Goal: Information Seeking & Learning: Learn about a topic

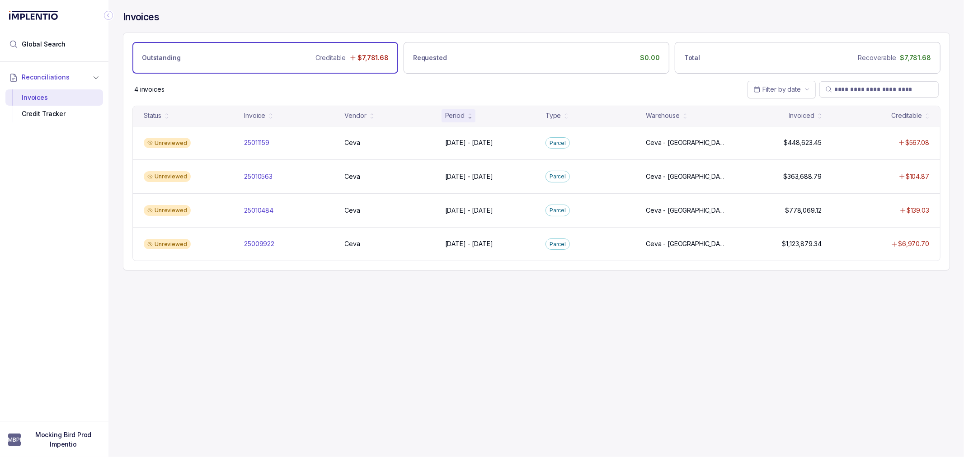
click at [323, 331] on div "Invoices Outstanding Creditable $7,781.68 Requested $0.00 Total Recoverable $7,…" at bounding box center [532, 228] width 849 height 457
click at [326, 331] on div "Invoices Outstanding Creditable $7,781.68 Requested $0.00 Total Recoverable $7,…" at bounding box center [532, 228] width 849 height 457
click at [325, 330] on div "Invoices Outstanding Creditable $7,781.68 Requested $0.00 Total Recoverable $7,…" at bounding box center [532, 228] width 849 height 457
click at [324, 328] on div "Invoices Outstanding Creditable $7,781.68 Requested $0.00 Total Recoverable $7,…" at bounding box center [532, 228] width 849 height 457
click at [326, 324] on div "Invoices Outstanding Creditable $7,781.68 Requested $0.00 Total Recoverable $7,…" at bounding box center [532, 228] width 849 height 457
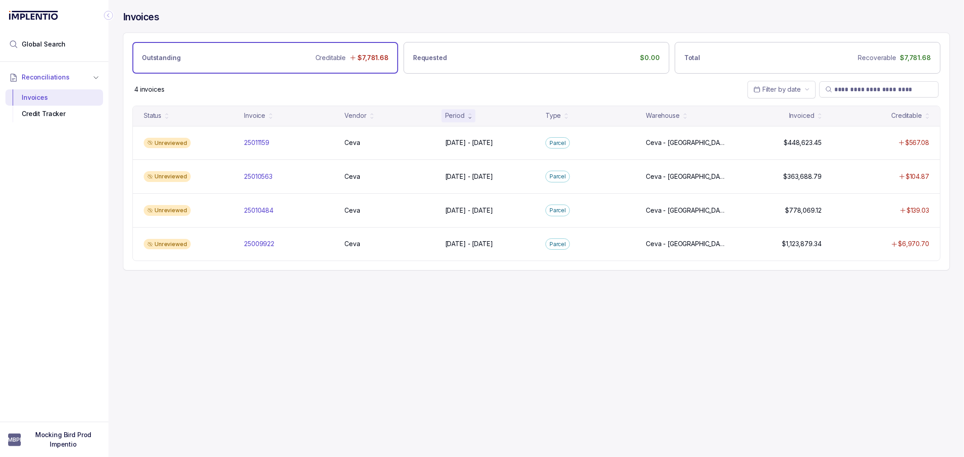
click at [323, 315] on div "Invoices Outstanding Creditable $7,781.68 Requested $0.00 Total Recoverable $7,…" at bounding box center [532, 228] width 849 height 457
click at [310, 307] on div "Invoices Outstanding Creditable $7,781.68 Requested $0.00 Total Recoverable $7,…" at bounding box center [532, 228] width 849 height 457
click at [306, 301] on div "Invoices Outstanding Creditable $7,781.68 Requested $0.00 Total Recoverable $7,…" at bounding box center [532, 228] width 849 height 457
click at [303, 291] on div "Invoices Outstanding Creditable $7,781.68 Requested $0.00 Total Recoverable $7,…" at bounding box center [532, 228] width 849 height 457
click at [268, 276] on div "Invoices Outstanding Creditable $7,781.68 Requested $0.00 Total Recoverable $7,…" at bounding box center [536, 141] width 827 height 282
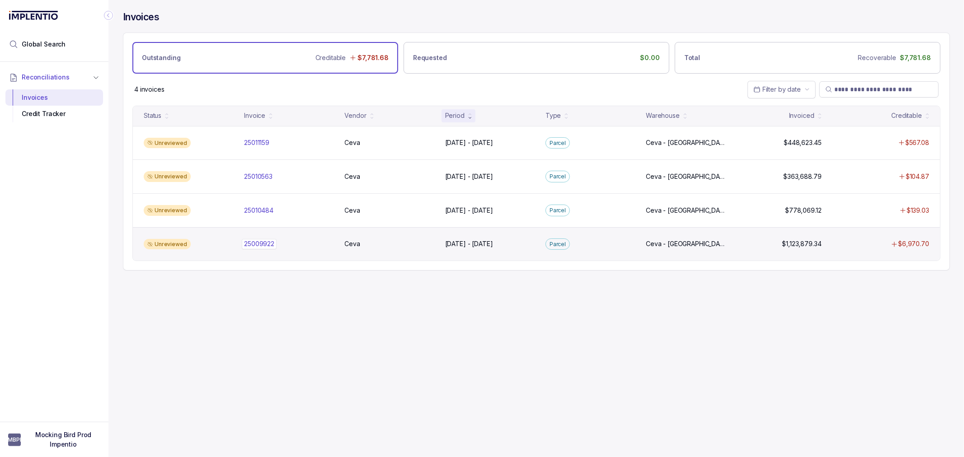
click at [260, 244] on p "25009922" at bounding box center [259, 244] width 35 height 10
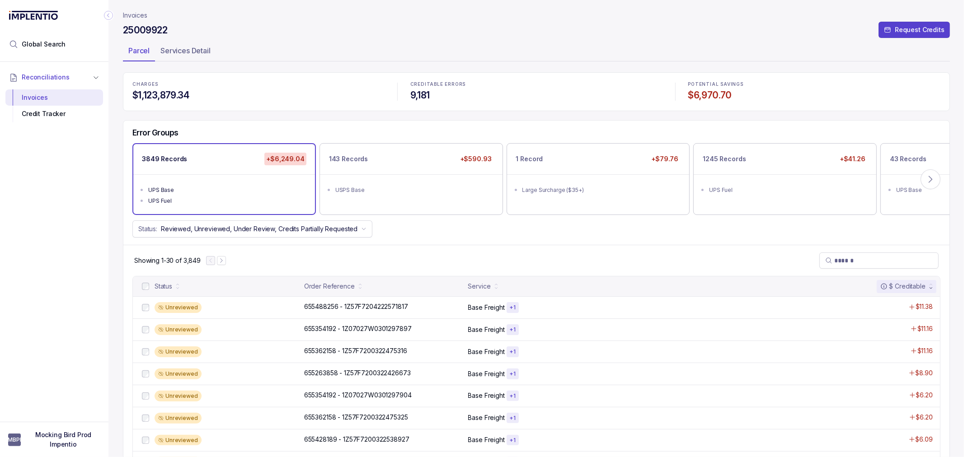
click at [406, 226] on div "Status: Reviewed, Unreviewed, Under Review, Credits Partially Requested" at bounding box center [536, 229] width 826 height 17
click at [396, 237] on div "Status: Reviewed, Unreviewed, Under Review, Credits Partially Requested" at bounding box center [536, 229] width 826 height 17
click at [394, 231] on div "Status: Reviewed, Unreviewed, Under Review, Credits Partially Requested" at bounding box center [536, 229] width 826 height 17
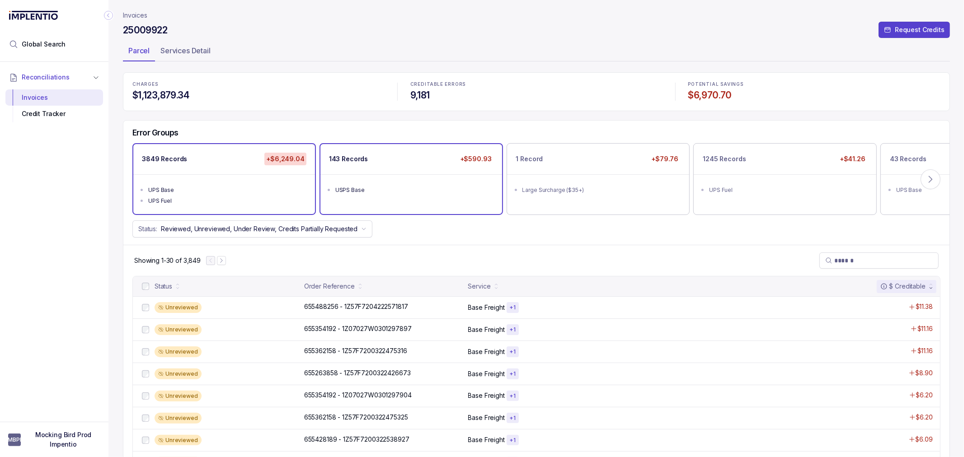
click at [369, 179] on ul "USPS Base" at bounding box center [411, 188] width 182 height 29
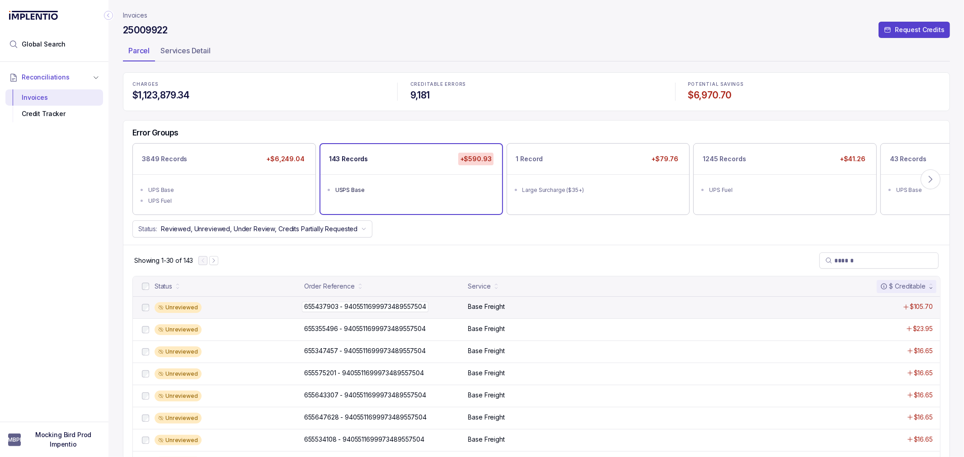
click at [380, 304] on p "655437903 - 9405511699973489557504" at bounding box center [365, 307] width 127 height 10
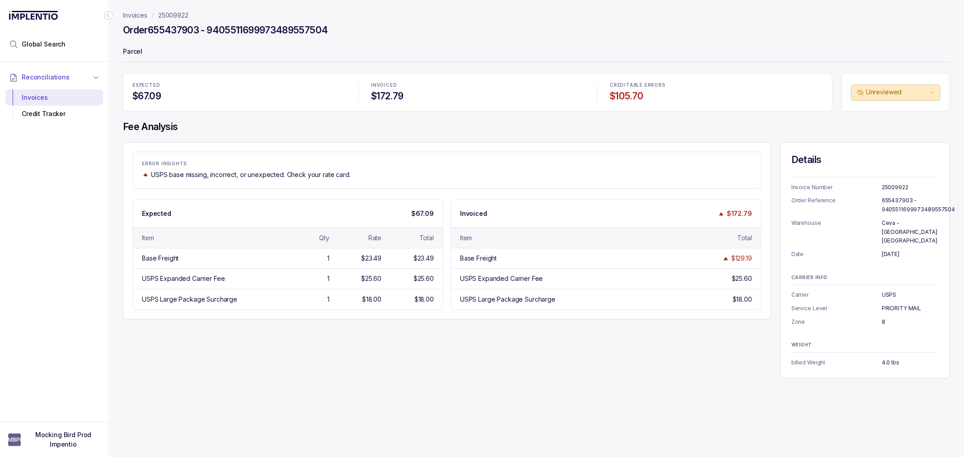
click at [445, 348] on div "ERROR INSIGHTS USPS base missing, incorrect, or unexpected. Check your rate car…" at bounding box center [536, 260] width 827 height 236
click at [451, 347] on div "ERROR INSIGHTS USPS base missing, incorrect, or unexpected. Check your rate car…" at bounding box center [536, 260] width 827 height 236
click at [454, 345] on div "ERROR INSIGHTS USPS base missing, incorrect, or unexpected. Check your rate car…" at bounding box center [536, 260] width 827 height 236
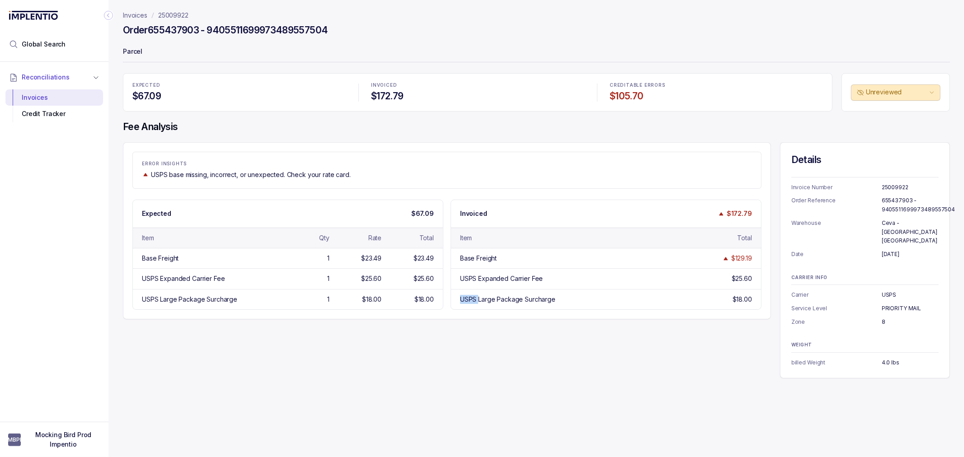
click at [454, 345] on div "ERROR INSIGHTS USPS base missing, incorrect, or unexpected. Check your rate car…" at bounding box center [536, 260] width 827 height 236
click at [460, 337] on div "ERROR INSIGHTS USPS base missing, incorrect, or unexpected. Check your rate car…" at bounding box center [536, 260] width 827 height 236
click at [487, 339] on div "ERROR INSIGHTS USPS base missing, incorrect, or unexpected. Check your rate car…" at bounding box center [536, 260] width 827 height 236
click at [500, 320] on div "ERROR INSIGHTS USPS base missing, incorrect, or unexpected. Check your rate car…" at bounding box center [536, 260] width 827 height 236
click at [168, 28] on h4 "Order 655437903 - 9405511699973489557504" at bounding box center [225, 30] width 205 height 13
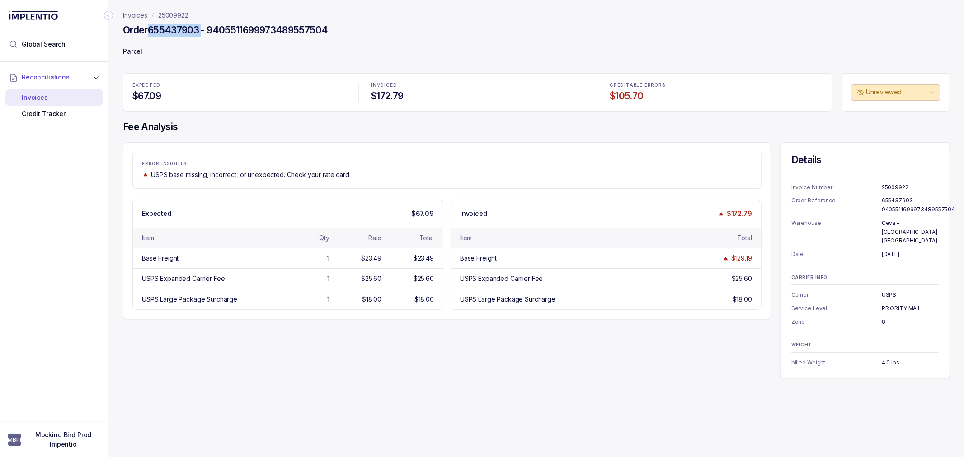
click at [168, 28] on h4 "Order 655437903 - 9405511699973489557504" at bounding box center [225, 30] width 205 height 13
click at [186, 40] on header "Invoices 25009922 Order 655437903 - 9405511699973489557504 Parcel" at bounding box center [536, 36] width 827 height 73
click at [146, 29] on h4 "Order 655437903 - 9405511699973489557504" at bounding box center [225, 30] width 205 height 13
drag, startPoint x: 152, startPoint y: 29, endPoint x: 201, endPoint y: 30, distance: 48.8
click at [201, 30] on h4 "Order 655437903 - 9405511699973489557504" at bounding box center [225, 30] width 205 height 13
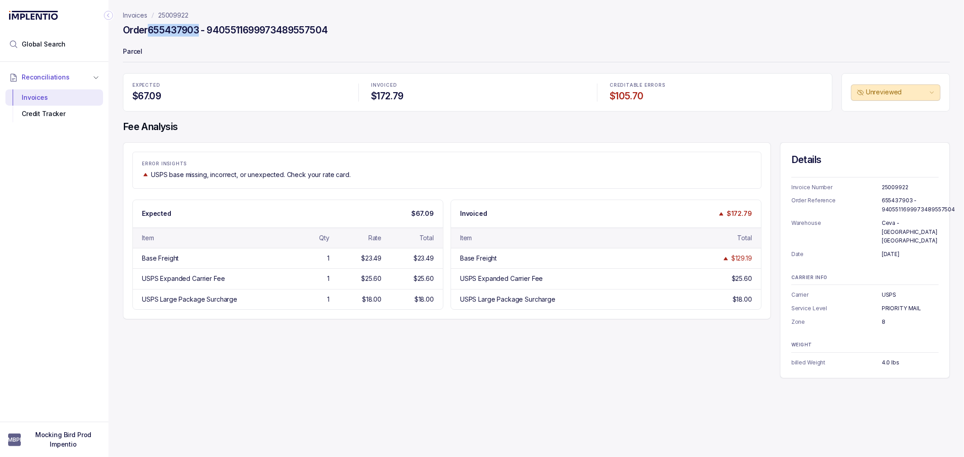
copy h4 "655437903"
click at [346, 379] on div "Invoices 25009922 Order 655437903 - 9405511699973489557504 Parcel EXPECTED $67.…" at bounding box center [532, 228] width 849 height 457
click at [350, 368] on div "ERROR INSIGHTS USPS base missing, incorrect, or unexpected. Check your rate car…" at bounding box center [536, 260] width 827 height 236
click at [356, 359] on div "ERROR INSIGHTS USPS base missing, incorrect, or unexpected. Check your rate car…" at bounding box center [536, 260] width 827 height 236
click at [360, 354] on div "ERROR INSIGHTS USPS base missing, incorrect, or unexpected. Check your rate car…" at bounding box center [536, 260] width 827 height 236
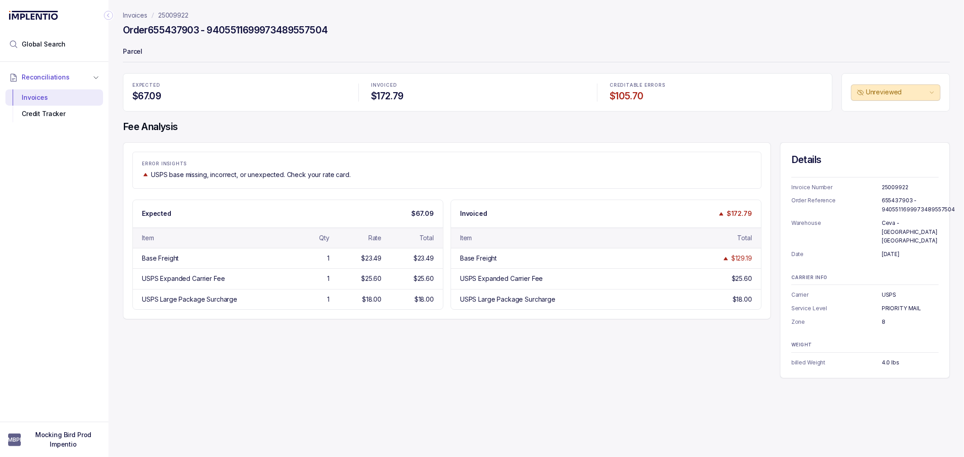
click at [361, 353] on div "ERROR INSIGHTS USPS base missing, incorrect, or unexpected. Check your rate car…" at bounding box center [536, 260] width 827 height 236
drag, startPoint x: 240, startPoint y: 314, endPoint x: 219, endPoint y: 313, distance: 20.8
click at [240, 314] on div "ERROR INSIGHTS USPS base missing, incorrect, or unexpected. Check your rate car…" at bounding box center [447, 230] width 648 height 177
click at [243, 327] on div "ERROR INSIGHTS USPS base missing, incorrect, or unexpected. Check your rate car…" at bounding box center [536, 260] width 827 height 236
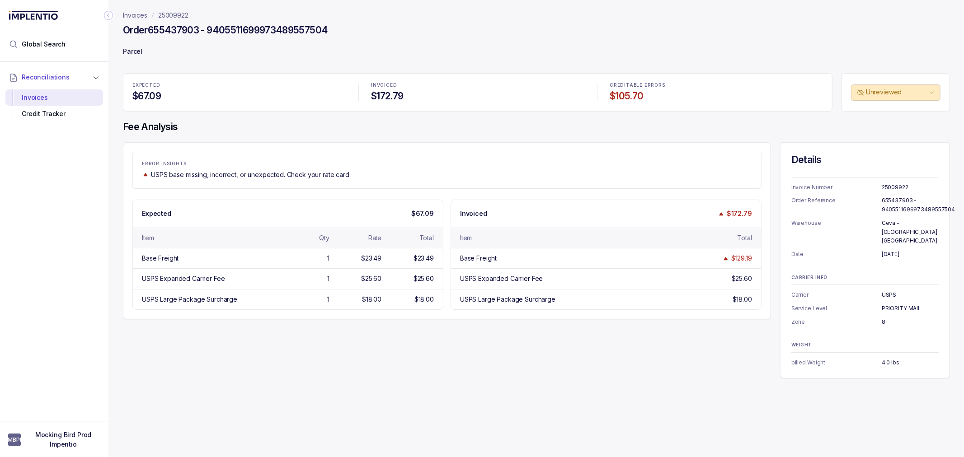
click at [233, 117] on div "EXPECTED $67.09 INVOICED $172.79 CREDITABLE ERRORS $105.70 Unreviewed Fee Analy…" at bounding box center [536, 225] width 827 height 305
click at [136, 16] on p "Invoices" at bounding box center [135, 15] width 24 height 9
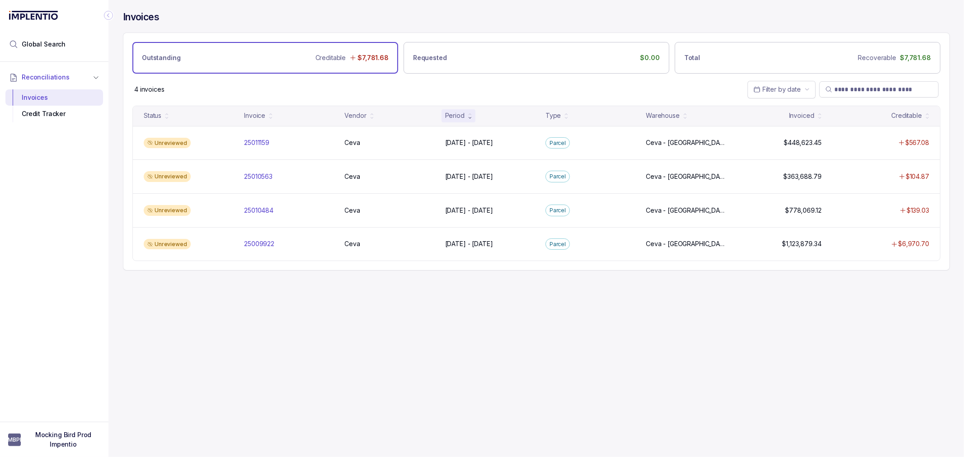
click at [396, 336] on div "Invoices Outstanding Creditable $7,781.68 Requested $0.00 Total Recoverable $7,…" at bounding box center [532, 228] width 849 height 457
click at [395, 303] on div "Invoices Outstanding Creditable $7,781.68 Requested $0.00 Total Recoverable $7,…" at bounding box center [532, 228] width 849 height 457
click at [267, 338] on div "Invoices Outstanding Creditable $7,781.68 Requested $0.00 Total Recoverable $7,…" at bounding box center [532, 228] width 849 height 457
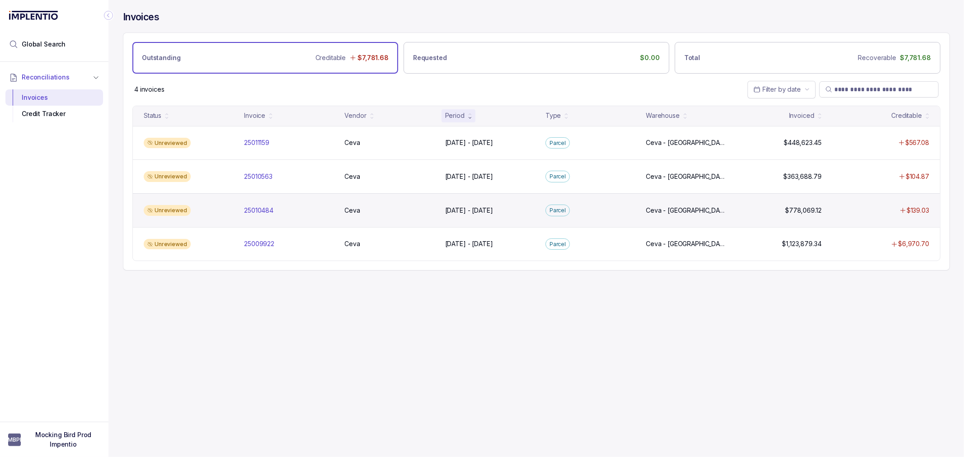
click at [265, 202] on div "Unreviewed 25010484 25010484 Ceva Ceva [DATE] - [DATE] [DATE] - [DATE][GEOGRAPH…" at bounding box center [536, 210] width 807 height 34
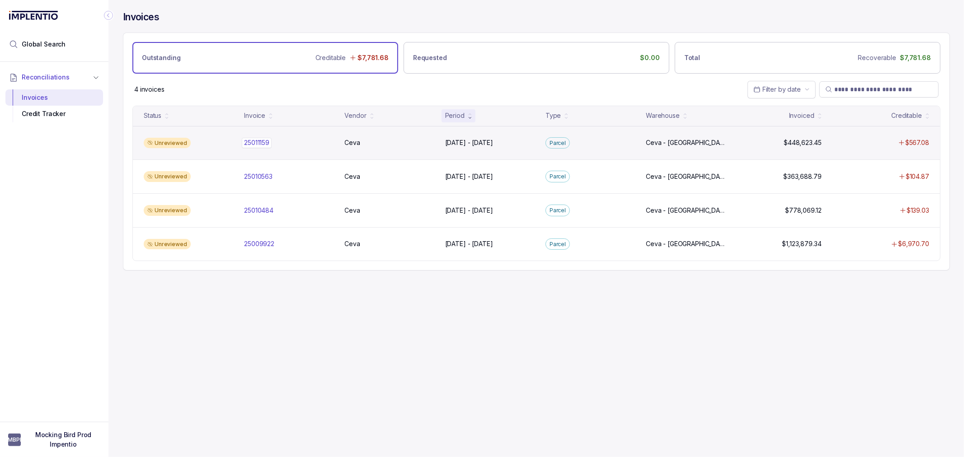
click at [266, 142] on p "25011159" at bounding box center [257, 143] width 30 height 10
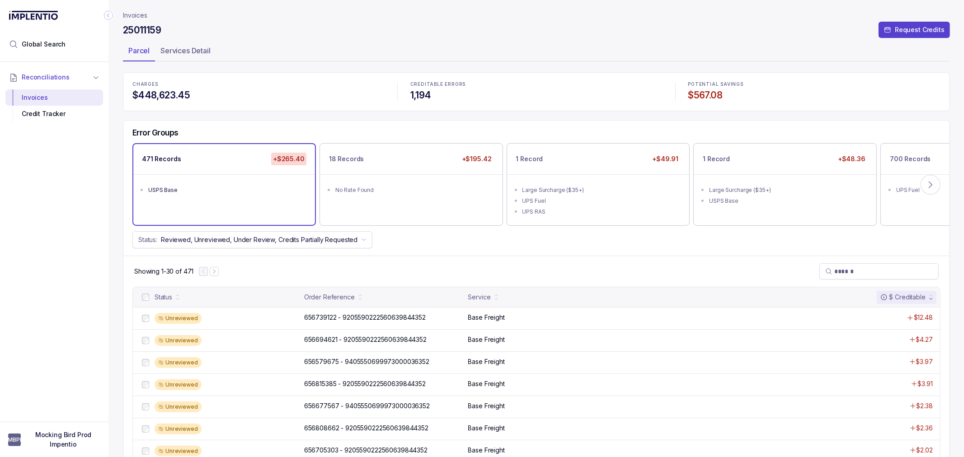
click at [300, 121] on div "Error Groups 471 Records +$265.40 USPS Base 18 Records +$195.42 No Rate Found 1…" at bounding box center [536, 189] width 826 height 136
click at [550, 264] on div "Showing 1-30 of 471" at bounding box center [536, 271] width 826 height 31
click at [544, 252] on div "Error Groups 471 Records +$265.40 USPS Base 18 Records +$195.42 No Rate Found 1…" at bounding box center [536, 189] width 826 height 136
click at [936, 180] on button at bounding box center [930, 185] width 20 height 20
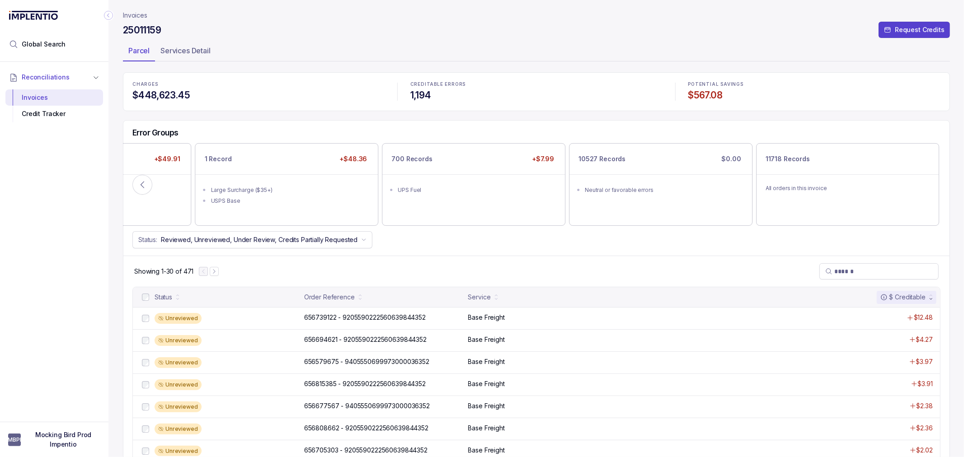
drag, startPoint x: 617, startPoint y: 250, endPoint x: 446, endPoint y: 255, distance: 170.9
click at [615, 251] on div "Error Groups 471 Records +$265.40 USPS Base 18 Records +$195.42 No Rate Found 1…" at bounding box center [536, 189] width 826 height 136
click at [146, 184] on icon at bounding box center [142, 184] width 9 height 9
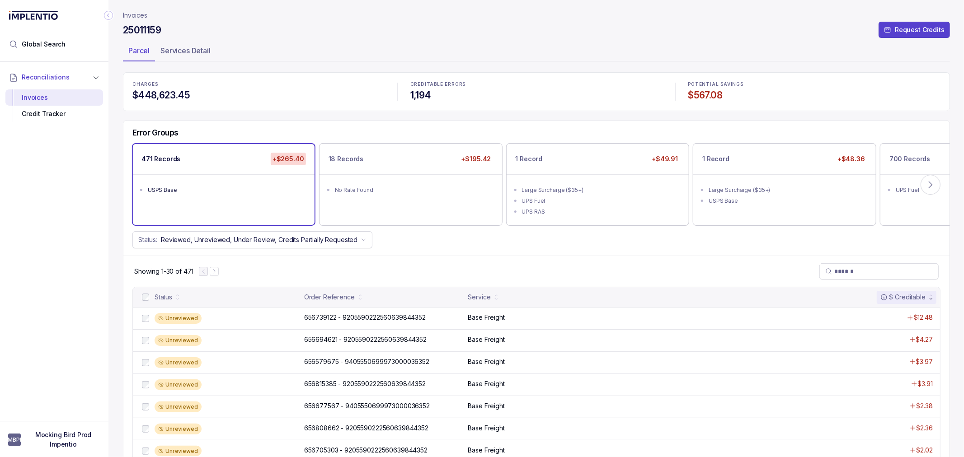
click at [484, 246] on div "Status: Reviewed, Unreviewed, Under Review, Credits Partially Requested" at bounding box center [536, 239] width 826 height 17
click at [464, 245] on div "Status: Reviewed, Unreviewed, Under Review, Credits Partially Requested" at bounding box center [536, 239] width 826 height 17
click at [458, 243] on div "Status: Reviewed, Unreviewed, Under Review, Credits Partially Requested" at bounding box center [536, 239] width 826 height 17
click at [449, 247] on div "Status: Reviewed, Unreviewed, Under Review, Credits Partially Requested" at bounding box center [536, 239] width 826 height 17
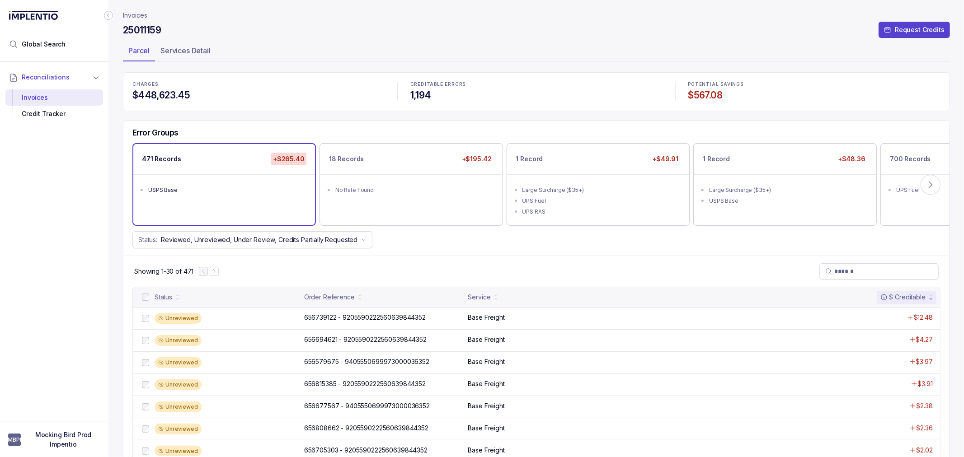
click at [427, 256] on div "Showing 1-30 of 471" at bounding box center [536, 271] width 826 height 31
click at [403, 256] on div "Showing 1-30 of 471" at bounding box center [536, 271] width 826 height 31
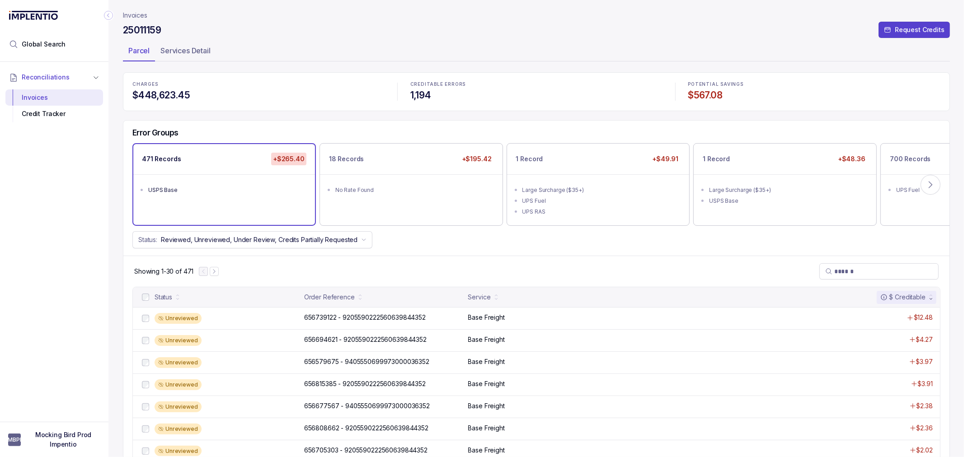
click at [386, 270] on div "Showing 1-30 of 471" at bounding box center [536, 271] width 826 height 31
click at [427, 269] on div "Showing 1-30 of 471" at bounding box center [536, 271] width 826 height 31
click at [421, 265] on div "Showing 1-30 of 471" at bounding box center [536, 271] width 826 height 31
click at [399, 259] on div "Showing 1-30 of 471" at bounding box center [536, 271] width 826 height 31
click at [383, 282] on div "Showing 1-30 of 471" at bounding box center [536, 271] width 826 height 31
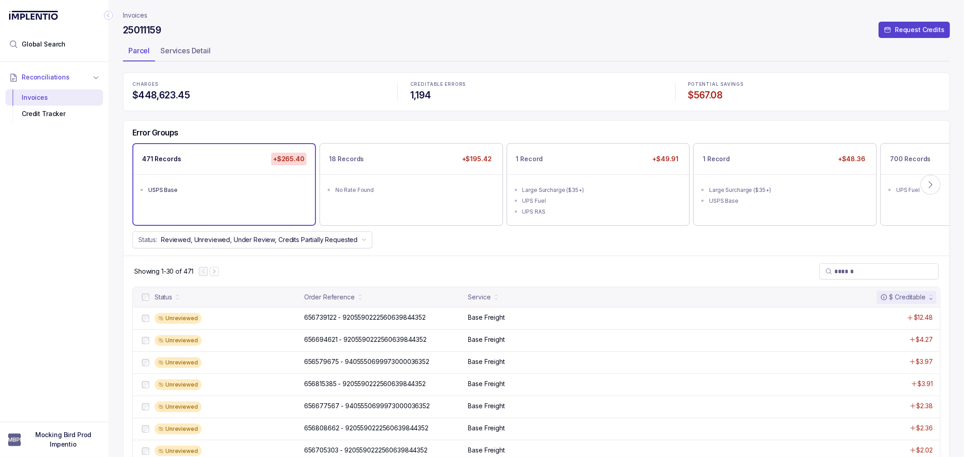
click at [391, 272] on div "Showing 1-30 of 471" at bounding box center [536, 271] width 826 height 31
click at [382, 272] on div "Showing 1-30 of 471" at bounding box center [536, 271] width 826 height 31
click at [360, 273] on div "Showing 1-30 of 471" at bounding box center [536, 271] width 826 height 31
click at [374, 268] on div "Showing 1-30 of 471" at bounding box center [536, 271] width 826 height 31
click at [379, 263] on div "Showing 1-30 of 471" at bounding box center [536, 271] width 826 height 31
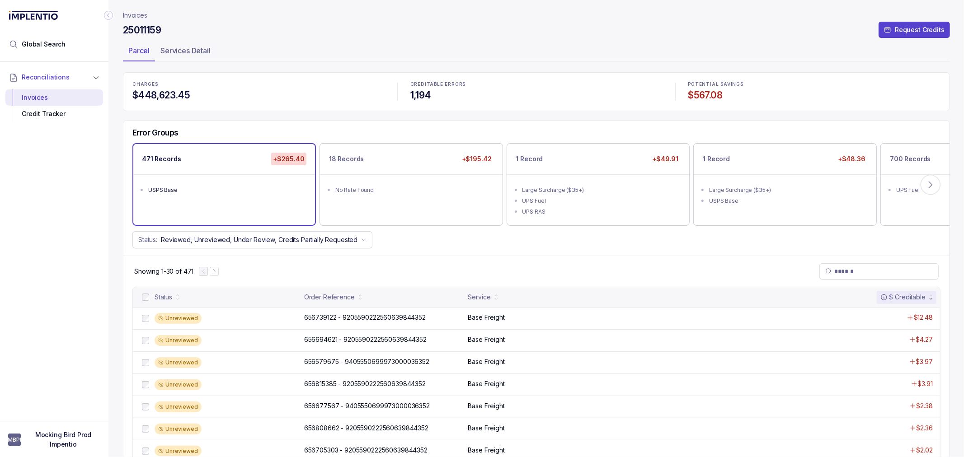
click at [410, 241] on div "Status: Reviewed, Unreviewed, Under Review, Credits Partially Requested" at bounding box center [536, 239] width 826 height 17
click at [373, 279] on div "Showing 1-30 of 471" at bounding box center [536, 271] width 826 height 31
click at [386, 268] on div "Showing 1-30 of 471" at bounding box center [536, 271] width 826 height 31
click at [377, 271] on div "Showing 1-30 of 471" at bounding box center [536, 271] width 826 height 31
click at [381, 269] on div "Showing 1-30 of 471" at bounding box center [536, 271] width 826 height 31
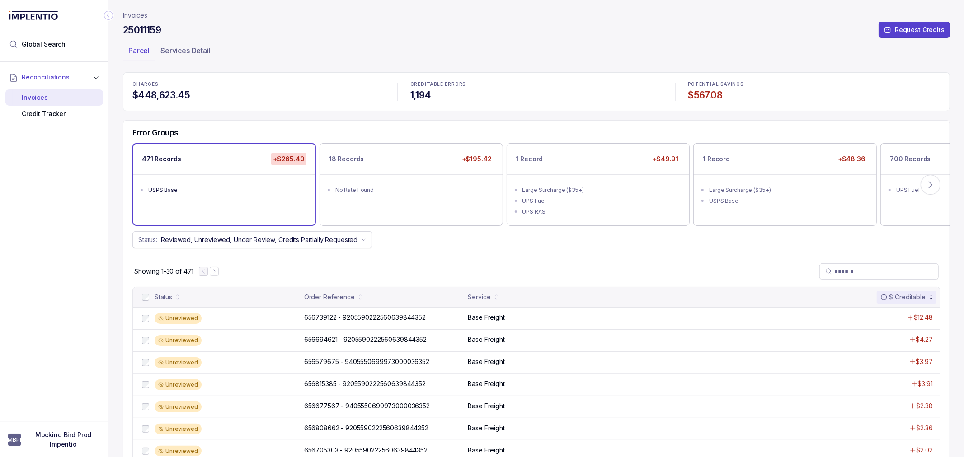
click at [374, 269] on div "Showing 1-30 of 471" at bounding box center [536, 271] width 826 height 31
click at [373, 269] on div "Showing 1-30 of 471" at bounding box center [536, 271] width 826 height 31
click at [343, 315] on p "656739122 - 9205590222560639844352" at bounding box center [365, 318] width 126 height 10
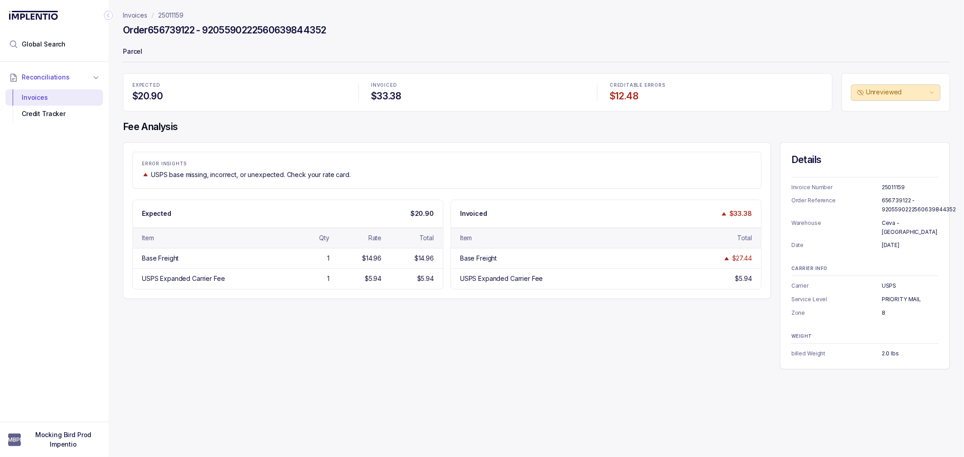
click at [252, 29] on h4 "Order 656739122 - 9205590222560639844352" at bounding box center [224, 30] width 203 height 13
copy h4 "9205590222560639844352"
click at [181, 29] on h4 "Order 656739122 - 9205590222560639844352" at bounding box center [224, 30] width 203 height 13
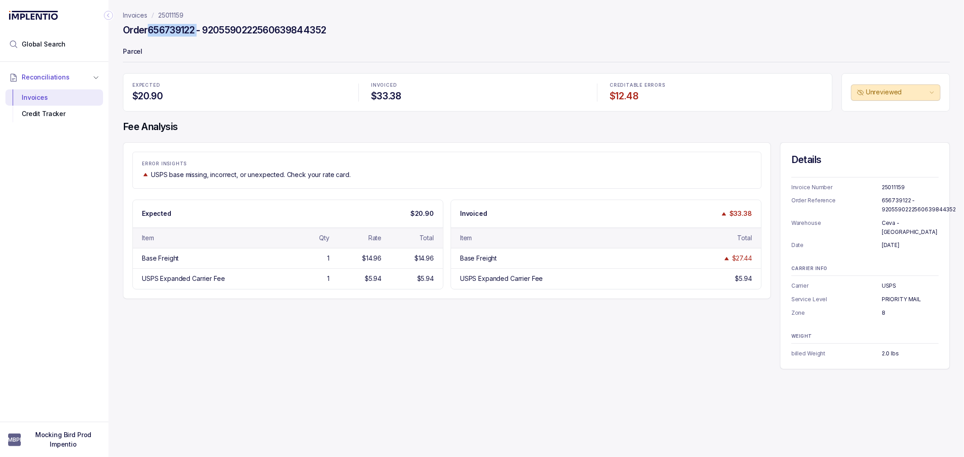
click at [193, 29] on h4 "Order 656739122 - 9205590222560639844352" at bounding box center [224, 30] width 203 height 13
click at [182, 29] on h4 "Order 656739122 - 9205590222560639844352" at bounding box center [224, 30] width 203 height 13
click at [219, 26] on h4 "Order 656739122 - 9205590222560639844352" at bounding box center [224, 30] width 203 height 13
click at [217, 28] on h4 "Order 656739122 - 9205590222560639844352" at bounding box center [224, 30] width 203 height 13
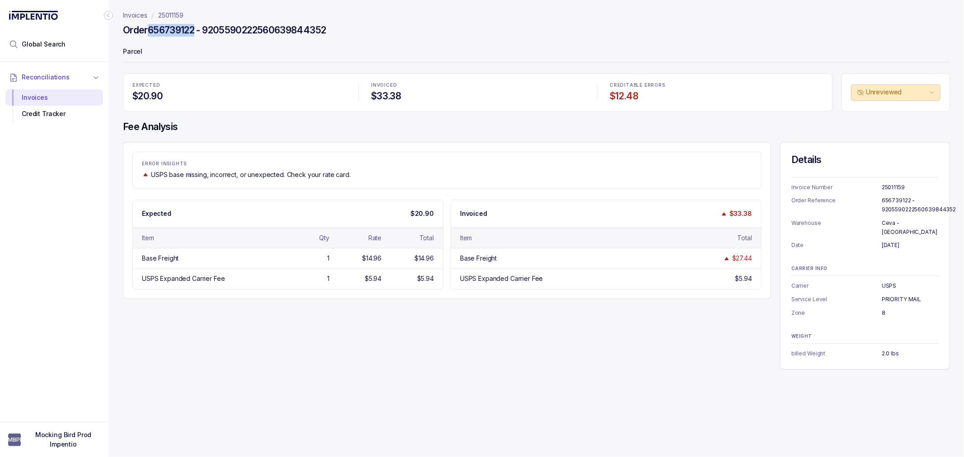
drag, startPoint x: 197, startPoint y: 28, endPoint x: 151, endPoint y: 30, distance: 45.2
click at [151, 30] on h4 "Order 656739122 - 9205590222560639844352" at bounding box center [224, 30] width 203 height 13
copy h4 "656739122"
click at [239, 253] on div "Base Freight 1 $14.96 $14.96" at bounding box center [288, 258] width 310 height 20
click at [242, 235] on div "Item" at bounding box center [209, 238] width 135 height 9
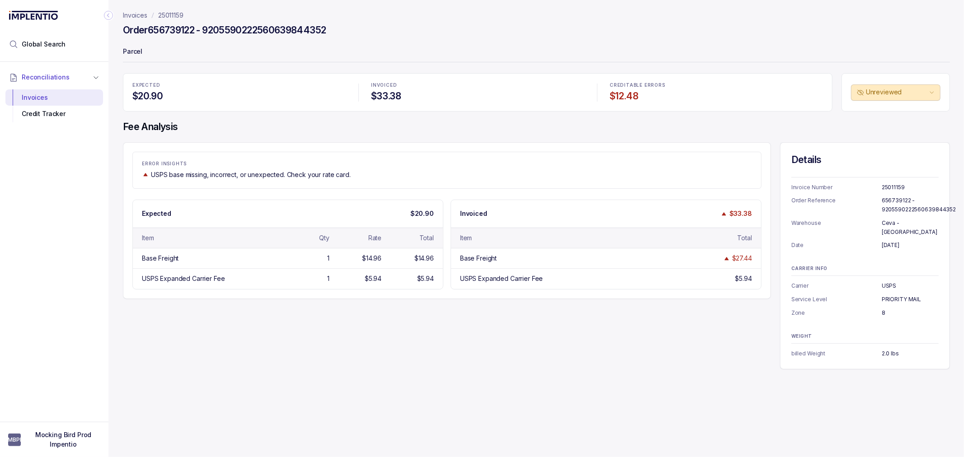
click at [265, 25] on h4 "Order 656739122 - 9205590222560639844352" at bounding box center [224, 30] width 203 height 13
copy h4 "9205590222560639844352"
click at [179, 33] on h4 "Order 656739122 - 9205590222560639844352" at bounding box center [224, 30] width 203 height 13
drag, startPoint x: 151, startPoint y: 29, endPoint x: 196, endPoint y: 28, distance: 45.2
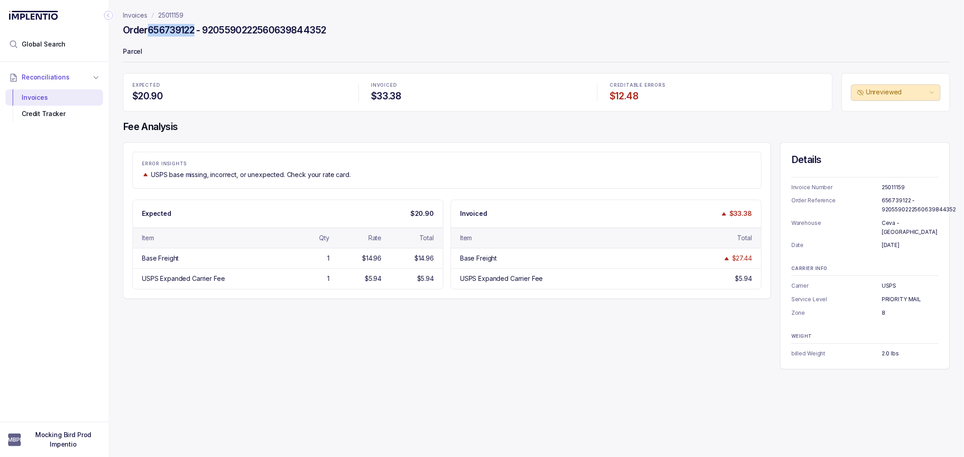
click at [196, 28] on h4 "Order 656739122 - 9205590222560639844352" at bounding box center [224, 30] width 203 height 13
copy h4 "656739122"
click at [189, 300] on div "ERROR INSIGHTS USPS base missing, incorrect, or unexpected. Check your rate car…" at bounding box center [536, 255] width 827 height 227
click at [238, 357] on div "ERROR INSIGHTS USPS base missing, incorrect, or unexpected. Check your rate car…" at bounding box center [536, 255] width 827 height 227
click at [205, 345] on div "ERROR INSIGHTS USPS base missing, incorrect, or unexpected. Check your rate car…" at bounding box center [536, 255] width 827 height 227
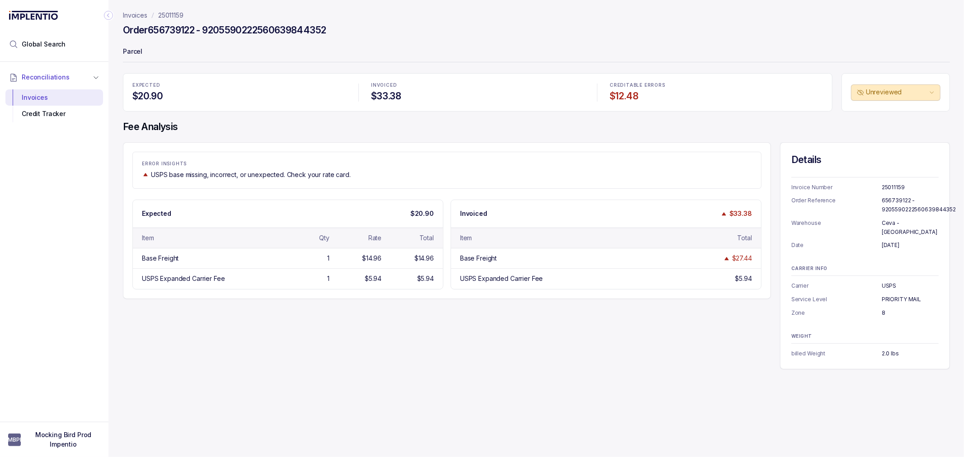
click at [132, 15] on p "Invoices" at bounding box center [135, 15] width 24 height 9
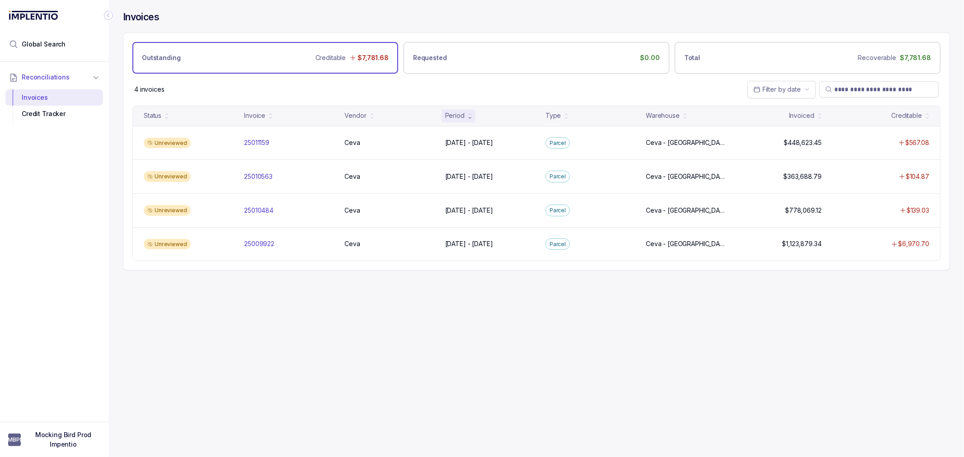
click at [277, 328] on div "Invoices Outstanding Creditable $7,781.68 Requested $0.00 Total Recoverable $7,…" at bounding box center [532, 228] width 849 height 457
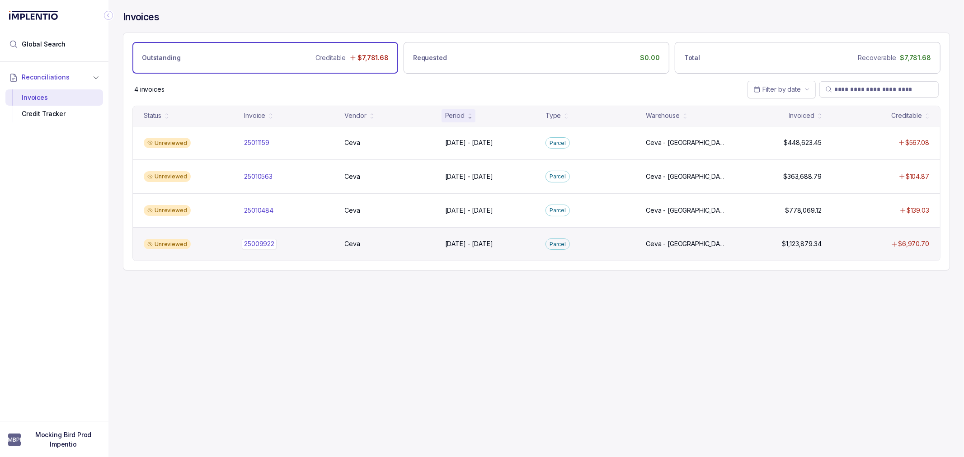
click at [272, 249] on p "25009922" at bounding box center [259, 244] width 35 height 10
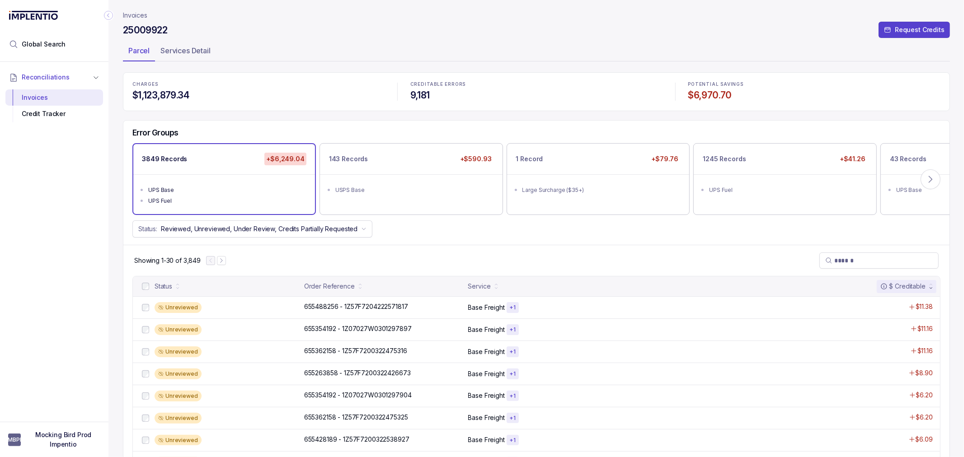
click at [349, 247] on div "Showing 1-30 of 3,849" at bounding box center [536, 260] width 826 height 31
click at [441, 238] on div "Error Groups 3849 Records +$6,249.04 UPS Base UPS Fuel 143 Records +$590.93 USP…" at bounding box center [536, 183] width 826 height 125
click at [441, 245] on div "Showing 1-30 of 3,849" at bounding box center [536, 260] width 826 height 31
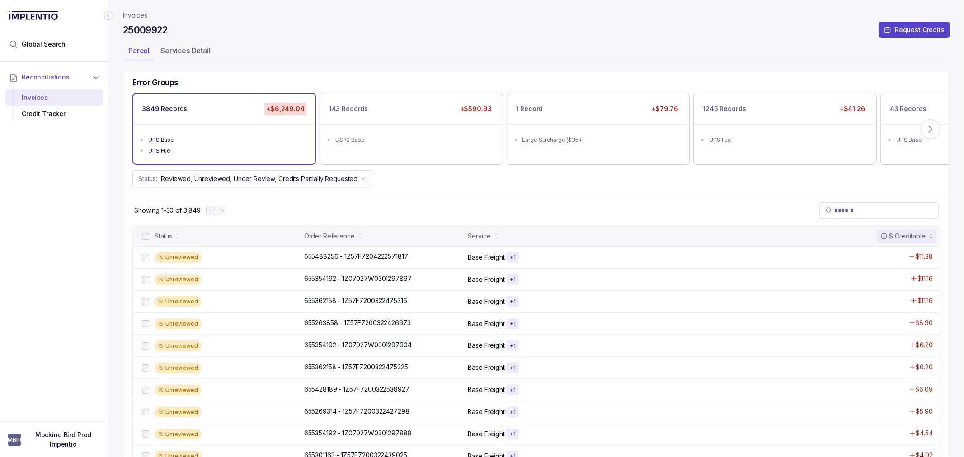
click at [391, 201] on div "Showing 1-30 of 3,849" at bounding box center [536, 210] width 826 height 31
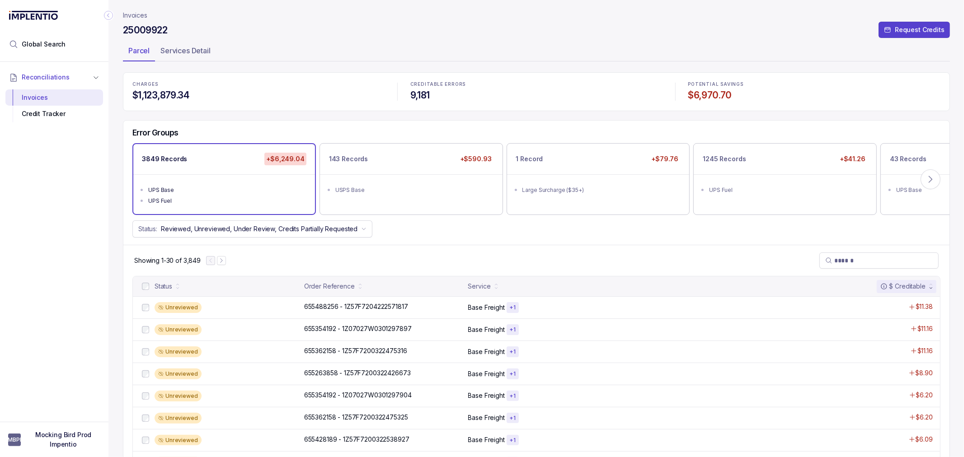
click at [394, 233] on div "Status: Reviewed, Unreviewed, Under Review, Credits Partially Requested" at bounding box center [536, 229] width 826 height 17
click at [404, 238] on div "Error Groups 3849 Records +$6,249.04 UPS Base UPS Fuel 143 Records +$590.93 USP…" at bounding box center [536, 183] width 826 height 125
click at [394, 249] on div "Showing 1-30 of 3,849" at bounding box center [536, 260] width 826 height 31
click at [390, 254] on div "Showing 1-30 of 3,849" at bounding box center [536, 260] width 826 height 31
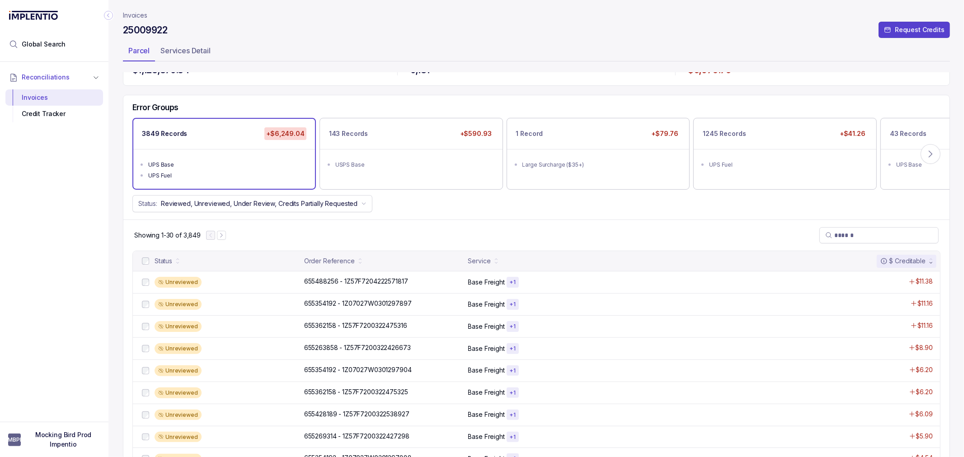
scroll to position [50, 0]
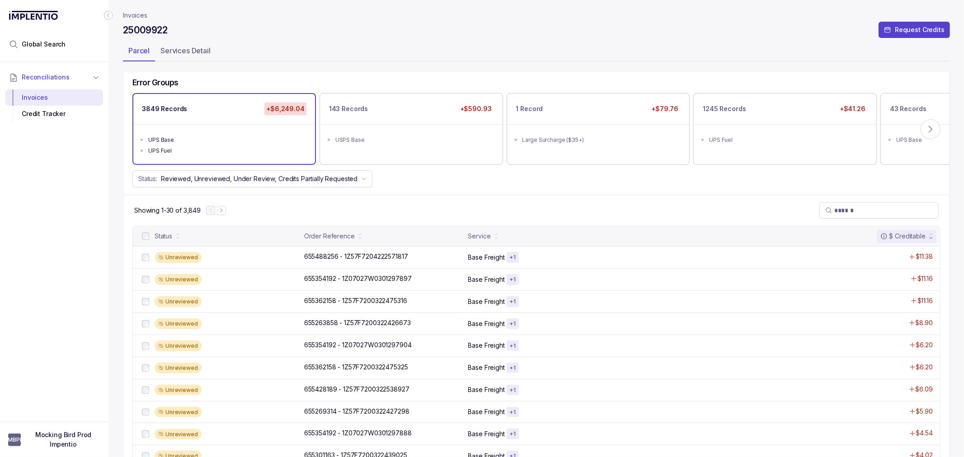
click at [402, 187] on div "Error Groups 3849 Records +$6,249.04 UPS Base UPS Fuel 143 Records +$590.93 USP…" at bounding box center [536, 132] width 826 height 125
click at [543, 114] on div "1 Record +$79.76" at bounding box center [598, 109] width 182 height 30
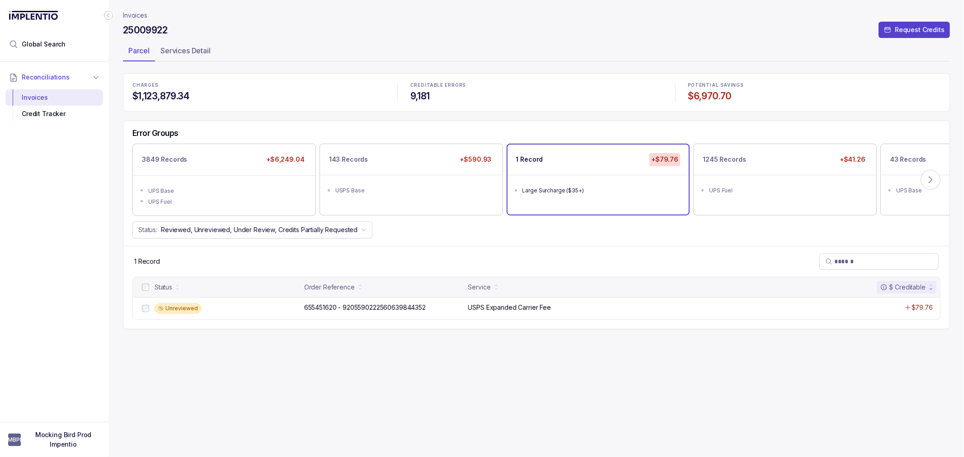
scroll to position [0, 0]
click at [343, 311] on p "655451620 - 9205590222560639844352" at bounding box center [365, 308] width 126 height 10
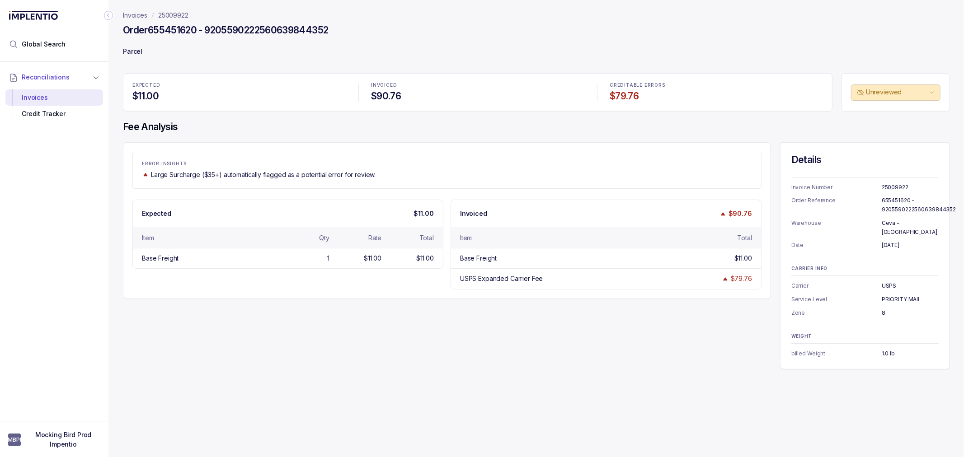
click at [287, 290] on div "ERROR INSIGHTS Large Surcharge ($35+) automatically flagged as a potential erro…" at bounding box center [447, 220] width 648 height 157
click at [287, 287] on div "Expected $11.00 Item Qty Rate Total Base Freight 1 $11.00 $11.00 Invoiced $90.7…" at bounding box center [446, 245] width 629 height 90
click at [286, 285] on div "Expected $11.00 Item Qty Rate Total Base Freight 1 $11.00 $11.00 Invoiced $90.7…" at bounding box center [446, 245] width 629 height 90
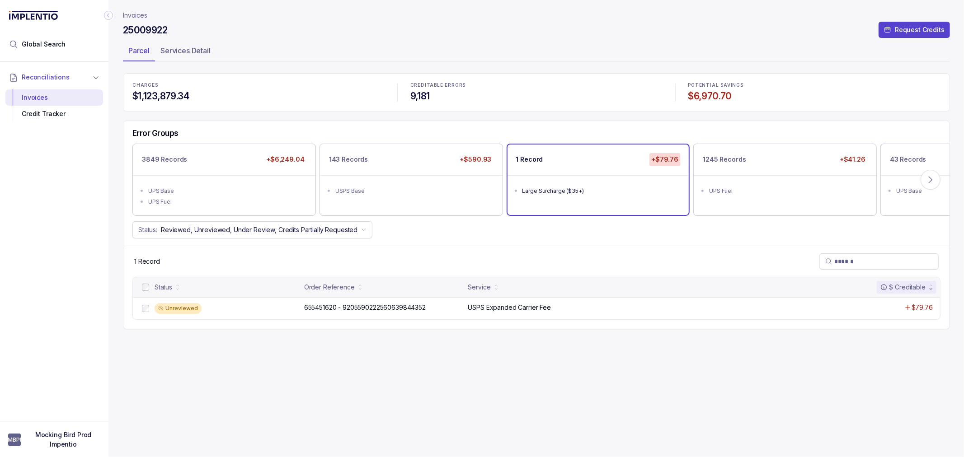
click at [290, 269] on div "1 Record" at bounding box center [536, 261] width 826 height 31
click at [204, 178] on ul "UPS Base UPS Fuel" at bounding box center [224, 195] width 182 height 40
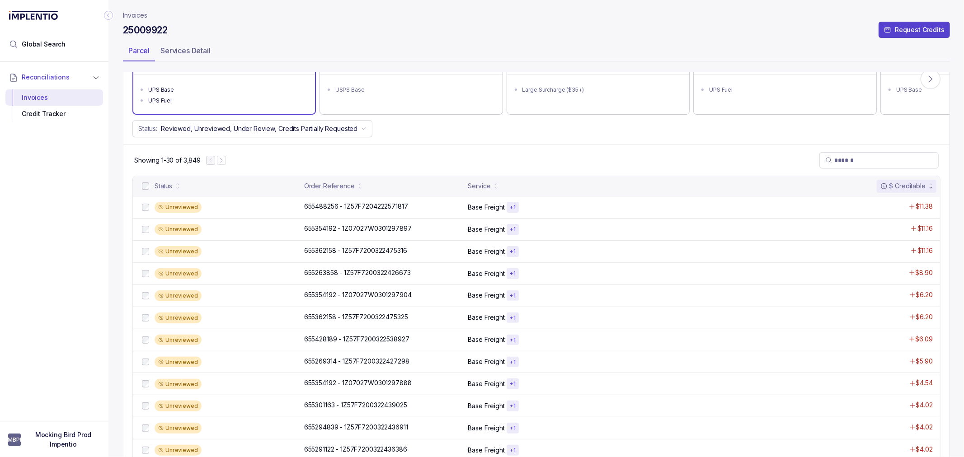
click at [421, 151] on div "Showing 1-30 of 3,849" at bounding box center [536, 160] width 826 height 31
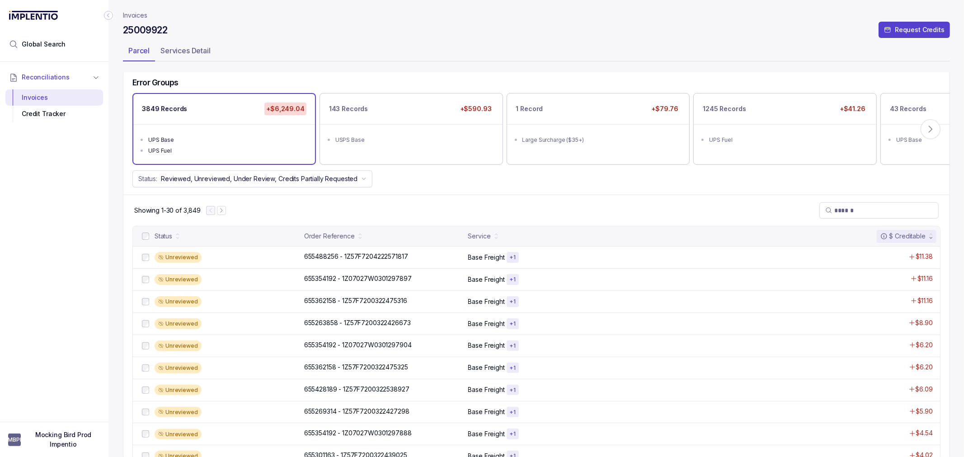
click at [390, 192] on div "Error Groups 3849 Records +$6,249.04 UPS Base UPS Fuel 143 Records +$590.93 USP…" at bounding box center [536, 132] width 826 height 125
click at [400, 205] on div "Showing 1-30 of 3,849" at bounding box center [536, 210] width 826 height 31
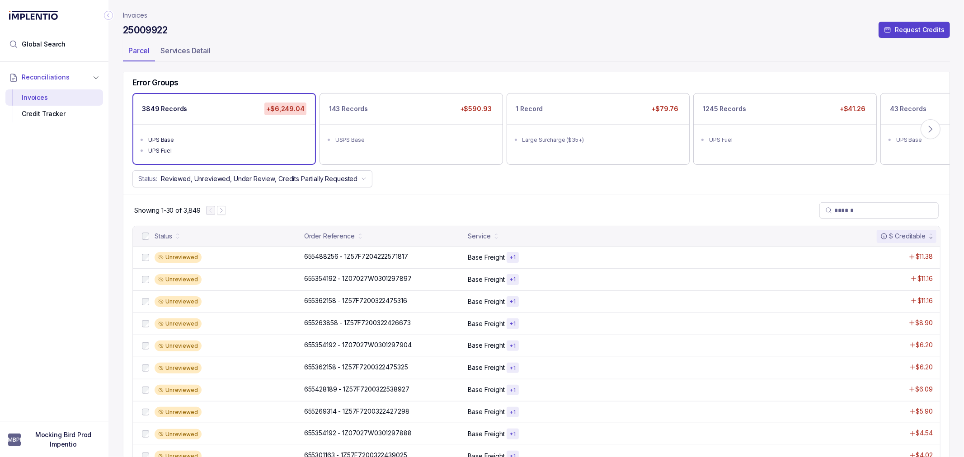
click at [421, 213] on div "Showing 1-30 of 3,849" at bounding box center [536, 210] width 826 height 31
click at [400, 195] on div "Showing 1-30 of 3,849" at bounding box center [536, 210] width 826 height 31
click at [392, 192] on div "Error Groups 3849 Records +$6,249.04 UPS Base UPS Fuel 143 Records +$590.93 USP…" at bounding box center [536, 132] width 826 height 125
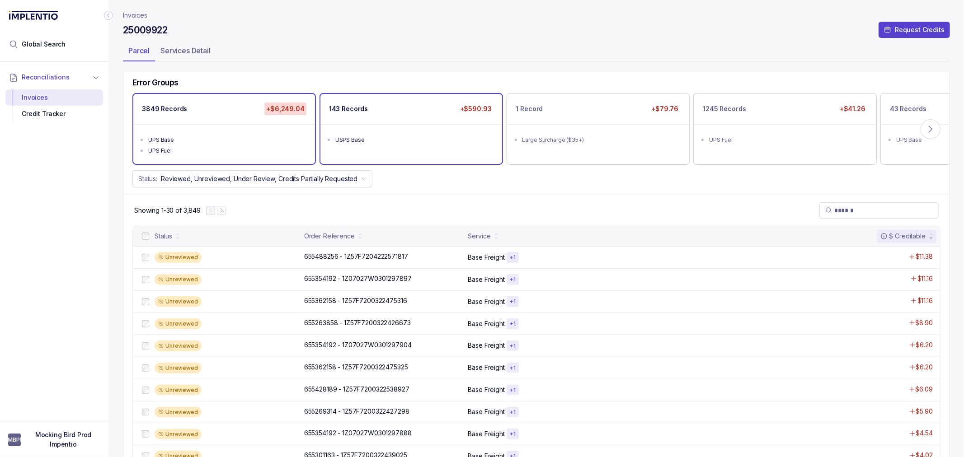
click at [425, 141] on div "USPS Base" at bounding box center [413, 140] width 157 height 9
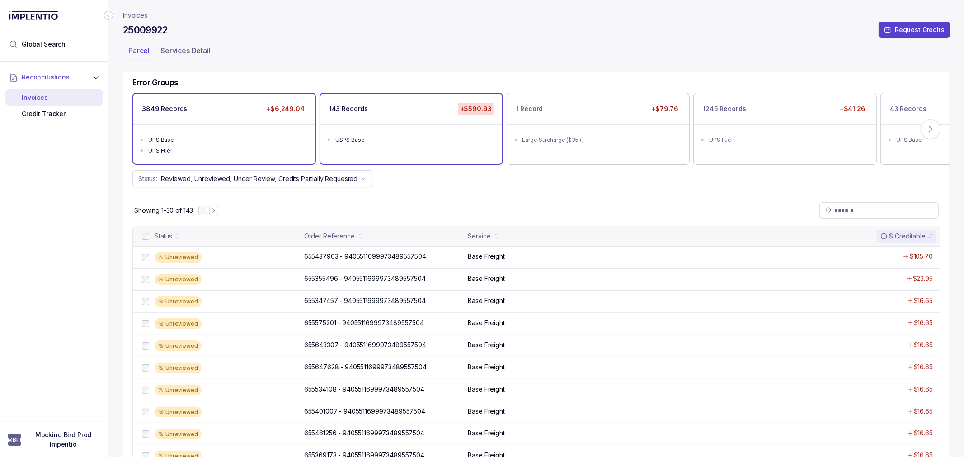
drag, startPoint x: 279, startPoint y: 111, endPoint x: 287, endPoint y: 113, distance: 8.6
click at [278, 110] on p "+$6,249.04" at bounding box center [285, 109] width 42 height 13
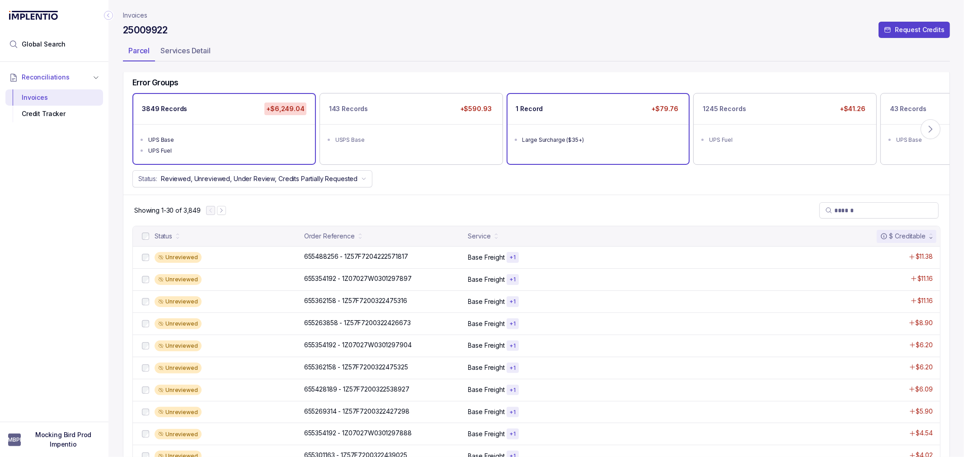
click at [617, 124] on ul "Large Surcharge ($35+)" at bounding box center [598, 138] width 182 height 29
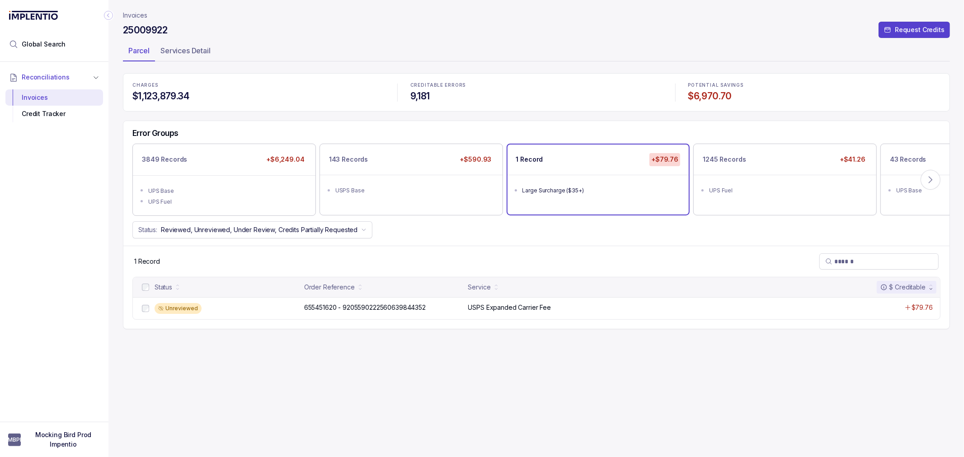
scroll to position [0, 0]
click at [350, 294] on div "Status Order Reference Service $ Creditable" at bounding box center [536, 287] width 807 height 20
click at [345, 306] on div "655451620 - 9205590222560639844352 655451620 - 9205590222560639844352" at bounding box center [365, 307] width 122 height 9
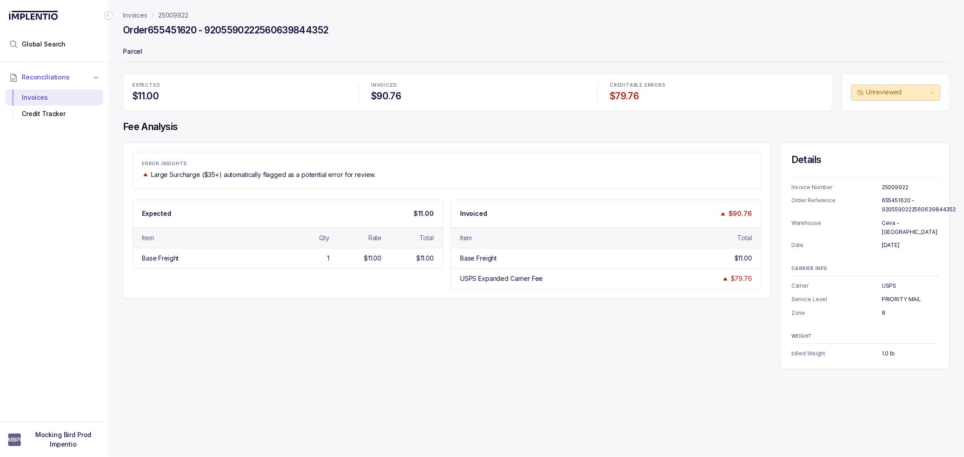
click at [176, 33] on h4 "Order 655451620 - 9205590222560639844352" at bounding box center [225, 30] width 205 height 13
click at [205, 164] on p "ERROR INSIGHTS" at bounding box center [447, 163] width 610 height 5
drag, startPoint x: 151, startPoint y: 25, endPoint x: 197, endPoint y: 33, distance: 47.2
click at [197, 33] on h4 "Order 655451620 - 9205590222560639844352" at bounding box center [225, 30] width 205 height 13
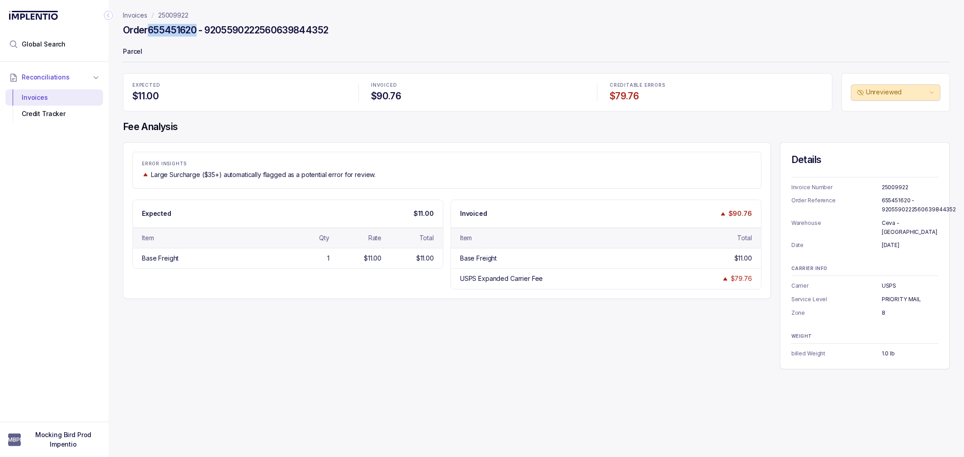
copy h4 "655451620"
click at [338, 356] on div "ERROR INSIGHTS Large Surcharge ($35+) automatically flagged as a potential erro…" at bounding box center [536, 255] width 827 height 227
click at [525, 137] on div "EXPECTED $11.00 INVOICED $90.76 CREDITABLE ERRORS $79.76 Unreviewed Fee Analysi…" at bounding box center [536, 221] width 827 height 296
click at [512, 146] on div "ERROR INSIGHTS Large Surcharge ($35+) automatically flagged as a potential erro…" at bounding box center [447, 220] width 648 height 157
click at [404, 181] on div "ERROR INSIGHTS Large Surcharge ($35+) automatically flagged as a potential erro…" at bounding box center [446, 170] width 629 height 37
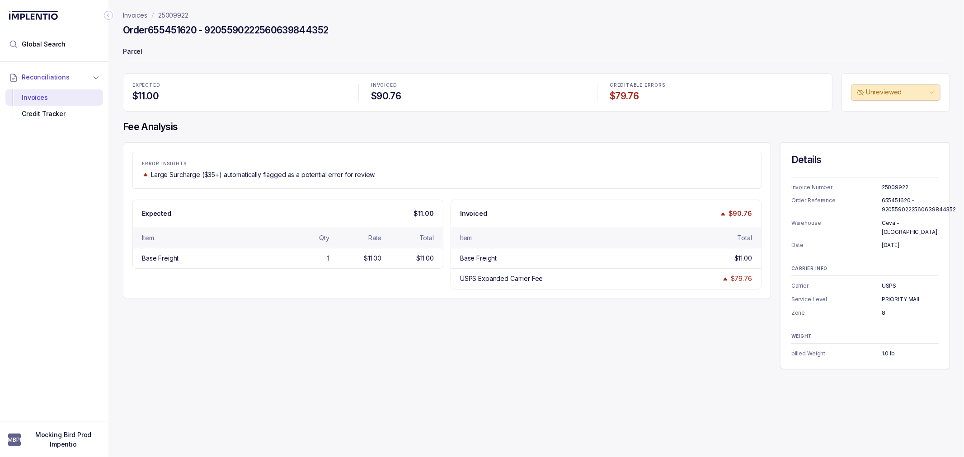
click at [413, 169] on div "ERROR INSIGHTS Large Surcharge ($35+) automatically flagged as a potential erro…" at bounding box center [447, 170] width 628 height 18
click at [419, 166] on p "ERROR INSIGHTS" at bounding box center [447, 163] width 610 height 5
click at [425, 150] on div "ERROR INSIGHTS Large Surcharge ($35+) automatically flagged as a potential erro…" at bounding box center [447, 220] width 648 height 157
click at [427, 131] on h4 "Fee Analysis" at bounding box center [536, 127] width 827 height 13
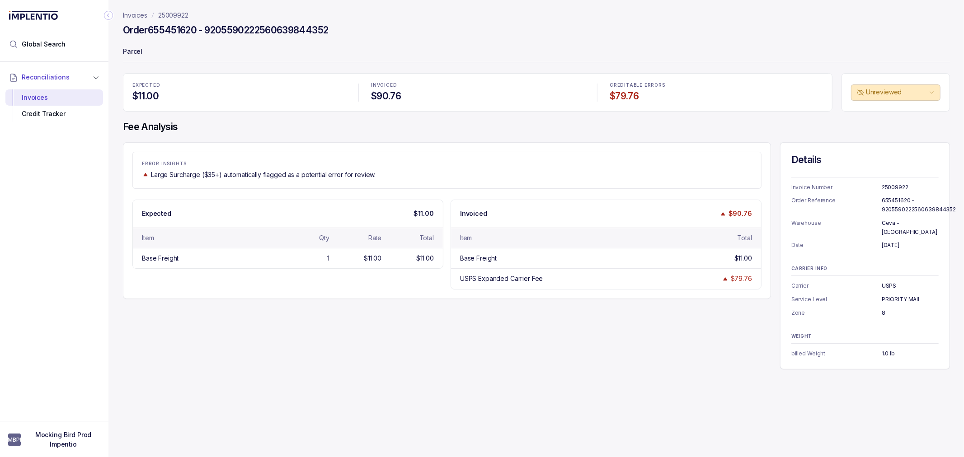
click at [427, 131] on h4 "Fee Analysis" at bounding box center [536, 127] width 827 height 13
click at [423, 150] on div "ERROR INSIGHTS Large Surcharge ($35+) automatically flagged as a potential erro…" at bounding box center [447, 220] width 648 height 157
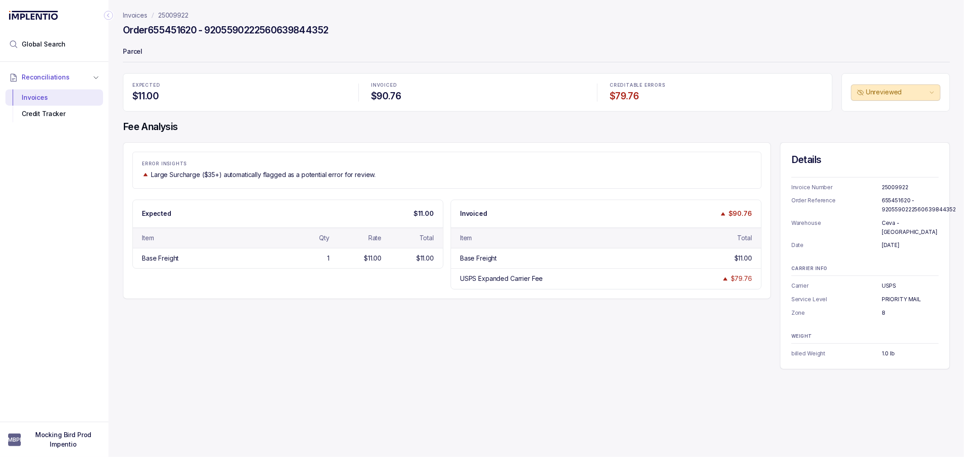
click at [341, 158] on div "ERROR INSIGHTS Large Surcharge ($35+) automatically flagged as a potential erro…" at bounding box center [446, 170] width 629 height 37
click at [141, 14] on p "Invoices" at bounding box center [135, 15] width 24 height 9
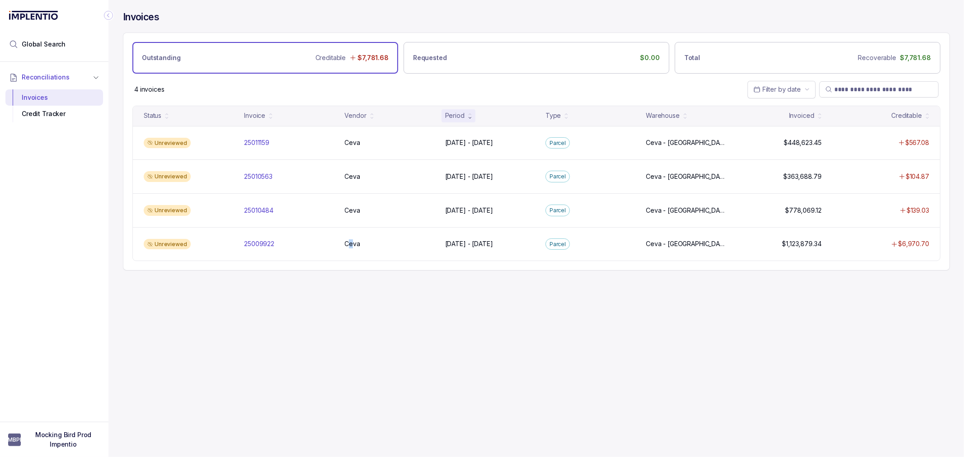
drag, startPoint x: 350, startPoint y: 422, endPoint x: 353, endPoint y: 419, distance: 4.8
click at [352, 422] on div "Invoices Outstanding Creditable $7,781.68 Requested $0.00 Total Recoverable $7,…" at bounding box center [532, 228] width 849 height 457
click at [359, 365] on div "Invoices Outstanding Creditable $7,781.68 Requested $0.00 Total Recoverable $7,…" at bounding box center [532, 228] width 849 height 457
click at [380, 323] on div "Invoices Outstanding Creditable $7,781.68 Requested $0.00 Total Recoverable $7,…" at bounding box center [532, 228] width 849 height 457
click at [350, 75] on div "4 invoices Filter by date" at bounding box center [536, 90] width 826 height 32
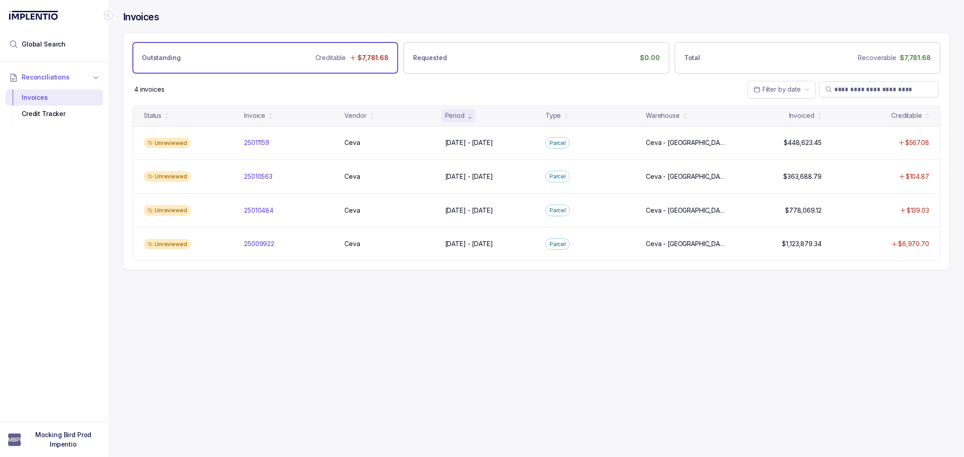
click at [314, 303] on div "Invoices Outstanding Creditable $7,781.68 Requested $0.00 Total Recoverable $7,…" at bounding box center [532, 228] width 849 height 457
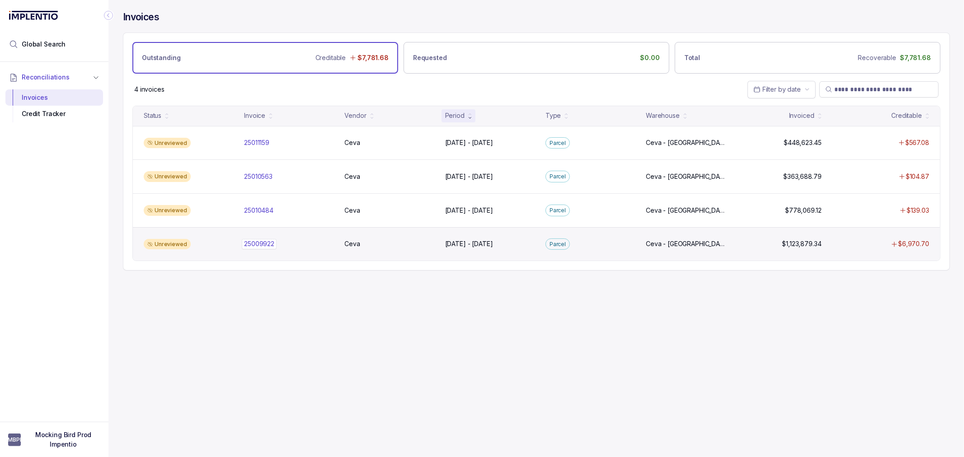
click at [267, 244] on div "25009922 25009922" at bounding box center [259, 243] width 30 height 9
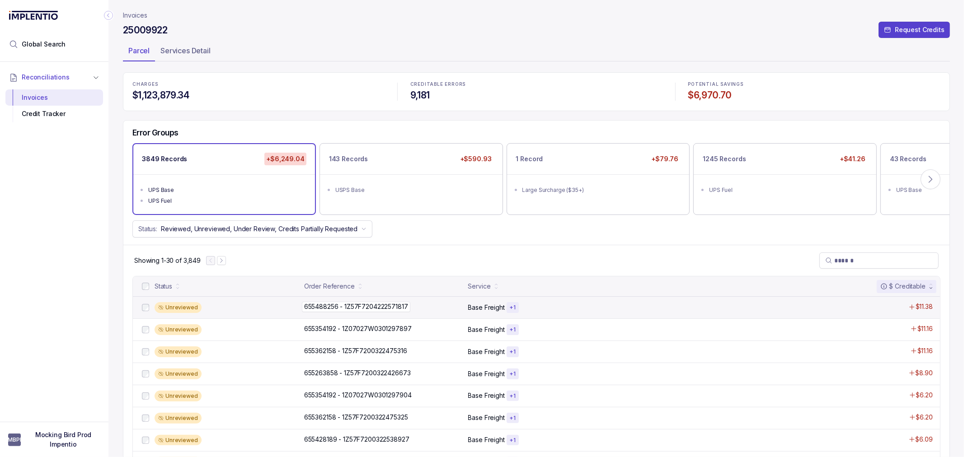
click at [336, 306] on p "655488256 - 1Z57F7204222571817" at bounding box center [356, 307] width 108 height 10
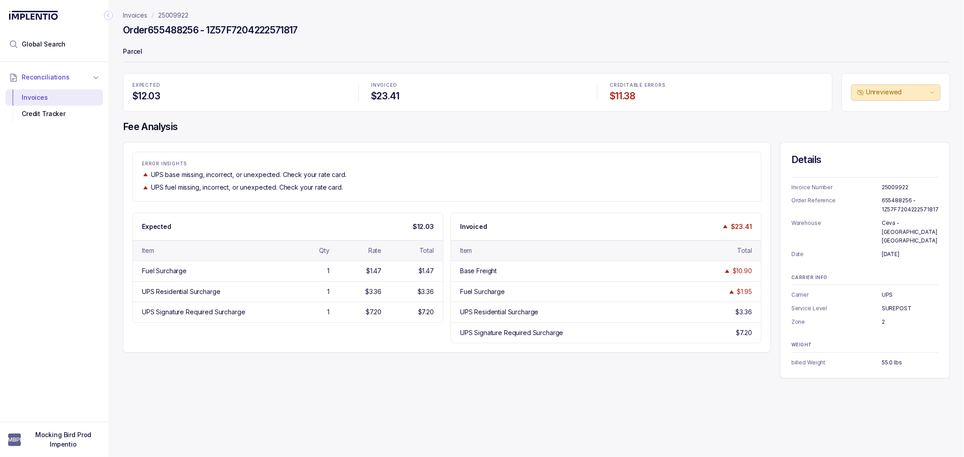
click at [183, 31] on h4 "Order 655488256 - 1Z57F7204222571817" at bounding box center [210, 30] width 175 height 13
copy h4 "655488256"
click at [177, 44] on p "Parcel" at bounding box center [536, 52] width 827 height 18
drag, startPoint x: 150, startPoint y: 28, endPoint x: 199, endPoint y: 33, distance: 49.0
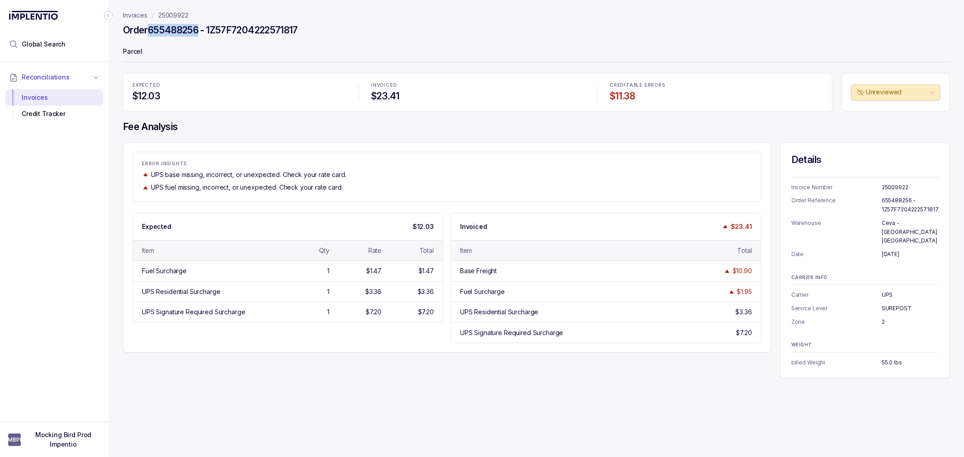
click at [199, 33] on h4 "Order 655488256 - 1Z57F7204222571817" at bounding box center [210, 30] width 175 height 13
copy h4 "655488256"
click at [240, 362] on div "ERROR INSIGHTS UPS base missing, incorrect, or unexpected. Check your rate card…" at bounding box center [536, 260] width 827 height 236
click at [240, 378] on div "Invoices 25009922 Order 655488256 - 1Z57F7204222571817 Parcel EXPECTED $12.03 I…" at bounding box center [532, 228] width 849 height 457
click at [408, 227] on div "Expected $12.03" at bounding box center [288, 226] width 310 height 27
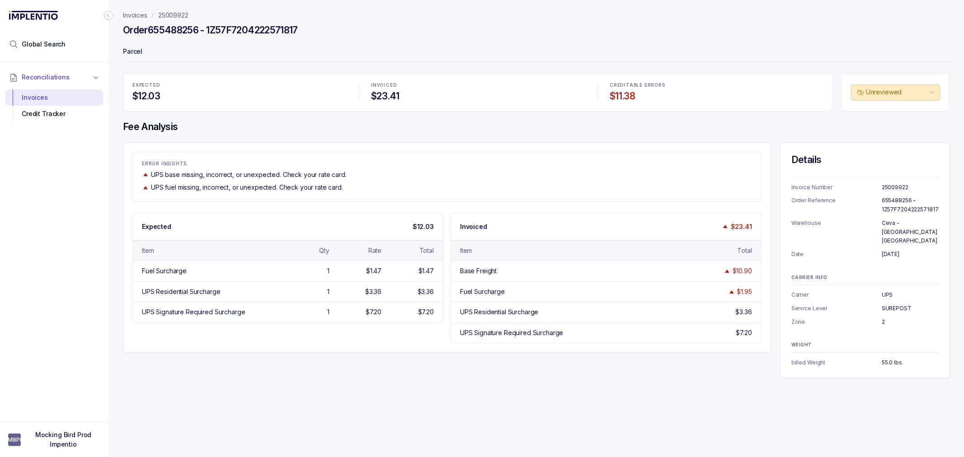
click at [365, 201] on div "ERROR INSIGHTS UPS base missing, incorrect, or unexpected. Check your rate card…" at bounding box center [446, 177] width 629 height 50
click at [341, 198] on div "ERROR INSIGHTS UPS base missing, incorrect, or unexpected. Check your rate card…" at bounding box center [446, 177] width 629 height 50
click at [321, 165] on p "ERROR INSIGHTS" at bounding box center [447, 163] width 610 height 5
click at [207, 161] on p "ERROR INSIGHTS" at bounding box center [447, 163] width 610 height 5
click at [254, 152] on div "ERROR INSIGHTS UPS base missing, incorrect, or unexpected. Check your rate card…" at bounding box center [446, 177] width 629 height 50
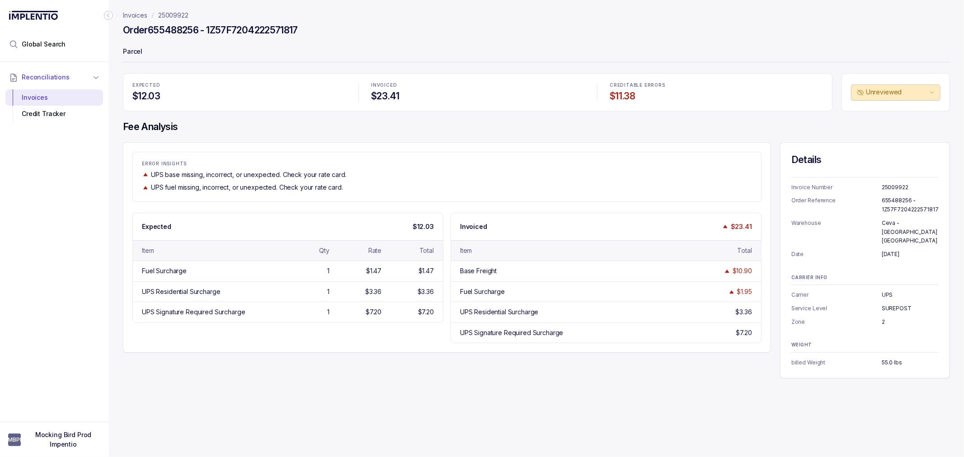
click at [234, 169] on div "ERROR INSIGHTS UPS base missing, incorrect, or unexpected. Check your rate card…" at bounding box center [447, 176] width 628 height 31
click at [254, 175] on p "UPS base missing, incorrect, or unexpected. Check your rate card." at bounding box center [249, 174] width 196 height 9
click at [278, 180] on div "ERROR INSIGHTS UPS base missing, incorrect, or unexpected. Check your rate card…" at bounding box center [447, 176] width 628 height 31
click at [274, 169] on div "ERROR INSIGHTS UPS base missing, incorrect, or unexpected. Check your rate card…" at bounding box center [447, 176] width 628 height 31
click at [247, 172] on p "UPS base missing, incorrect, or unexpected. Check your rate card." at bounding box center [249, 174] width 196 height 9
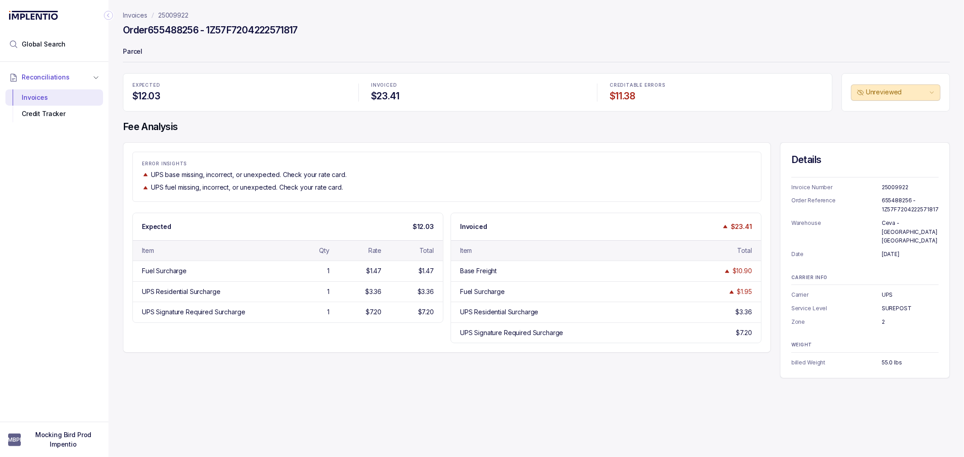
click at [247, 146] on div "ERROR INSIGHTS UPS base missing, incorrect, or unexpected. Check your rate card…" at bounding box center [447, 247] width 648 height 211
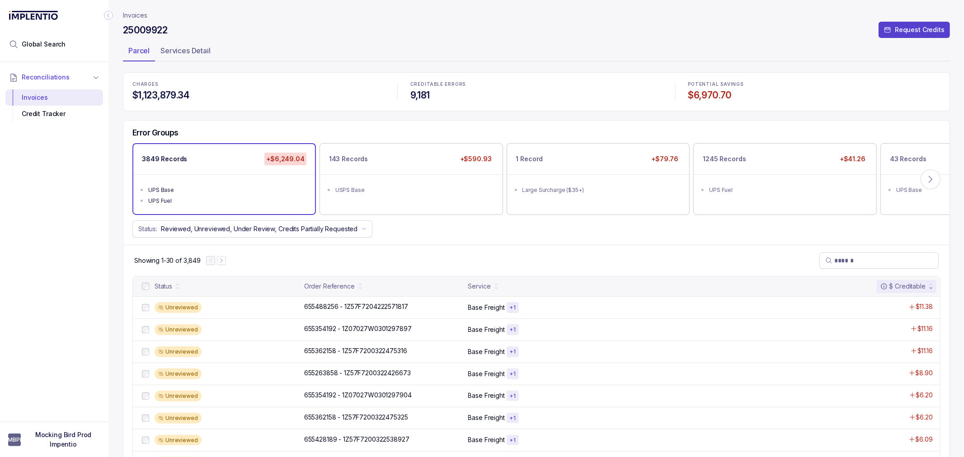
click at [351, 254] on div "Showing 1-30 of 3,849" at bounding box center [536, 260] width 826 height 31
click at [232, 89] on h4 "$1,123,879.34" at bounding box center [258, 95] width 252 height 13
click at [239, 96] on h4 "$1,123,879.34" at bounding box center [258, 95] width 252 height 13
click at [243, 104] on div "CHARGES $1,123,879.34" at bounding box center [258, 91] width 263 height 30
click at [516, 219] on div "Error Groups 3849 Records +$6,249.04 UPS Base UPS Fuel 143 Records +$590.93 USP…" at bounding box center [536, 183] width 826 height 125
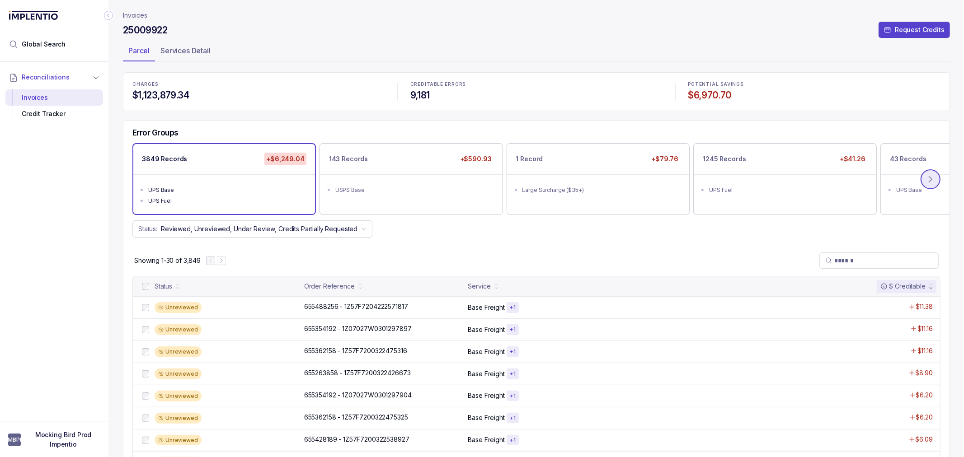
click at [926, 175] on icon at bounding box center [930, 179] width 9 height 9
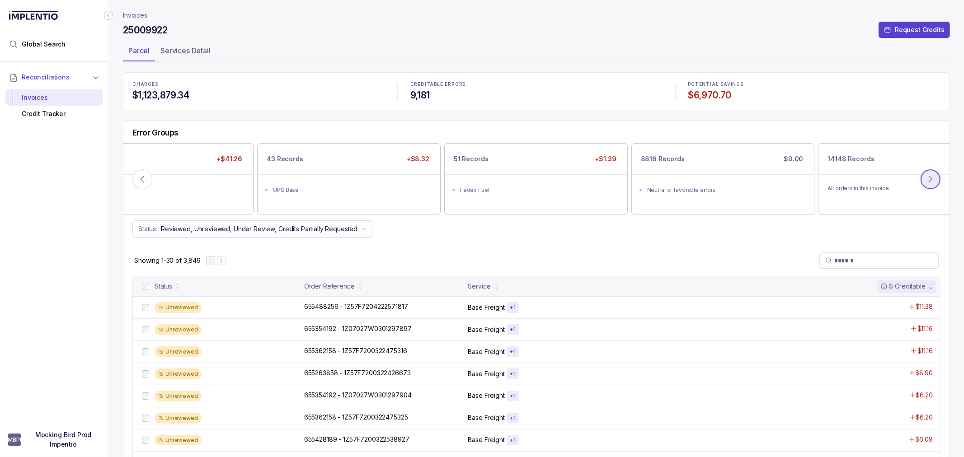
click at [929, 178] on icon at bounding box center [930, 179] width 9 height 9
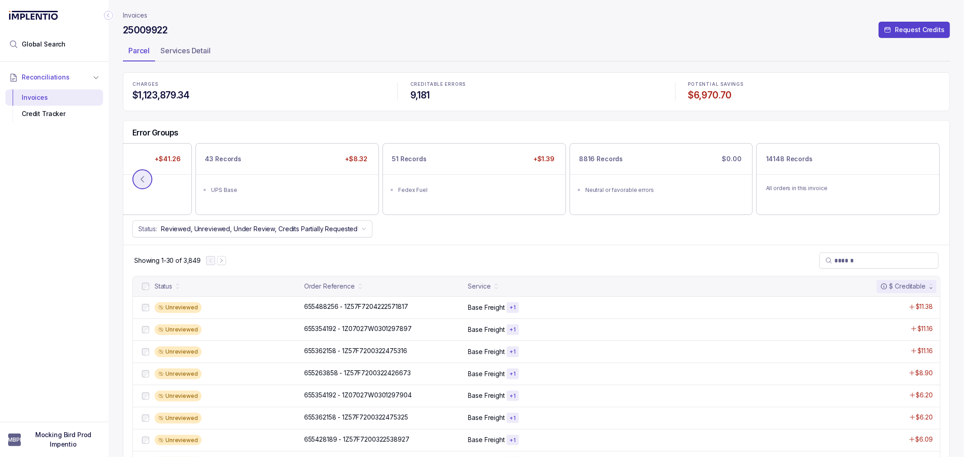
click at [141, 175] on icon at bounding box center [142, 179] width 9 height 9
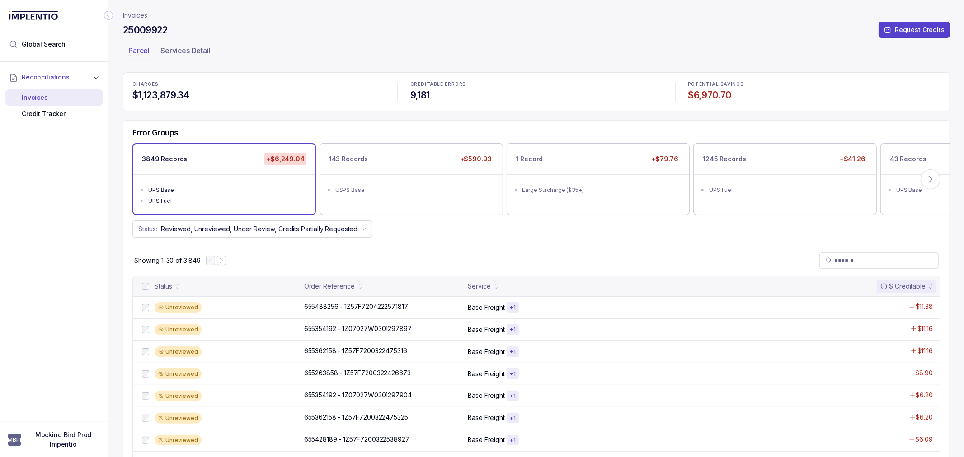
click at [670, 247] on div "Showing 1-30 of 3,849" at bounding box center [536, 260] width 826 height 31
click at [638, 253] on div "Showing 1-30 of 3,849" at bounding box center [536, 260] width 826 height 31
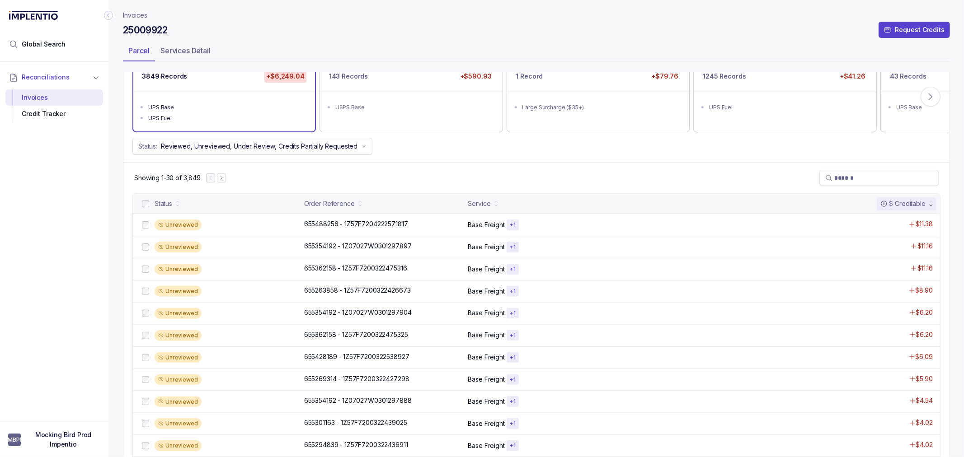
scroll to position [100, 0]
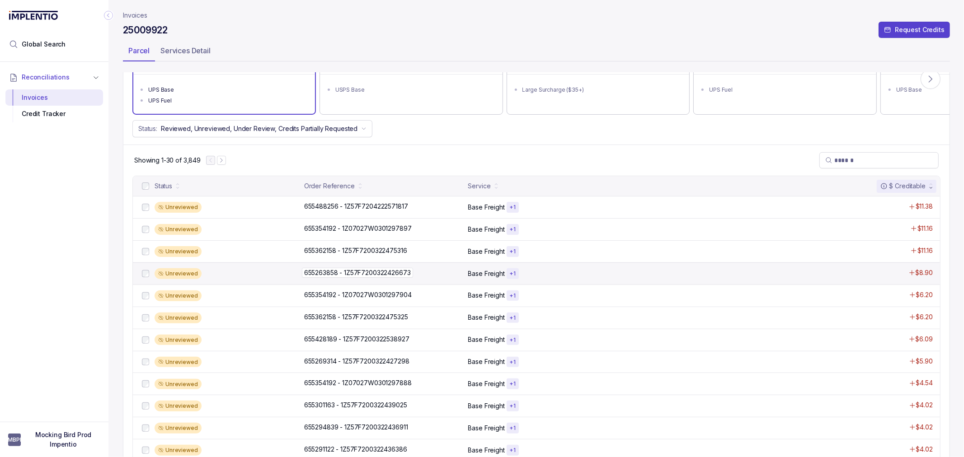
click at [338, 269] on p "655263858 - 1Z57F7200322426673" at bounding box center [357, 273] width 111 height 10
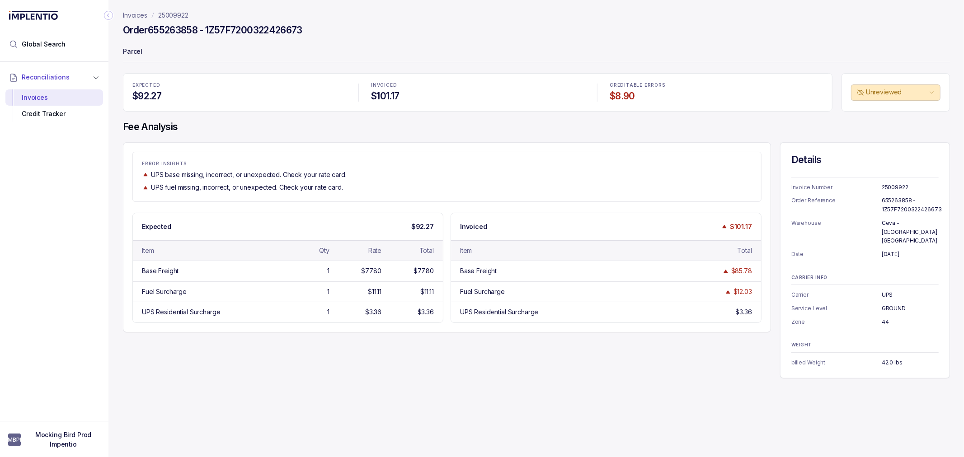
click at [374, 178] on div "UPS base missing, incorrect, or unexpected. Check your rate card." at bounding box center [447, 174] width 610 height 9
click at [223, 195] on div "ERROR INSIGHTS UPS base missing, incorrect, or unexpected. Check your rate card…" at bounding box center [446, 177] width 629 height 50
click at [400, 175] on div "UPS base missing, incorrect, or unexpected. Check your rate card." at bounding box center [447, 174] width 610 height 9
click at [388, 164] on p "ERROR INSIGHTS" at bounding box center [447, 163] width 610 height 5
click at [435, 159] on div "ERROR INSIGHTS UPS base missing, incorrect, or unexpected. Check your rate card…" at bounding box center [446, 177] width 629 height 50
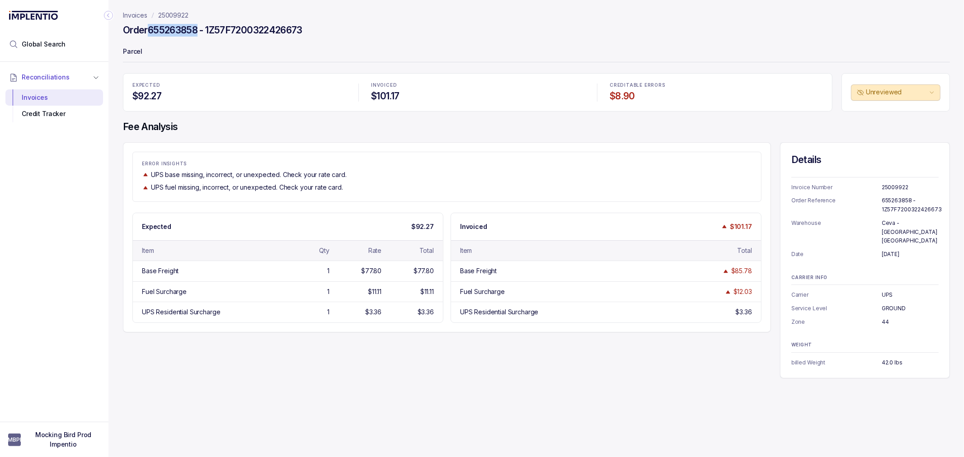
drag, startPoint x: 199, startPoint y: 30, endPoint x: 150, endPoint y: 33, distance: 48.9
click at [150, 33] on h4 "Order 655263858 - 1Z57F7200322426673" at bounding box center [212, 30] width 179 height 13
copy h4 "655263858"
click at [431, 141] on div "EXPECTED $92.27 INVOICED $101.17 CREDITABLE ERRORS $8.90 Unreviewed Fee Analysi…" at bounding box center [536, 225] width 827 height 305
click at [358, 154] on div "ERROR INSIGHTS UPS base missing, incorrect, or unexpected. Check your rate card…" at bounding box center [446, 177] width 629 height 50
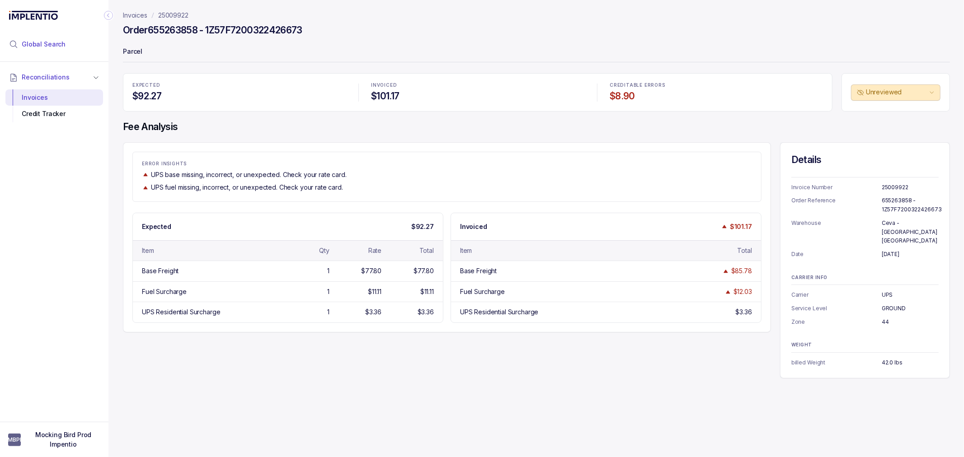
click at [67, 42] on li "Global Search" at bounding box center [54, 44] width 98 height 20
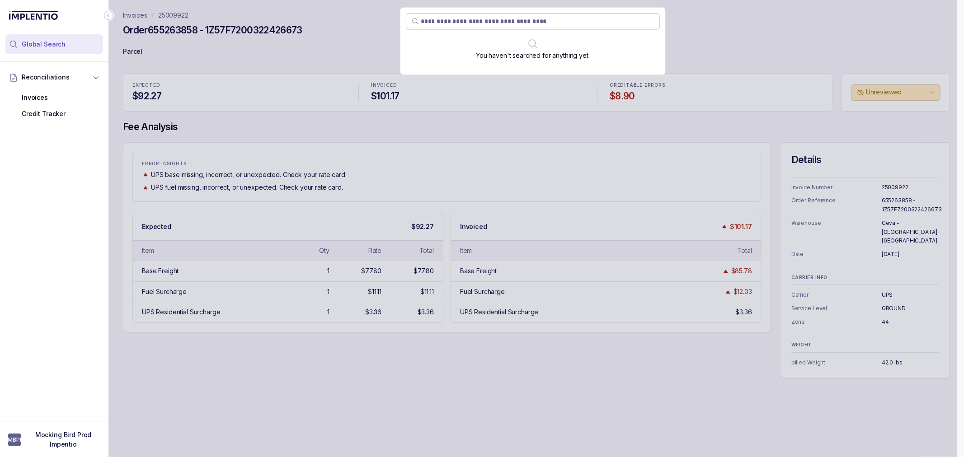
click at [427, 19] on input "search" at bounding box center [537, 21] width 233 height 9
paste input "*********"
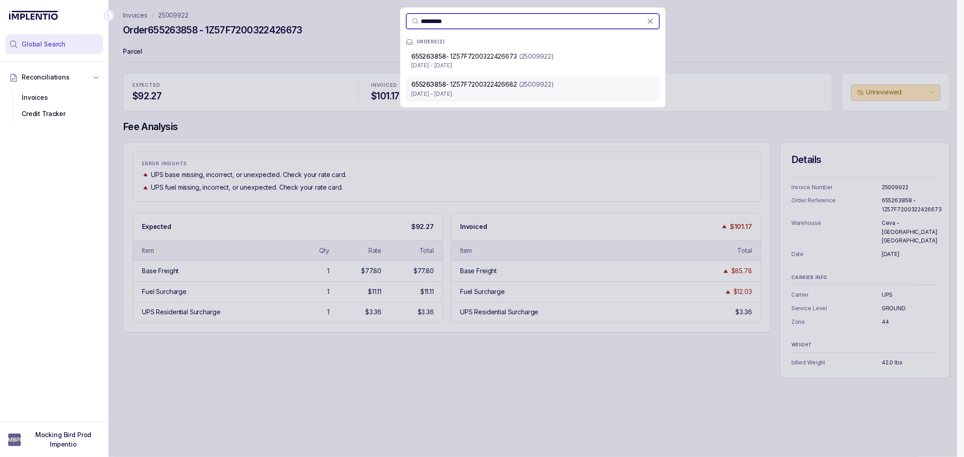
type input "*********"
click at [554, 79] on div "655263858 - 1Z57F7200322426682 (25009922) [DATE] - [DATE]" at bounding box center [533, 88] width 254 height 25
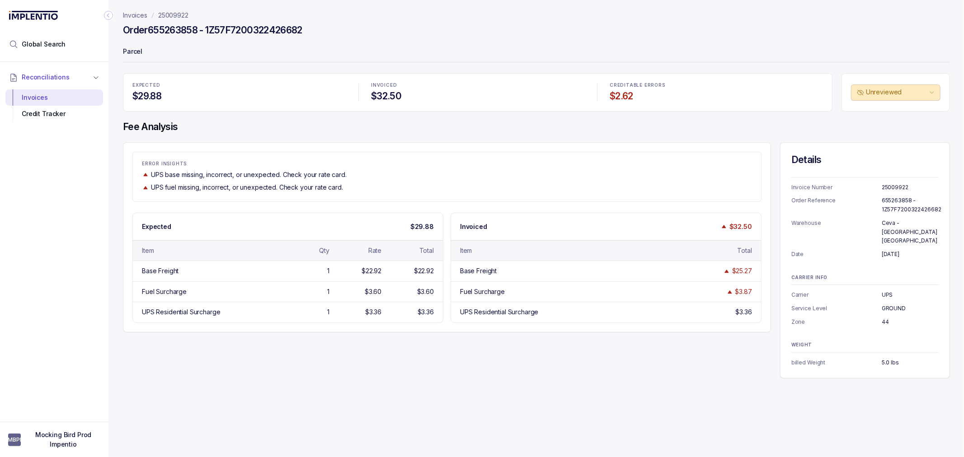
click at [526, 177] on div "UPS base missing, incorrect, or unexpected. Check your rate card." at bounding box center [447, 174] width 610 height 9
click at [517, 177] on div "UPS base missing, incorrect, or unexpected. Check your rate card." at bounding box center [447, 174] width 610 height 9
click at [500, 171] on div "UPS base missing, incorrect, or unexpected. Check your rate card." at bounding box center [447, 174] width 610 height 9
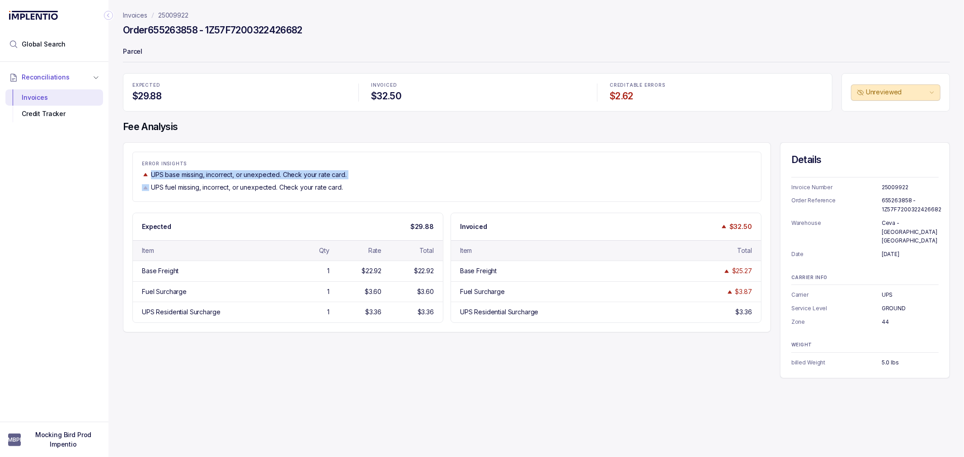
click at [500, 171] on div "UPS base missing, incorrect, or unexpected. Check your rate card." at bounding box center [447, 174] width 610 height 9
click at [493, 171] on div "UPS base missing, incorrect, or unexpected. Check your rate card." at bounding box center [447, 174] width 610 height 9
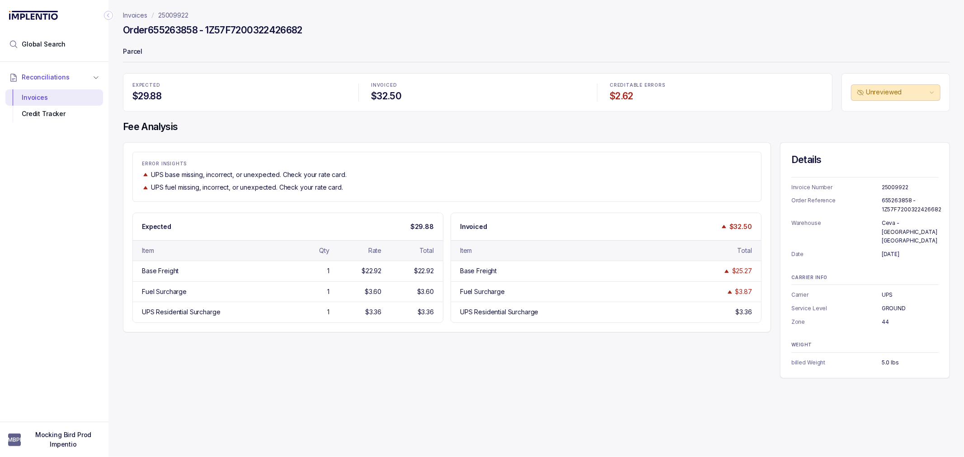
click at [493, 171] on div "UPS base missing, incorrect, or unexpected. Check your rate card." at bounding box center [447, 174] width 610 height 9
click at [197, 401] on div "Invoices 25009922 Order 655263858 - 1Z57F7200322426682 Parcel EXPECTED $29.88 I…" at bounding box center [532, 228] width 849 height 457
click at [678, 21] on header "Invoices 25009922 Order 655263858 - 1Z57F7200322426682 Parcel" at bounding box center [536, 36] width 827 height 73
click at [147, 15] on ol "Invoices 25009922" at bounding box center [156, 15] width 66 height 9
click at [138, 15] on p "Invoices" at bounding box center [135, 15] width 24 height 9
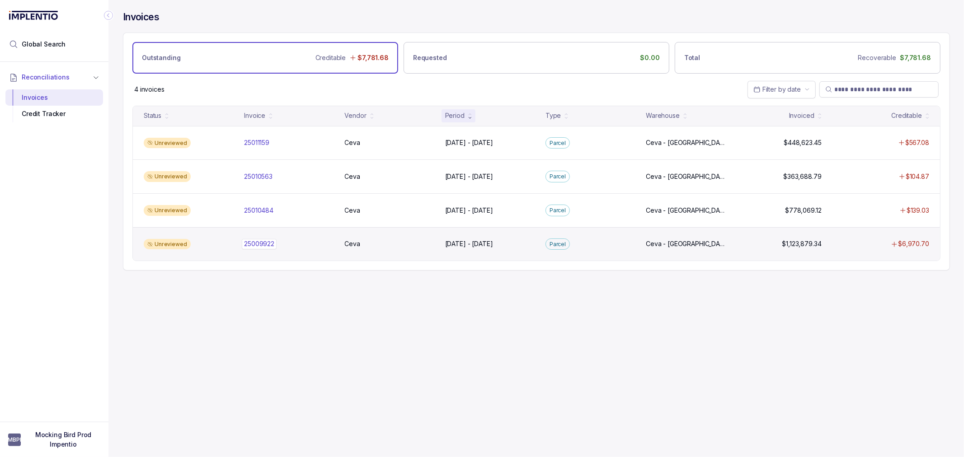
click at [268, 242] on p "25009922" at bounding box center [259, 244] width 35 height 10
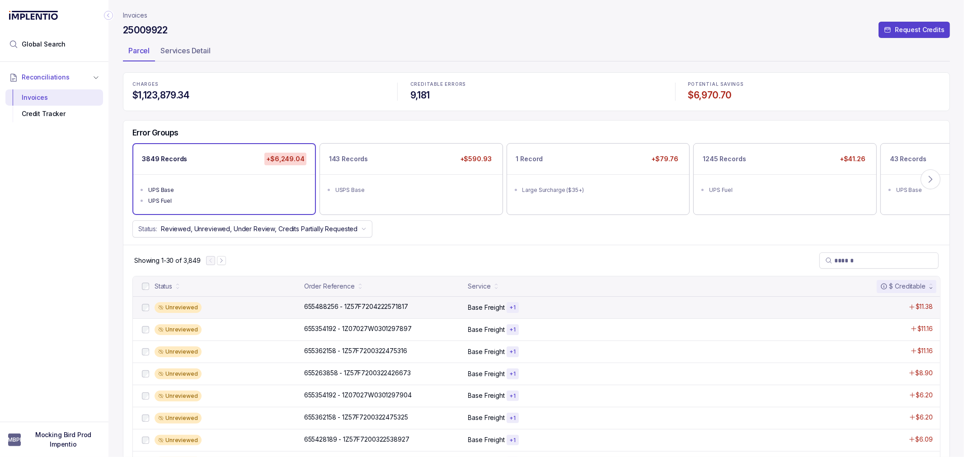
click at [245, 305] on div "Unreviewed" at bounding box center [227, 307] width 144 height 11
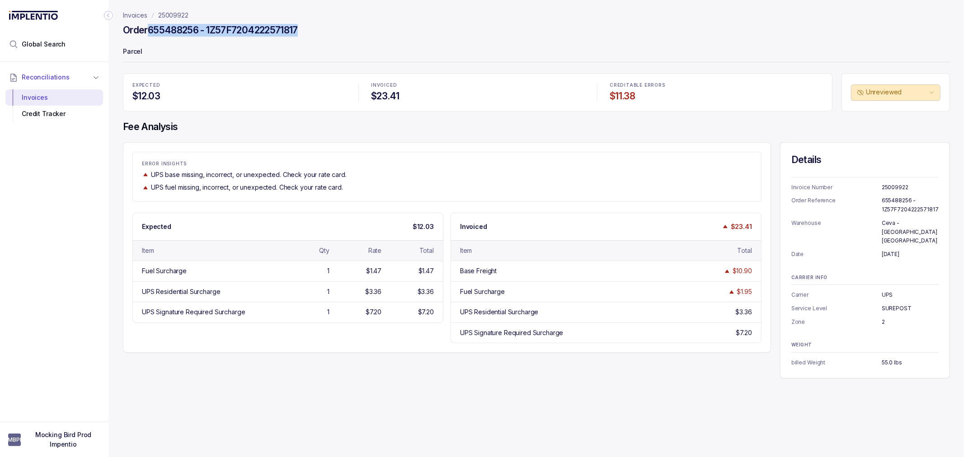
drag, startPoint x: 315, startPoint y: 28, endPoint x: 149, endPoint y: 24, distance: 166.3
click at [149, 24] on div "Order 655488256 - 1Z57F7204222571817" at bounding box center [536, 31] width 827 height 16
copy h4 "655488256 - 1Z57F7204222571817"
click at [263, 385] on div "Invoices 25009922 Order 655488256 - 1Z57F7204222571817 Parcel EXPECTED $12.03 I…" at bounding box center [532, 228] width 849 height 457
click at [100, 267] on div "Reconciliations Invoices Credit Tracker" at bounding box center [54, 239] width 108 height 355
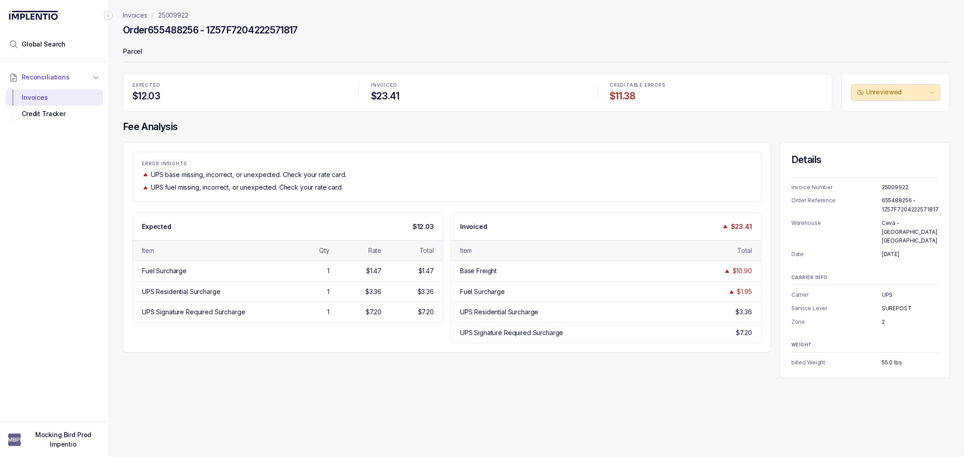
click at [96, 165] on div "Reconciliations Invoices Credit Tracker" at bounding box center [54, 239] width 108 height 355
click at [136, 13] on p "Invoices" at bounding box center [135, 15] width 24 height 9
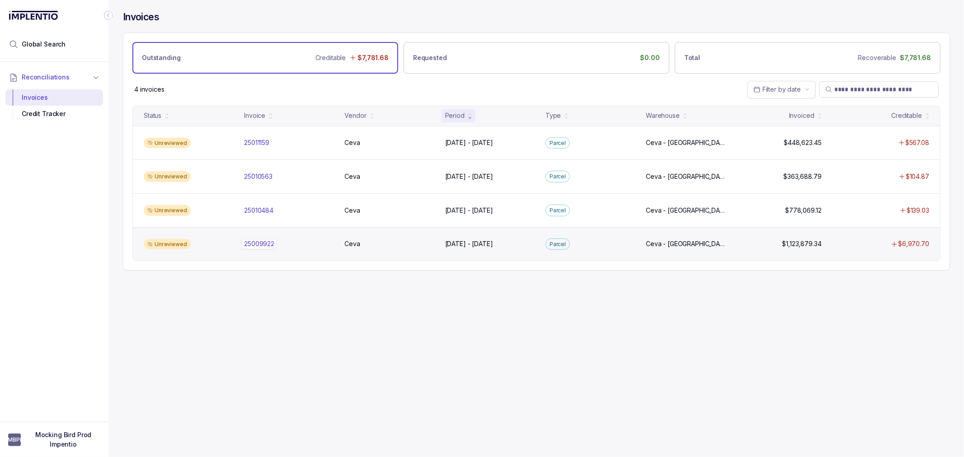
click at [252, 242] on p "25009922" at bounding box center [259, 244] width 35 height 10
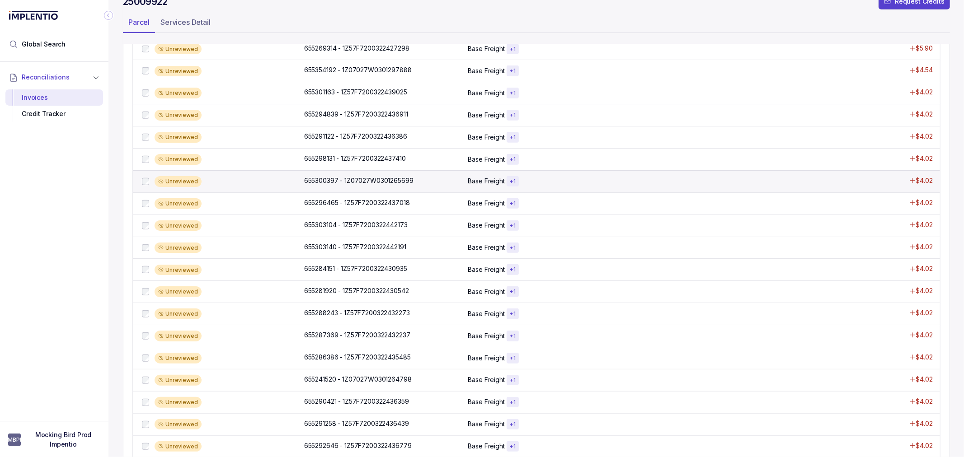
scroll to position [363, 0]
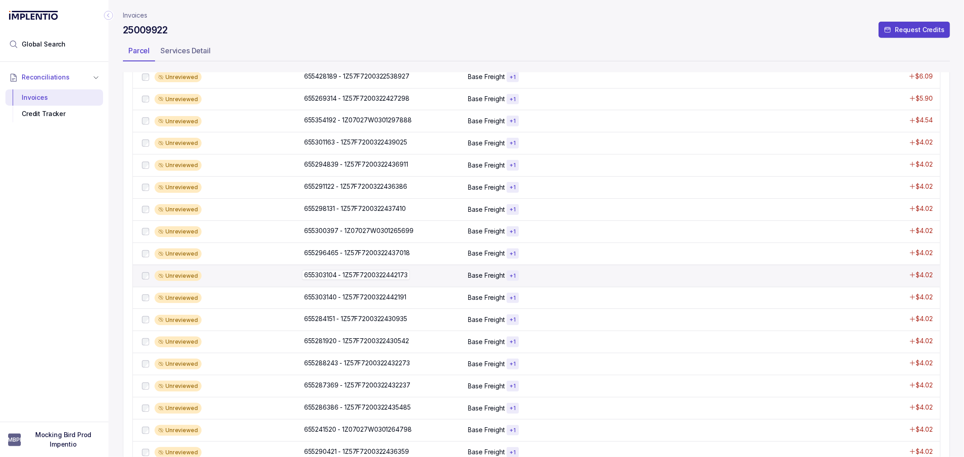
click at [355, 277] on p "655303104 - 1Z57F7200322442173" at bounding box center [356, 275] width 108 height 10
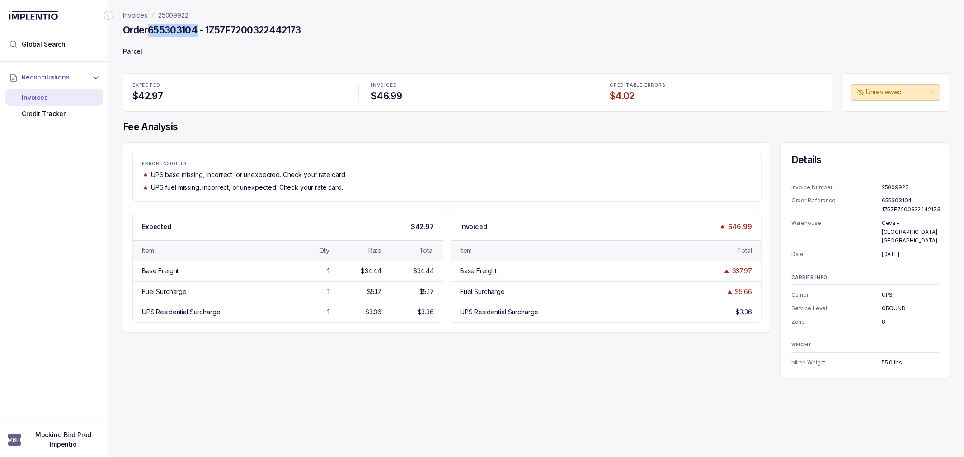
drag, startPoint x: 200, startPoint y: 29, endPoint x: 150, endPoint y: 35, distance: 50.1
click at [150, 35] on h4 "Order 655303104 - 1Z57F7200322442173" at bounding box center [212, 30] width 178 height 13
drag, startPoint x: 287, startPoint y: 318, endPoint x: 286, endPoint y: 302, distance: 15.8
click at [287, 318] on div "UPS Residential Surcharge 1 $3.36 $3.36" at bounding box center [288, 312] width 310 height 20
click at [175, 16] on p "25009922" at bounding box center [173, 15] width 30 height 9
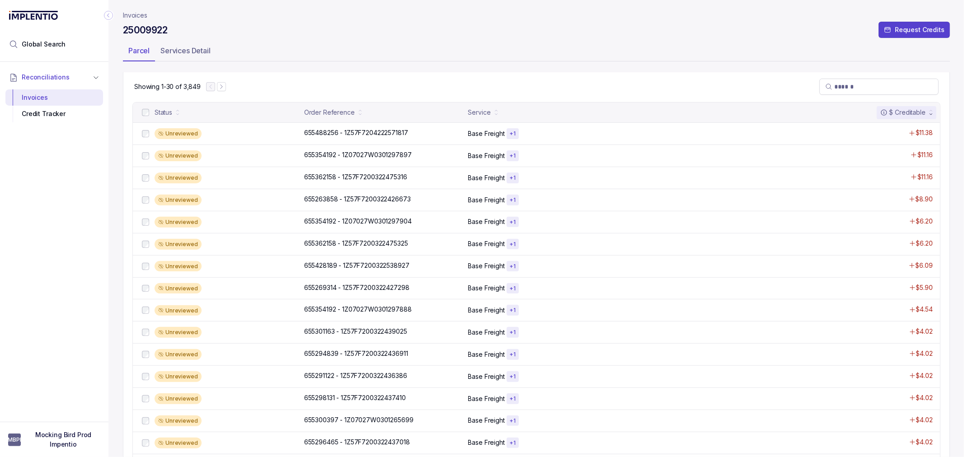
scroll to position [62, 0]
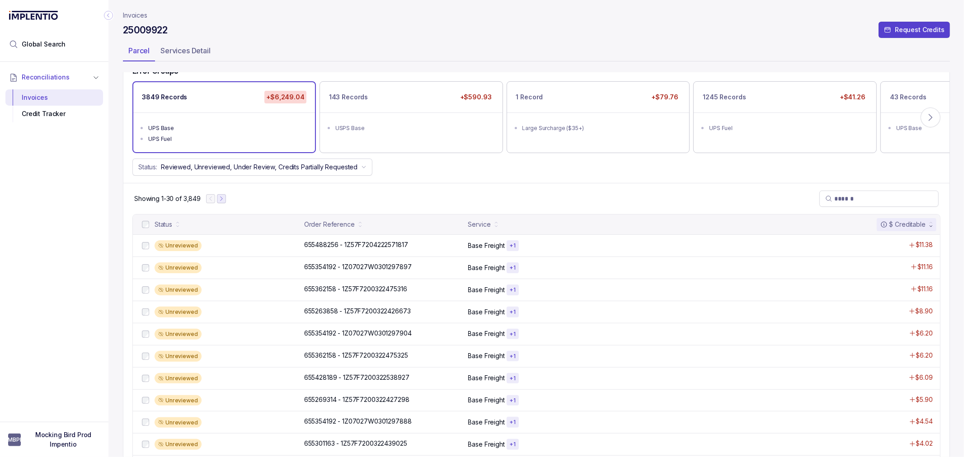
click at [222, 199] on icon "Next Page" at bounding box center [222, 199] width 2 height 4
click at [224, 198] on icon "Next Page" at bounding box center [225, 199] width 6 height 6
click at [224, 198] on icon "Next Page" at bounding box center [226, 199] width 6 height 6
click at [225, 198] on icon "Next Page" at bounding box center [228, 199] width 6 height 6
click at [68, 47] on li "Global Search" at bounding box center [54, 44] width 98 height 20
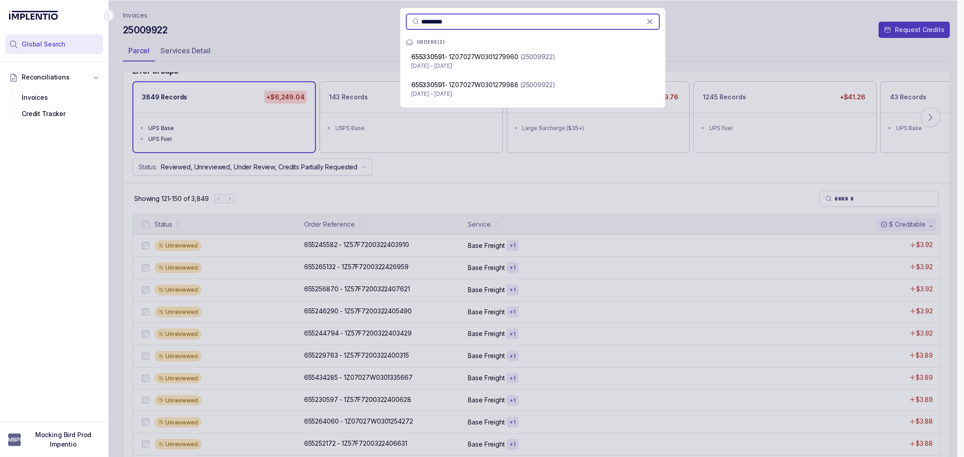
type input "*********"
drag, startPoint x: 465, startPoint y: 21, endPoint x: 331, endPoint y: 23, distance: 134.7
click at [331, 23] on div "********* ORDERS [PHONE_NUMBER] - 1Z07027W0301279960 (25009922) [DATE] - [DATE]…" at bounding box center [532, 228] width 849 height 457
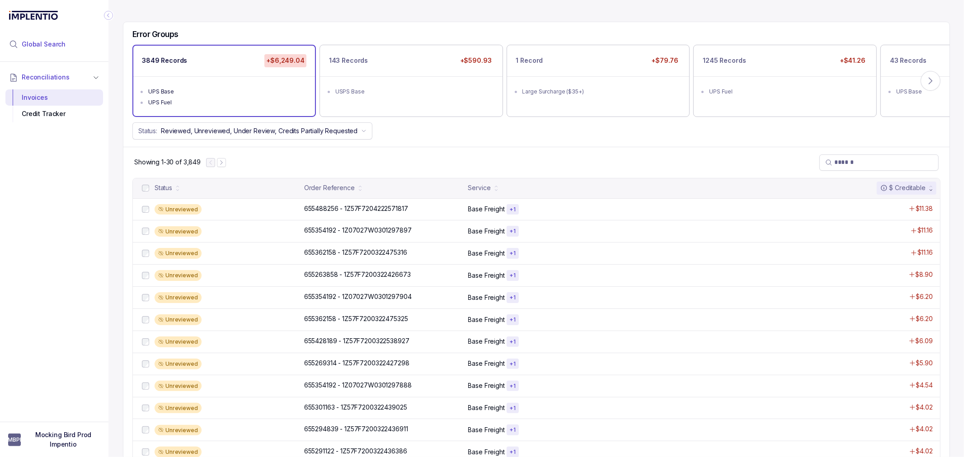
click at [46, 42] on span "Global Search" at bounding box center [44, 44] width 44 height 9
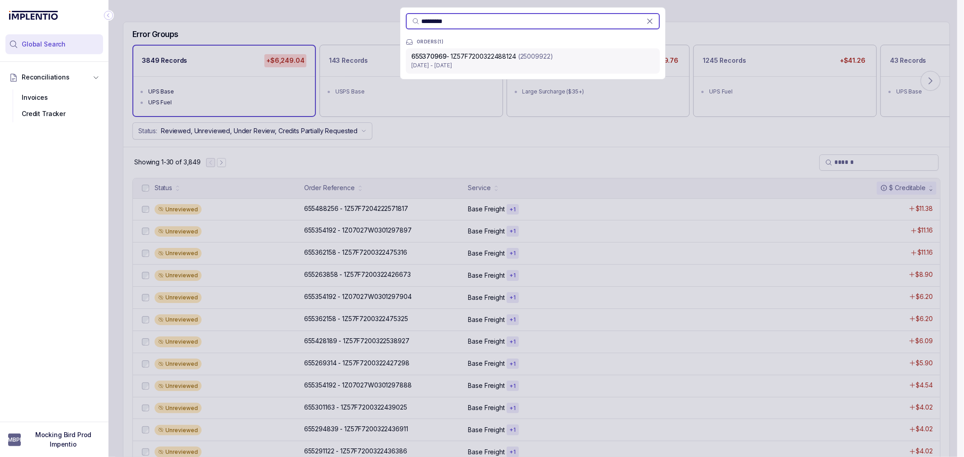
type input "*********"
click at [509, 68] on p "[DATE] - [DATE]" at bounding box center [532, 65] width 243 height 9
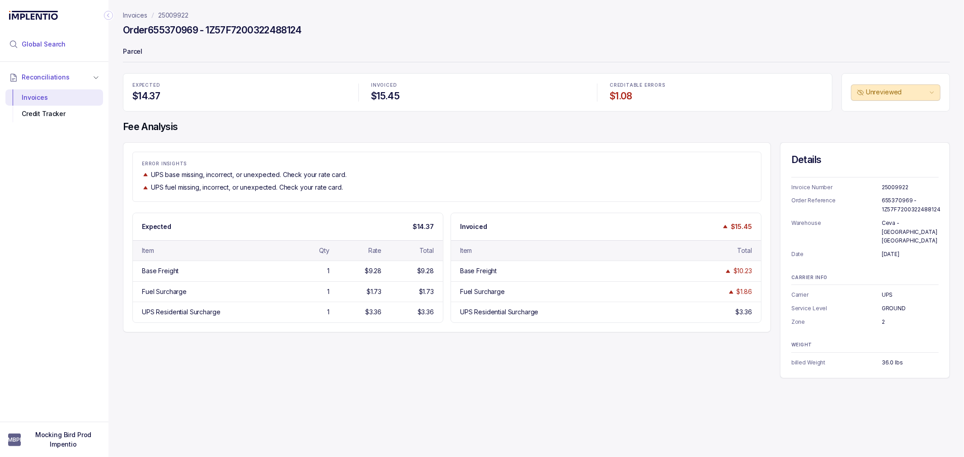
click at [62, 47] on span "Global Search" at bounding box center [44, 44] width 44 height 9
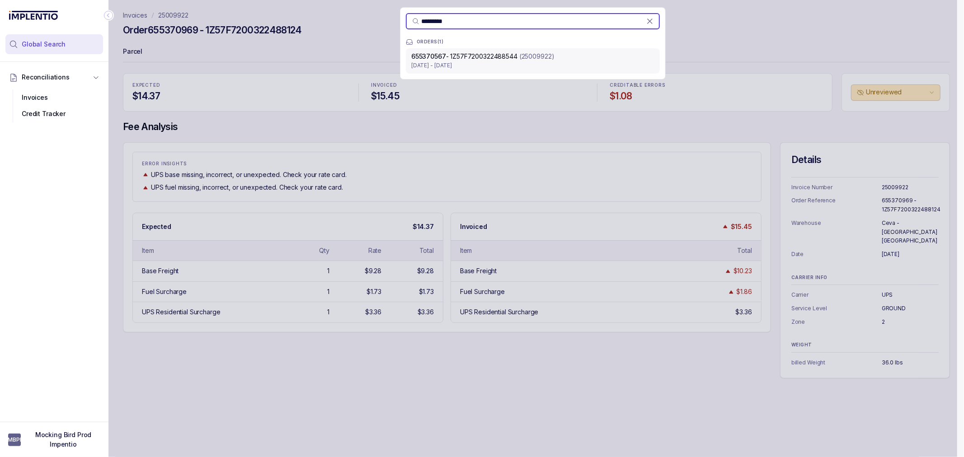
type input "*********"
click at [479, 60] on p "655370567 - 1Z57F7200322488544" at bounding box center [464, 56] width 106 height 9
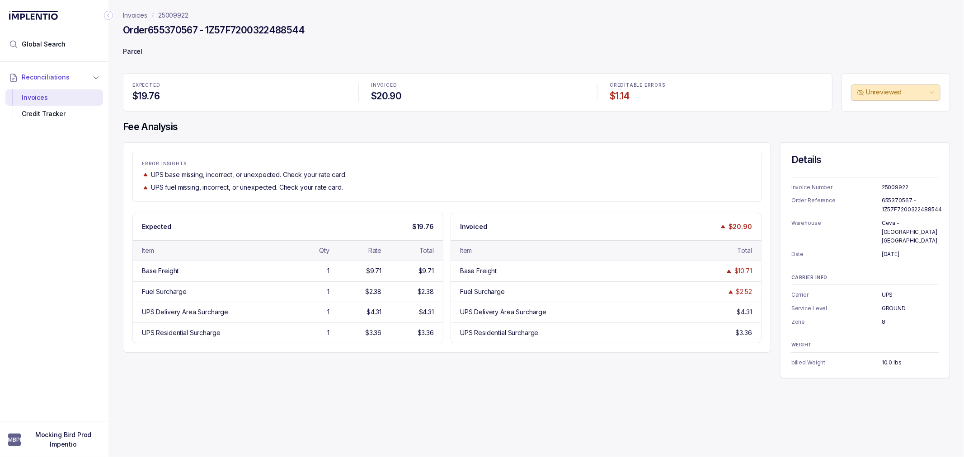
click at [385, 401] on div "Invoices 25009922 Order 655370567 - 1Z57F7200322488544 Parcel EXPECTED $19.76 I…" at bounding box center [532, 228] width 849 height 457
click at [163, 409] on div "Invoices 25009922 Order 655370567 - 1Z57F7200322488544 Parcel EXPECTED $19.76 I…" at bounding box center [532, 228] width 849 height 457
click at [133, 11] on p "Invoices" at bounding box center [135, 15] width 24 height 9
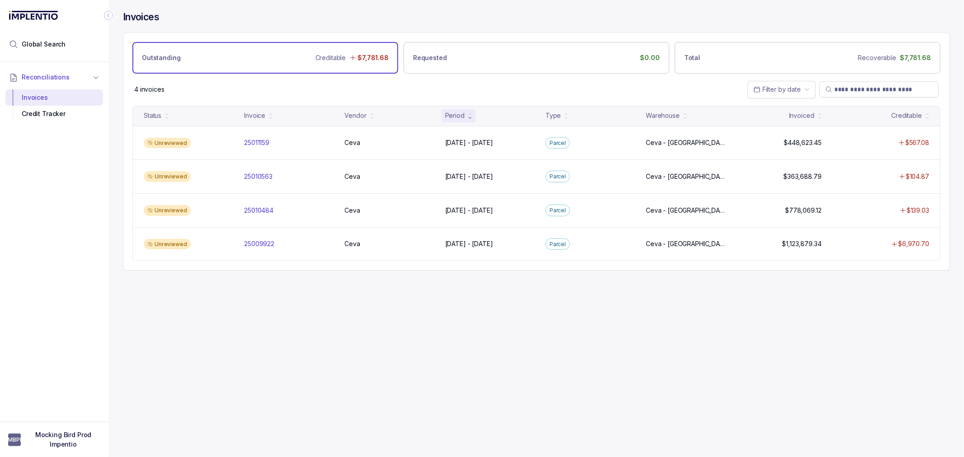
drag, startPoint x: 688, startPoint y: 346, endPoint x: 673, endPoint y: 342, distance: 15.3
click at [688, 346] on div "Invoices Outstanding Creditable $7,781.68 Requested $0.00 Total Recoverable $7,…" at bounding box center [532, 228] width 849 height 457
click at [662, 327] on div "Invoices Outstanding Creditable $7,781.68 Requested $0.00 Total Recoverable $7,…" at bounding box center [532, 228] width 849 height 457
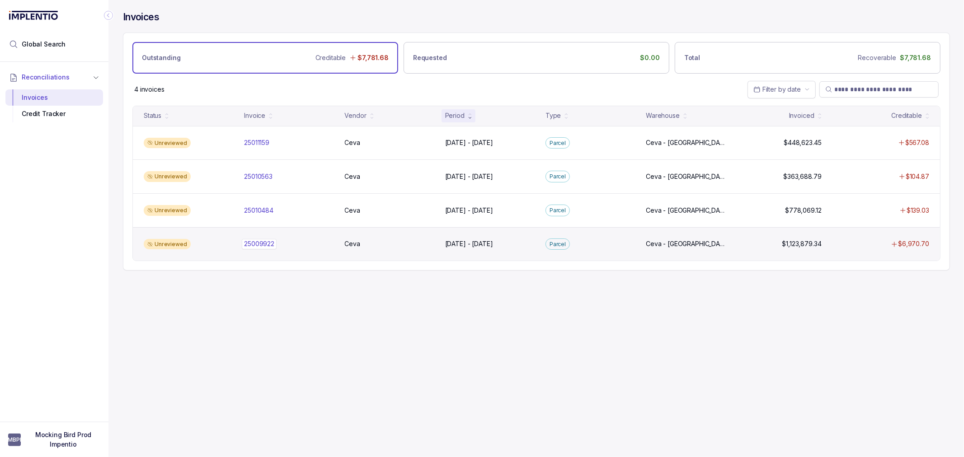
click at [266, 246] on p "25009922" at bounding box center [259, 244] width 35 height 10
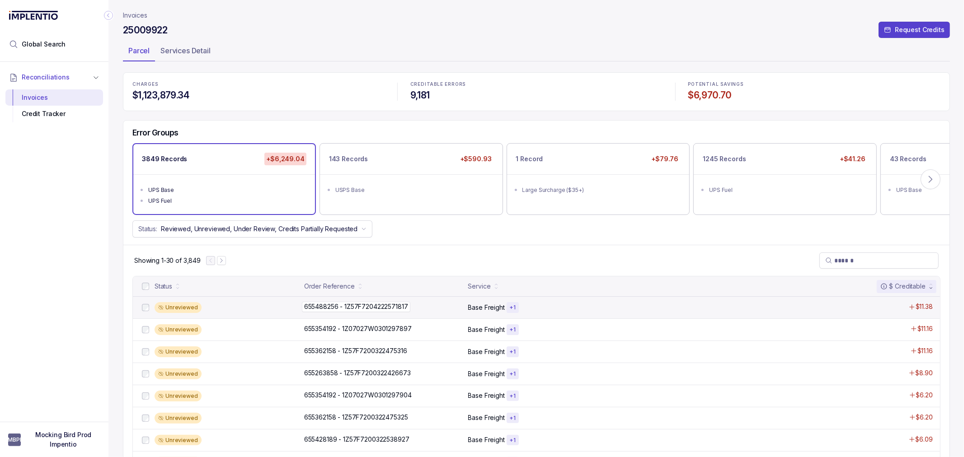
click at [319, 306] on p "655488256 - 1Z57F7204222571817" at bounding box center [356, 307] width 108 height 10
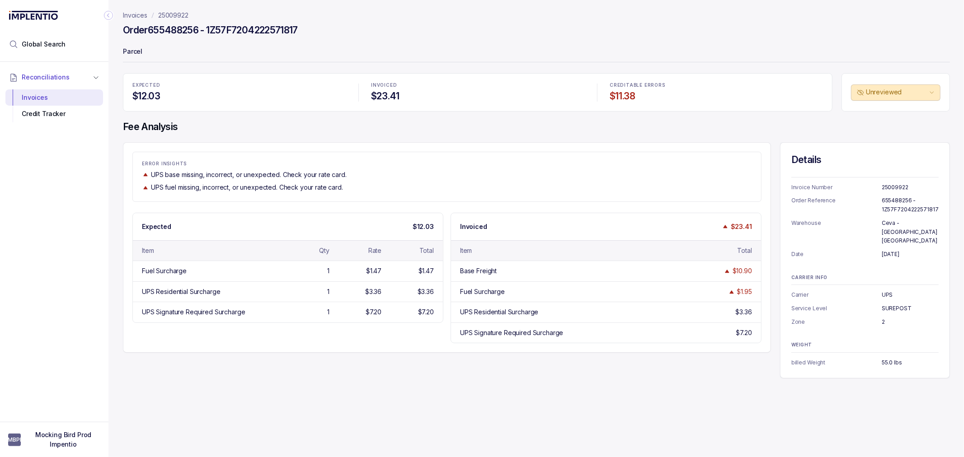
click at [300, 351] on div "ERROR INSIGHTS UPS base missing, incorrect, or unexpected. Check your rate card…" at bounding box center [447, 247] width 648 height 211
click at [216, 130] on h4 "Fee Analysis" at bounding box center [536, 127] width 827 height 13
click at [238, 147] on div "ERROR INSIGHTS UPS base missing, incorrect, or unexpected. Check your rate card…" at bounding box center [447, 247] width 648 height 211
click at [223, 126] on h4 "Fee Analysis" at bounding box center [536, 127] width 827 height 13
click at [182, 14] on p "25009922" at bounding box center [173, 15] width 30 height 9
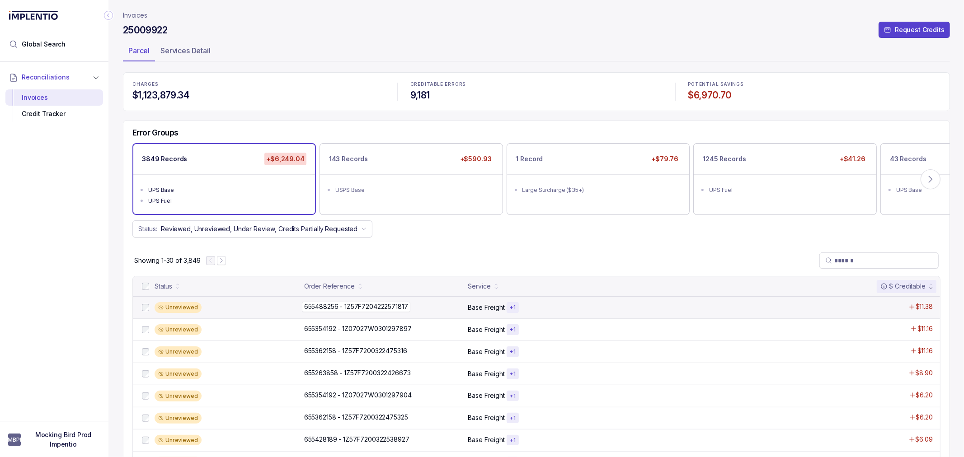
click at [366, 307] on p "655488256 - 1Z57F7204222571817" at bounding box center [356, 307] width 108 height 10
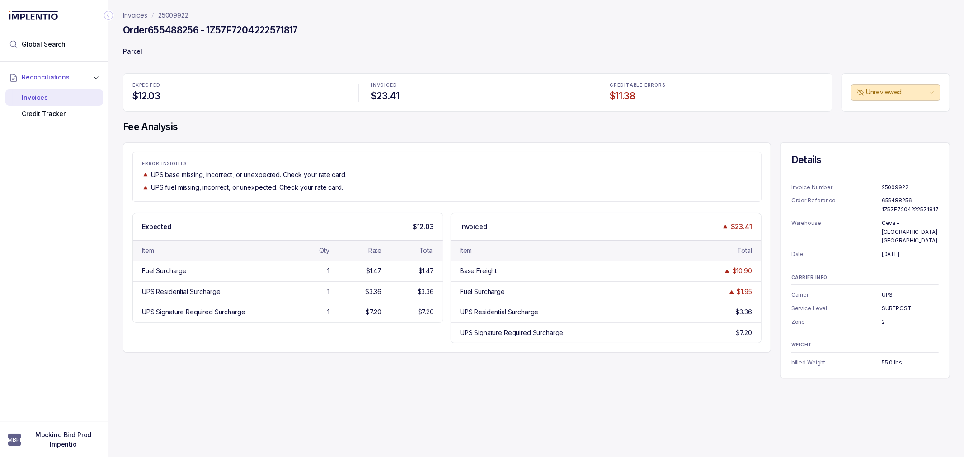
click at [395, 173] on div "UPS base missing, incorrect, or unexpected. Check your rate card." at bounding box center [447, 174] width 610 height 9
click at [404, 184] on div "UPS fuel missing, incorrect, or unexpected. Check your rate card." at bounding box center [447, 187] width 610 height 9
drag, startPoint x: 245, startPoint y: 310, endPoint x: 231, endPoint y: 306, distance: 13.9
click at [244, 310] on div "UPS Signature Required Surcharge" at bounding box center [209, 312] width 135 height 9
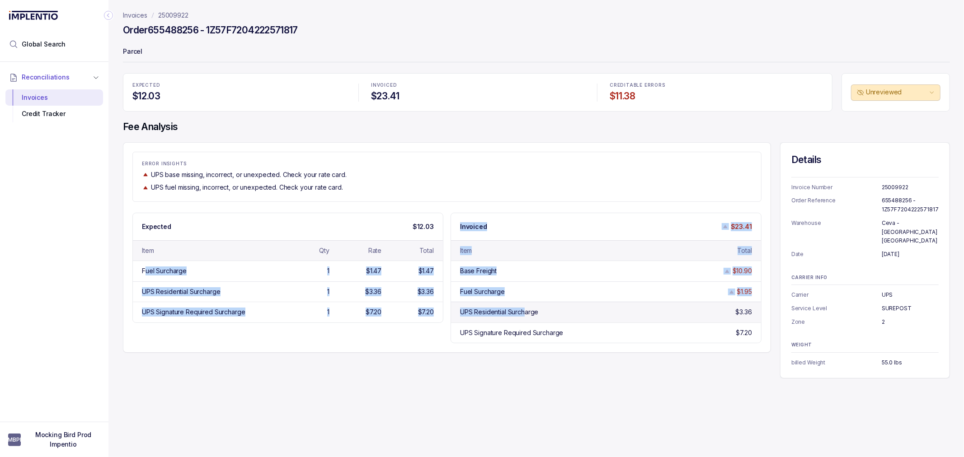
drag, startPoint x: 155, startPoint y: 268, endPoint x: 523, endPoint y: 310, distance: 370.6
click at [523, 310] on div "Expected $12.03 Item Qty Rate Total Fuel Surcharge 1 $1.47 $1.47 UPS Residentia…" at bounding box center [446, 278] width 629 height 131
click at [527, 291] on div "Fuel Surcharge" at bounding box center [527, 291] width 135 height 9
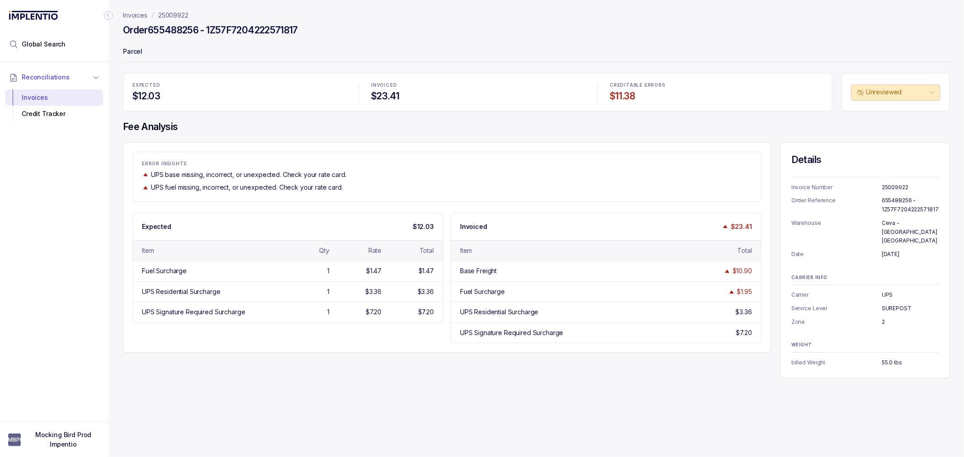
click at [459, 170] on div "UPS base missing, incorrect, or unexpected. Check your rate card." at bounding box center [447, 174] width 610 height 9
click at [182, 15] on p "25009922" at bounding box center [173, 15] width 30 height 9
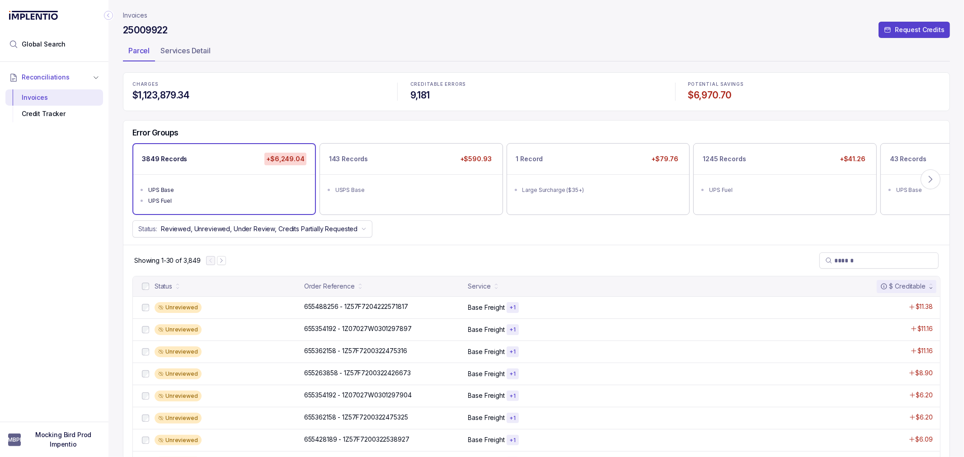
drag, startPoint x: 549, startPoint y: 250, endPoint x: 575, endPoint y: 230, distance: 32.3
click at [550, 245] on div "Showing 1-30 of 3,849" at bounding box center [536, 260] width 826 height 31
click at [927, 175] on icon at bounding box center [930, 179] width 9 height 9
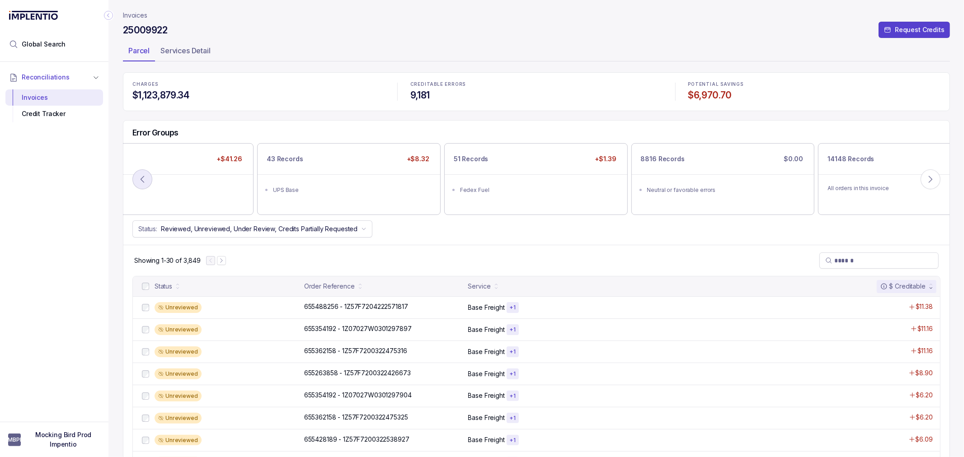
drag, startPoint x: 130, startPoint y: 178, endPoint x: 144, endPoint y: 178, distance: 14.0
click at [130, 178] on ul "UPS Fuel" at bounding box center [161, 188] width 183 height 29
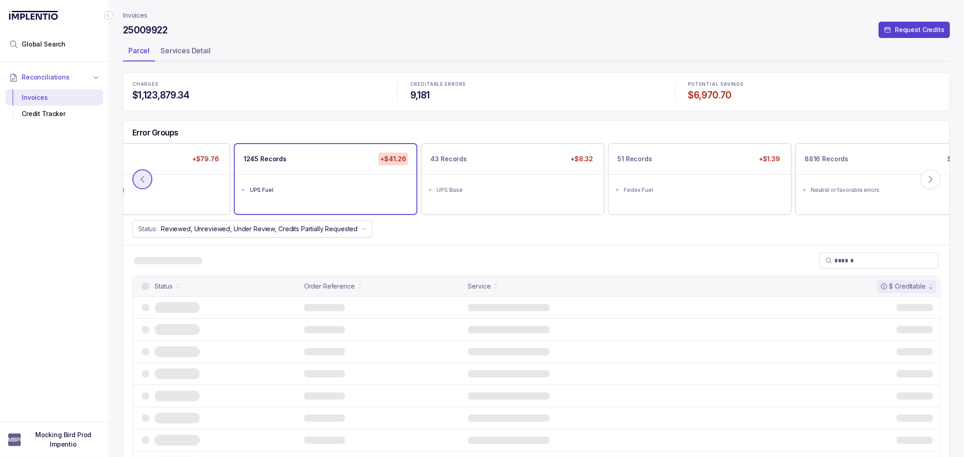
click at [144, 178] on icon at bounding box center [142, 179] width 9 height 9
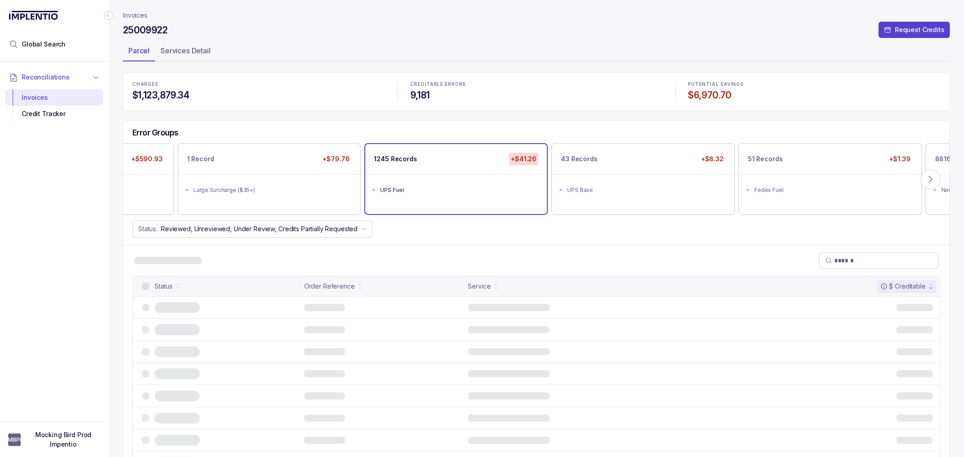
click at [144, 178] on icon at bounding box center [142, 179] width 9 height 9
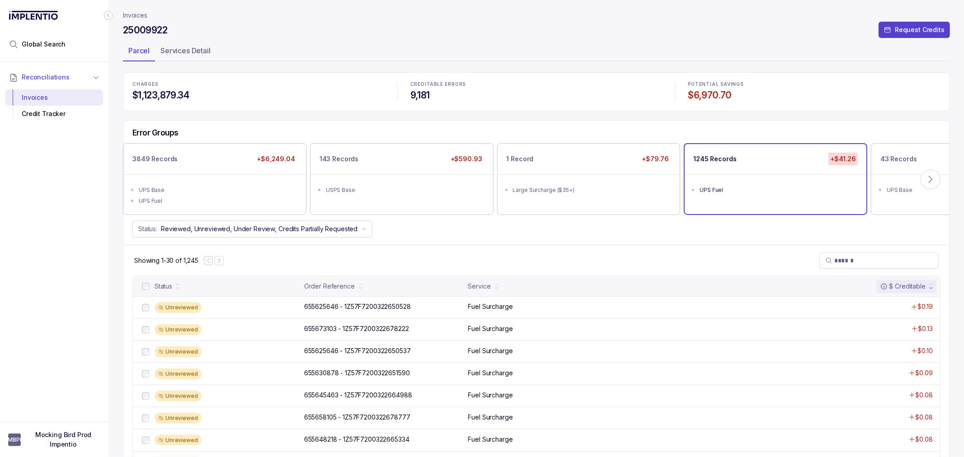
click at [441, 221] on div "Status: Reviewed, Unreviewed, Under Review, Credits Partially Requested" at bounding box center [536, 229] width 826 height 17
click at [268, 130] on div "Error Groups" at bounding box center [536, 135] width 826 height 15
click at [145, 16] on p "Invoices" at bounding box center [135, 15] width 24 height 9
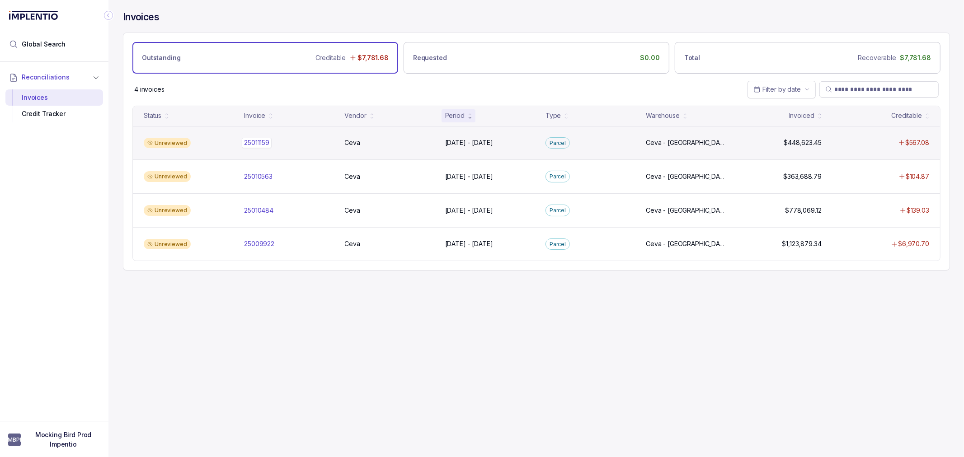
click at [251, 139] on div "25011159 25011159" at bounding box center [256, 142] width 25 height 9
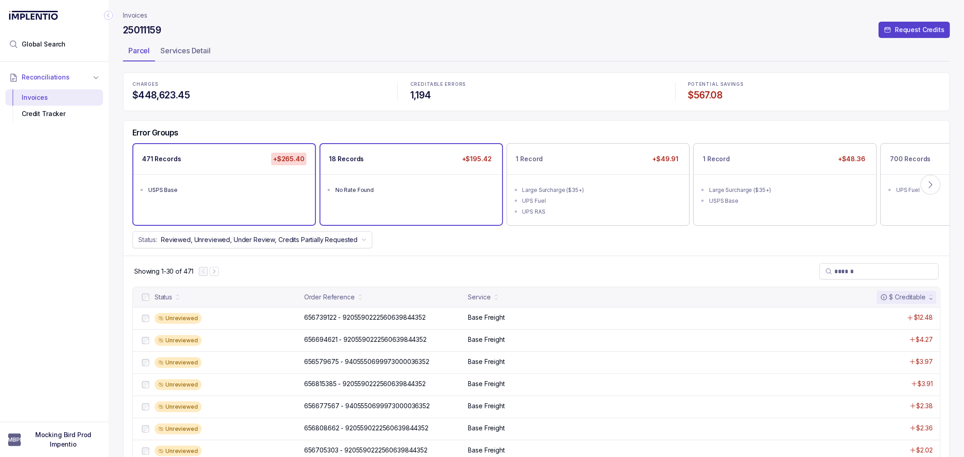
click at [383, 199] on ul "No Rate Found" at bounding box center [411, 188] width 182 height 29
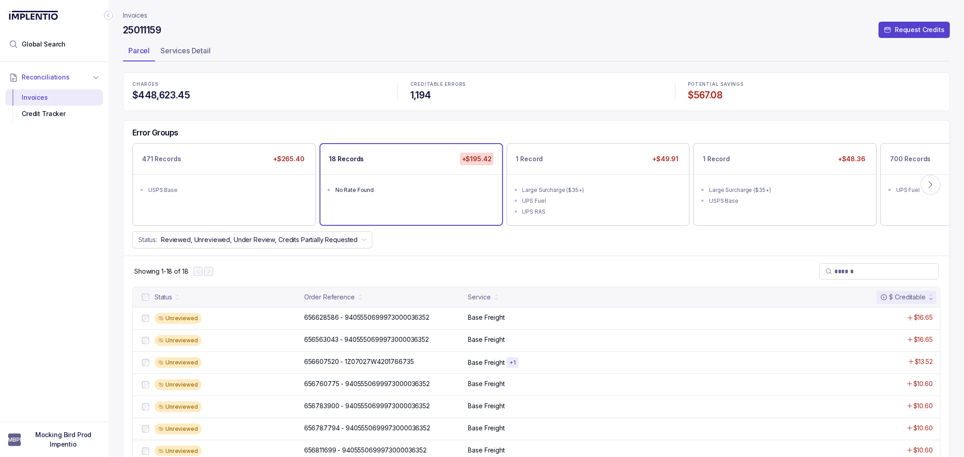
click at [126, 19] on p "Invoices" at bounding box center [135, 15] width 24 height 9
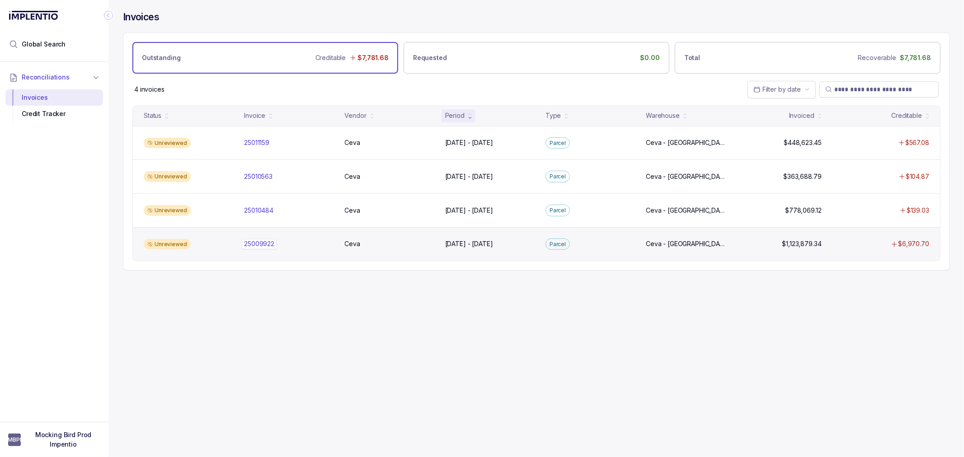
click at [267, 249] on p "25009922" at bounding box center [259, 244] width 35 height 10
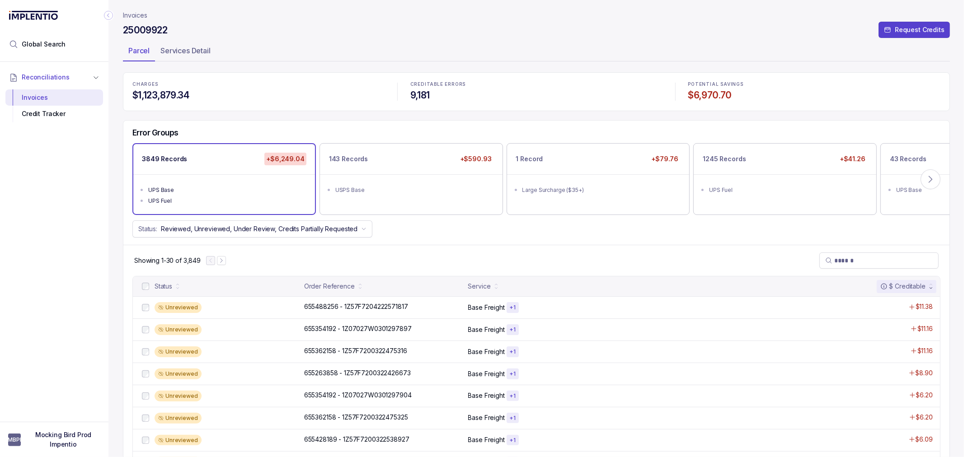
click at [390, 240] on div "Error Groups 3849 Records +$6,249.04 UPS Base UPS Fuel 143 Records +$590.93 USP…" at bounding box center [536, 183] width 826 height 125
click at [417, 232] on div "Status: Reviewed, Unreviewed, Under Review, Credits Partially Requested" at bounding box center [536, 229] width 826 height 17
click at [430, 199] on ul "USPS Base" at bounding box center [411, 188] width 182 height 29
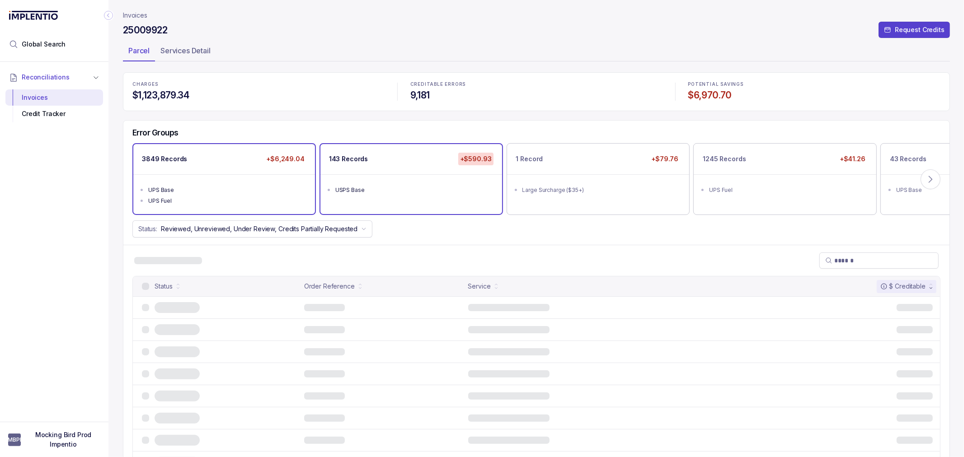
click at [270, 181] on ul "UPS Base UPS Fuel" at bounding box center [224, 194] width 182 height 40
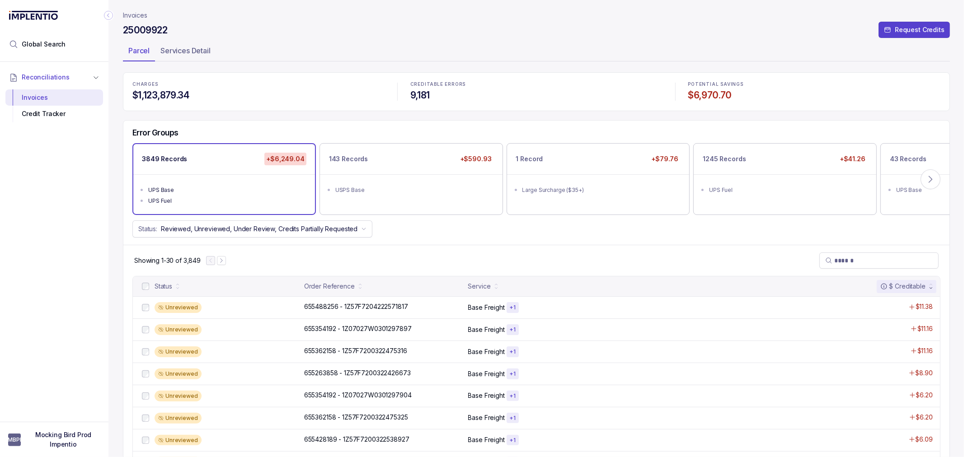
click at [437, 256] on div "Showing 1-30 of 3,849" at bounding box center [536, 260] width 826 height 31
click at [363, 252] on div "Showing 1-30 of 3,849" at bounding box center [536, 260] width 826 height 31
click at [332, 270] on div "Showing 1-30 of 3,849" at bounding box center [536, 260] width 826 height 31
click at [453, 261] on div "Showing 1-30 of 3,849" at bounding box center [536, 260] width 826 height 31
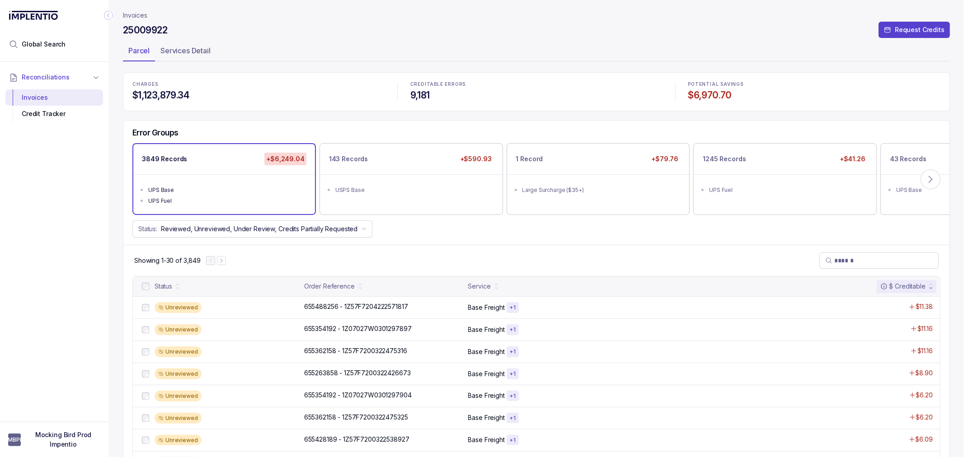
click at [484, 239] on div "Error Groups 3849 Records +$6,249.04 UPS Base UPS Fuel 143 Records +$590.93 USP…" at bounding box center [536, 183] width 826 height 125
click at [933, 178] on icon at bounding box center [930, 179] width 9 height 9
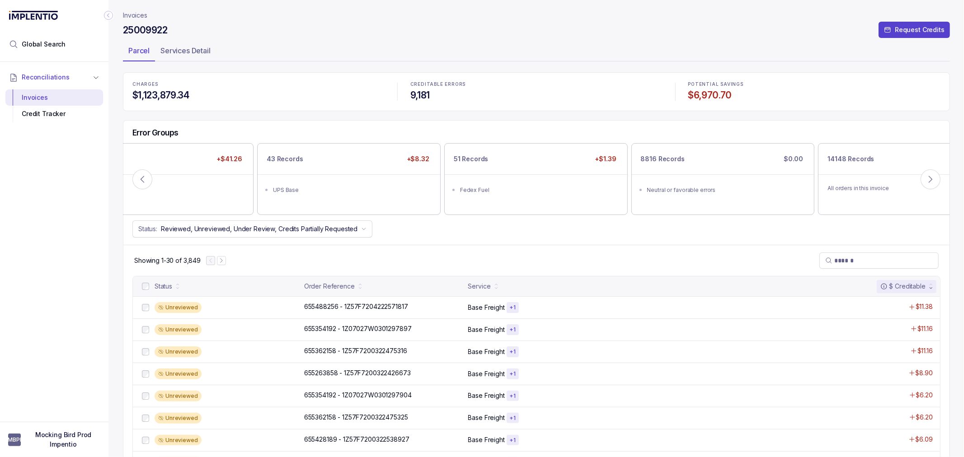
click at [727, 249] on div "Showing 1-30 of 3,849" at bounding box center [536, 260] width 826 height 31
click at [729, 249] on div "Showing 1-30 of 3,849" at bounding box center [536, 260] width 826 height 31
click at [688, 250] on div "Showing 1-30 of 3,849" at bounding box center [536, 260] width 826 height 31
click at [141, 181] on icon at bounding box center [142, 179] width 9 height 9
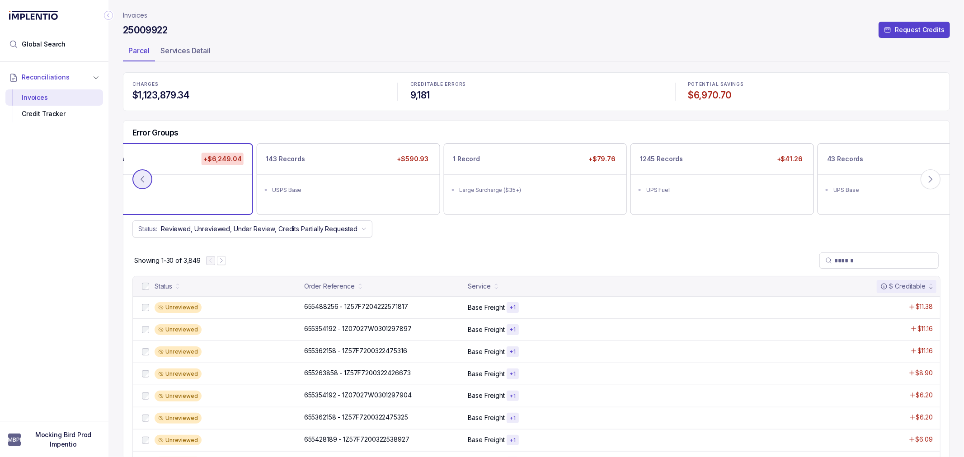
click at [141, 181] on icon at bounding box center [142, 179] width 9 height 9
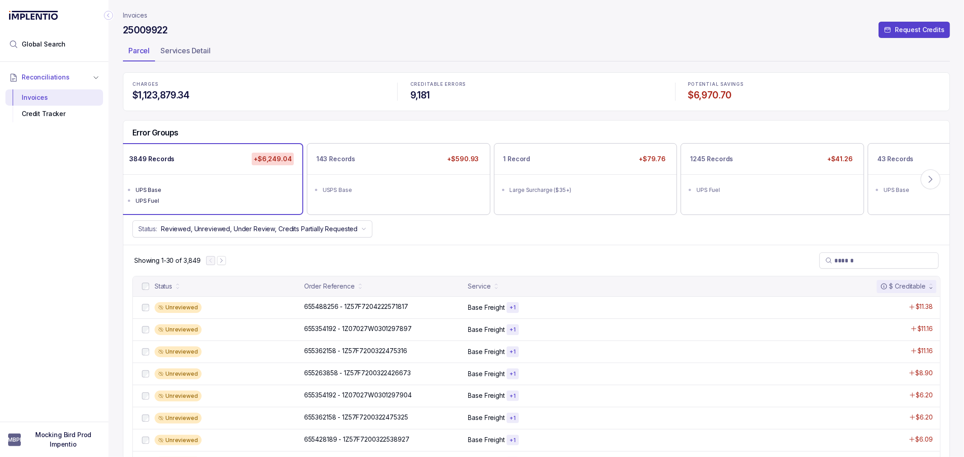
click at [465, 225] on div "Status: Reviewed, Unreviewed, Under Review, Credits Partially Requested" at bounding box center [536, 229] width 826 height 17
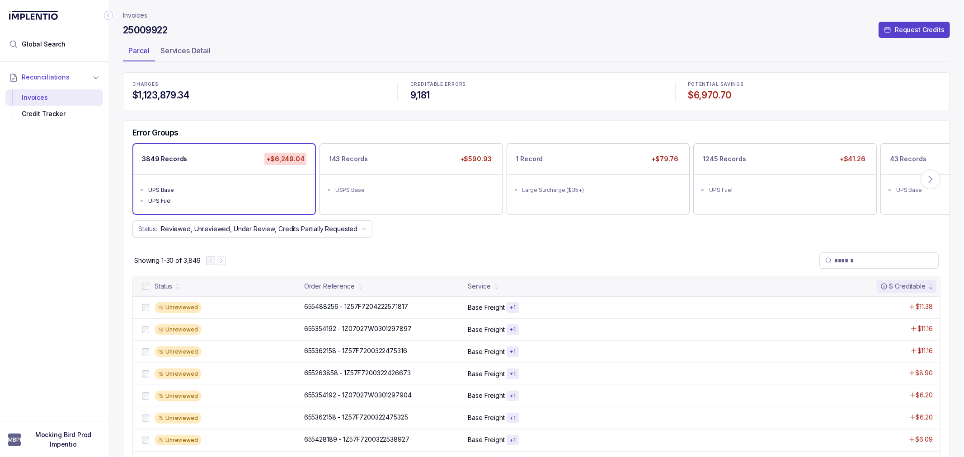
click at [447, 242] on div "Error Groups 3849 Records +$6,249.04 UPS Base UPS Fuel 143 Records +$590.93 USP…" at bounding box center [536, 183] width 826 height 125
click at [430, 246] on div "Showing 1-30 of 3,849" at bounding box center [536, 260] width 826 height 31
click at [414, 245] on div "Showing 1-30 of 3,849" at bounding box center [536, 260] width 826 height 31
click at [403, 304] on p "655488256 - 1Z57F7204222571817" at bounding box center [356, 307] width 108 height 10
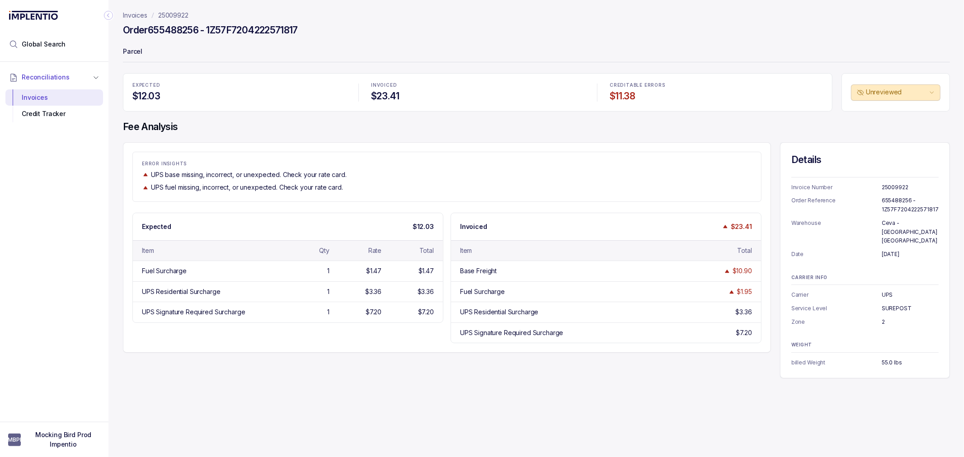
click at [368, 177] on div "UPS base missing, incorrect, or unexpected. Check your rate card." at bounding box center [447, 174] width 610 height 9
click at [367, 180] on div "ERROR INSIGHTS UPS base missing, incorrect, or unexpected. Check your rate card…" at bounding box center [447, 176] width 628 height 31
drag, startPoint x: 201, startPoint y: 28, endPoint x: 150, endPoint y: 30, distance: 50.7
click at [150, 30] on h4 "Order 655488256 - 1Z57F7204222571817" at bounding box center [210, 30] width 175 height 13
click at [42, 42] on span "Global Search" at bounding box center [44, 44] width 44 height 9
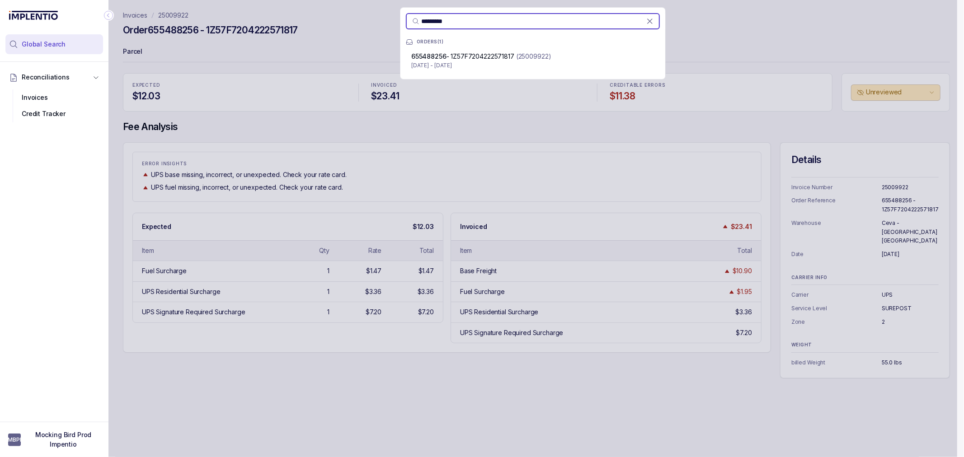
type input "*********"
click at [422, 152] on div "********* ORDERS [PHONE_NUMBER] - 1Z57F7204222571817 (25009922) [DATE] - [DATE]" at bounding box center [532, 228] width 849 height 457
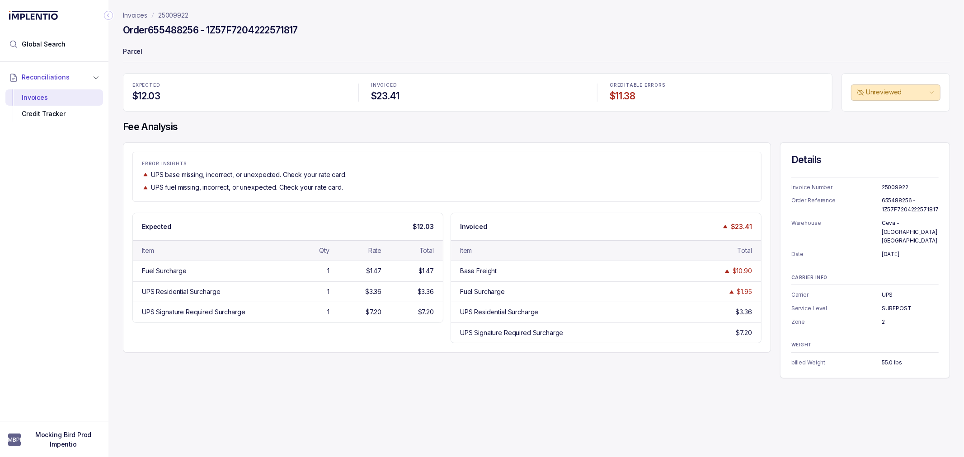
click at [333, 135] on div "EXPECTED $12.03 INVOICED $23.41 CREDITABLE ERRORS $11.38 Unreviewed Fee Analysi…" at bounding box center [536, 225] width 827 height 305
click at [172, 13] on p "25009922" at bounding box center [173, 15] width 30 height 9
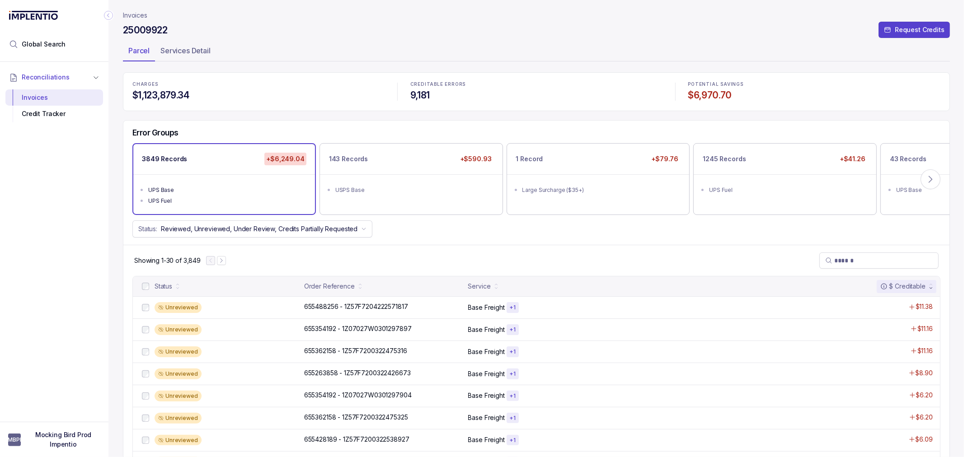
click at [434, 253] on div "Showing 1-30 of 3,849" at bounding box center [536, 260] width 826 height 31
click at [435, 252] on div "Showing 1-30 of 3,849" at bounding box center [536, 260] width 826 height 31
click at [473, 246] on div "Showing 1-30 of 3,849" at bounding box center [536, 260] width 826 height 31
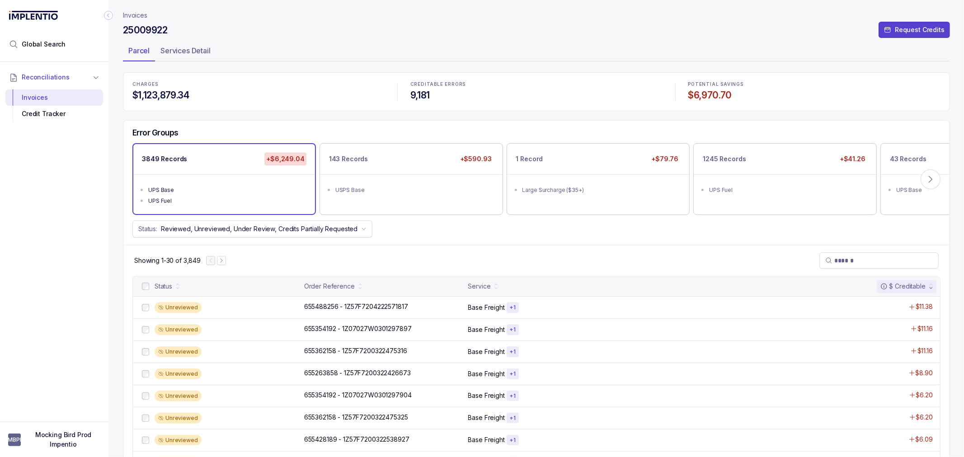
click at [473, 241] on div "Error Groups 3849 Records +$6,249.04 UPS Base UPS Fuel 143 Records +$590.93 USP…" at bounding box center [536, 183] width 826 height 125
click at [454, 247] on div "Showing 1-30 of 3,849" at bounding box center [536, 260] width 826 height 31
click at [439, 245] on div "Showing 1-30 of 3,849" at bounding box center [536, 260] width 826 height 31
click at [437, 240] on div "Error Groups 3849 Records +$6,249.04 UPS Base UPS Fuel 143 Records +$590.93 USP…" at bounding box center [536, 183] width 826 height 125
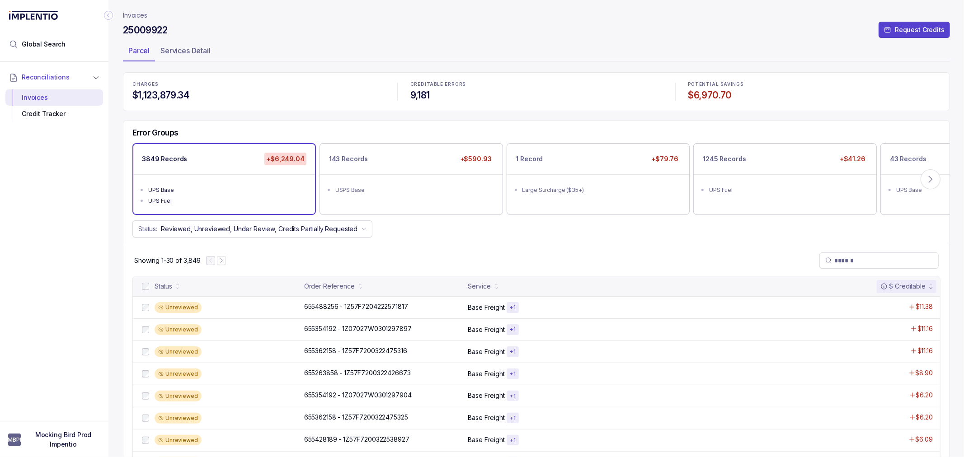
click at [437, 240] on div "Error Groups 3849 Records +$6,249.04 UPS Base UPS Fuel 143 Records +$590.93 USP…" at bounding box center [536, 183] width 826 height 125
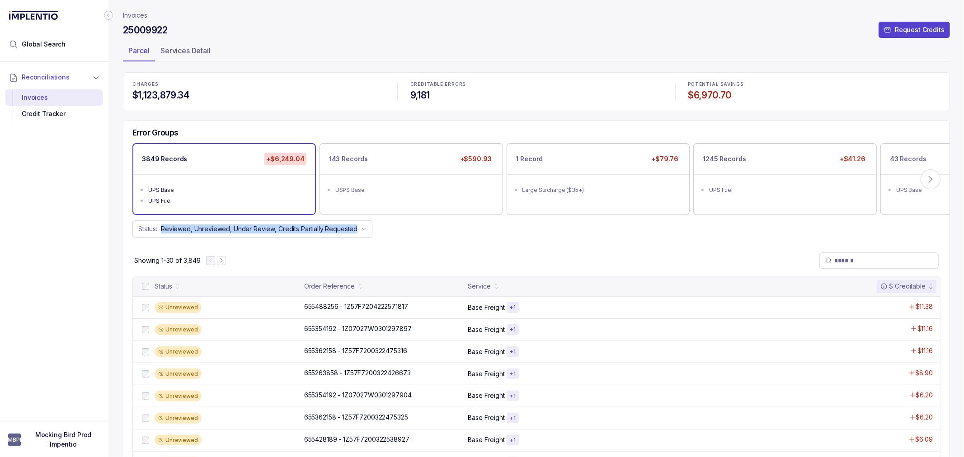
click at [437, 240] on div "Error Groups 3849 Records +$6,249.04 UPS Base UPS Fuel 143 Records +$590.93 USP…" at bounding box center [536, 183] width 826 height 125
click at [433, 236] on div "Status: Reviewed, Unreviewed, Under Review, Credits Partially Requested" at bounding box center [536, 229] width 826 height 17
click at [425, 236] on div "Status: Reviewed, Unreviewed, Under Review, Credits Partially Requested" at bounding box center [536, 229] width 826 height 17
click at [399, 229] on div "Status: Reviewed, Unreviewed, Under Review, Credits Partially Requested" at bounding box center [536, 229] width 826 height 17
click at [539, 230] on div "Status: Reviewed, Unreviewed, Under Review, Credits Partially Requested" at bounding box center [536, 229] width 826 height 17
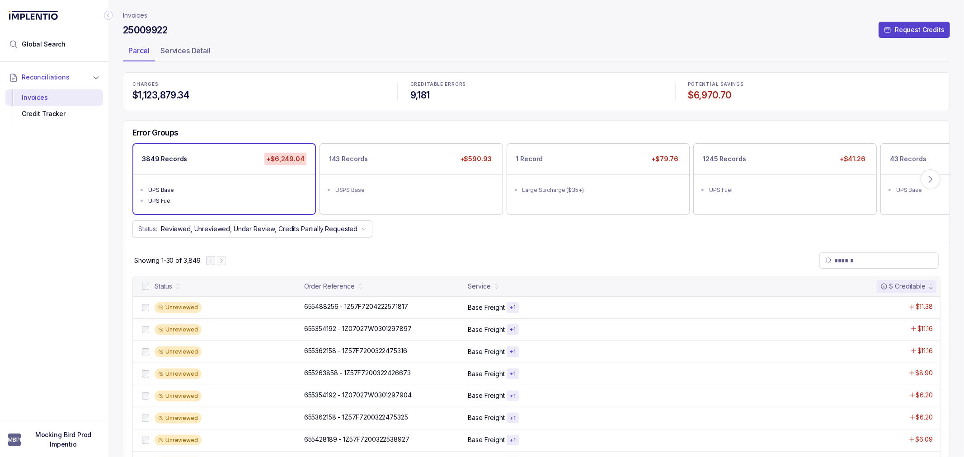
click at [539, 234] on div "Status: Reviewed, Unreviewed, Under Review, Credits Partially Requested" at bounding box center [536, 229] width 826 height 17
click at [443, 246] on div "Showing 1-30 of 3,849" at bounding box center [536, 260] width 826 height 31
click at [470, 241] on div "Error Groups 3849 Records +$6,249.04 UPS Base UPS Fuel 143 Records +$590.93 USP…" at bounding box center [536, 183] width 826 height 125
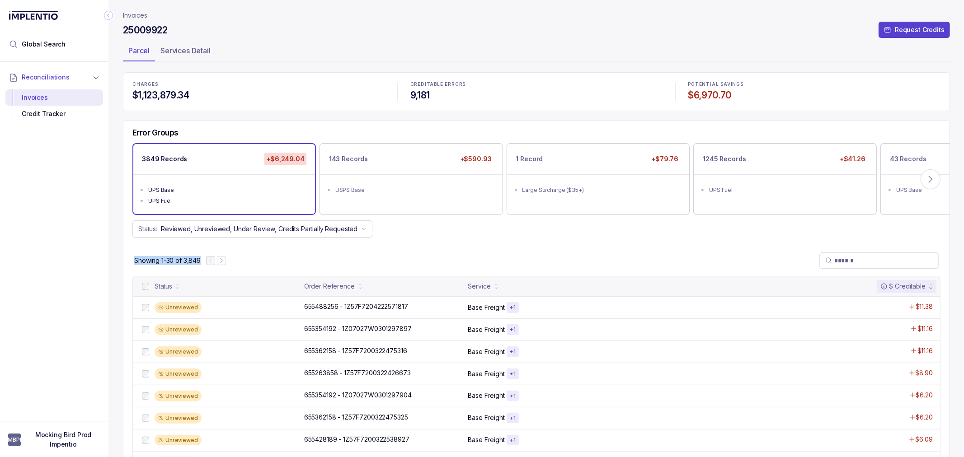
click at [455, 241] on div "Error Groups 3849 Records +$6,249.04 UPS Base UPS Fuel 143 Records +$590.93 USP…" at bounding box center [536, 183] width 826 height 125
click at [421, 191] on div "USPS Base" at bounding box center [413, 190] width 157 height 9
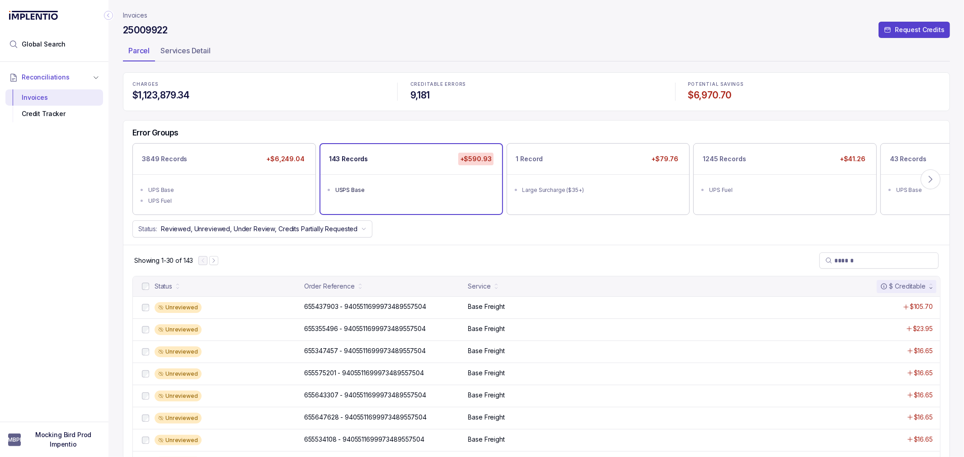
drag, startPoint x: 371, startPoint y: 254, endPoint x: 397, endPoint y: 240, distance: 29.3
click at [371, 254] on div "Showing 1-30 of 143" at bounding box center [536, 260] width 826 height 31
click at [418, 235] on div "Status: Reviewed, Unreviewed, Under Review, Credits Partially Requested" at bounding box center [536, 229] width 826 height 17
click at [401, 258] on div "Showing 1-30 of 143" at bounding box center [536, 260] width 826 height 31
click at [325, 244] on div "Error Groups 3849 Records +$6,249.04 UPS Base UPS Fuel 143 Records +$590.93 USP…" at bounding box center [536, 183] width 826 height 125
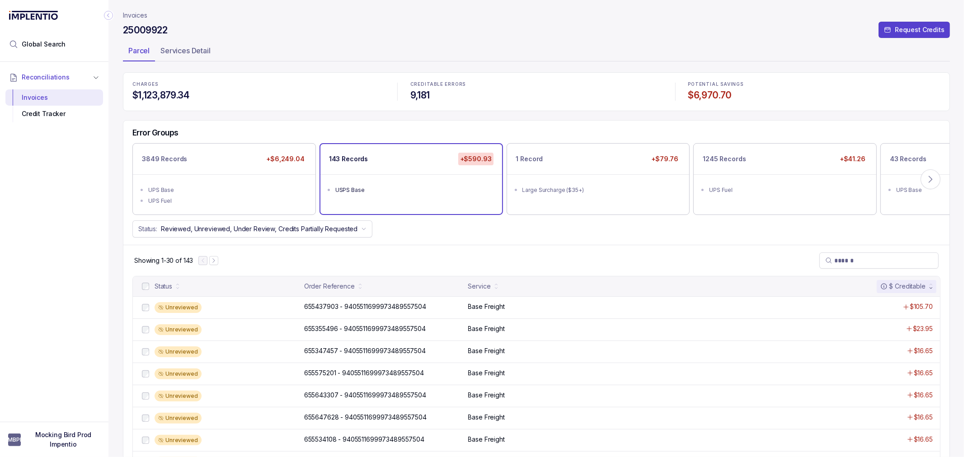
click at [498, 233] on div "Status: Reviewed, Unreviewed, Under Review, Credits Partially Requested" at bounding box center [536, 229] width 826 height 17
click at [330, 125] on div "Error Groups 3849 Records +$6,249.04 UPS Base UPS Fuel 143 Records +$590.93 USP…" at bounding box center [536, 183] width 826 height 125
click at [412, 261] on div "Showing 1-30 of 143" at bounding box center [536, 260] width 826 height 31
click at [501, 247] on div "Showing 1-30 of 143" at bounding box center [536, 260] width 826 height 31
click at [727, 265] on div "Showing 1-30 of 143" at bounding box center [536, 260] width 826 height 31
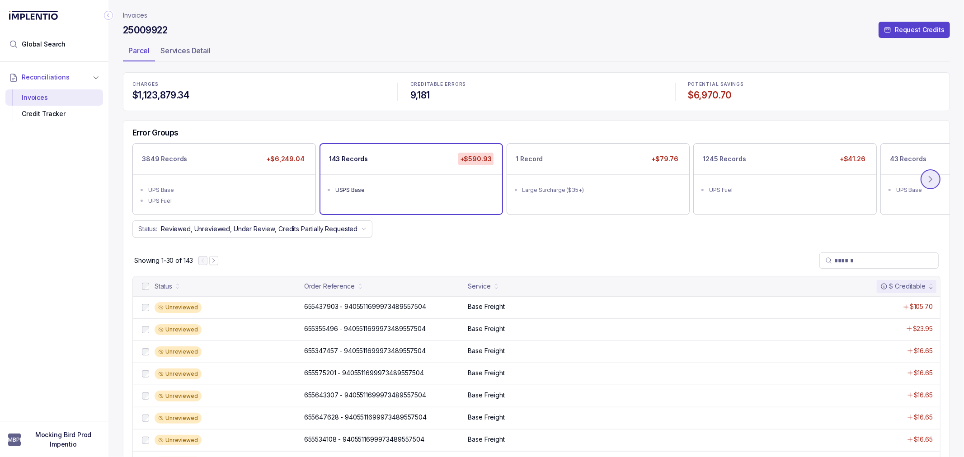
click at [925, 172] on button at bounding box center [930, 179] width 20 height 20
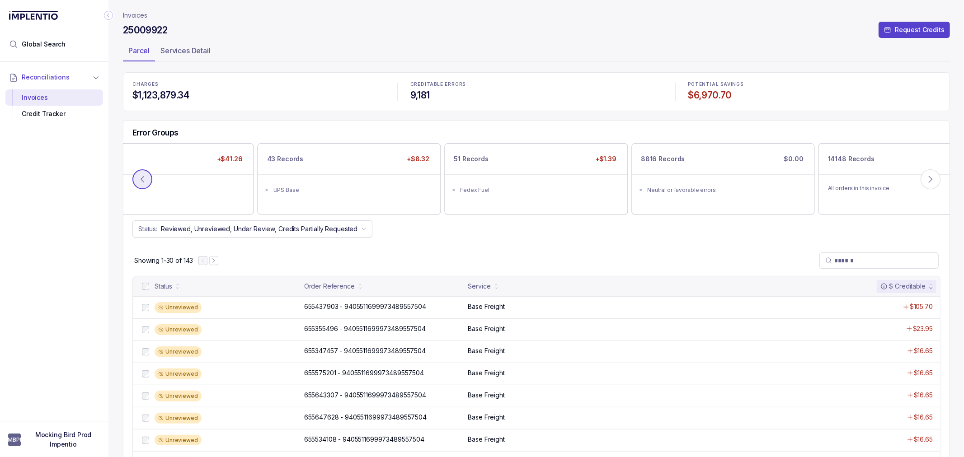
click at [143, 180] on icon at bounding box center [142, 179] width 9 height 9
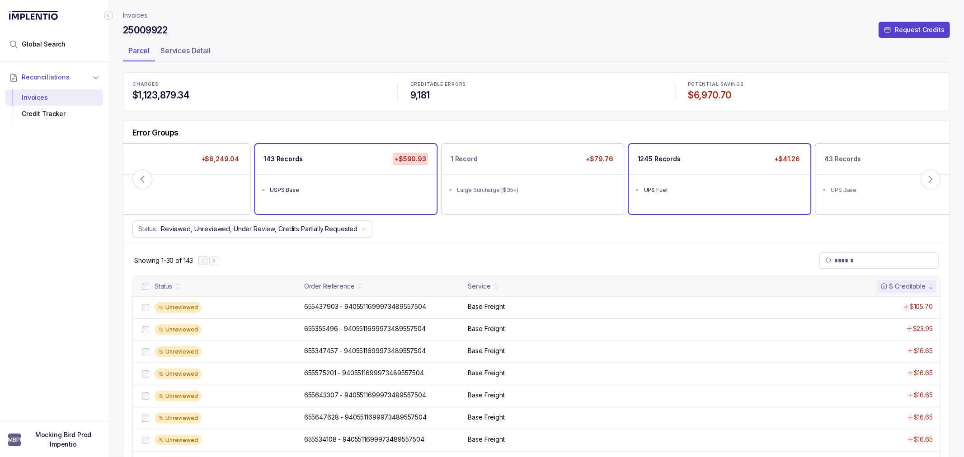
click at [740, 189] on div "UPS Fuel" at bounding box center [722, 190] width 157 height 9
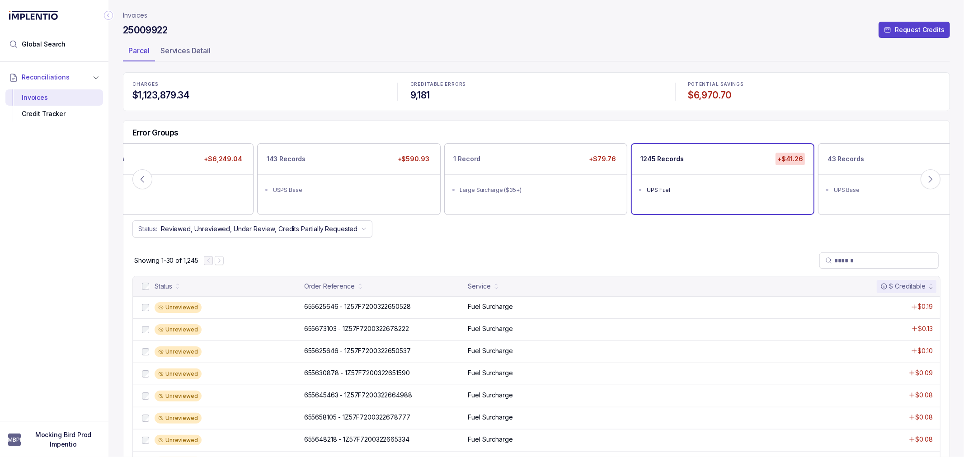
click at [575, 250] on div "Showing 1-30 of 1,245" at bounding box center [536, 260] width 826 height 31
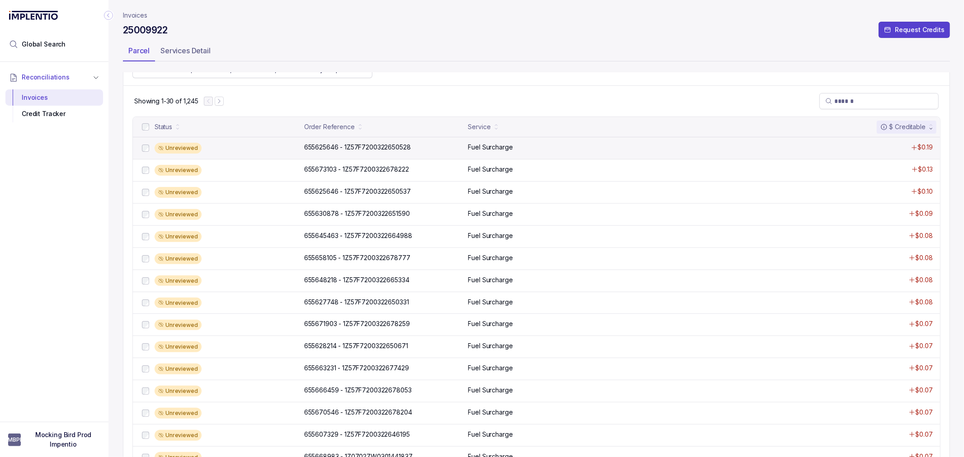
scroll to position [50, 0]
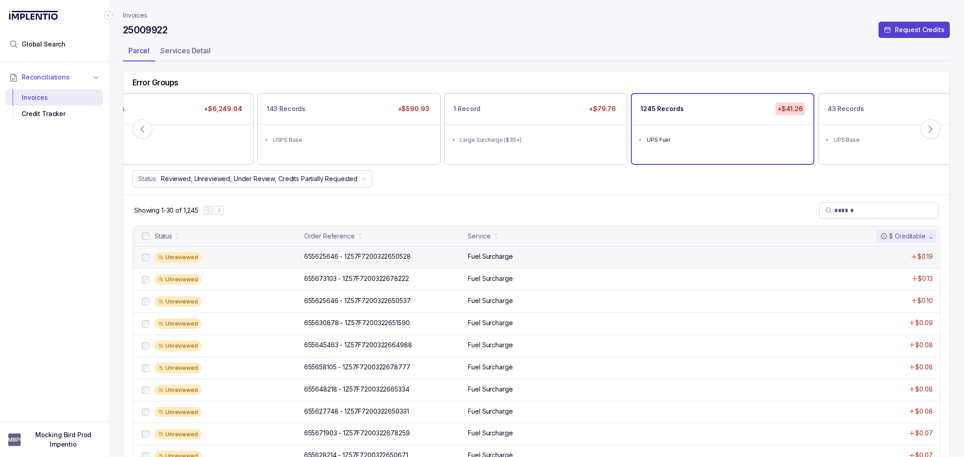
click at [318, 252] on p "655625646 - 1Z57F7200322650528" at bounding box center [357, 257] width 111 height 10
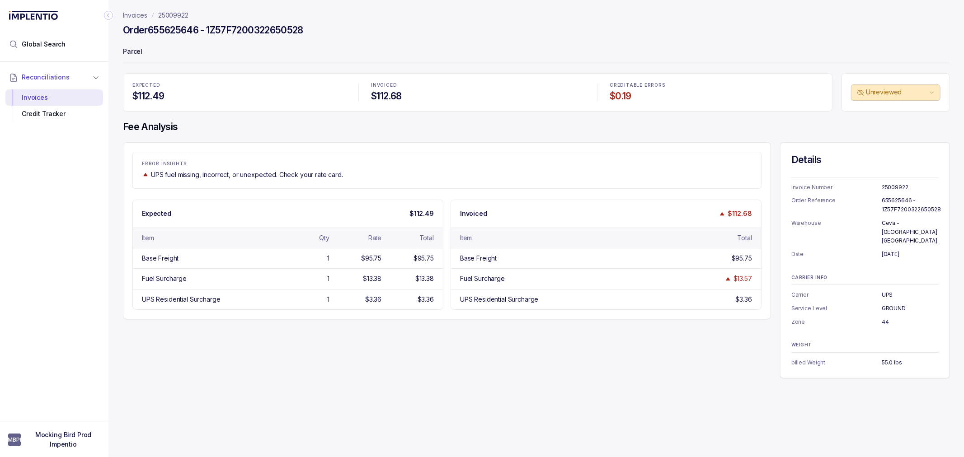
click at [430, 357] on div "ERROR INSIGHTS UPS fuel missing, incorrect, or unexpected. Check your rate card…" at bounding box center [536, 260] width 827 height 236
click at [405, 361] on div "ERROR INSIGHTS UPS fuel missing, incorrect, or unexpected. Check your rate card…" at bounding box center [536, 260] width 827 height 236
click at [395, 346] on div "ERROR INSIGHTS UPS fuel missing, incorrect, or unexpected. Check your rate card…" at bounding box center [536, 260] width 827 height 236
drag, startPoint x: 390, startPoint y: 345, endPoint x: 392, endPoint y: 336, distance: 9.7
click at [390, 344] on div "ERROR INSIGHTS UPS fuel missing, incorrect, or unexpected. Check your rate card…" at bounding box center [536, 260] width 827 height 236
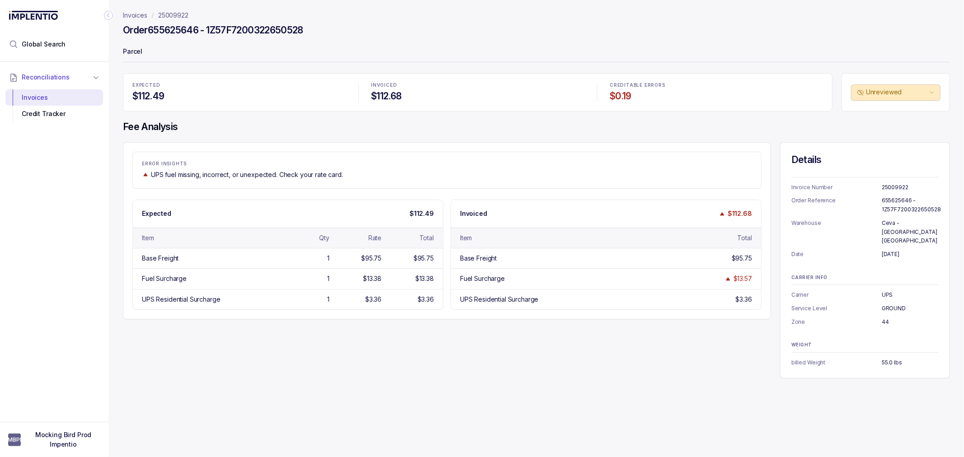
click at [392, 336] on div "ERROR INSIGHTS UPS fuel missing, incorrect, or unexpected. Check your rate card…" at bounding box center [536, 260] width 827 height 236
click at [423, 328] on div "ERROR INSIGHTS UPS fuel missing, incorrect, or unexpected. Check your rate card…" at bounding box center [536, 260] width 827 height 236
click at [473, 324] on div "ERROR INSIGHTS UPS fuel missing, incorrect, or unexpected. Check your rate card…" at bounding box center [536, 260] width 827 height 236
click at [432, 308] on div "UPS Residential Surcharge 1 $3.36 $3.36" at bounding box center [288, 299] width 310 height 20
click at [461, 316] on div "ERROR INSIGHTS UPS fuel missing, incorrect, or unexpected. Check your rate card…" at bounding box center [447, 230] width 648 height 177
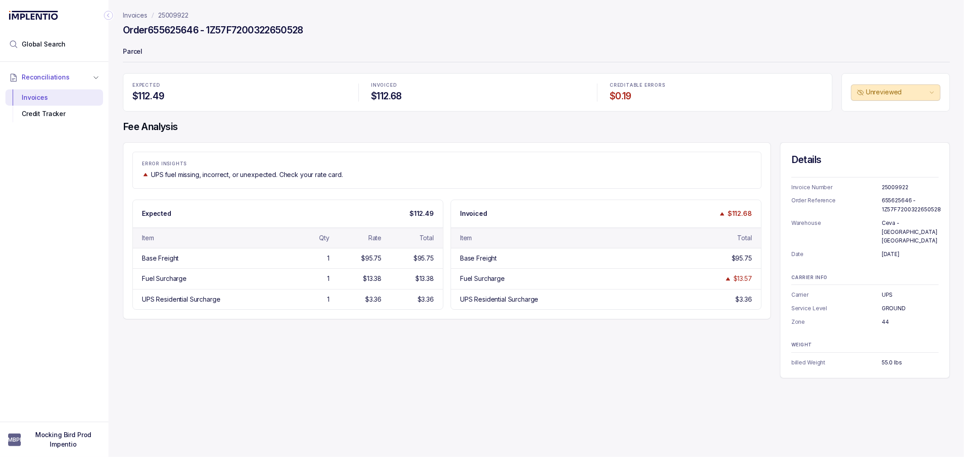
click at [443, 317] on div "ERROR INSIGHTS UPS fuel missing, incorrect, or unexpected. Check your rate card…" at bounding box center [447, 230] width 648 height 177
click at [459, 314] on div "ERROR INSIGHTS UPS fuel missing, incorrect, or unexpected. Check your rate card…" at bounding box center [447, 230] width 648 height 177
click at [421, 323] on div "ERROR INSIGHTS UPS fuel missing, incorrect, or unexpected. Check your rate card…" at bounding box center [536, 260] width 827 height 236
click at [441, 315] on div "ERROR INSIGHTS UPS fuel missing, incorrect, or unexpected. Check your rate card…" at bounding box center [447, 230] width 648 height 177
click at [484, 333] on div "ERROR INSIGHTS UPS fuel missing, incorrect, or unexpected. Check your rate card…" at bounding box center [536, 260] width 827 height 236
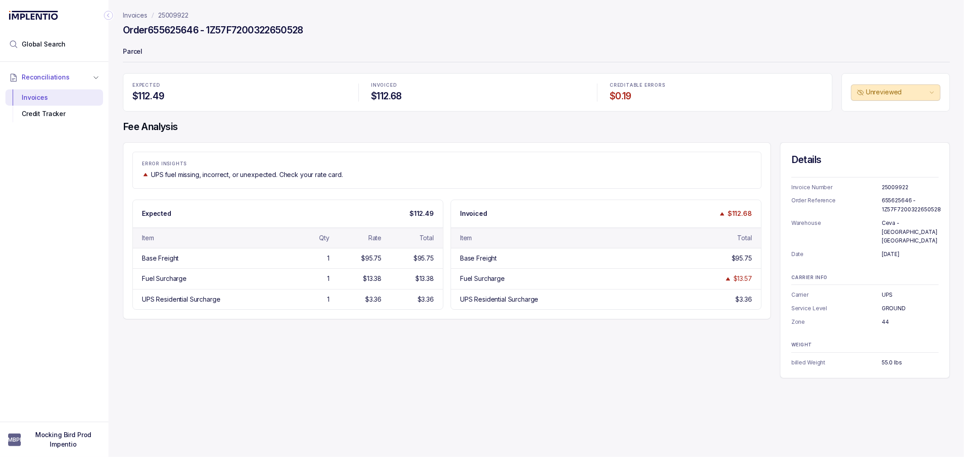
click at [461, 333] on div "ERROR INSIGHTS UPS fuel missing, incorrect, or unexpected. Check your rate card…" at bounding box center [536, 260] width 827 height 236
click at [461, 316] on div "ERROR INSIGHTS UPS fuel missing, incorrect, or unexpected. Check your rate card…" at bounding box center [447, 230] width 648 height 177
click at [474, 332] on div "ERROR INSIGHTS UPS fuel missing, incorrect, or unexpected. Check your rate card…" at bounding box center [536, 260] width 827 height 236
click at [436, 313] on div "ERROR INSIGHTS UPS fuel missing, incorrect, or unexpected. Check your rate card…" at bounding box center [447, 230] width 648 height 177
click at [447, 312] on div "ERROR INSIGHTS UPS fuel missing, incorrect, or unexpected. Check your rate card…" at bounding box center [447, 230] width 648 height 177
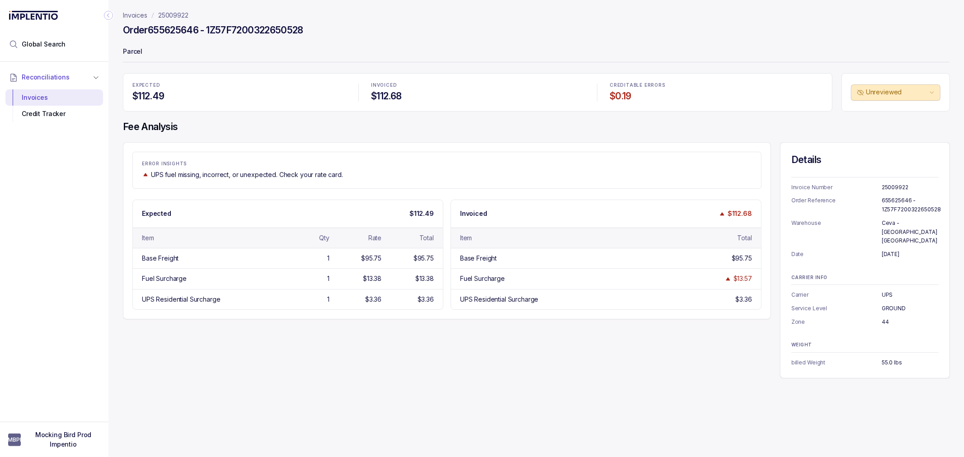
click at [450, 348] on div "ERROR INSIGHTS UPS fuel missing, incorrect, or unexpected. Check your rate card…" at bounding box center [536, 260] width 827 height 236
click at [448, 313] on div "ERROR INSIGHTS UPS fuel missing, incorrect, or unexpected. Check your rate card…" at bounding box center [447, 230] width 648 height 177
click at [446, 322] on div "ERROR INSIGHTS UPS fuel missing, incorrect, or unexpected. Check your rate card…" at bounding box center [536, 260] width 827 height 236
click at [446, 316] on div "ERROR INSIGHTS UPS fuel missing, incorrect, or unexpected. Check your rate card…" at bounding box center [447, 230] width 648 height 177
click at [419, 342] on div "ERROR INSIGHTS UPS fuel missing, incorrect, or unexpected. Check your rate card…" at bounding box center [536, 260] width 827 height 236
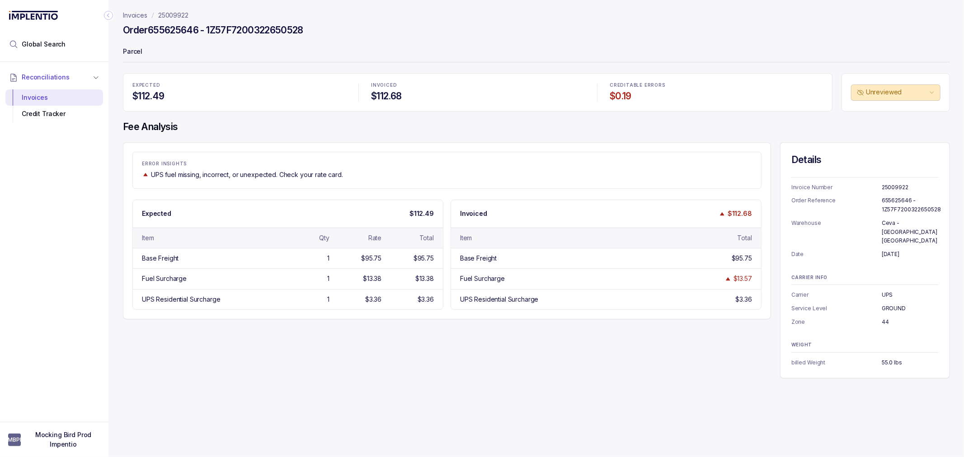
click at [138, 13] on p "Invoices" at bounding box center [135, 15] width 24 height 9
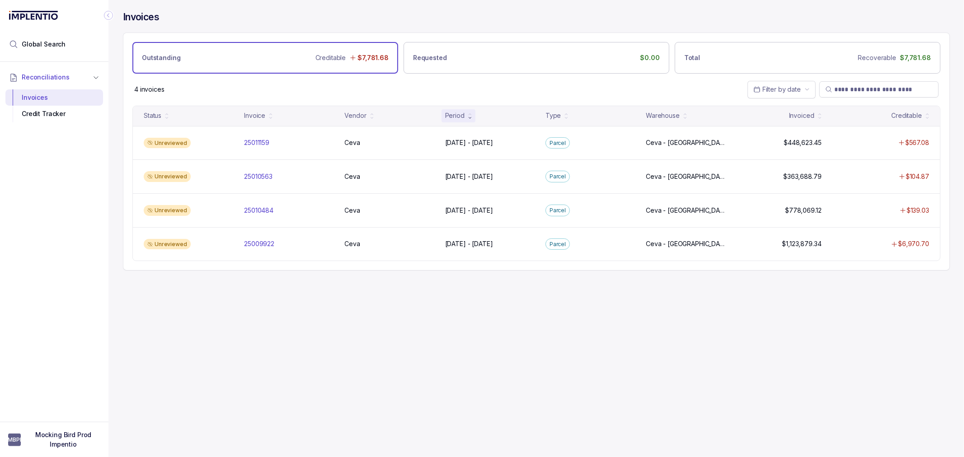
click at [360, 316] on div "Invoices Outstanding Creditable $7,781.68 Requested $0.00 Total Recoverable $7,…" at bounding box center [532, 228] width 849 height 457
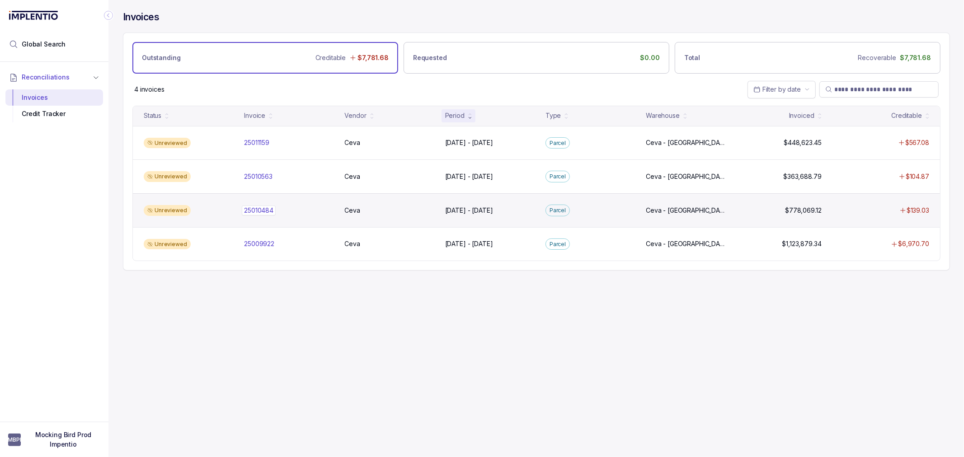
click at [255, 211] on p "25010484" at bounding box center [259, 211] width 34 height 10
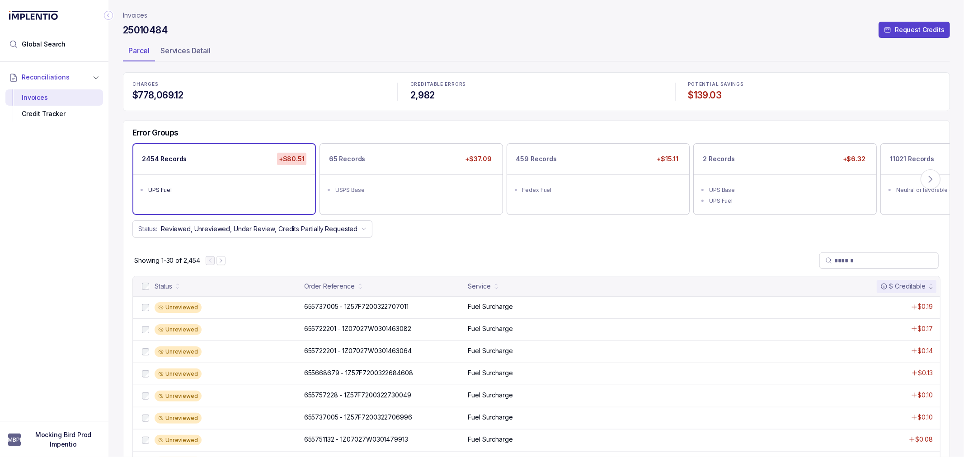
click at [400, 236] on div "Status: Reviewed, Unreviewed, Under Review, Credits Partially Requested" at bounding box center [536, 229] width 826 height 17
click at [439, 243] on div "Error Groups 2454 Records +$80.51 UPS Fuel 65 Records +$37.09 USPS Base 459 Rec…" at bounding box center [536, 183] width 826 height 125
click at [511, 238] on div "Error Groups 2454 Records +$80.51 UPS Fuel 65 Records +$37.09 USPS Base 459 Rec…" at bounding box center [536, 183] width 826 height 125
click at [552, 240] on div "Error Groups 2454 Records +$80.51 UPS Fuel 65 Records +$37.09 USPS Base 459 Rec…" at bounding box center [536, 183] width 826 height 125
click at [608, 240] on div "Error Groups 2454 Records +$80.51 UPS Fuel 65 Records +$37.09 USPS Base 459 Rec…" at bounding box center [536, 183] width 826 height 125
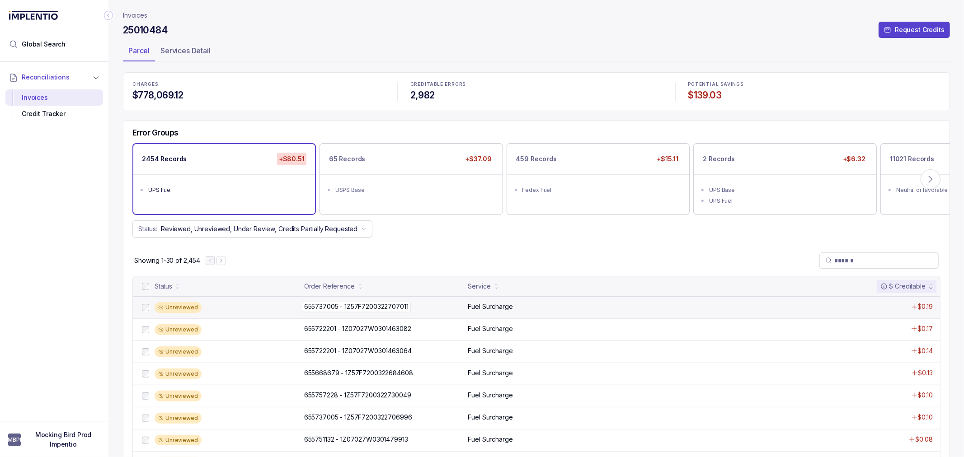
click at [358, 305] on p "655737005 - 1Z57F7200322707011" at bounding box center [356, 307] width 109 height 10
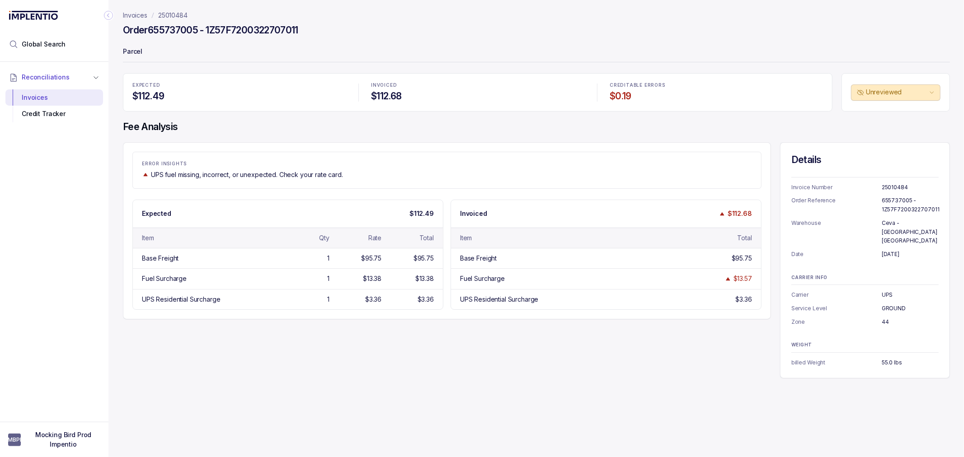
click at [254, 55] on p "Parcel" at bounding box center [536, 52] width 827 height 18
click at [267, 48] on p "Parcel" at bounding box center [536, 52] width 827 height 18
click at [208, 138] on div "EXPECTED $112.49 INVOICED $112.68 CREDITABLE ERRORS $0.19 Unreviewed Fee Analys…" at bounding box center [536, 225] width 827 height 305
click at [225, 127] on h4 "Fee Analysis" at bounding box center [536, 127] width 827 height 13
click at [176, 30] on h4 "Order 655737005 - 1Z57F7200322707011" at bounding box center [210, 30] width 175 height 13
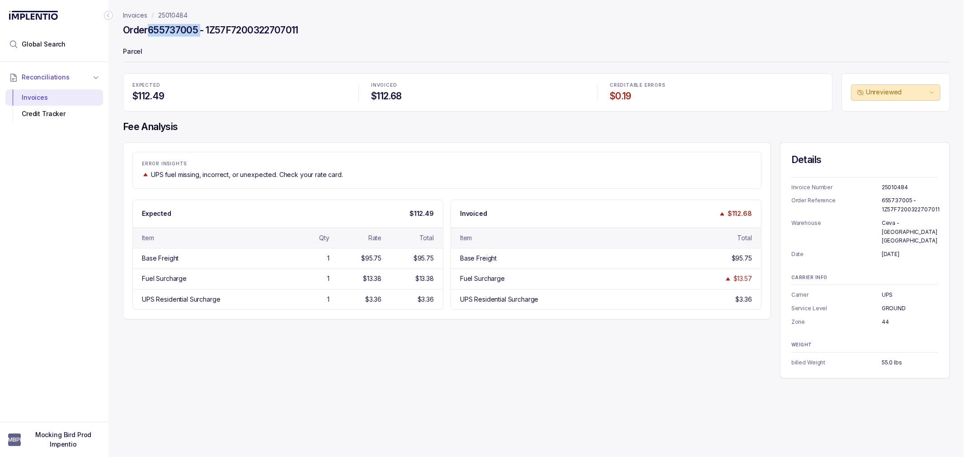
click at [176, 30] on h4 "Order 655737005 - 1Z57F7200322707011" at bounding box center [210, 30] width 175 height 13
click at [263, 385] on div "Invoices 25010484 Order 655737005 - 1Z57F7200322707011 Parcel EXPECTED $112.49 …" at bounding box center [532, 228] width 849 height 457
drag, startPoint x: 304, startPoint y: 26, endPoint x: 152, endPoint y: 37, distance: 152.2
click at [152, 37] on div "Order 655737005 - 1Z57F7200322707011" at bounding box center [536, 31] width 827 height 16
click at [231, 389] on div "Invoices 25010484 Order 655737005 - 1Z57F7200322707011 Parcel EXPECTED $112.49 …" at bounding box center [532, 228] width 849 height 457
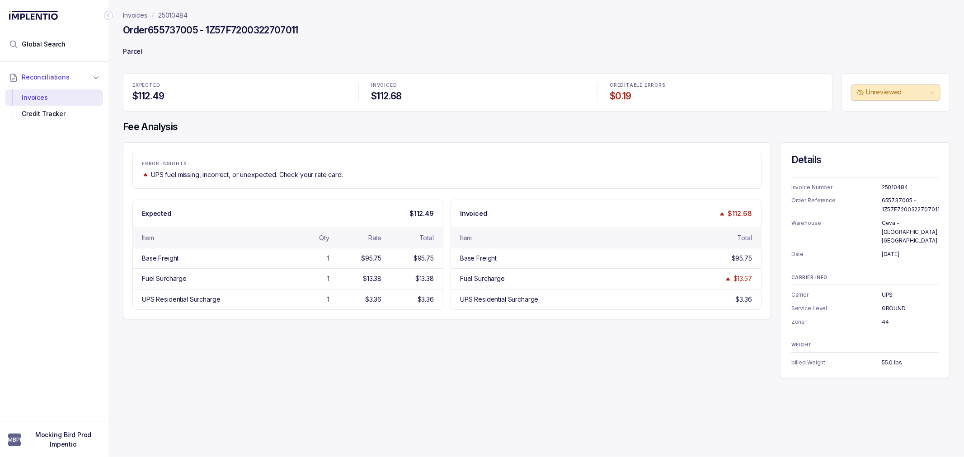
click at [390, 53] on p "Parcel" at bounding box center [536, 52] width 827 height 18
click at [326, 164] on p "ERROR INSIGHTS" at bounding box center [447, 163] width 610 height 5
click at [141, 14] on p "Invoices" at bounding box center [135, 15] width 24 height 9
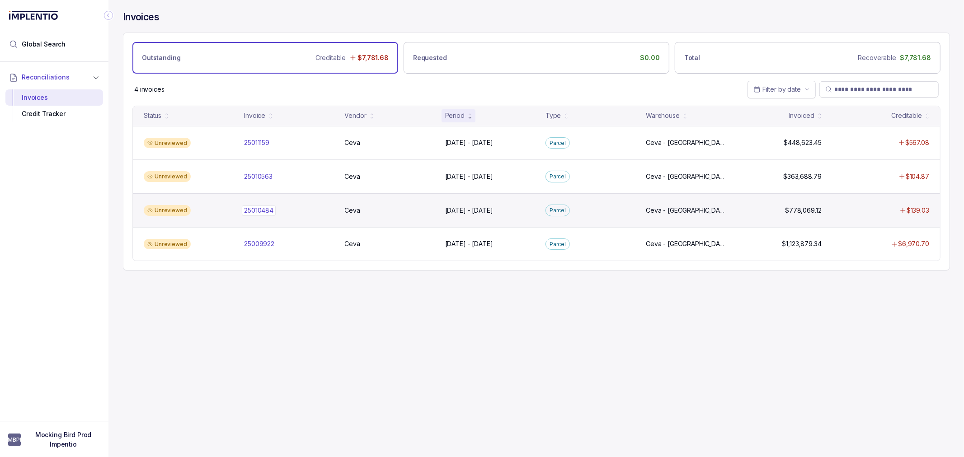
click at [268, 213] on p "25010484" at bounding box center [259, 211] width 34 height 10
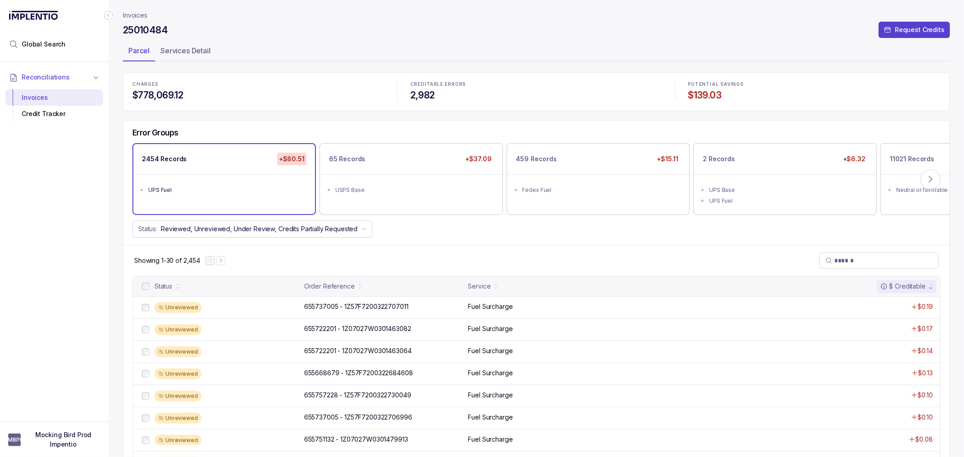
click at [385, 259] on div "Showing 1-30 of 2,454" at bounding box center [536, 260] width 826 height 31
click at [419, 169] on div "65 Records +$37.09" at bounding box center [411, 159] width 182 height 30
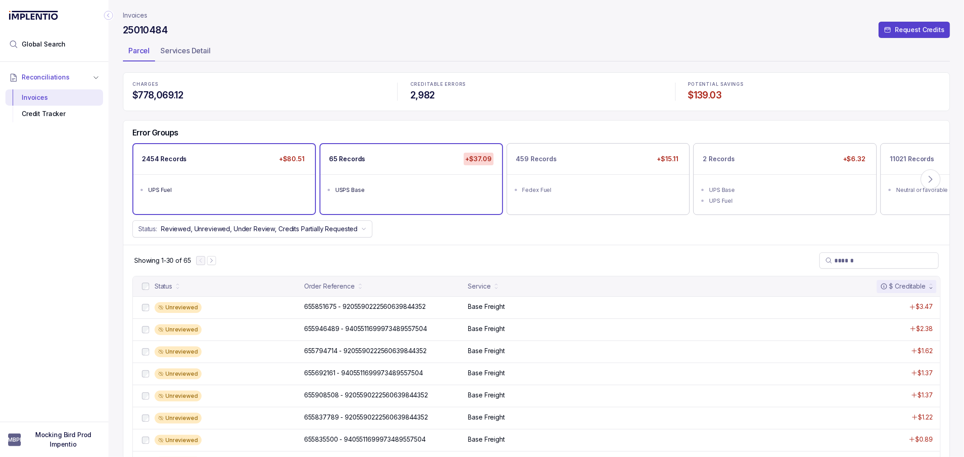
click at [173, 186] on div "UPS Fuel" at bounding box center [226, 190] width 157 height 9
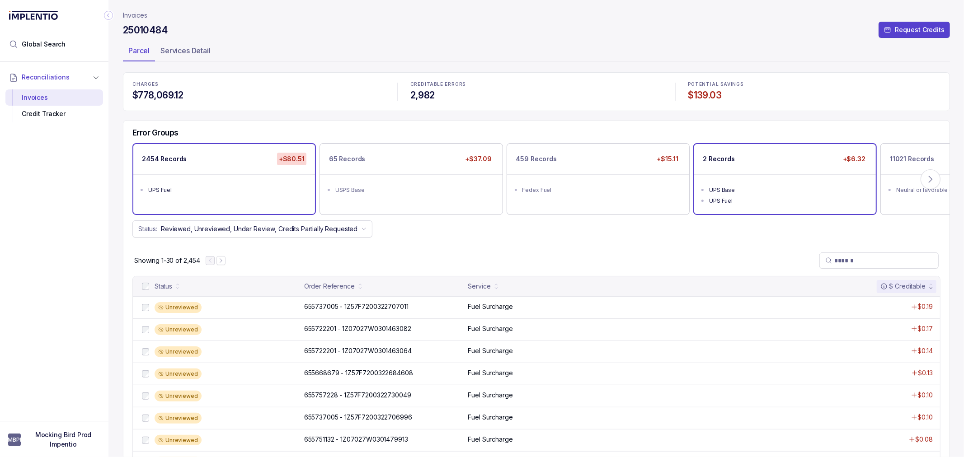
click at [803, 199] on div "UPS Fuel" at bounding box center [787, 201] width 157 height 9
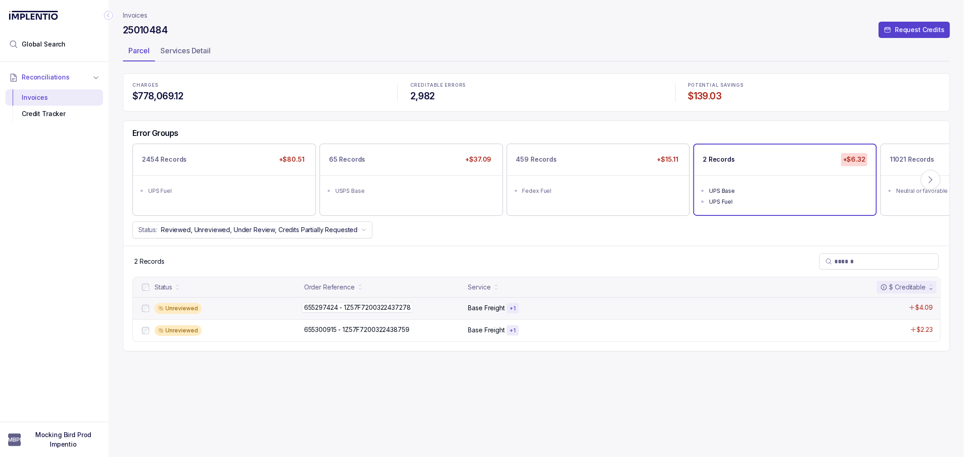
click at [397, 303] on p "655297424 - 1Z57F7200322437278" at bounding box center [357, 308] width 111 height 10
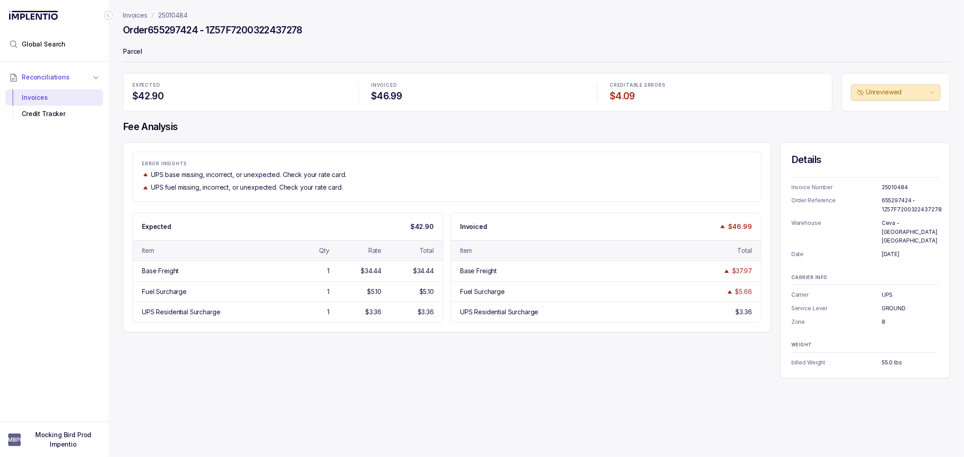
click at [498, 204] on div "ERROR INSIGHTS UPS base missing, incorrect, or unexpected. Check your rate card…" at bounding box center [447, 237] width 648 height 190
click at [514, 197] on div "ERROR INSIGHTS UPS base missing, incorrect, or unexpected. Check your rate card…" at bounding box center [446, 177] width 629 height 50
click at [502, 185] on div "UPS fuel missing, incorrect, or unexpected. Check your rate card." at bounding box center [447, 187] width 610 height 9
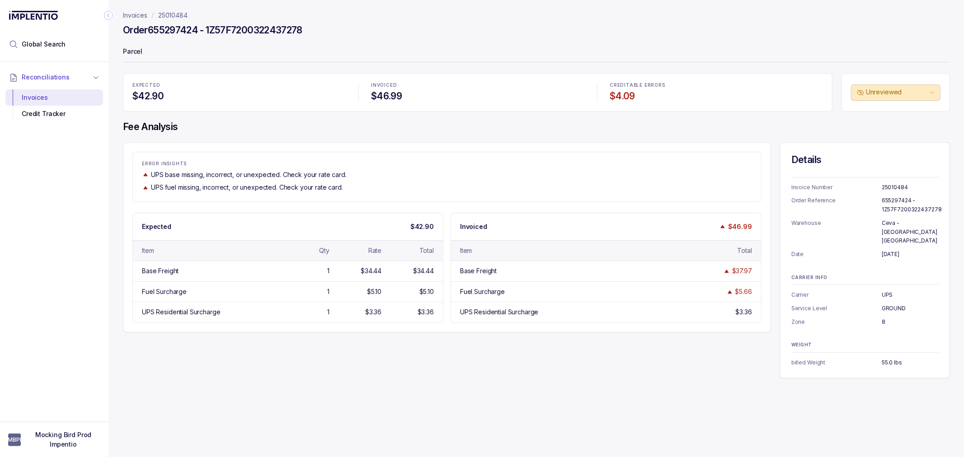
click at [500, 185] on div "UPS fuel missing, incorrect, or unexpected. Check your rate card." at bounding box center [447, 187] width 610 height 9
click at [469, 198] on div "ERROR INSIGHTS UPS base missing, incorrect, or unexpected. Check your rate card…" at bounding box center [446, 177] width 629 height 50
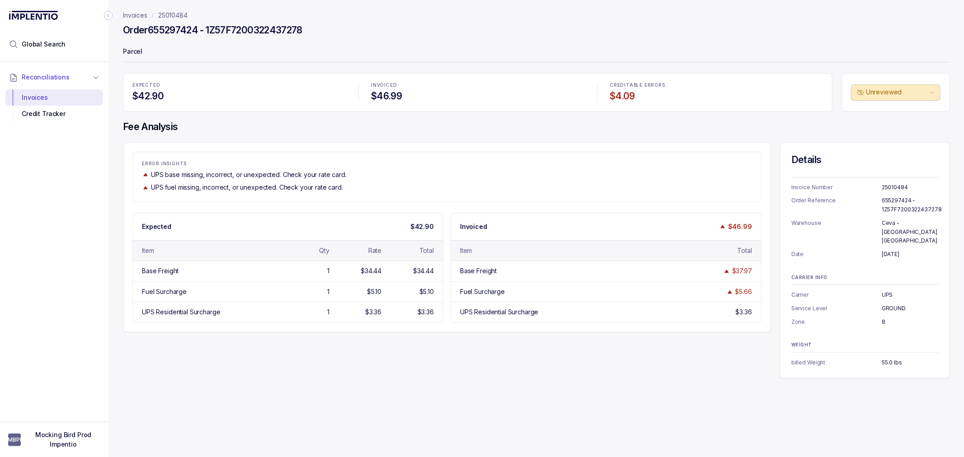
click at [404, 191] on div "UPS fuel missing, incorrect, or unexpected. Check your rate card." at bounding box center [447, 187] width 610 height 9
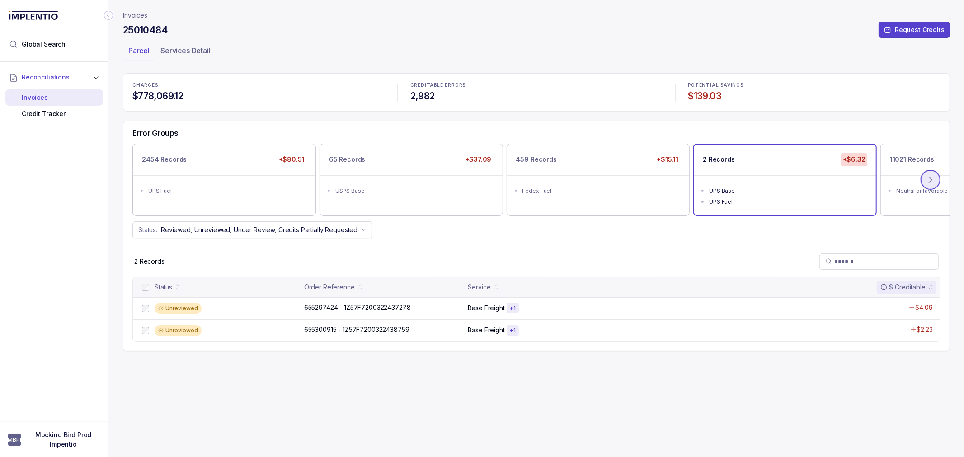
click at [928, 177] on icon at bounding box center [930, 179] width 9 height 9
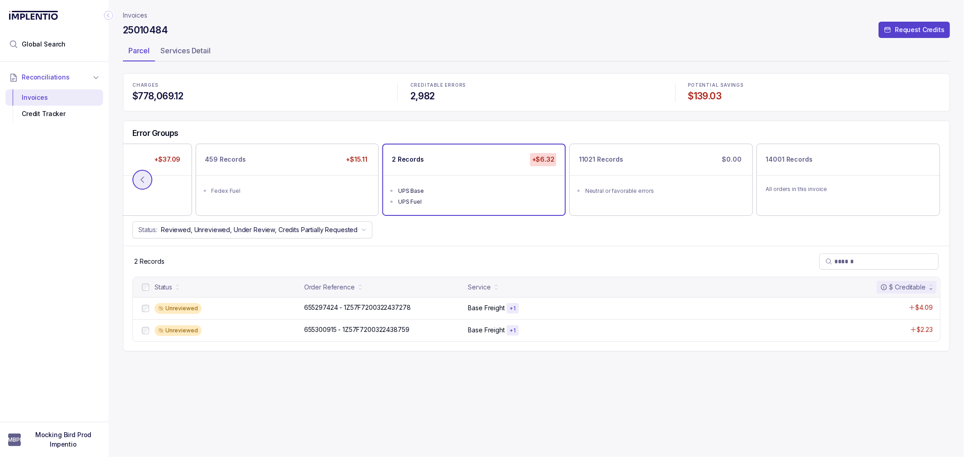
click at [146, 181] on icon at bounding box center [142, 179] width 9 height 9
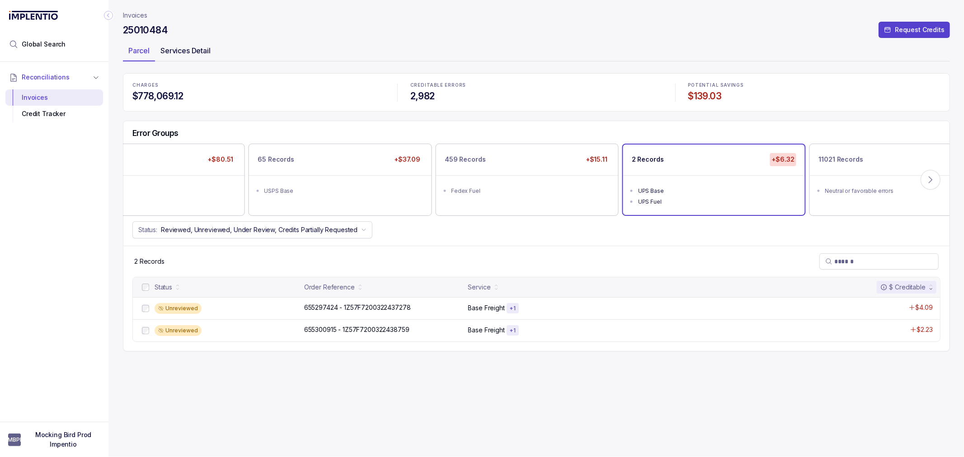
drag, startPoint x: 146, startPoint y: 177, endPoint x: 164, endPoint y: 50, distance: 128.4
click at [147, 168] on div "2454 Records +$80.51 UPS Fuel" at bounding box center [153, 179] width 183 height 71
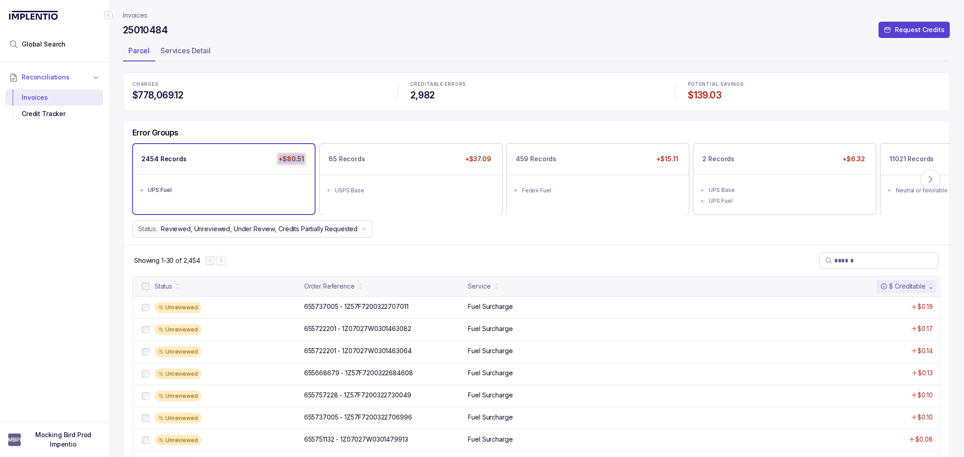
click at [129, 18] on p "Invoices" at bounding box center [135, 15] width 24 height 9
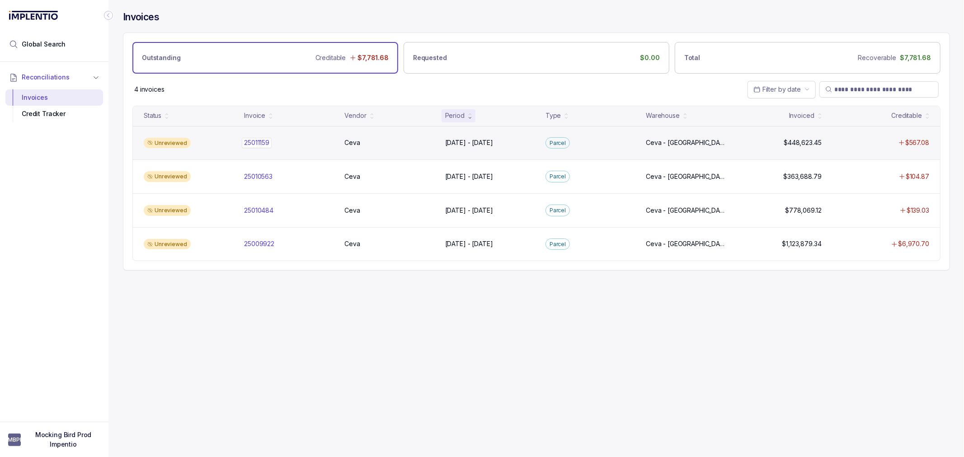
click at [257, 142] on p "25011159" at bounding box center [257, 143] width 30 height 10
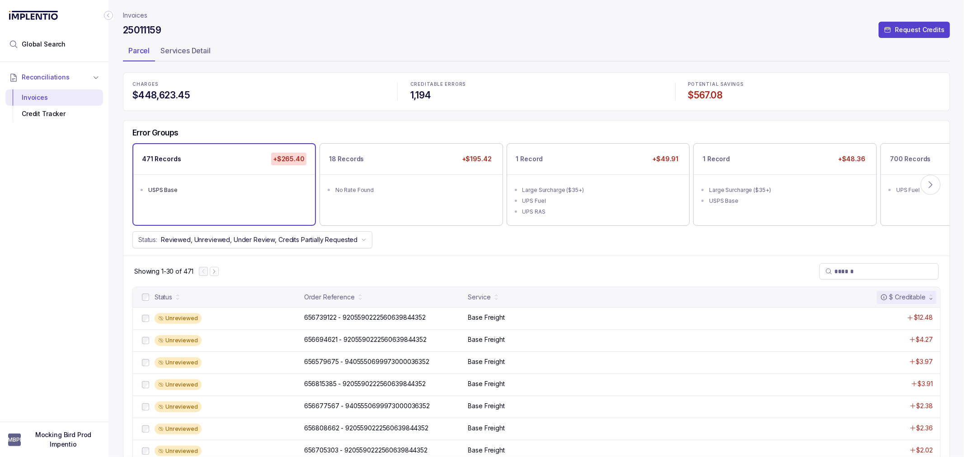
click at [435, 249] on div "Error Groups 471 Records +$265.40 USPS Base 18 Records +$195.42 No Rate Found 1…" at bounding box center [536, 189] width 826 height 136
click at [437, 238] on div "Status: Reviewed, Unreviewed, Under Review, Credits Partially Requested" at bounding box center [536, 239] width 826 height 17
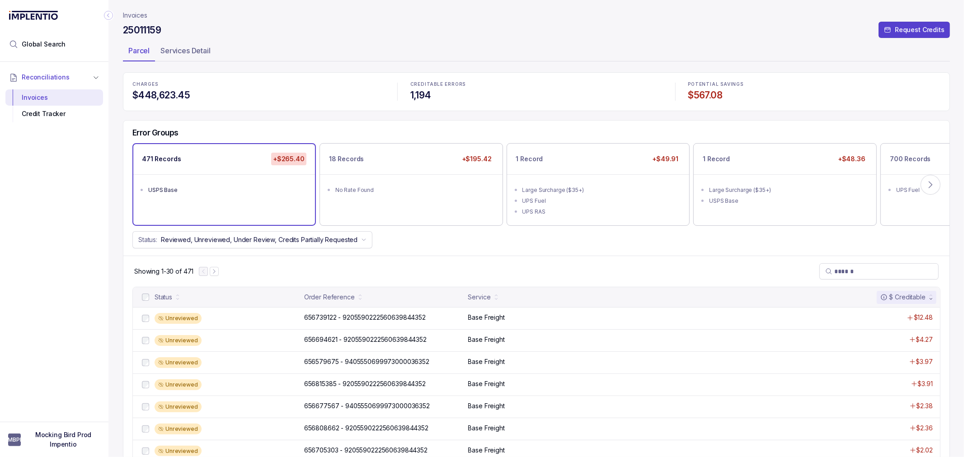
click at [492, 258] on div "Showing 1-30 of 471" at bounding box center [536, 271] width 826 height 31
click at [500, 243] on div "Status: Reviewed, Unreviewed, Under Review, Credits Partially Requested" at bounding box center [536, 239] width 826 height 17
drag, startPoint x: 538, startPoint y: 242, endPoint x: 543, endPoint y: 241, distance: 5.1
click at [539, 242] on div "Status: Reviewed, Unreviewed, Under Review, Credits Partially Requested" at bounding box center [536, 239] width 826 height 17
click at [543, 241] on div "Status: Reviewed, Unreviewed, Under Review, Credits Partially Requested" at bounding box center [536, 239] width 826 height 17
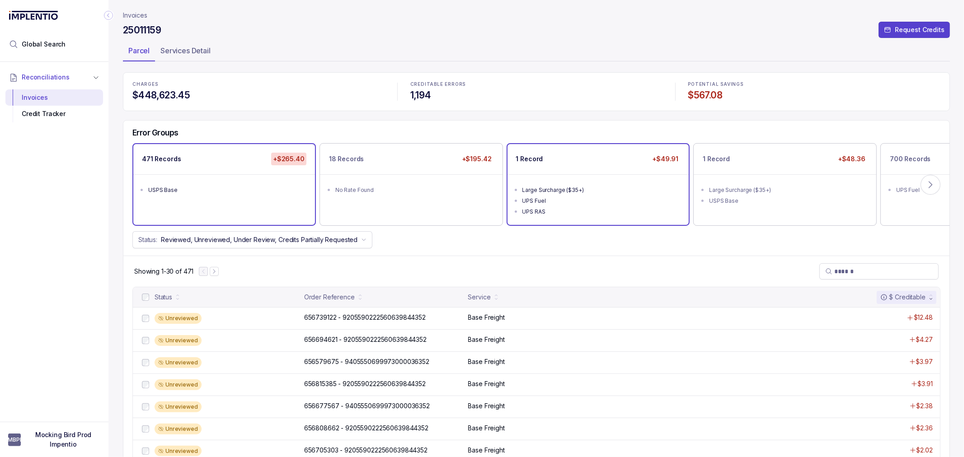
click at [588, 190] on div "Large Surcharge ($35+)" at bounding box center [600, 190] width 157 height 9
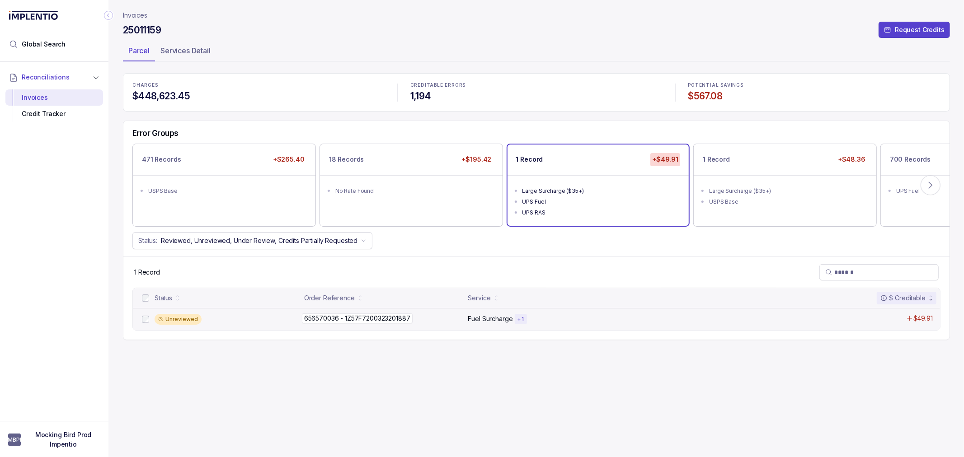
click at [394, 318] on p "656570036 - 1Z57F7200323201887" at bounding box center [357, 319] width 111 height 10
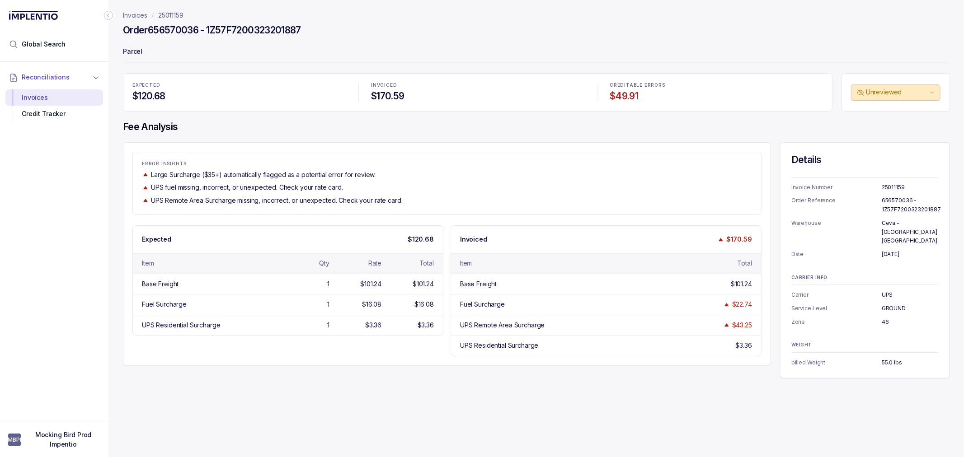
click at [392, 387] on div "Invoices 25011159 Order 656570036 - 1Z57F7200323201887 Parcel EXPECTED $120.68 …" at bounding box center [532, 228] width 849 height 457
click at [399, 363] on div "ERROR INSIGHTS Large Surcharge ($35+) automatically flagged as a potential erro…" at bounding box center [447, 254] width 648 height 224
click at [264, 50] on p "Parcel" at bounding box center [536, 52] width 827 height 18
click at [256, 28] on h4 "Order 656570036 - 1Z57F7200323201887" at bounding box center [212, 30] width 178 height 13
drag, startPoint x: 313, startPoint y: 26, endPoint x: 125, endPoint y: 34, distance: 188.1
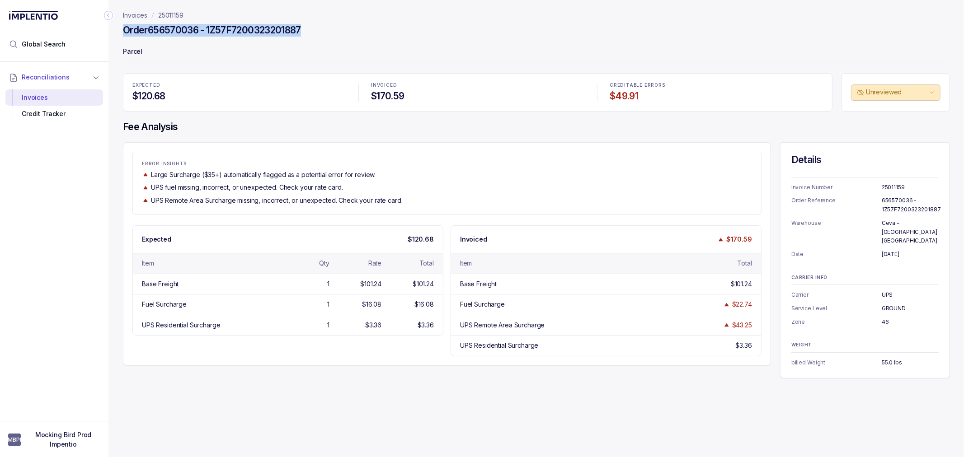
click at [125, 34] on div "Order 656570036 - 1Z57F7200323201887" at bounding box center [536, 31] width 827 height 16
click at [369, 394] on div "Invoices 25011159 Order 656570036 - 1Z57F7200323201887 Parcel EXPECTED $120.68 …" at bounding box center [532, 228] width 849 height 457
click at [364, 376] on div "Invoices 25011159 Order 656570036 - 1Z57F7200323201887 Parcel EXPECTED $120.68 …" at bounding box center [532, 228] width 849 height 457
click at [427, 209] on div "ERROR INSIGHTS Large Surcharge ($35+) automatically flagged as a potential erro…" at bounding box center [446, 183] width 629 height 63
click at [434, 219] on div "ERROR INSIGHTS Large Surcharge ($35+) automatically flagged as a potential erro…" at bounding box center [447, 254] width 648 height 224
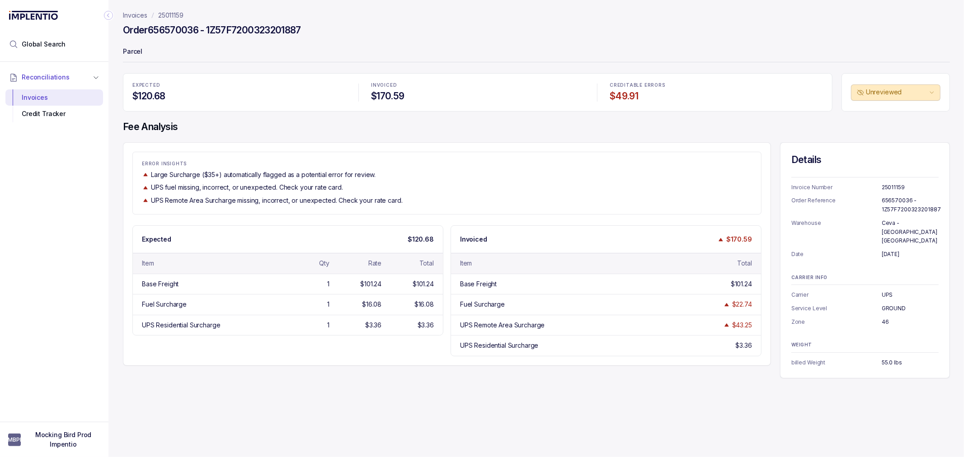
click at [434, 206] on div "ERROR INSIGHTS Large Surcharge ($35+) automatically flagged as a potential erro…" at bounding box center [446, 183] width 629 height 63
click at [430, 205] on div "UPS Remote Area Surcharge missing, incorrect, or unexpected. Check your rate ca…" at bounding box center [447, 200] width 610 height 9
click at [390, 208] on div "ERROR INSIGHTS Large Surcharge ($35+) automatically flagged as a potential erro…" at bounding box center [446, 183] width 629 height 63
click at [221, 132] on h4 "Fee Analysis" at bounding box center [536, 127] width 827 height 13
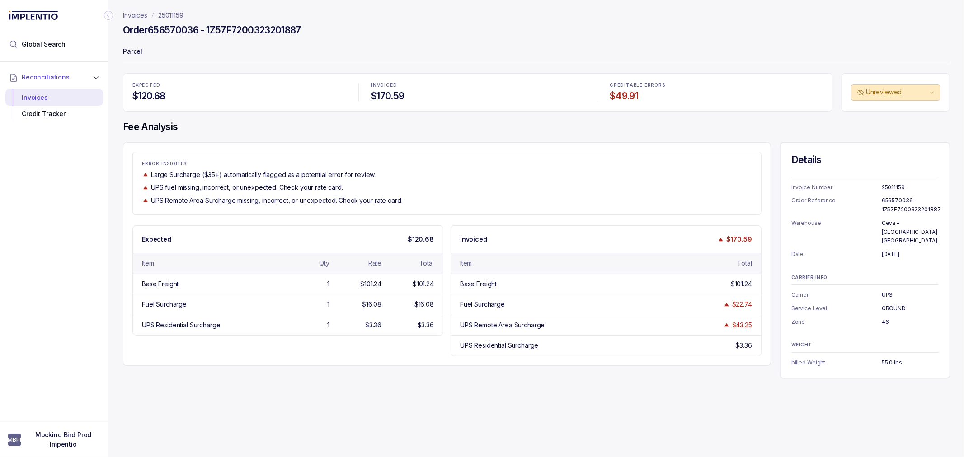
click at [223, 130] on h4 "Fee Analysis" at bounding box center [536, 127] width 827 height 13
click at [228, 127] on h4 "Fee Analysis" at bounding box center [536, 127] width 827 height 13
click at [238, 143] on div "ERROR INSIGHTS Large Surcharge ($35+) automatically flagged as a potential erro…" at bounding box center [447, 254] width 648 height 224
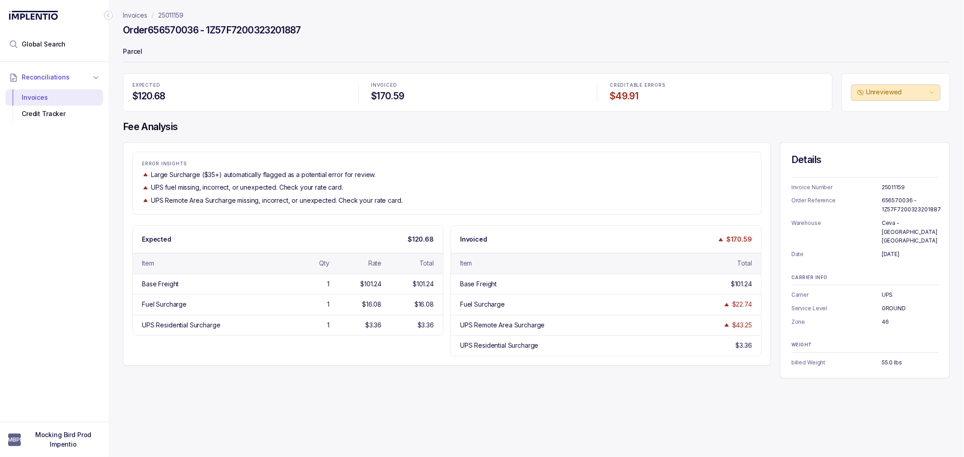
click at [279, 152] on div "ERROR INSIGHTS Large Surcharge ($35+) automatically flagged as a potential erro…" at bounding box center [446, 183] width 629 height 63
click at [273, 154] on div "ERROR INSIGHTS Large Surcharge ($35+) automatically flagged as a potential erro…" at bounding box center [446, 183] width 629 height 63
click at [265, 152] on div "ERROR INSIGHTS Large Surcharge ($35+) automatically flagged as a potential erro…" at bounding box center [446, 183] width 629 height 63
click at [263, 141] on div "EXPECTED $120.68 INVOICED $170.59 CREDITABLE ERRORS $49.91 Unreviewed Fee Analy…" at bounding box center [536, 225] width 827 height 305
click at [263, 143] on div "ERROR INSIGHTS Large Surcharge ($35+) automatically flagged as a potential erro…" at bounding box center [447, 254] width 648 height 224
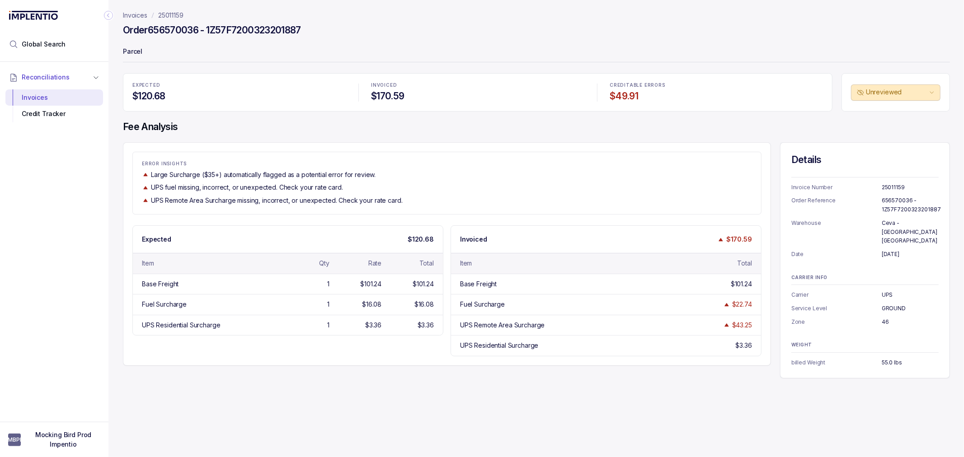
click at [141, 13] on p "Invoices" at bounding box center [135, 15] width 24 height 9
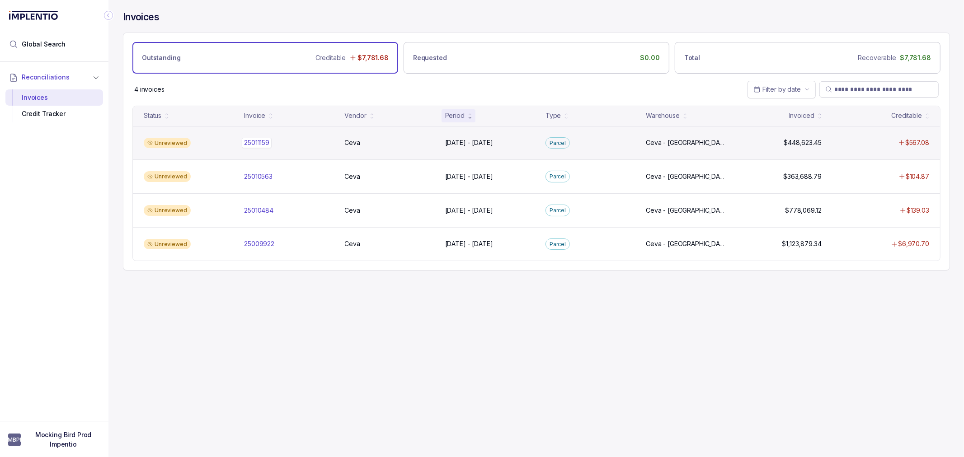
click at [263, 141] on p "25011159" at bounding box center [257, 143] width 30 height 10
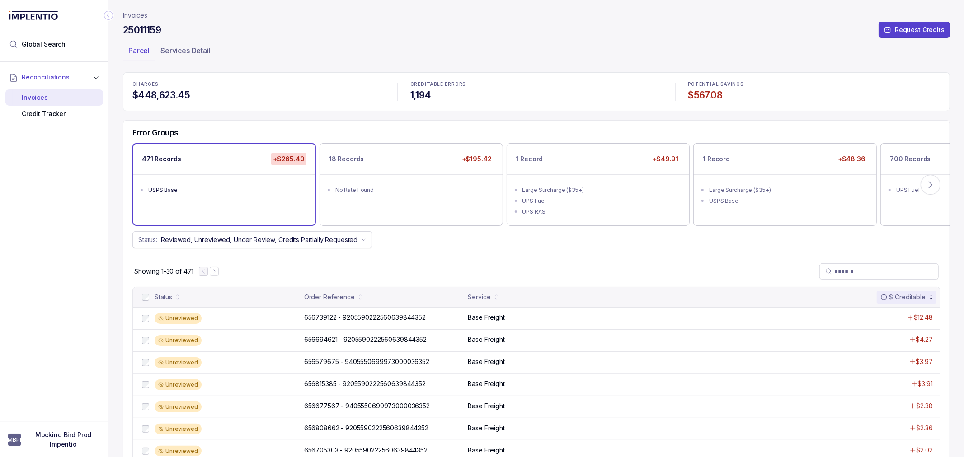
click at [400, 255] on div "Error Groups 471 Records +$265.40 USPS Base 18 Records +$195.42 No Rate Found 1…" at bounding box center [536, 189] width 826 height 136
click at [405, 247] on div "Status: Reviewed, Unreviewed, Under Review, Credits Partially Requested" at bounding box center [536, 239] width 826 height 17
click at [413, 240] on div "Status: Reviewed, Unreviewed, Under Review, Credits Partially Requested" at bounding box center [536, 239] width 826 height 17
click at [413, 212] on div "18 Records +$195.42 No Rate Found" at bounding box center [411, 184] width 182 height 81
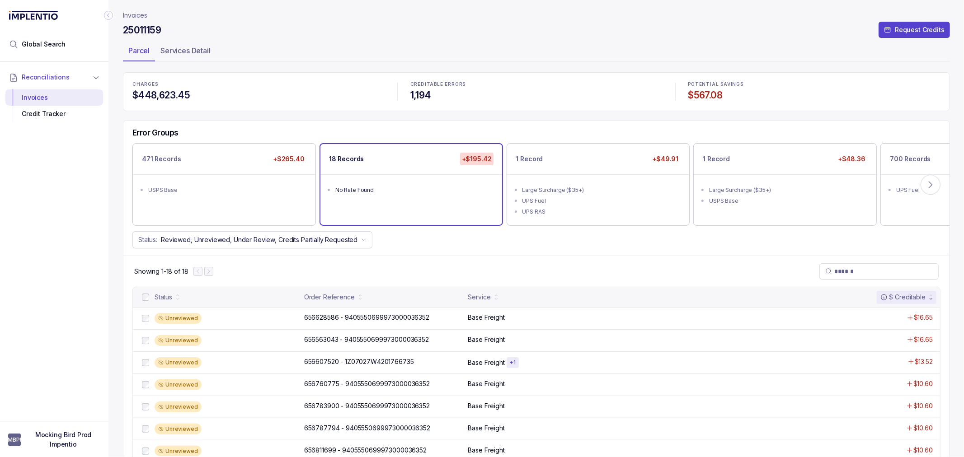
click at [128, 15] on p "Invoices" at bounding box center [135, 15] width 24 height 9
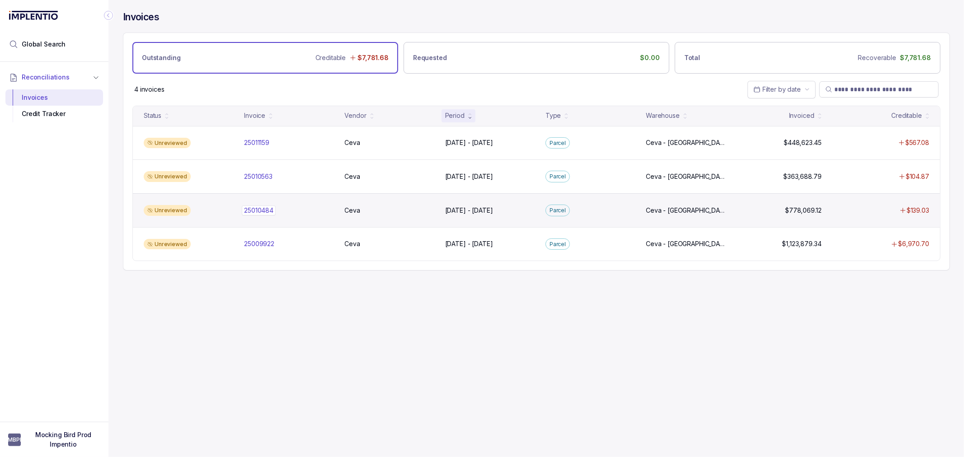
click at [265, 210] on p "25010484" at bounding box center [259, 211] width 34 height 10
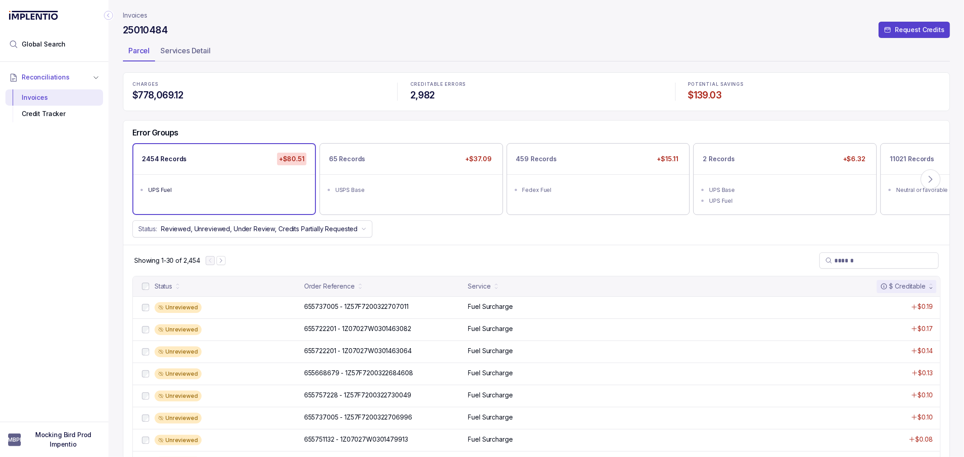
click at [141, 16] on p "Invoices" at bounding box center [135, 15] width 24 height 9
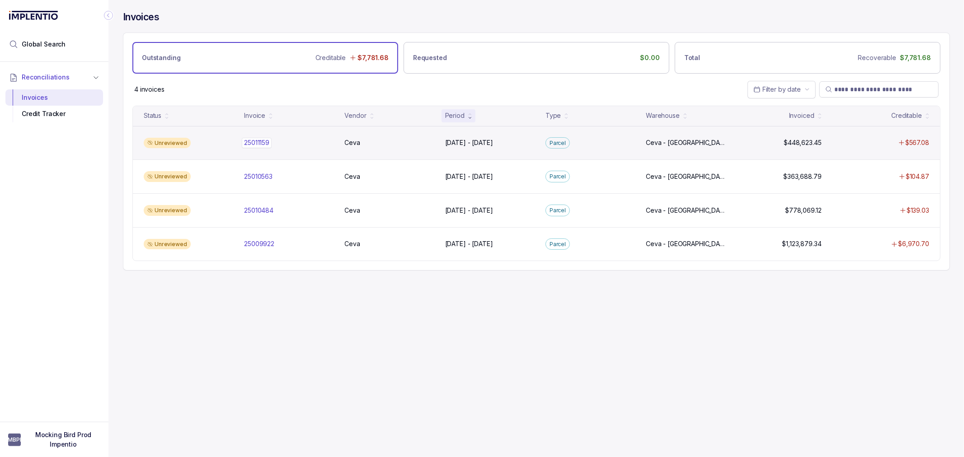
click at [264, 141] on p "25011159" at bounding box center [257, 143] width 30 height 10
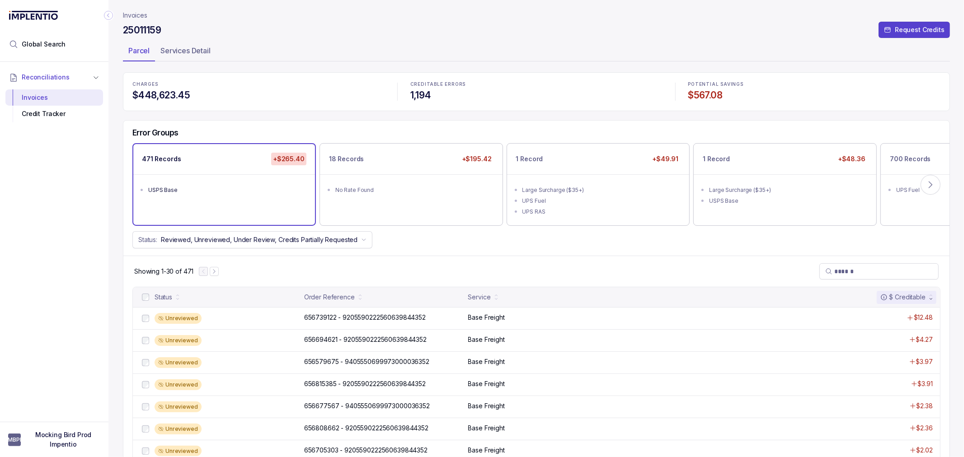
drag, startPoint x: 500, startPoint y: 251, endPoint x: 523, endPoint y: 236, distance: 27.8
click at [500, 251] on div "Error Groups 471 Records +$265.40 USPS Base 18 Records +$195.42 No Rate Found 1…" at bounding box center [536, 189] width 826 height 136
click at [555, 214] on div "UPS RAS" at bounding box center [600, 211] width 157 height 9
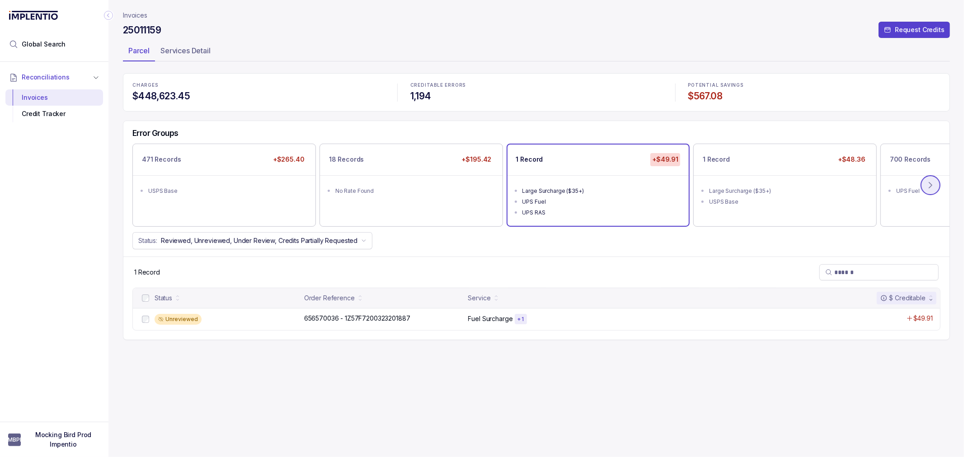
click at [930, 188] on icon at bounding box center [930, 185] width 9 height 9
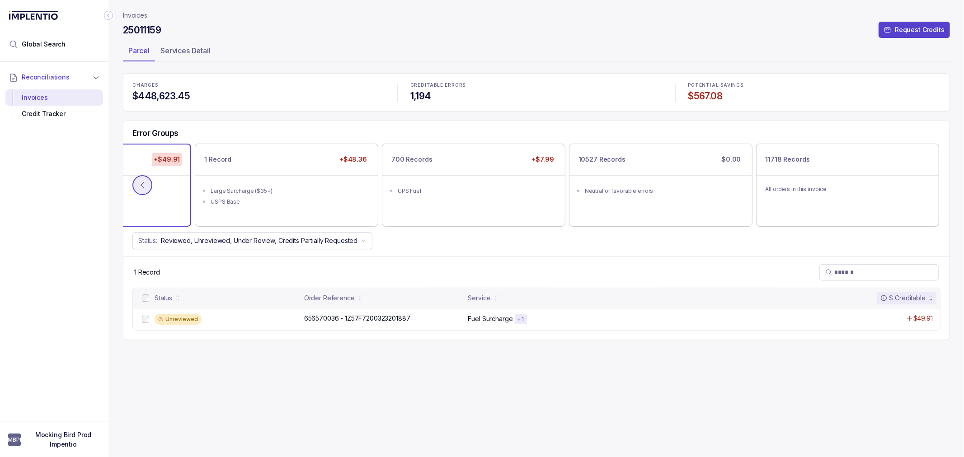
click at [148, 181] on button at bounding box center [142, 185] width 20 height 20
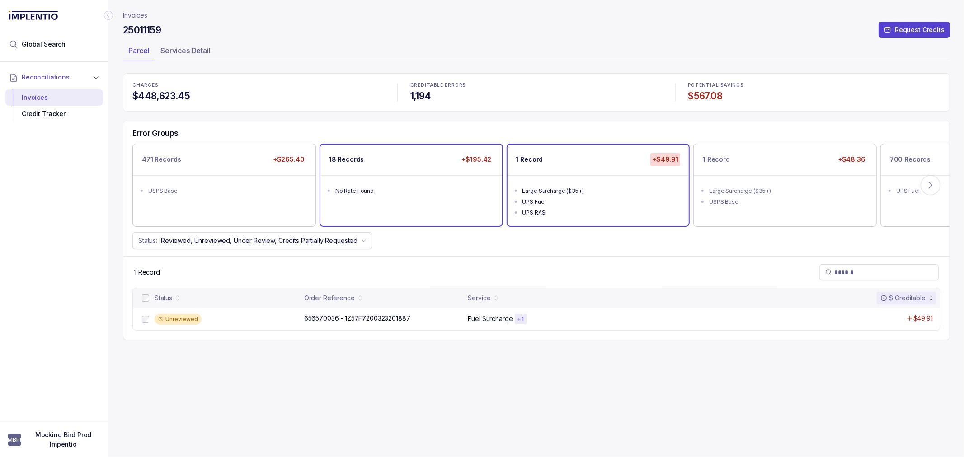
click at [436, 192] on div "No Rate Found" at bounding box center [413, 191] width 157 height 9
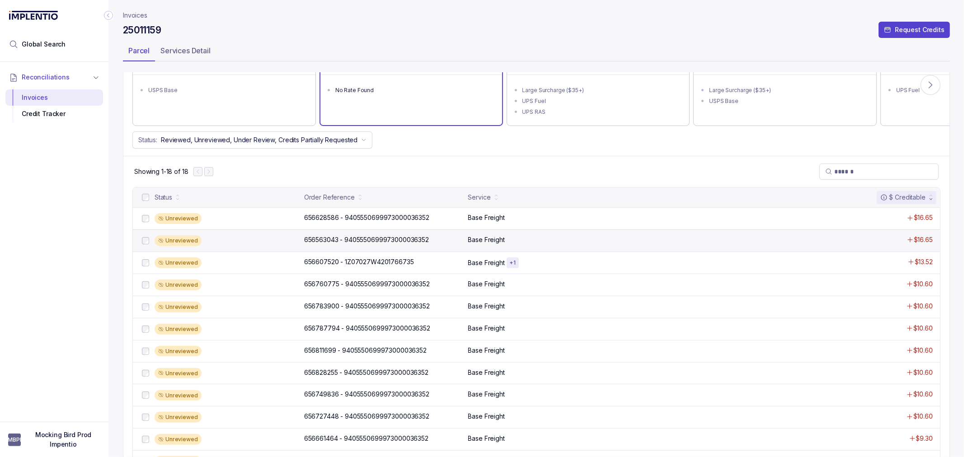
scroll to position [100, 0]
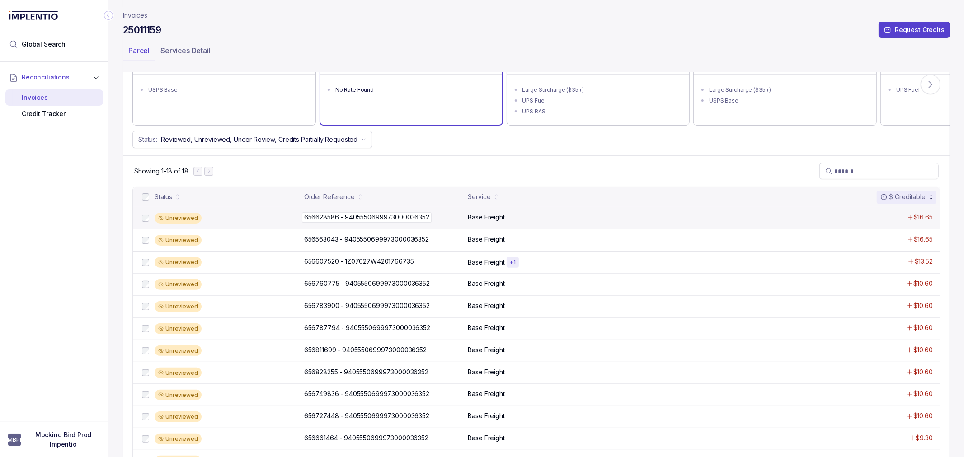
click at [318, 219] on p "656628586 - 9405550699973000036352" at bounding box center [367, 217] width 130 height 10
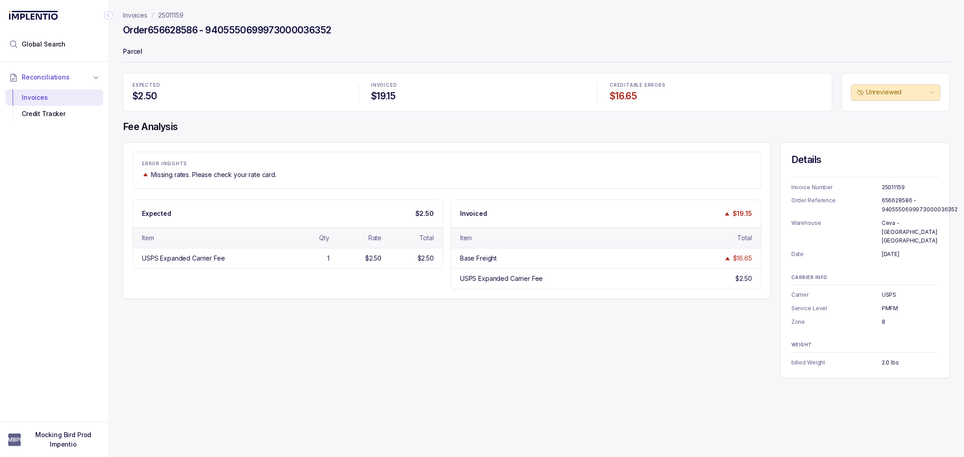
click at [286, 174] on div "Missing rates. Please check your rate card." at bounding box center [447, 174] width 610 height 9
click at [243, 280] on div "Expected $2.50 Item Qty Rate Total USPS Expanded Carrier Fee 1 $2.50 $2.50 Invo…" at bounding box center [446, 245] width 629 height 90
click at [245, 282] on div "Expected $2.50 Item Qty Rate Total USPS Expanded Carrier Fee 1 $2.50 $2.50 Invo…" at bounding box center [446, 245] width 629 height 90
click at [247, 280] on div "Expected $2.50 Item Qty Rate Total USPS Expanded Carrier Fee 1 $2.50 $2.50 Invo…" at bounding box center [446, 245] width 629 height 90
click at [896, 304] on p "PMFM" at bounding box center [910, 308] width 57 height 9
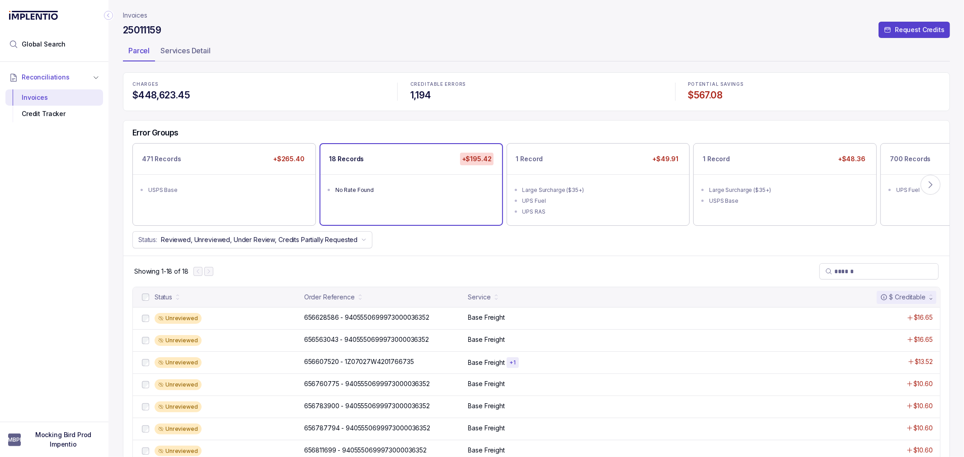
click at [376, 259] on div "Showing 1-18 of 18" at bounding box center [536, 271] width 826 height 31
click at [417, 248] on div "Status: Reviewed, Unreviewed, Under Review, Credits Partially Requested" at bounding box center [536, 239] width 826 height 17
click at [142, 14] on p "Invoices" at bounding box center [135, 15] width 24 height 9
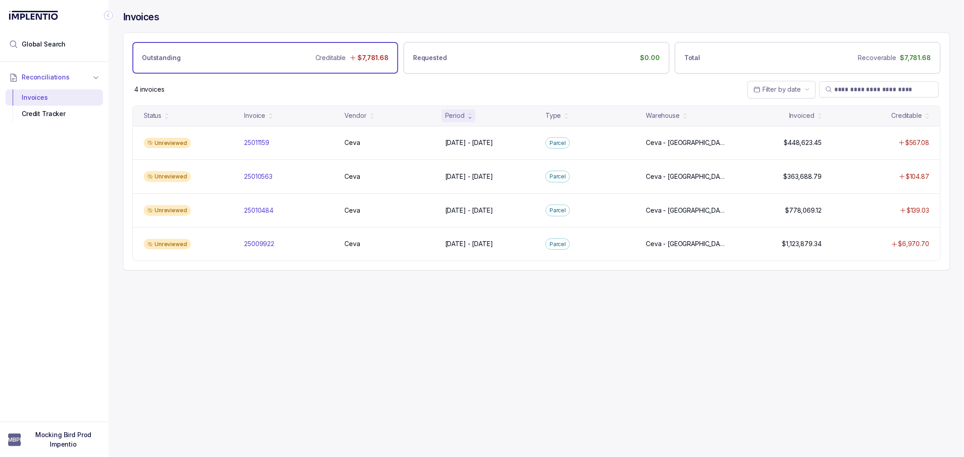
click at [277, 284] on div "Invoices Outstanding Creditable $7,781.68 Requested $0.00 Total Recoverable $7,…" at bounding box center [532, 228] width 849 height 457
click at [269, 285] on div "Invoices Outstanding Creditable $7,781.68 Requested $0.00 Total Recoverable $7,…" at bounding box center [532, 228] width 849 height 457
click at [269, 275] on div "Invoices Outstanding Creditable $7,781.68 Requested $0.00 Total Recoverable $7,…" at bounding box center [536, 141] width 827 height 282
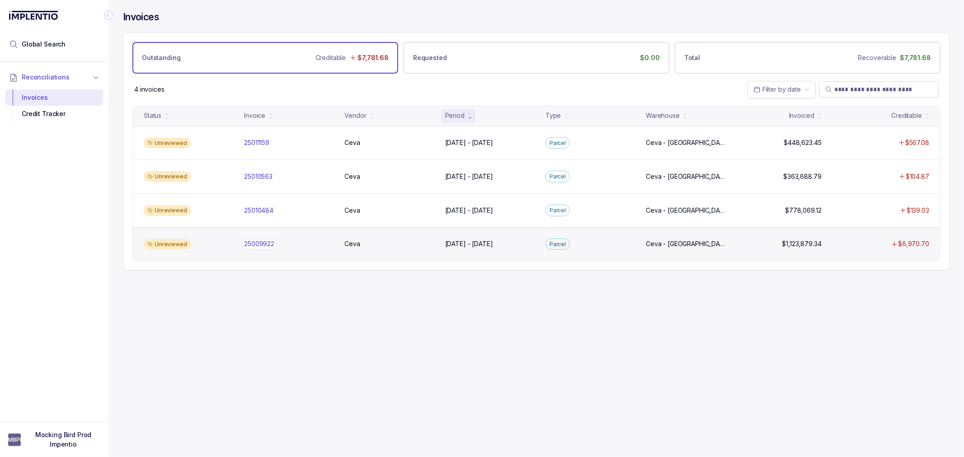
click at [268, 246] on div "25009922 25009922" at bounding box center [259, 243] width 30 height 9
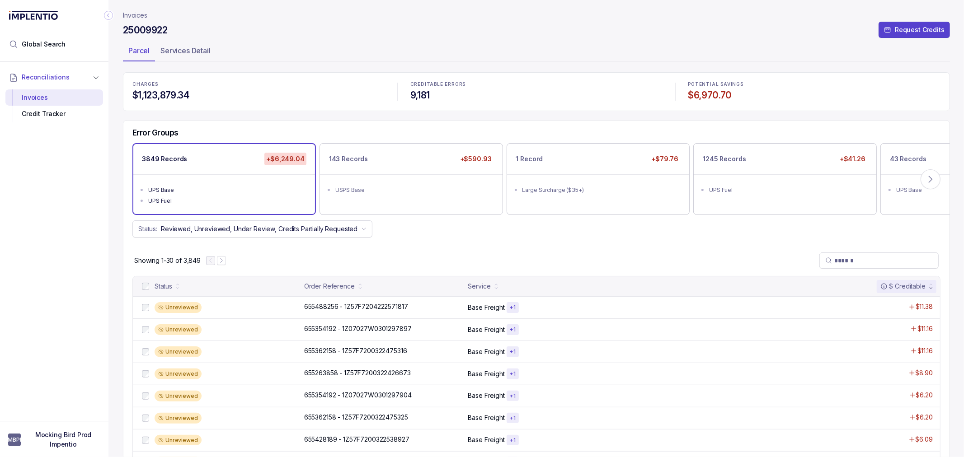
click at [418, 248] on div "Showing 1-30 of 3,849" at bounding box center [536, 260] width 826 height 31
click at [428, 236] on div "Status: Reviewed, Unreviewed, Under Review, Credits Partially Requested" at bounding box center [536, 229] width 826 height 17
click at [602, 175] on ul "Large Surcharge ($35+)" at bounding box center [598, 188] width 182 height 29
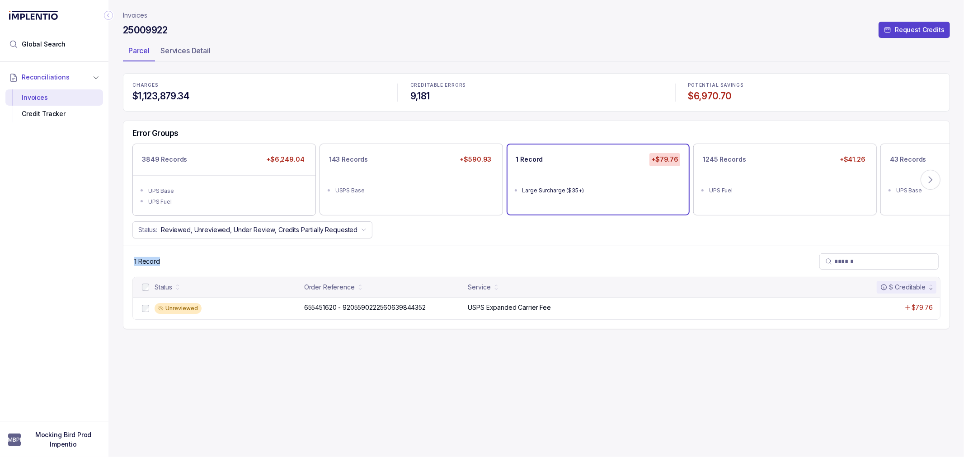
click at [558, 245] on div "Error Groups 3849 Records +$6,249.04 UPS Base UPS Fuel 143 Records +$590.93 USP…" at bounding box center [536, 225] width 827 height 208
click at [835, 232] on div "Status: Reviewed, Unreviewed, Under Review, Credits Partially Requested" at bounding box center [536, 229] width 826 height 17
click at [931, 175] on icon at bounding box center [930, 179] width 9 height 9
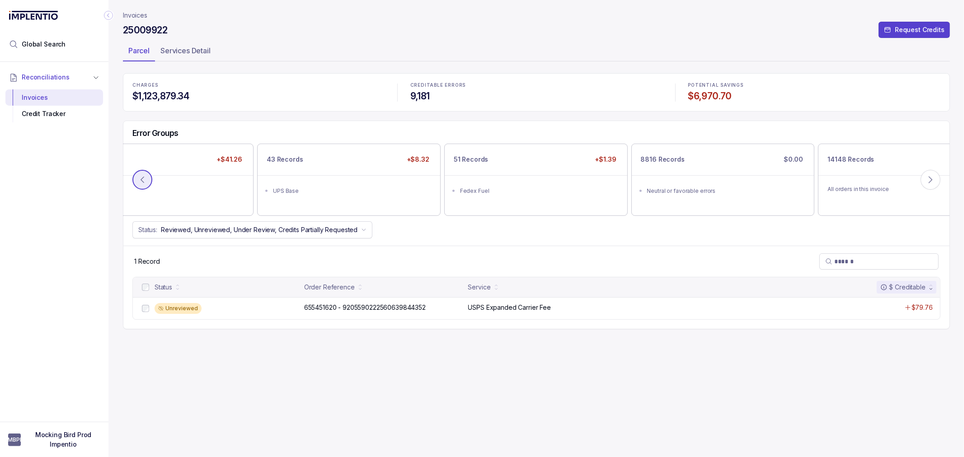
click at [141, 181] on icon at bounding box center [142, 179] width 9 height 9
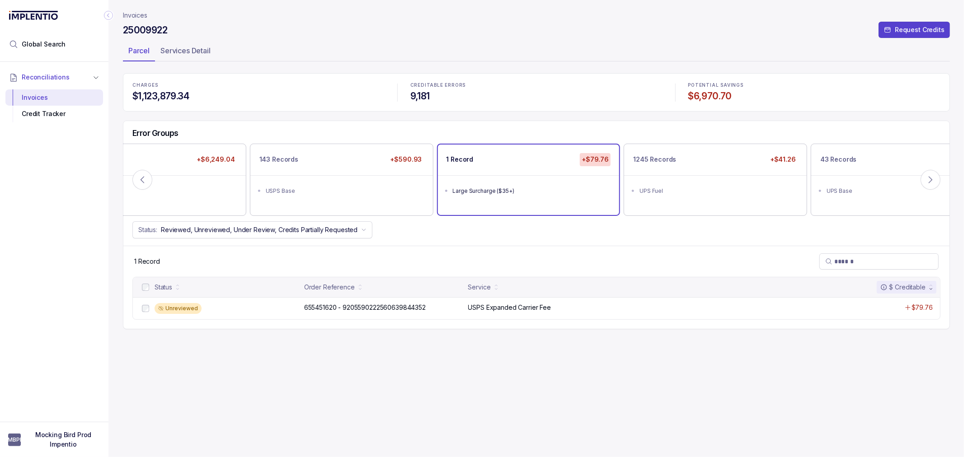
click at [704, 245] on div "Error Groups 3849 Records +$6,249.04 UPS Base UPS Fuel 143 Records +$590.93 USP…" at bounding box center [536, 183] width 826 height 125
click at [928, 175] on icon at bounding box center [930, 179] width 9 height 9
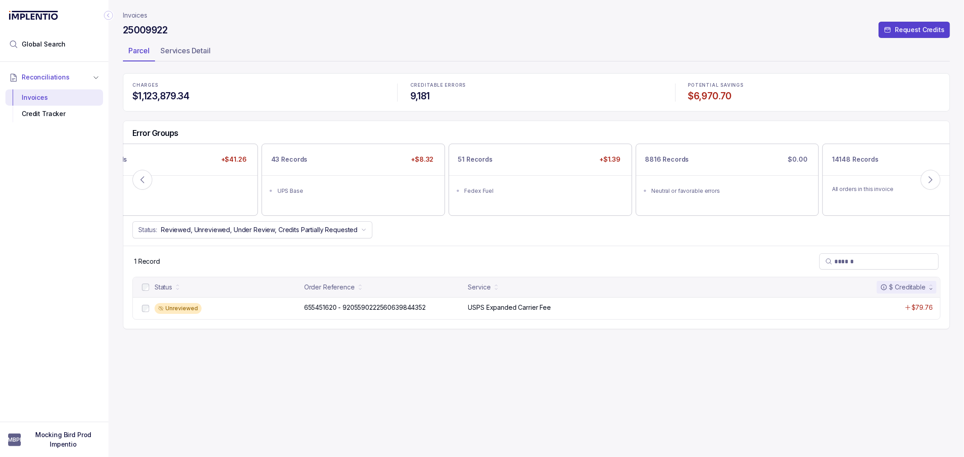
click at [517, 250] on div "1 Record" at bounding box center [536, 261] width 826 height 31
click at [142, 181] on icon at bounding box center [142, 179] width 9 height 9
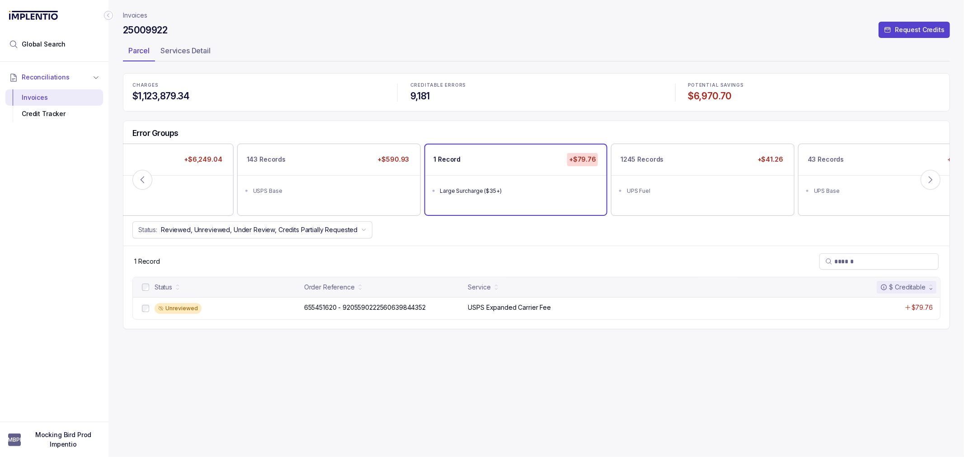
click at [566, 248] on div "1 Record" at bounding box center [536, 261] width 826 height 31
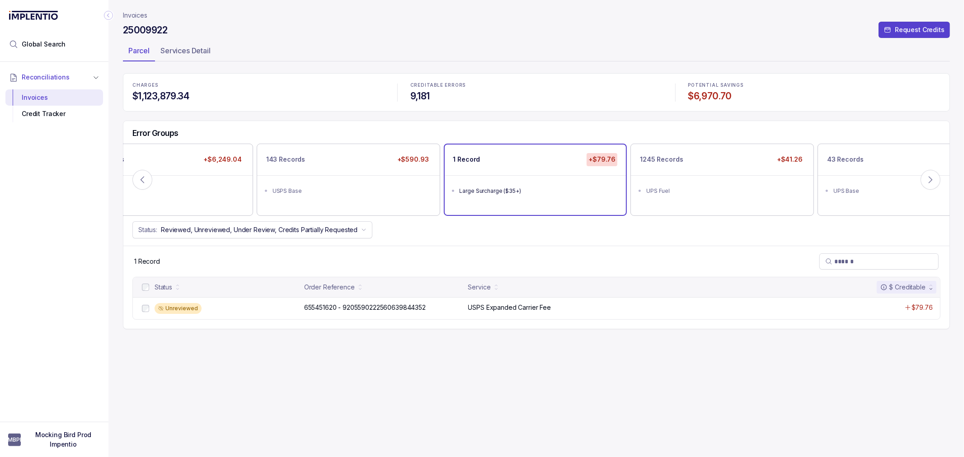
click at [585, 245] on div "Error Groups 3849 Records +$6,249.04 UPS Base UPS Fuel 143 Records +$590.93 USP…" at bounding box center [536, 183] width 826 height 125
click at [684, 187] on div "UPS Fuel" at bounding box center [725, 191] width 157 height 9
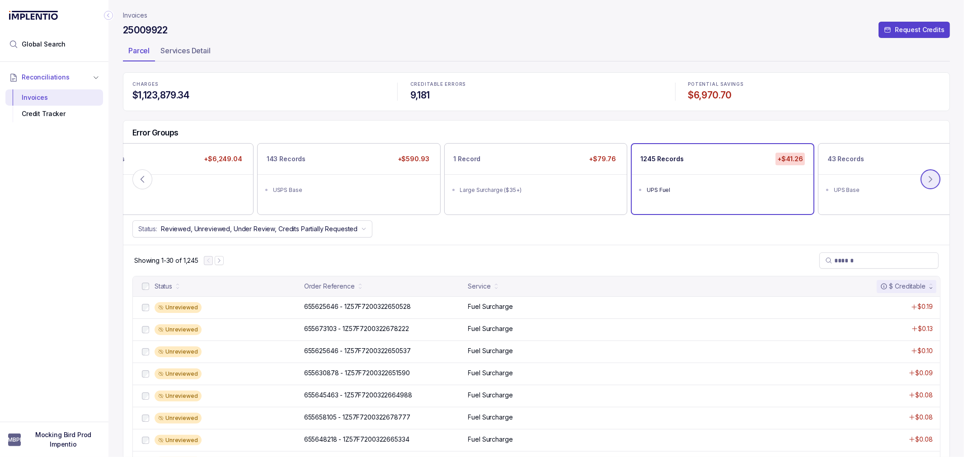
click at [923, 182] on button at bounding box center [930, 179] width 20 height 20
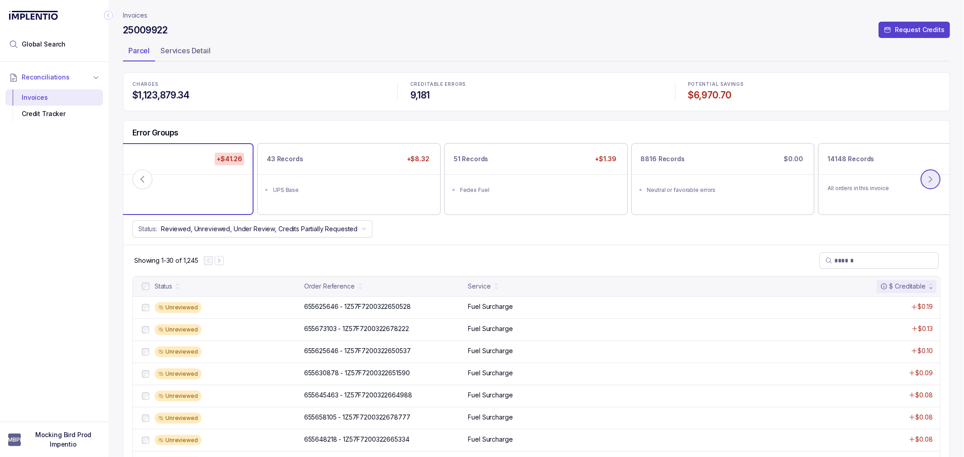
click at [926, 181] on icon at bounding box center [930, 179] width 9 height 9
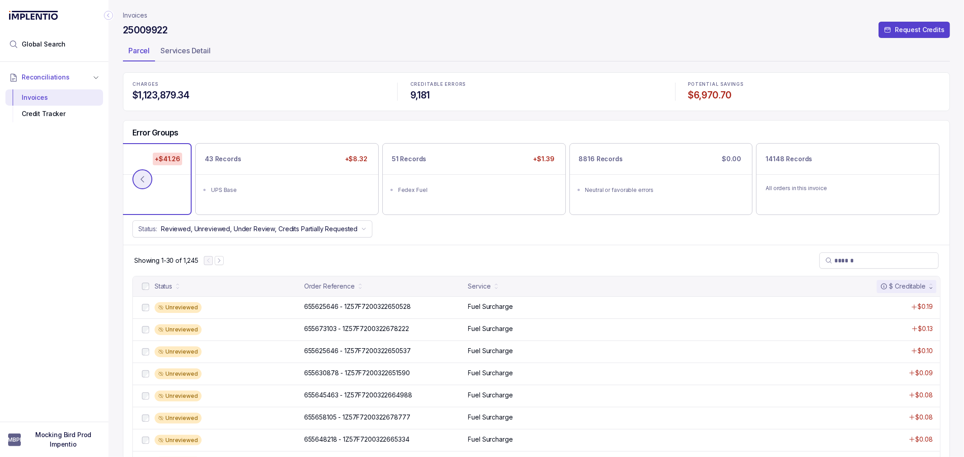
click at [146, 178] on icon at bounding box center [142, 179] width 9 height 9
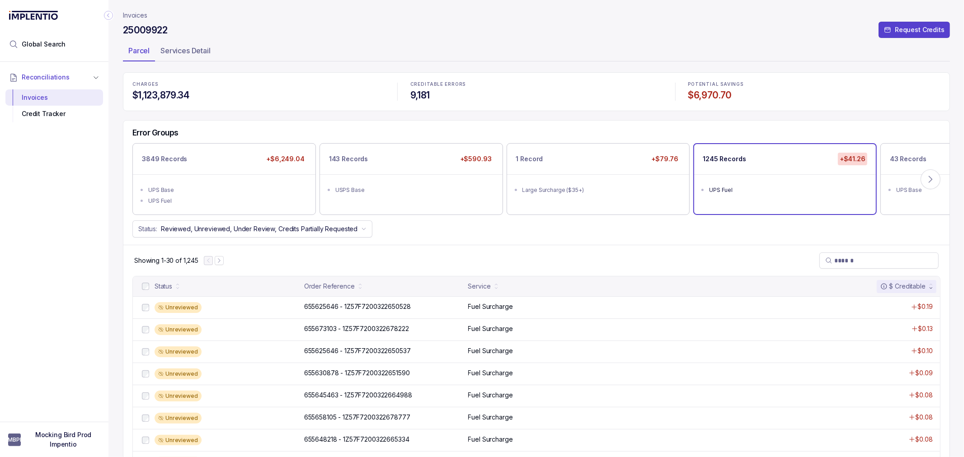
click at [133, 14] on p "Invoices" at bounding box center [135, 15] width 24 height 9
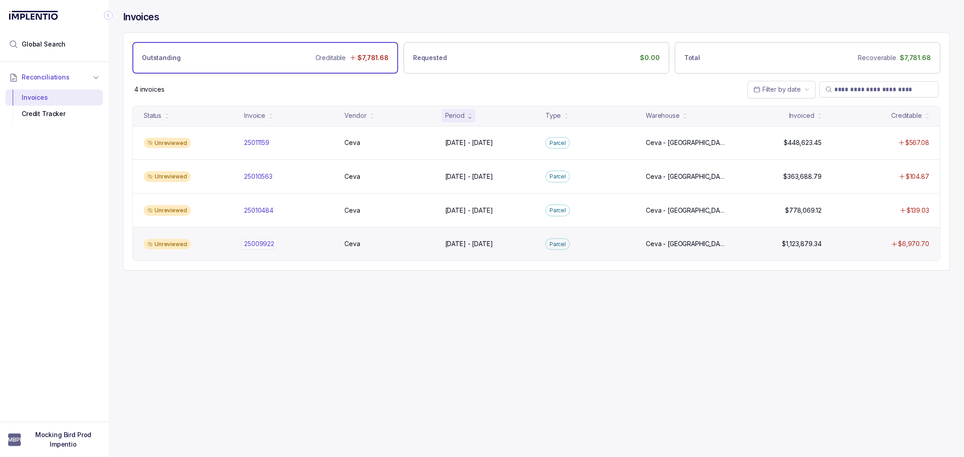
click at [270, 245] on p "25009922" at bounding box center [259, 243] width 30 height 9
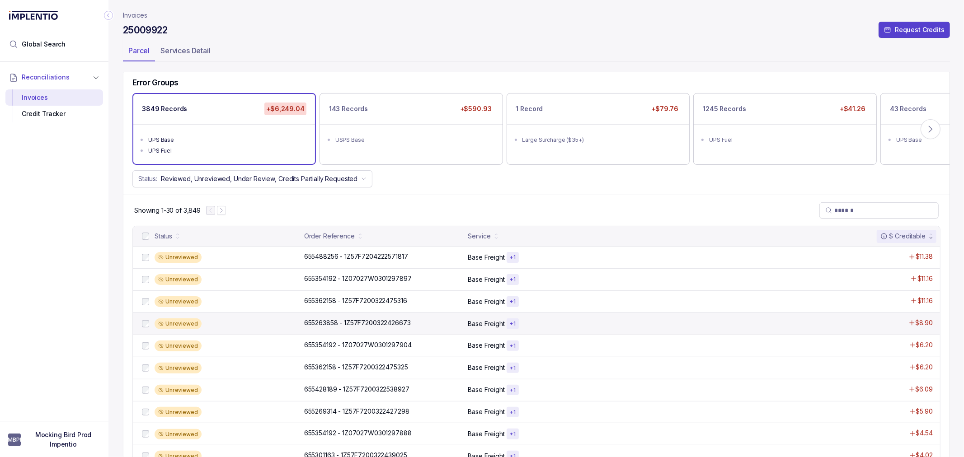
scroll to position [100, 0]
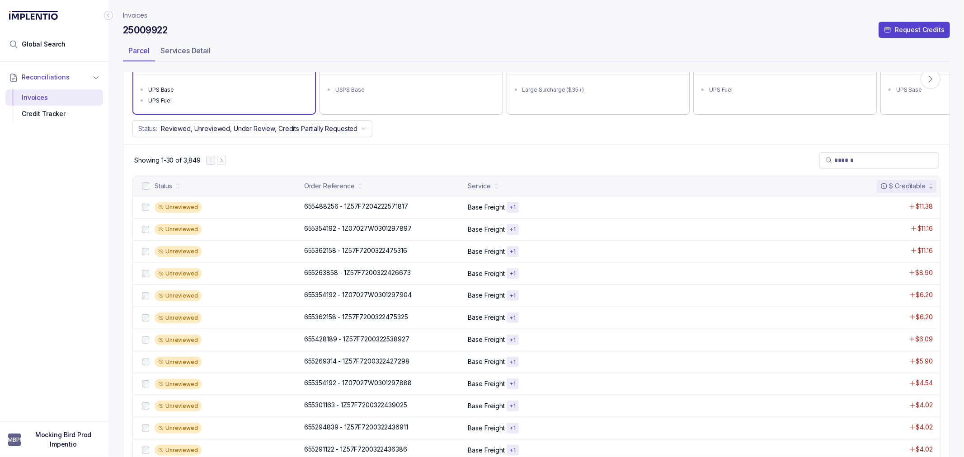
click at [526, 158] on div "Showing 1-30 of 3,849" at bounding box center [536, 160] width 826 height 31
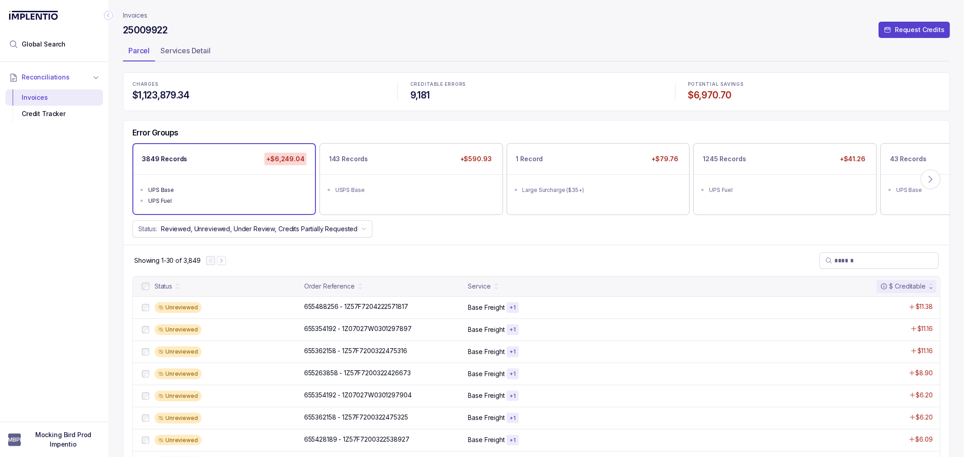
click at [482, 239] on div "Error Groups 3849 Records +$6,249.04 UPS Base UPS Fuel 143 Records +$590.93 USP…" at bounding box center [536, 183] width 826 height 125
click at [338, 178] on ul "USPS Base" at bounding box center [411, 188] width 182 height 29
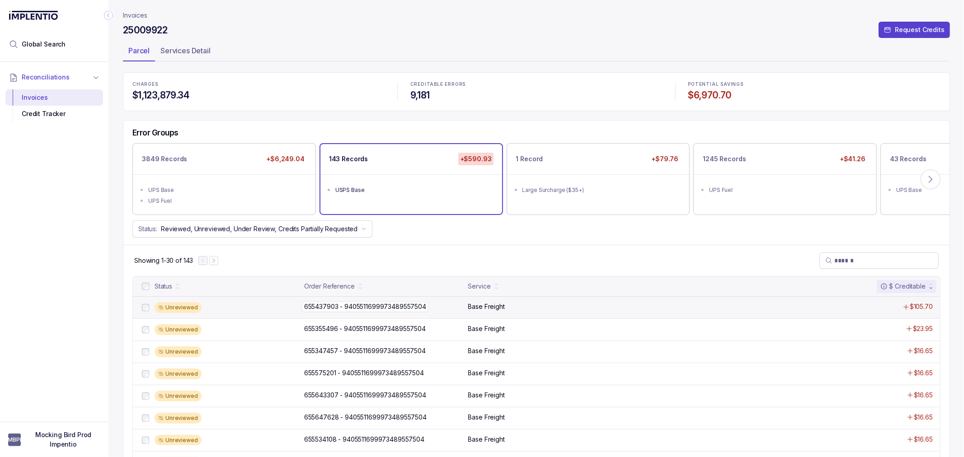
click at [339, 307] on p "655437903 - 9405511699973489557504" at bounding box center [365, 307] width 127 height 10
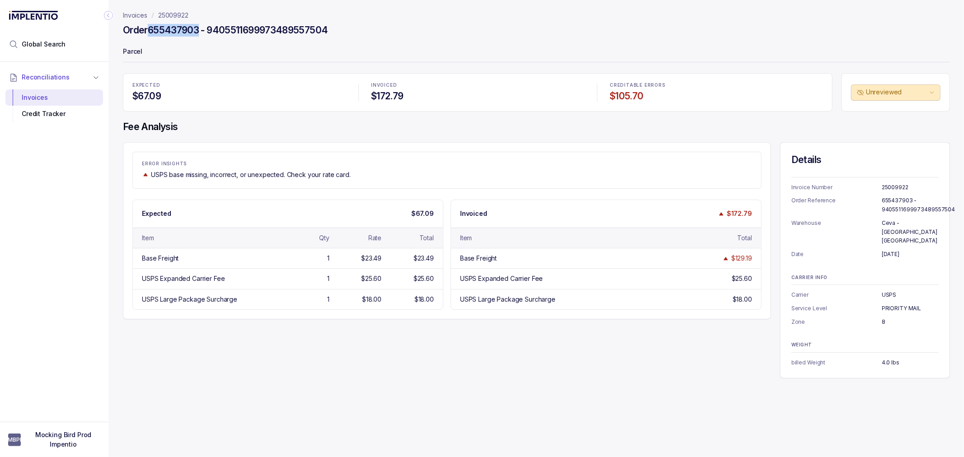
drag, startPoint x: 200, startPoint y: 27, endPoint x: 152, endPoint y: 28, distance: 48.4
click at [152, 28] on h4 "Order 655437903 - 9405511699973489557504" at bounding box center [225, 30] width 205 height 13
click at [134, 14] on p "Invoices" at bounding box center [135, 15] width 24 height 9
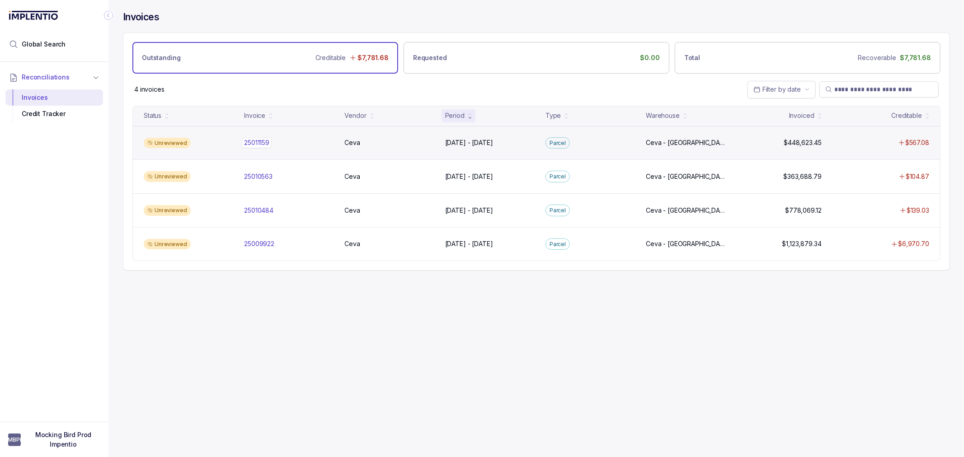
click at [259, 142] on p "25011159" at bounding box center [257, 143] width 30 height 10
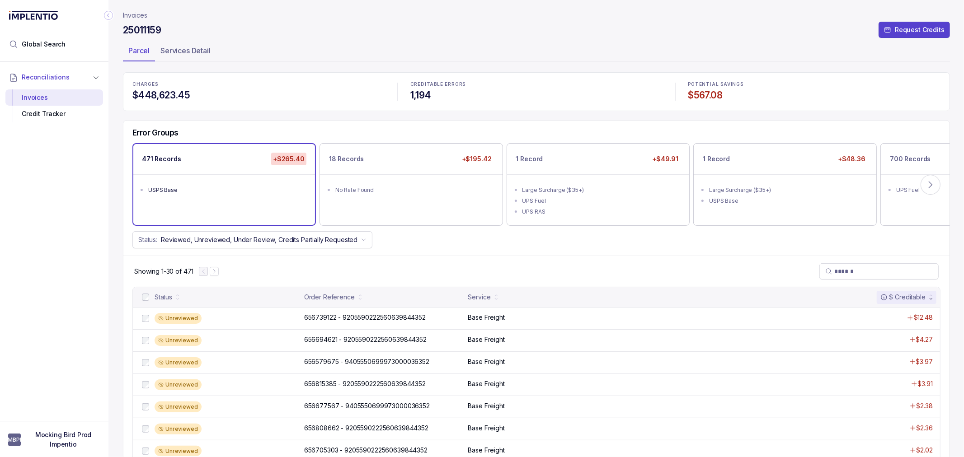
drag, startPoint x: 144, startPoint y: 14, endPoint x: 149, endPoint y: 16, distance: 5.6
click at [144, 14] on p "Invoices" at bounding box center [135, 15] width 24 height 9
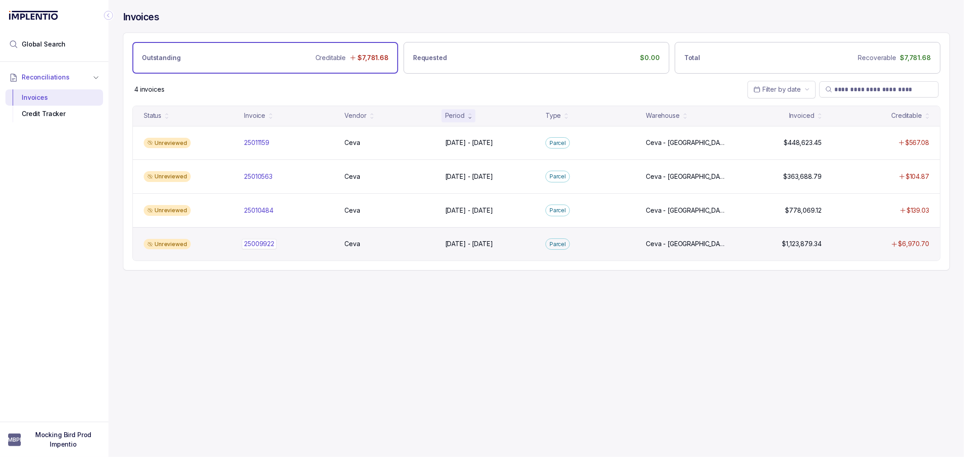
click at [264, 244] on div "25009922 25009922" at bounding box center [259, 243] width 30 height 9
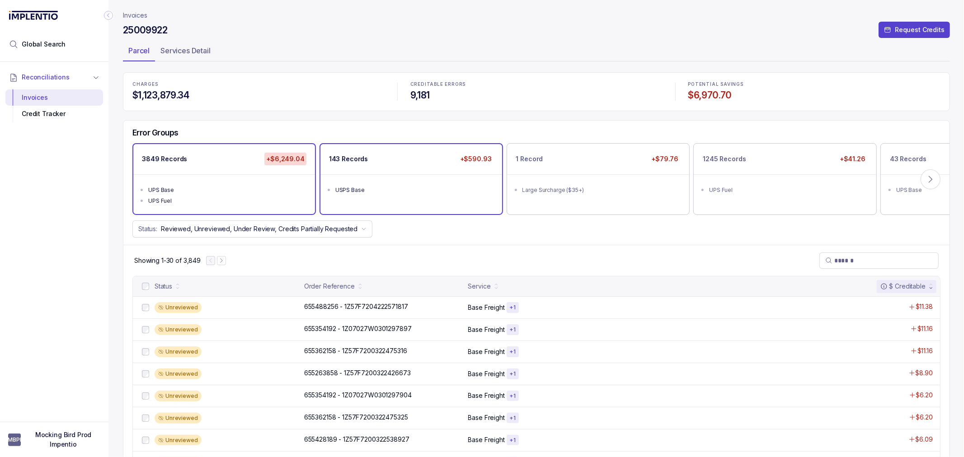
click at [352, 179] on ul "USPS Base" at bounding box center [411, 188] width 182 height 29
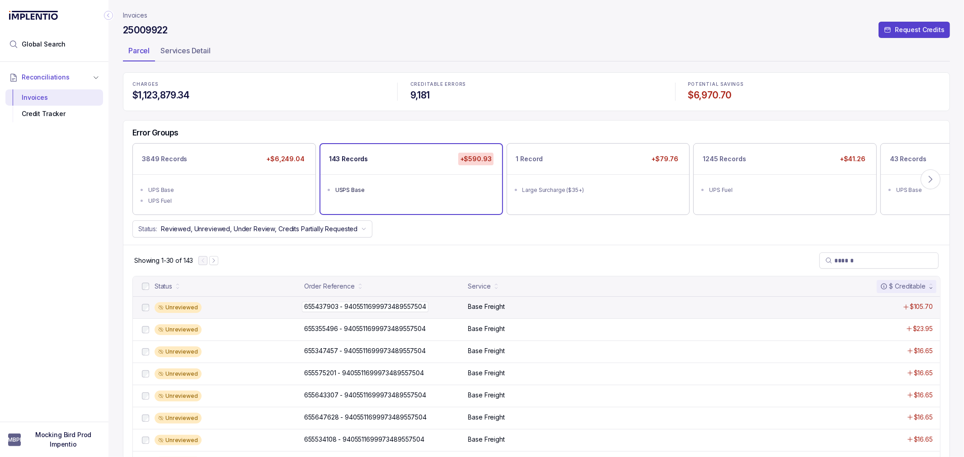
click at [356, 305] on p "655437903 - 9405511699973489557504" at bounding box center [365, 307] width 127 height 10
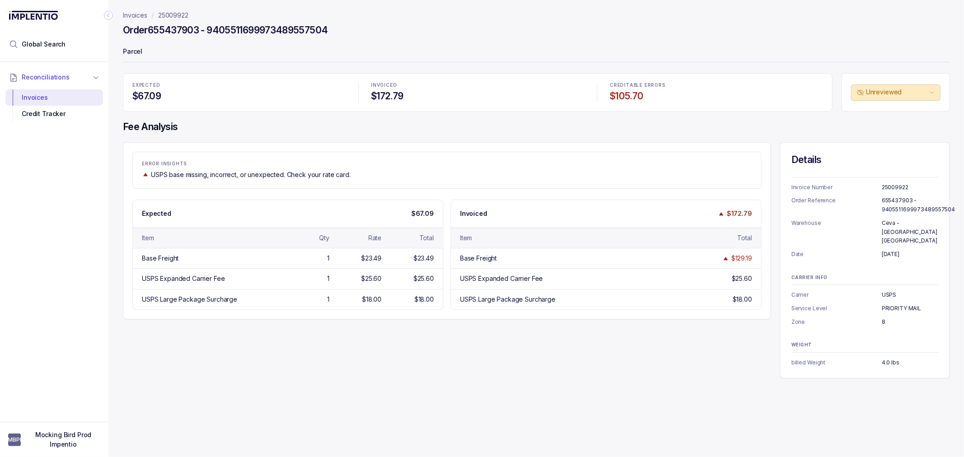
click at [132, 19] on p "Invoices" at bounding box center [135, 15] width 24 height 9
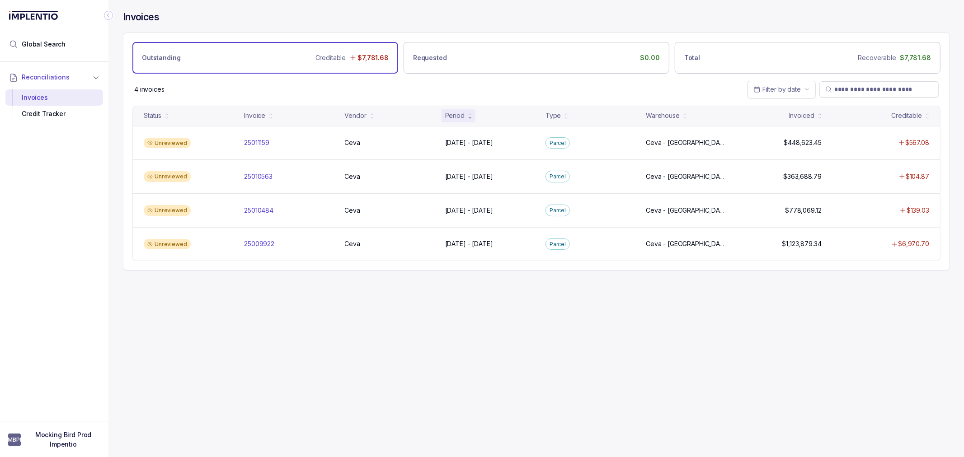
click at [352, 381] on div "Invoices Outstanding Creditable $7,781.68 Requested $0.00 Total Recoverable $7,…" at bounding box center [532, 228] width 849 height 457
click at [349, 349] on div "Invoices Outstanding Creditable $7,781.68 Requested $0.00 Total Recoverable $7,…" at bounding box center [532, 228] width 849 height 457
click at [294, 385] on div "Invoices Outstanding Creditable $7,781.68 Requested $0.00 Total Recoverable $7,…" at bounding box center [532, 228] width 849 height 457
click at [379, 329] on div "Invoices Outstanding Creditable $7,781.68 Requested $0.00 Total Recoverable $7,…" at bounding box center [532, 228] width 849 height 457
click at [174, 306] on div "Invoices Outstanding Creditable $7,781.68 Requested $0.00 Total Recoverable $7,…" at bounding box center [532, 228] width 849 height 457
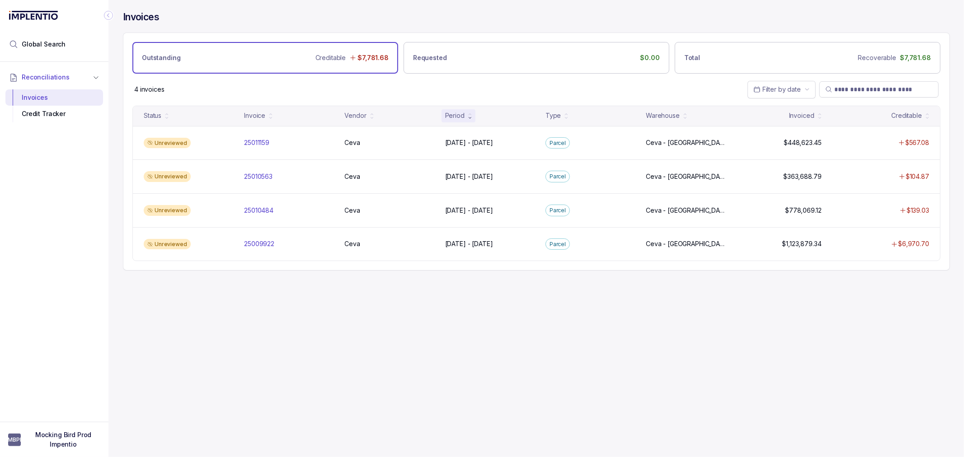
click at [197, 303] on div "Invoices Outstanding Creditable $7,781.68 Requested $0.00 Total Recoverable $7,…" at bounding box center [532, 228] width 849 height 457
click at [197, 302] on div "Invoices Outstanding Creditable $7,781.68 Requested $0.00 Total Recoverable $7,…" at bounding box center [532, 228] width 849 height 457
click at [210, 305] on div "Invoices Outstanding Creditable $7,781.68 Requested $0.00 Total Recoverable $7,…" at bounding box center [532, 228] width 849 height 457
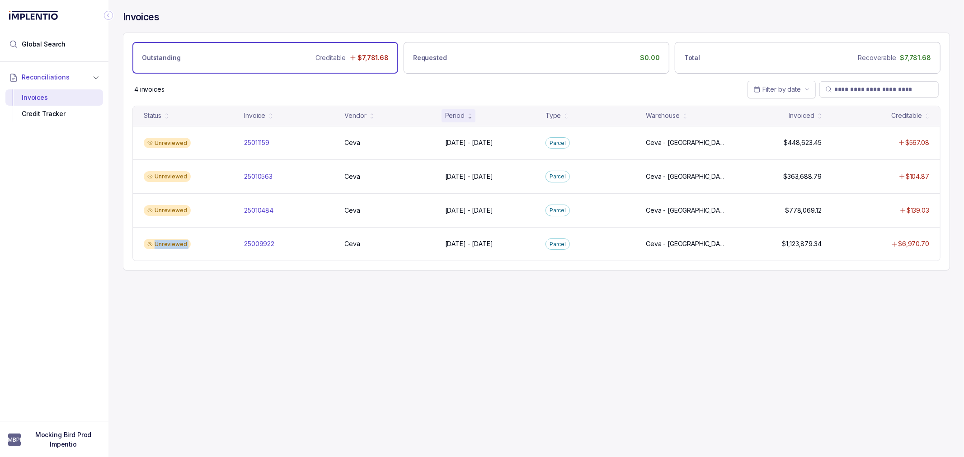
click at [243, 297] on div "Invoices Outstanding Creditable $7,781.68 Requested $0.00 Total Recoverable $7,…" at bounding box center [532, 228] width 849 height 457
click at [246, 291] on div "Invoices Outstanding Creditable $7,781.68 Requested $0.00 Total Recoverable $7,…" at bounding box center [532, 228] width 849 height 457
click at [227, 299] on div "Invoices Outstanding Creditable $7,781.68 Requested $0.00 Total Recoverable $7,…" at bounding box center [532, 228] width 849 height 457
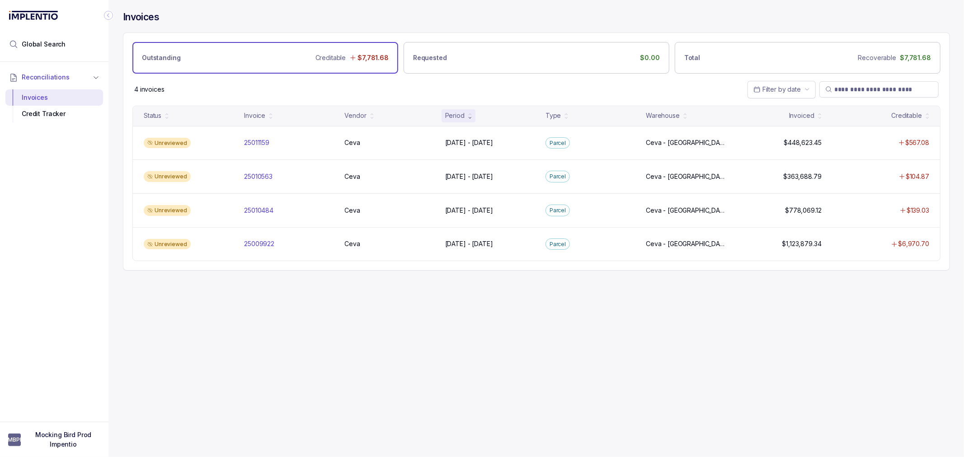
click at [225, 302] on div "Invoices Outstanding Creditable $7,781.68 Requested $0.00 Total Recoverable $7,…" at bounding box center [532, 228] width 849 height 457
click at [223, 305] on div "Invoices Outstanding Creditable $7,781.68 Requested $0.00 Total Recoverable $7,…" at bounding box center [532, 228] width 849 height 457
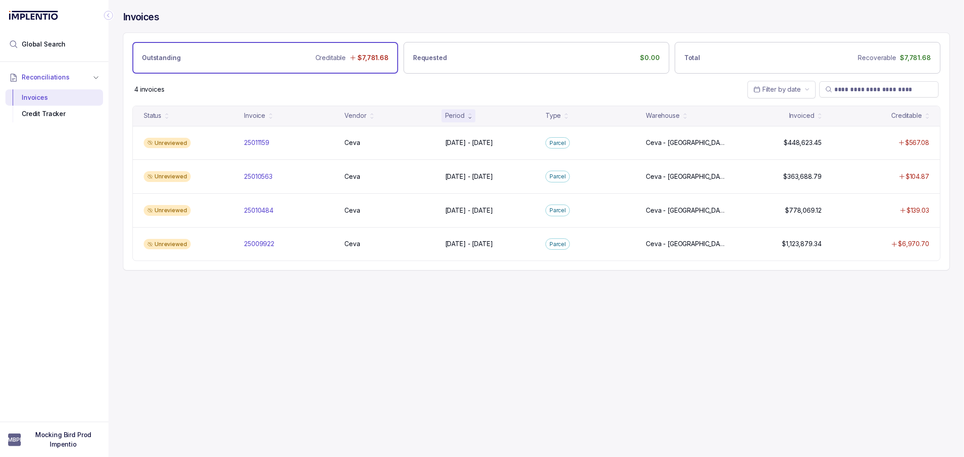
click at [164, 322] on div "Invoices Outstanding Creditable $7,781.68 Requested $0.00 Total Recoverable $7,…" at bounding box center [532, 228] width 849 height 457
click at [156, 324] on div "Invoices Outstanding Creditable $7,781.68 Requested $0.00 Total Recoverable $7,…" at bounding box center [532, 228] width 849 height 457
click at [147, 325] on div "Invoices Outstanding Creditable $7,781.68 Requested $0.00 Total Recoverable $7,…" at bounding box center [532, 228] width 849 height 457
click at [150, 315] on div "Invoices Outstanding Creditable $7,781.68 Requested $0.00 Total Recoverable $7,…" at bounding box center [532, 228] width 849 height 457
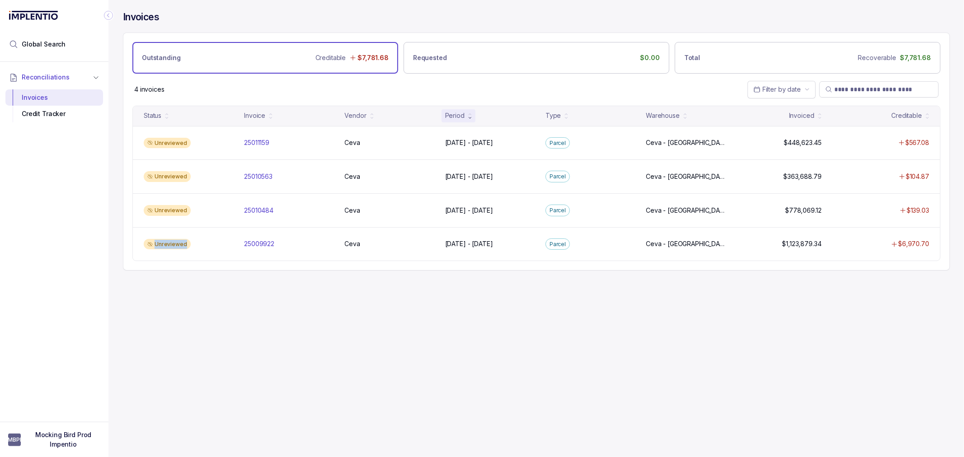
click at [150, 315] on div "Invoices Outstanding Creditable $7,781.68 Requested $0.00 Total Recoverable $7,…" at bounding box center [532, 228] width 849 height 457
click at [160, 306] on div "Invoices Outstanding Creditable $7,781.68 Requested $0.00 Total Recoverable $7,…" at bounding box center [532, 228] width 849 height 457
click at [171, 304] on div "Invoices Outstanding Creditable $7,781.68 Requested $0.00 Total Recoverable $7,…" at bounding box center [532, 228] width 849 height 457
click at [200, 283] on div "Invoices Outstanding Creditable $7,781.68 Requested $0.00 Total Recoverable $7,…" at bounding box center [532, 228] width 849 height 457
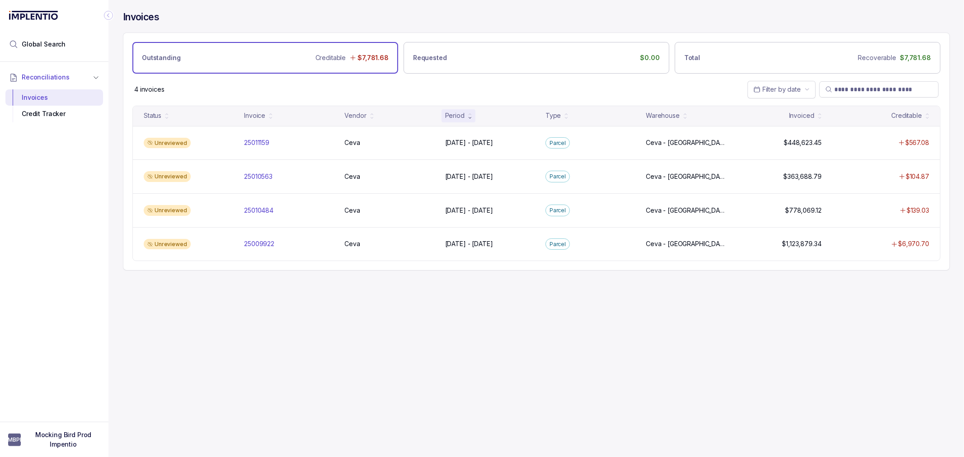
click at [187, 286] on div "Invoices Outstanding Creditable $7,781.68 Requested $0.00 Total Recoverable $7,…" at bounding box center [532, 228] width 849 height 457
click at [183, 303] on div "Invoices Outstanding Creditable $7,781.68 Requested $0.00 Total Recoverable $7,…" at bounding box center [532, 228] width 849 height 457
click at [157, 317] on div "Invoices Outstanding Creditable $7,781.68 Requested $0.00 Total Recoverable $7,…" at bounding box center [532, 228] width 849 height 457
click at [173, 313] on div "Invoices Outstanding Creditable $7,781.68 Requested $0.00 Total Recoverable $7,…" at bounding box center [532, 228] width 849 height 457
click at [170, 328] on div "Invoices Outstanding Creditable $7,781.68 Requested $0.00 Total Recoverable $7,…" at bounding box center [532, 228] width 849 height 457
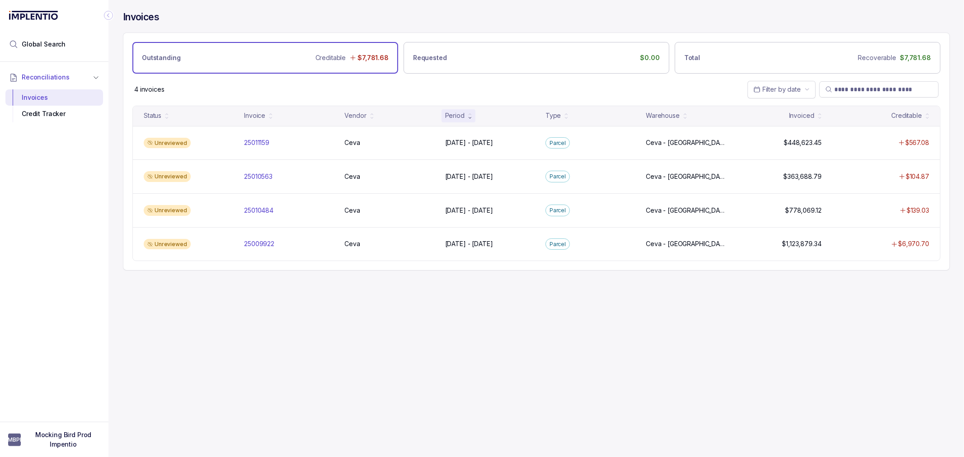
click at [238, 338] on div "Invoices Outstanding Creditable $7,781.68 Requested $0.00 Total Recoverable $7,…" at bounding box center [532, 228] width 849 height 457
click at [294, 340] on div "Invoices Outstanding Creditable $7,781.68 Requested $0.00 Total Recoverable $7,…" at bounding box center [532, 228] width 849 height 457
click at [314, 332] on div "Invoices Outstanding Creditable $7,781.68 Requested $0.00 Total Recoverable $7,…" at bounding box center [532, 228] width 849 height 457
click at [309, 312] on div "Invoices Outstanding Creditable $7,781.68 Requested $0.00 Total Recoverable $7,…" at bounding box center [532, 228] width 849 height 457
click at [297, 322] on div "Invoices Outstanding Creditable $7,781.68 Requested $0.00 Total Recoverable $7,…" at bounding box center [532, 228] width 849 height 457
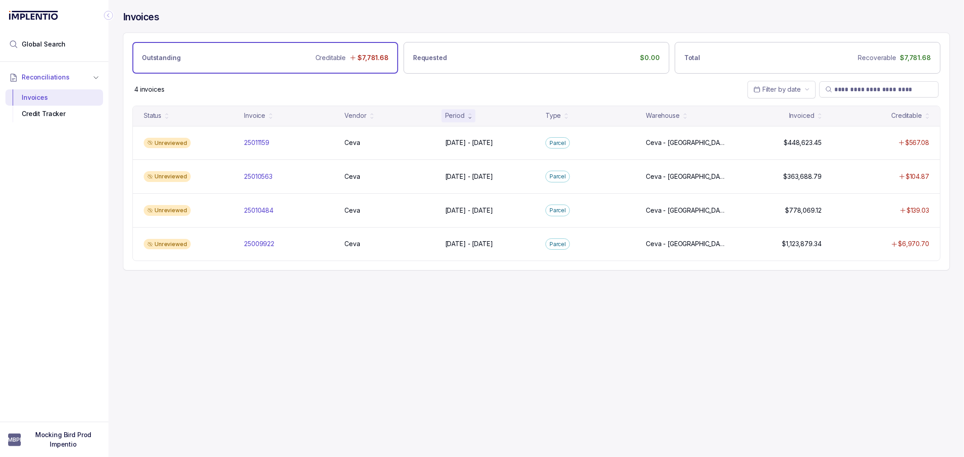
click at [869, 291] on div "Invoices Outstanding Creditable $7,781.68 Requested $0.00 Total Recoverable $7,…" at bounding box center [532, 228] width 849 height 457
click at [870, 291] on div "Invoices Outstanding Creditable $7,781.68 Requested $0.00 Total Recoverable $7,…" at bounding box center [532, 228] width 849 height 457
click at [874, 291] on div "Invoices Outstanding Creditable $7,781.68 Requested $0.00 Total Recoverable $7,…" at bounding box center [532, 228] width 849 height 457
click at [858, 309] on div "Invoices Outstanding Creditable $7,781.68 Requested $0.00 Total Recoverable $7,…" at bounding box center [532, 228] width 849 height 457
drag, startPoint x: 875, startPoint y: 291, endPoint x: 874, endPoint y: 296, distance: 4.7
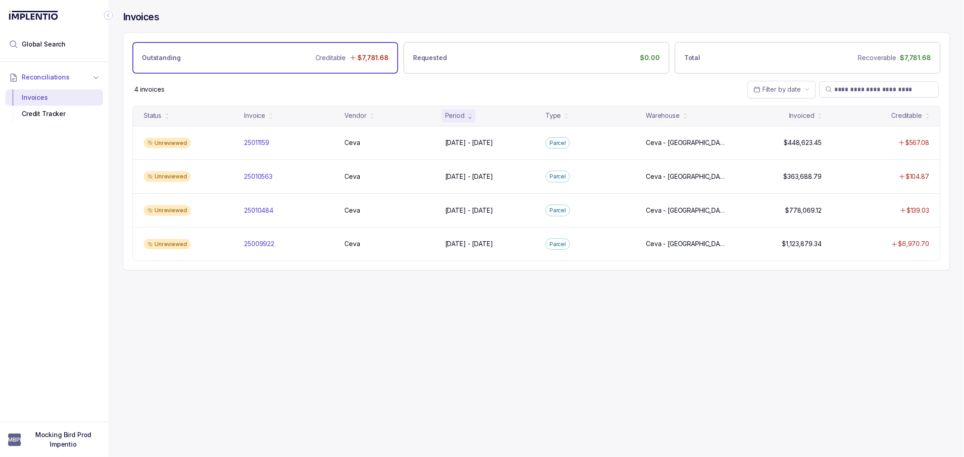
click at [875, 292] on div "Invoices Outstanding Creditable $7,781.68 Requested $0.00 Total Recoverable $7,…" at bounding box center [532, 228] width 849 height 457
click at [869, 303] on div "Invoices Outstanding Creditable $7,781.68 Requested $0.00 Total Recoverable $7,…" at bounding box center [532, 228] width 849 height 457
click at [760, 314] on div "Invoices Outstanding Creditable $7,781.68 Requested $0.00 Total Recoverable $7,…" at bounding box center [532, 228] width 849 height 457
click at [756, 290] on div "Invoices Outstanding Creditable $7,781.68 Requested $0.00 Total Recoverable $7,…" at bounding box center [532, 228] width 849 height 457
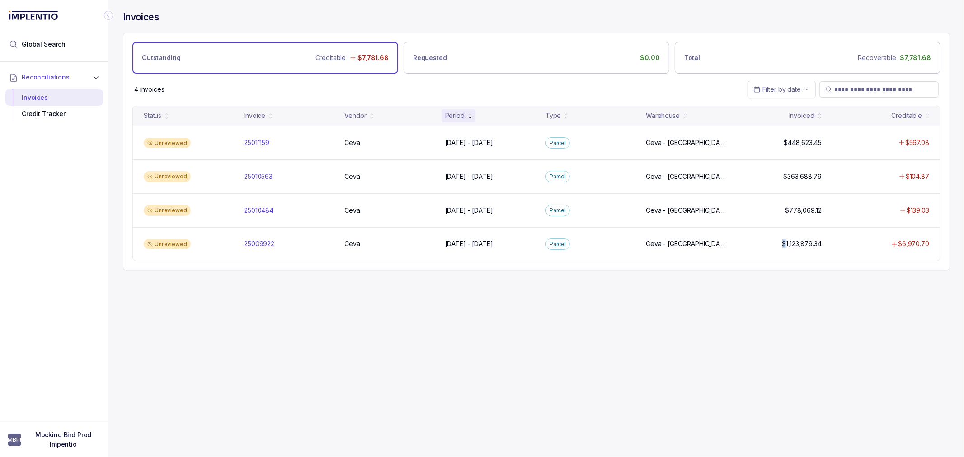
click at [735, 300] on div "Invoices Outstanding Creditable $7,781.68 Requested $0.00 Total Recoverable $7,…" at bounding box center [532, 228] width 849 height 457
click at [727, 300] on div "Invoices Outstanding Creditable $7,781.68 Requested $0.00 Total Recoverable $7,…" at bounding box center [532, 228] width 849 height 457
click at [838, 314] on div "Invoices Outstanding Creditable $7,781.68 Requested $0.00 Total Recoverable $7,…" at bounding box center [532, 228] width 849 height 457
click at [833, 314] on div "Invoices Outstanding Creditable $7,781.68 Requested $0.00 Total Recoverable $7,…" at bounding box center [532, 228] width 849 height 457
click at [769, 300] on div "Invoices Outstanding Creditable $7,781.68 Requested $0.00 Total Recoverable $7,…" at bounding box center [532, 228] width 849 height 457
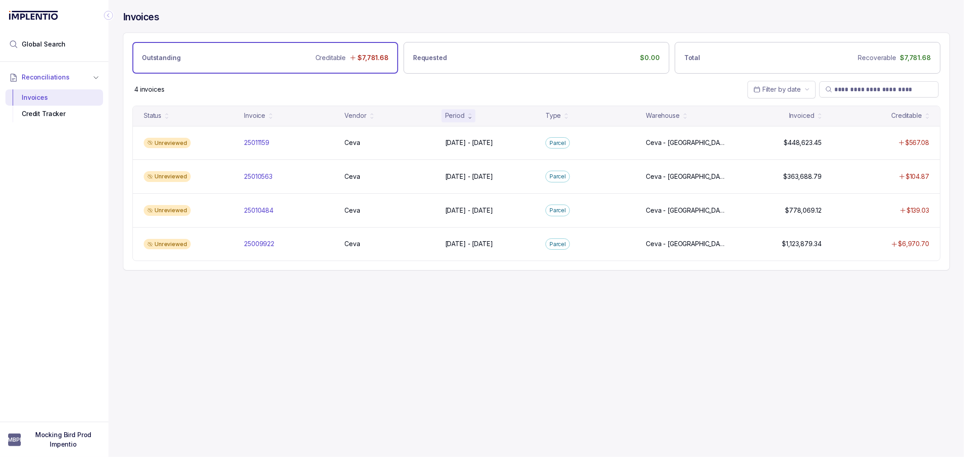
click at [846, 286] on div "Invoices Outstanding Creditable $7,781.68 Requested $0.00 Total Recoverable $7,…" at bounding box center [532, 228] width 849 height 457
click at [561, 293] on div "Invoices Outstanding Creditable $7,781.68 Requested $0.00 Total Recoverable $7,…" at bounding box center [532, 228] width 849 height 457
click at [489, 305] on div "Invoices Outstanding Creditable $7,781.68 Requested $0.00 Total Recoverable $7,…" at bounding box center [532, 228] width 849 height 457
click at [314, 317] on div "Invoices Outstanding Creditable $7,781.68 Requested $0.00 Total Recoverable $7,…" at bounding box center [532, 228] width 849 height 457
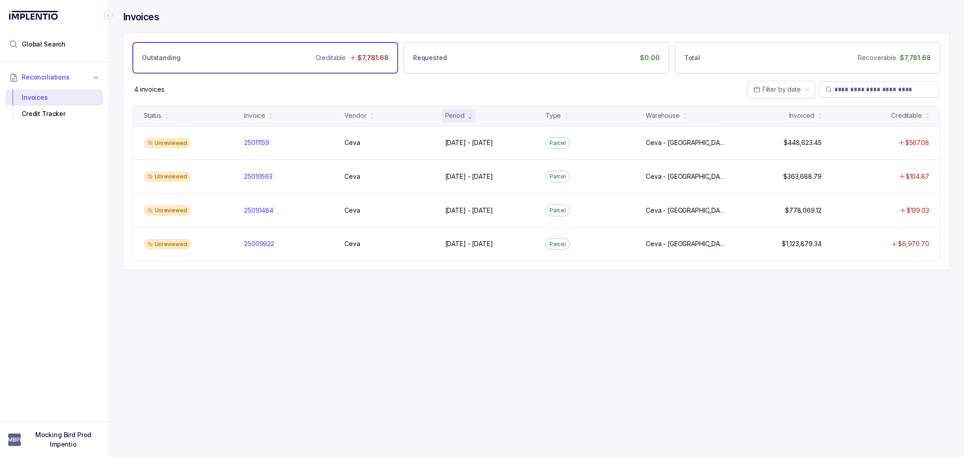
click at [314, 317] on div "Invoices Outstanding Creditable $7,781.68 Requested $0.00 Total Recoverable $7,…" at bounding box center [532, 228] width 849 height 457
click at [293, 323] on div "Invoices Outstanding Creditable $7,781.68 Requested $0.00 Total Recoverable $7,…" at bounding box center [532, 228] width 849 height 457
click at [290, 324] on div "Invoices Outstanding Creditable $7,781.68 Requested $0.00 Total Recoverable $7,…" at bounding box center [532, 228] width 849 height 457
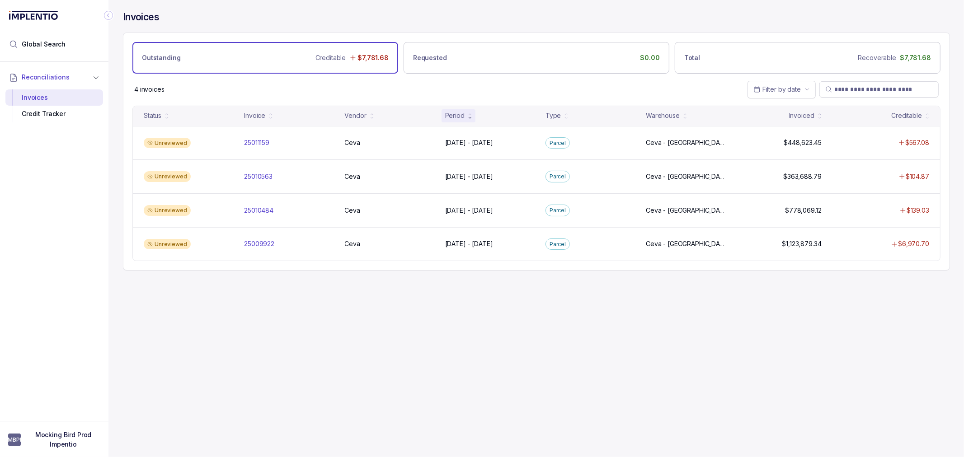
click at [290, 324] on div "Invoices Outstanding Creditable $7,781.68 Requested $0.00 Total Recoverable $7,…" at bounding box center [532, 228] width 849 height 457
click at [208, 328] on div "Invoices Outstanding Creditable $7,781.68 Requested $0.00 Total Recoverable $7,…" at bounding box center [532, 228] width 849 height 457
click at [208, 324] on div "Invoices Outstanding Creditable $7,781.68 Requested $0.00 Total Recoverable $7,…" at bounding box center [532, 228] width 849 height 457
click at [232, 341] on div "Invoices Outstanding Creditable $7,781.68 Requested $0.00 Total Recoverable $7,…" at bounding box center [532, 228] width 849 height 457
click at [239, 337] on div "Invoices Outstanding Creditable $7,781.68 Requested $0.00 Total Recoverable $7,…" at bounding box center [532, 228] width 849 height 457
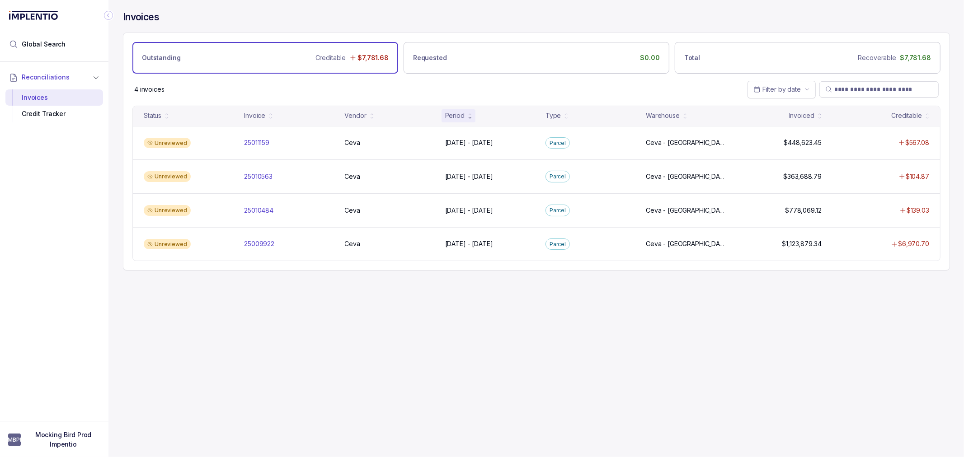
click at [237, 335] on div "Invoices Outstanding Creditable $7,781.68 Requested $0.00 Total Recoverable $7,…" at bounding box center [532, 228] width 849 height 457
click at [261, 338] on div "Invoices Outstanding Creditable $7,781.68 Requested $0.00 Total Recoverable $7,…" at bounding box center [532, 228] width 849 height 457
click at [263, 323] on div "Invoices Outstanding Creditable $7,781.68 Requested $0.00 Total Recoverable $7,…" at bounding box center [532, 228] width 849 height 457
click at [263, 312] on div "Invoices Outstanding Creditable $7,781.68 Requested $0.00 Total Recoverable $7,…" at bounding box center [532, 228] width 849 height 457
click at [263, 314] on div "Invoices Outstanding Creditable $7,781.68 Requested $0.00 Total Recoverable $7,…" at bounding box center [532, 228] width 849 height 457
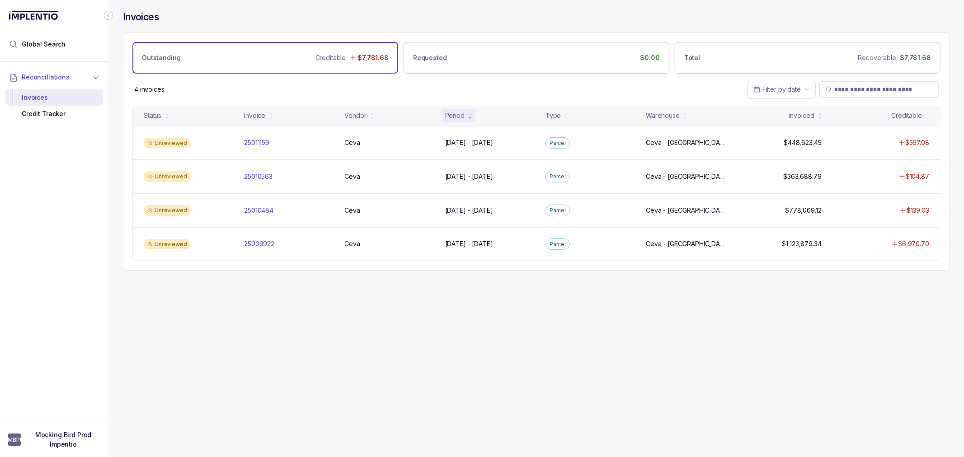
click at [263, 312] on div "Invoices Outstanding Creditable $7,781.68 Requested $0.00 Total Recoverable $7,…" at bounding box center [532, 228] width 849 height 457
click at [315, 285] on div "Invoices Outstanding Creditable $7,781.68 Requested $0.00 Total Recoverable $7,…" at bounding box center [532, 228] width 849 height 457
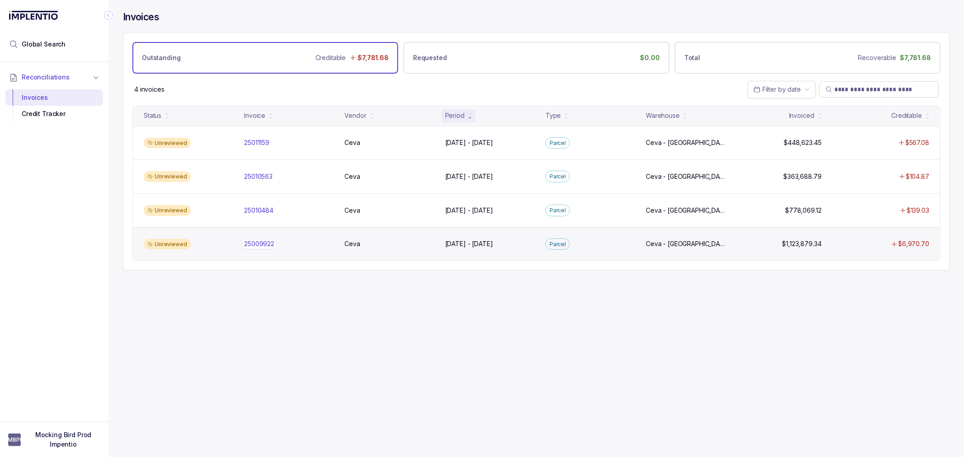
click at [271, 246] on p "25009922" at bounding box center [259, 244] width 35 height 10
click at [264, 242] on p "25009922" at bounding box center [259, 244] width 35 height 10
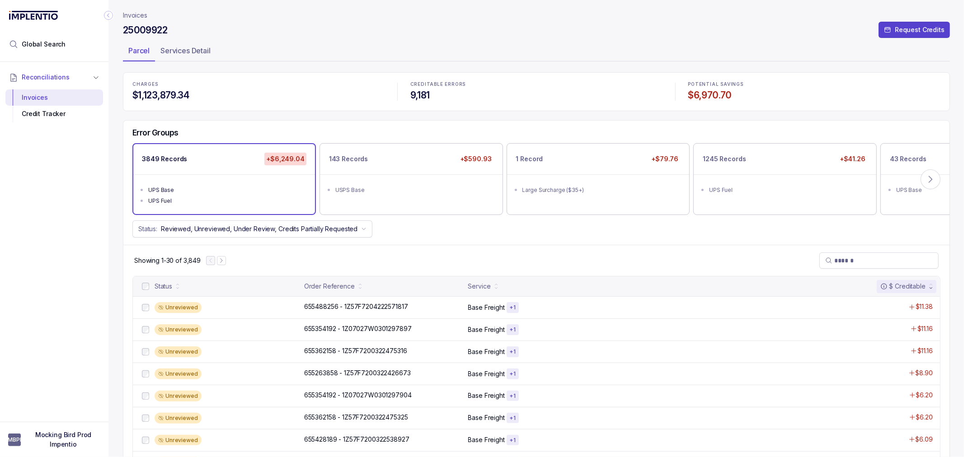
click at [408, 259] on div "Showing 1-30 of 3,849" at bounding box center [536, 260] width 826 height 31
click at [560, 250] on div "Showing 1-30 of 3,849" at bounding box center [536, 260] width 826 height 31
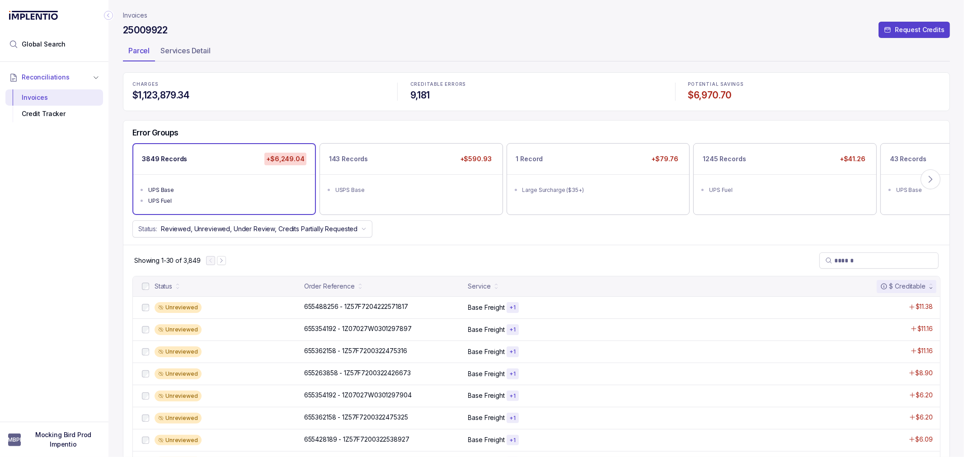
click at [560, 250] on div "Showing 1-30 of 3,849" at bounding box center [536, 260] width 826 height 31
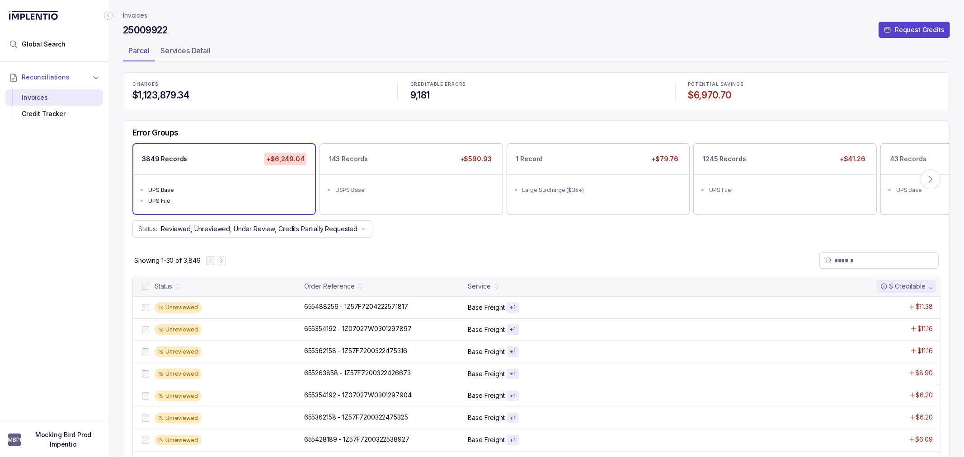
click at [560, 250] on div "Showing 1-30 of 3,849" at bounding box center [536, 260] width 826 height 31
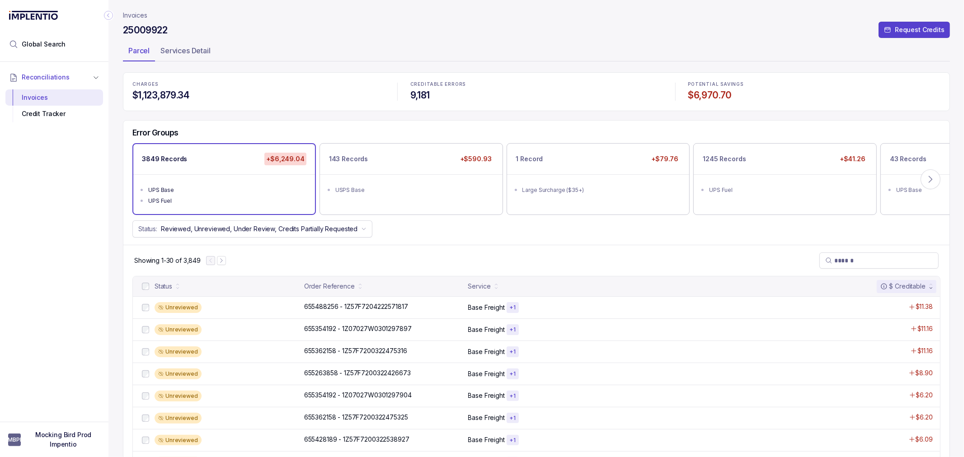
click at [560, 250] on div "Showing 1-30 of 3,849" at bounding box center [536, 260] width 826 height 31
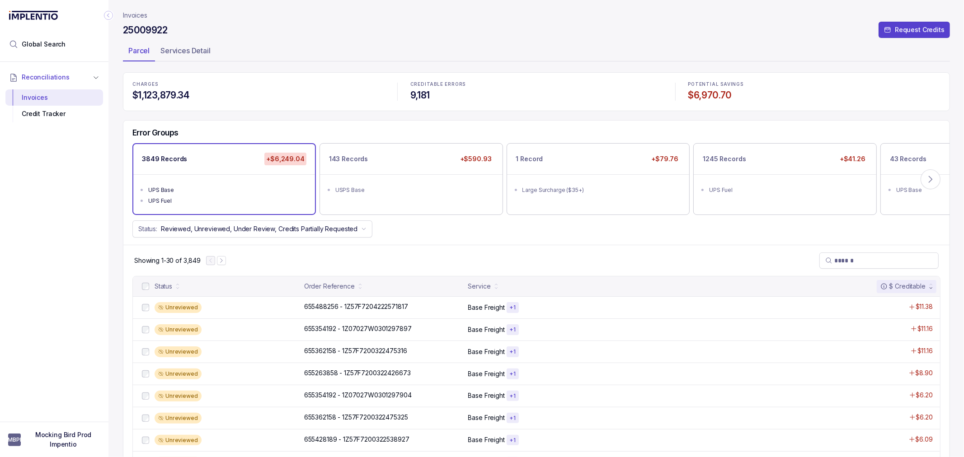
click at [560, 250] on div "Showing 1-30 of 3,849" at bounding box center [536, 260] width 826 height 31
click at [589, 236] on div "Error Groups 3849 Records +$6,249.04 UPS Base UPS Fuel 143 Records +$590.93 USP…" at bounding box center [536, 183] width 826 height 125
click at [513, 233] on div "Status: Reviewed, Unreviewed, Under Review, Credits Partially Requested" at bounding box center [536, 229] width 826 height 17
click at [413, 258] on div "Showing 1-30 of 3,849" at bounding box center [536, 260] width 826 height 31
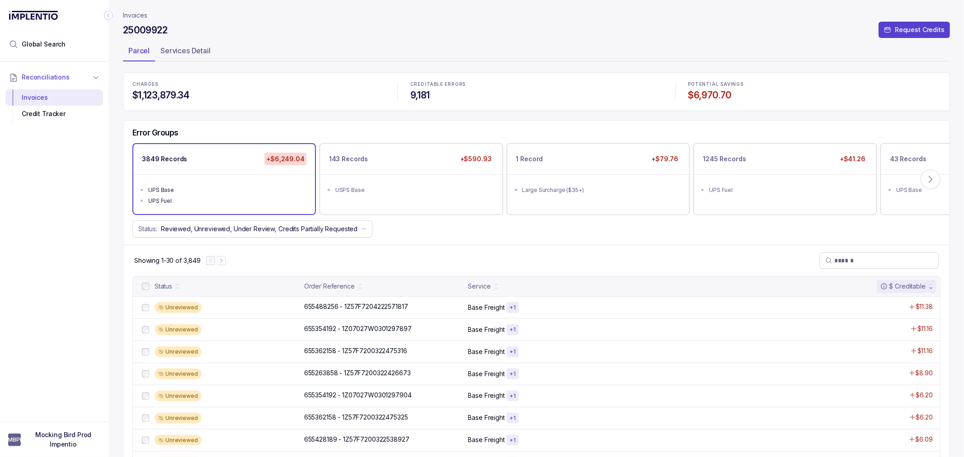
click at [413, 258] on div "Showing 1-30 of 3,849" at bounding box center [536, 260] width 826 height 31
click at [390, 375] on p "655263858 - 1Z57F7200322426673" at bounding box center [357, 373] width 111 height 10
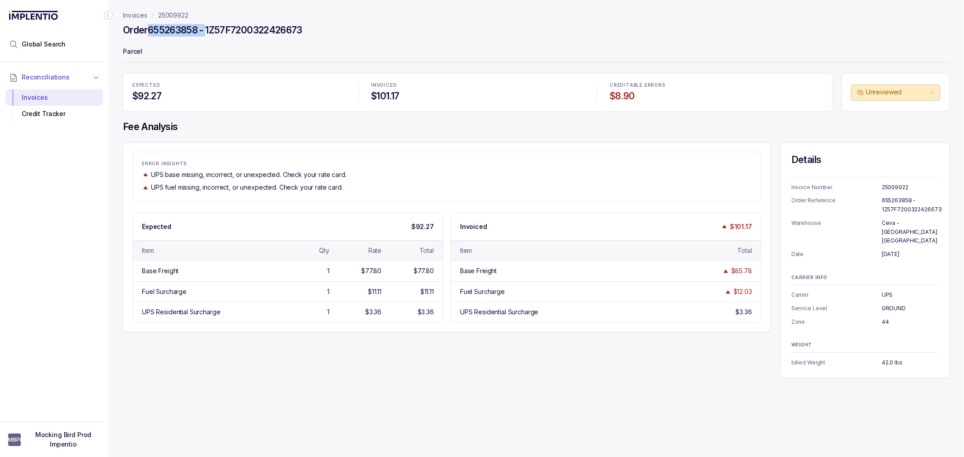
drag, startPoint x: 152, startPoint y: 29, endPoint x: 208, endPoint y: 39, distance: 57.4
click at [208, 39] on div "Order 655263858 - 1Z57F7200322426673" at bounding box center [536, 31] width 827 height 16
click at [240, 37] on div "Order 655263858 - 1Z57F7200322426673" at bounding box center [536, 31] width 827 height 16
drag, startPoint x: 213, startPoint y: 29, endPoint x: 277, endPoint y: 29, distance: 64.6
click at [277, 29] on h4 "Order 655263858 - 1Z57F7200322426673" at bounding box center [212, 30] width 179 height 13
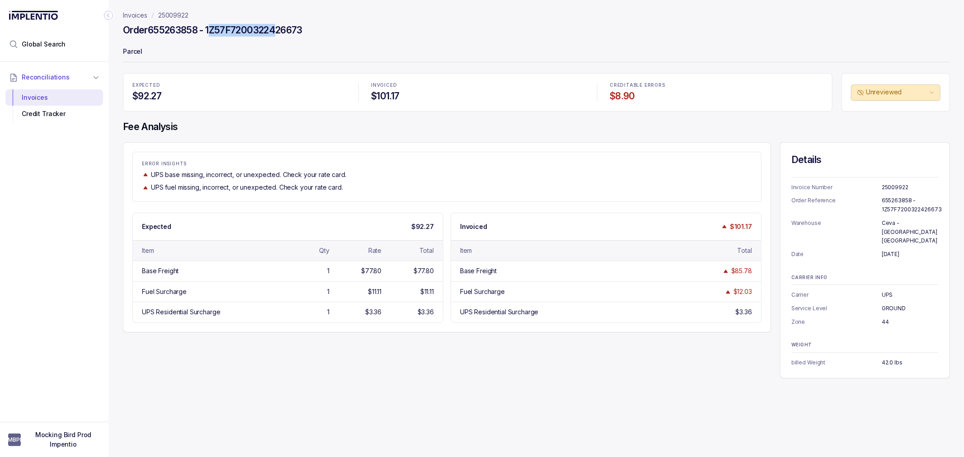
click at [276, 28] on h4 "Order 655263858 - 1Z57F7200322426673" at bounding box center [212, 30] width 179 height 13
drag, startPoint x: 211, startPoint y: 29, endPoint x: 337, endPoint y: 29, distance: 126.1
click at [337, 29] on div "Order 655263858 - 1Z57F7200322426673" at bounding box center [536, 31] width 827 height 16
click at [314, 28] on div "Order 655263858 - 1Z57F7200322426673" at bounding box center [536, 31] width 827 height 16
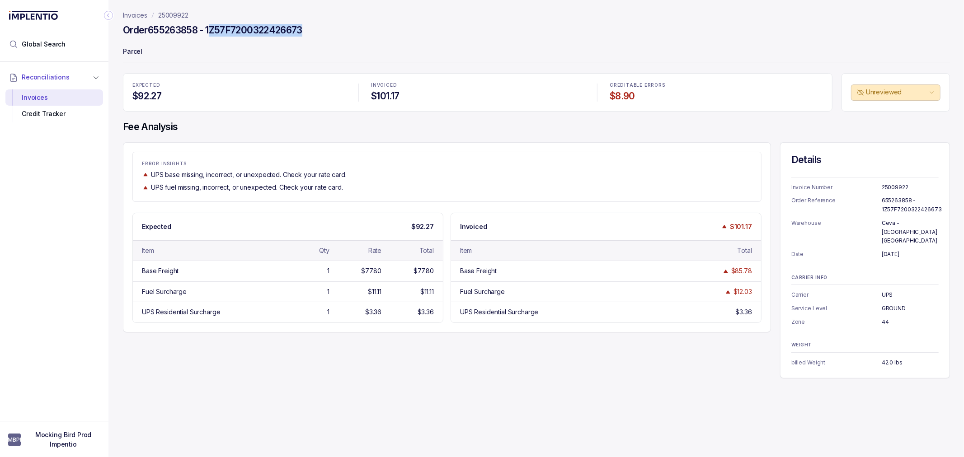
click at [310, 28] on div "Order 655263858 - 1Z57F7200322426673" at bounding box center [536, 31] width 827 height 16
drag, startPoint x: 308, startPoint y: 28, endPoint x: 208, endPoint y: 33, distance: 100.0
click at [208, 33] on h4 "Order 655263858 - 1Z57F7200322426673" at bounding box center [212, 30] width 179 height 13
click at [200, 27] on h4 "Order 655263858 - 1Z57F7200322426673" at bounding box center [212, 30] width 179 height 13
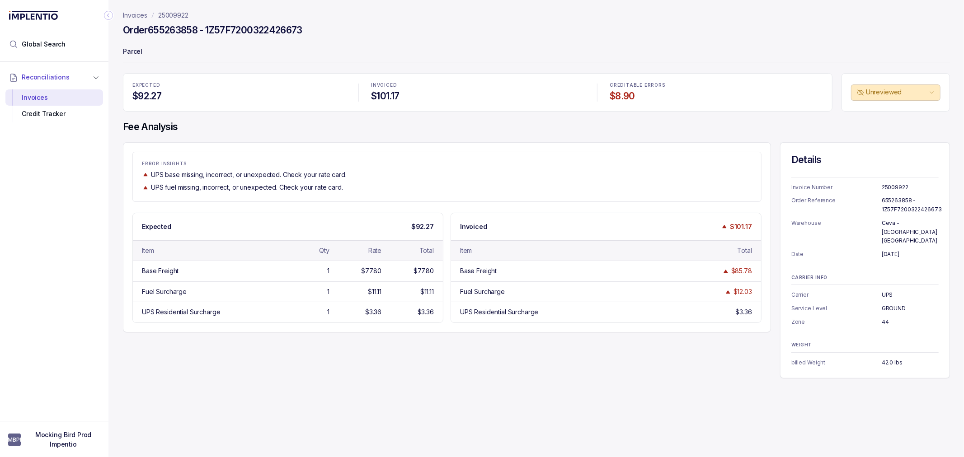
click at [194, 27] on h4 "Order 655263858 - 1Z57F7200322426673" at bounding box center [212, 30] width 179 height 13
drag, startPoint x: 197, startPoint y: 30, endPoint x: 147, endPoint y: 30, distance: 50.6
click at [147, 30] on h4 "Order 655263858 - 1Z57F7200322426673" at bounding box center [212, 30] width 179 height 13
drag, startPoint x: 151, startPoint y: 30, endPoint x: 201, endPoint y: 26, distance: 49.8
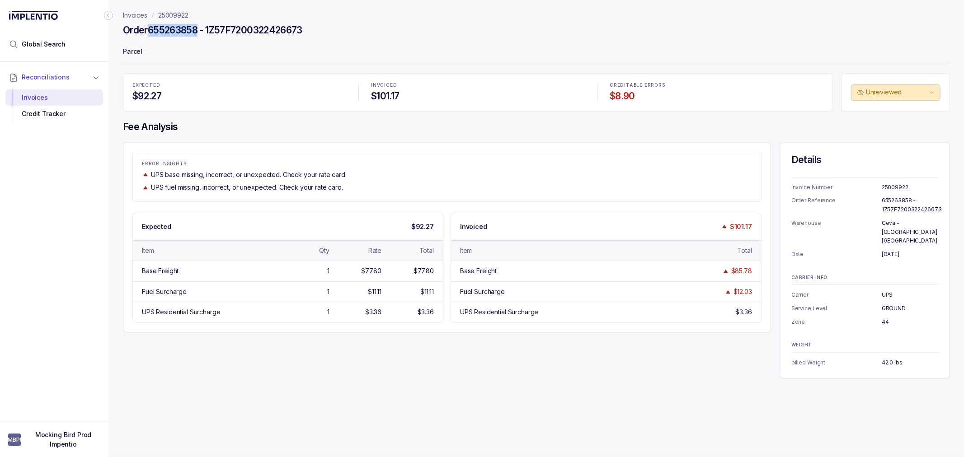
click at [201, 26] on h4 "Order 655263858 - 1Z57F7200322426673" at bounding box center [212, 30] width 179 height 13
click at [323, 184] on p "UPS fuel missing, incorrect, or unexpected. Check your rate card." at bounding box center [247, 187] width 192 height 9
click at [254, 234] on div "Expected $92.27" at bounding box center [288, 226] width 310 height 27
drag, startPoint x: 143, startPoint y: 228, endPoint x: 362, endPoint y: 229, distance: 219.6
click at [362, 229] on div "Expected $92.27" at bounding box center [288, 226] width 310 height 27
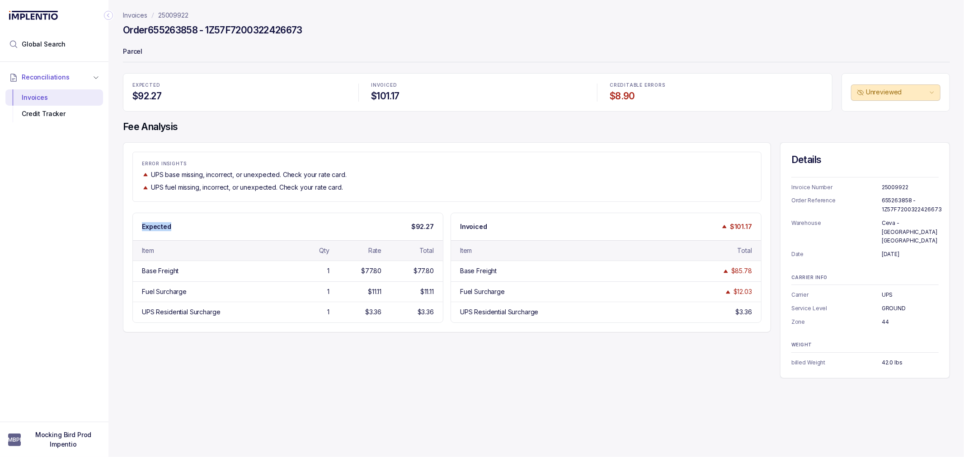
click at [338, 232] on div "Expected $92.27" at bounding box center [288, 226] width 310 height 27
click at [301, 227] on div "Expected $92.27" at bounding box center [288, 226] width 310 height 27
click at [268, 221] on div "Expected $92.27" at bounding box center [288, 226] width 310 height 27
click at [303, 227] on div "Expected $92.27" at bounding box center [288, 226] width 310 height 27
click at [252, 265] on div "Base Freight 1 $77.80 $77.80" at bounding box center [288, 271] width 310 height 20
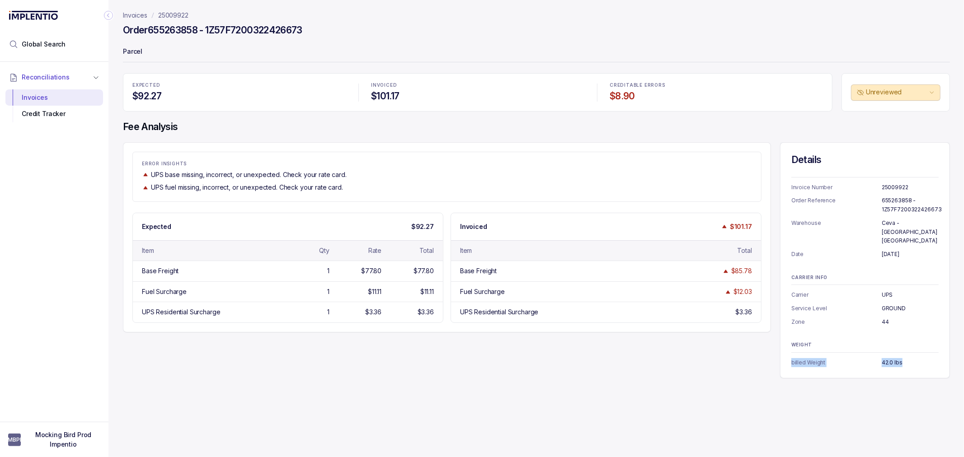
drag, startPoint x: 789, startPoint y: 350, endPoint x: 916, endPoint y: 352, distance: 127.4
click at [916, 352] on div "Details Invoice Number 25009922 Order Reference 655263858 - 1Z57F7200322426673 …" at bounding box center [865, 260] width 170 height 236
click at [891, 358] on p "42.0 lbs" at bounding box center [910, 362] width 57 height 9
drag, startPoint x: 798, startPoint y: 314, endPoint x: 901, endPoint y: 313, distance: 102.1
click at [901, 318] on li "Zone 44" at bounding box center [864, 322] width 147 height 9
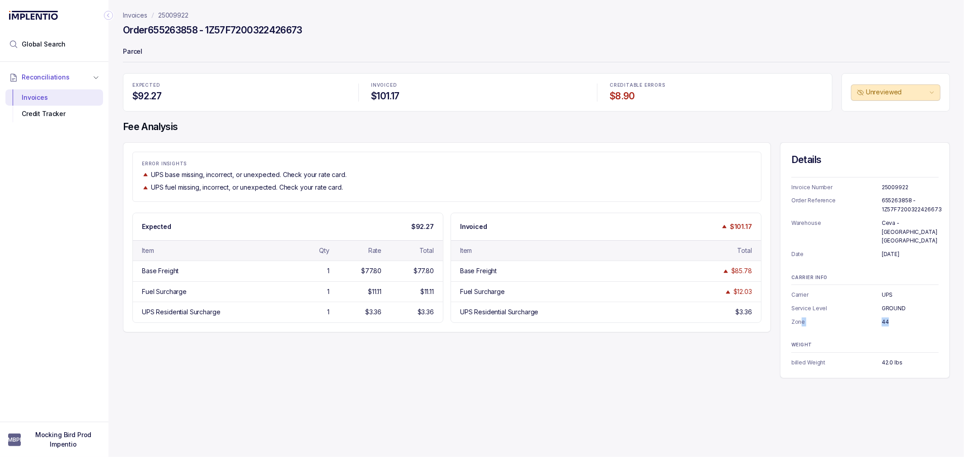
click at [901, 318] on p "44" at bounding box center [910, 322] width 57 height 9
click at [885, 318] on p "44" at bounding box center [910, 322] width 57 height 9
click at [886, 291] on p "UPS" at bounding box center [910, 295] width 57 height 9
click at [892, 292] on ul "Carrier UPS Service Level GROUND Zone 44" at bounding box center [864, 309] width 147 height 36
click at [887, 358] on p "42.0 lbs" at bounding box center [910, 362] width 57 height 9
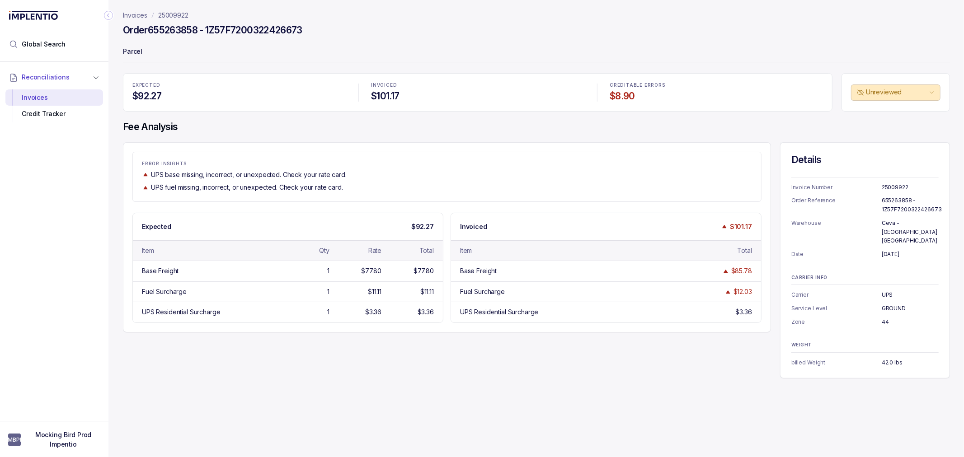
click at [887, 318] on p "44" at bounding box center [910, 322] width 57 height 9
click at [473, 363] on div "ERROR INSIGHTS UPS base missing, incorrect, or unexpected. Check your rate card…" at bounding box center [536, 260] width 827 height 236
click at [365, 352] on div "ERROR INSIGHTS UPS base missing, incorrect, or unexpected. Check your rate card…" at bounding box center [536, 260] width 827 height 236
click at [332, 349] on div "ERROR INSIGHTS UPS base missing, incorrect, or unexpected. Check your rate card…" at bounding box center [536, 260] width 827 height 236
click at [332, 347] on div "ERROR INSIGHTS UPS base missing, incorrect, or unexpected. Check your rate card…" at bounding box center [536, 260] width 827 height 236
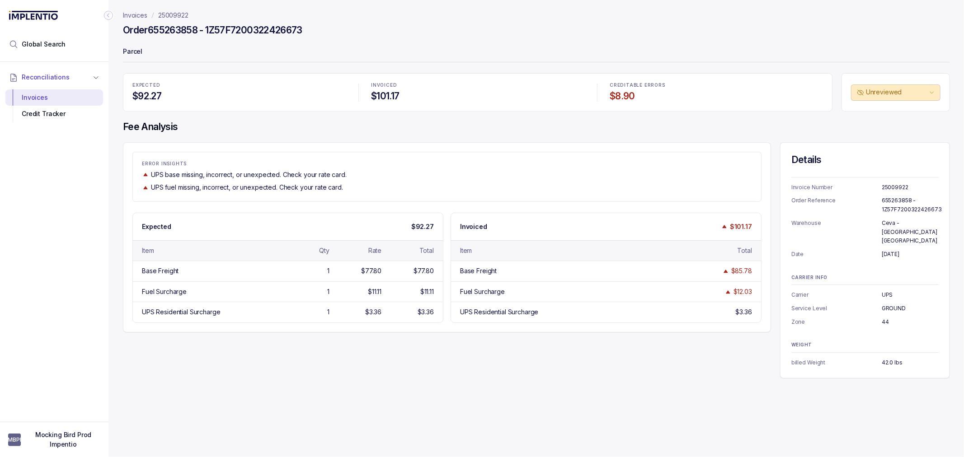
click at [337, 332] on div "ERROR INSIGHTS UPS base missing, incorrect, or unexpected. Check your rate card…" at bounding box center [447, 237] width 648 height 190
click at [367, 268] on div "$77.80" at bounding box center [371, 271] width 20 height 9
click at [372, 252] on div "Rate" at bounding box center [374, 250] width 13 height 9
click at [381, 269] on div "$77.80" at bounding box center [371, 271] width 20 height 9
click at [383, 271] on div "Base Freight 1 $77.80 $77.80" at bounding box center [288, 271] width 310 height 20
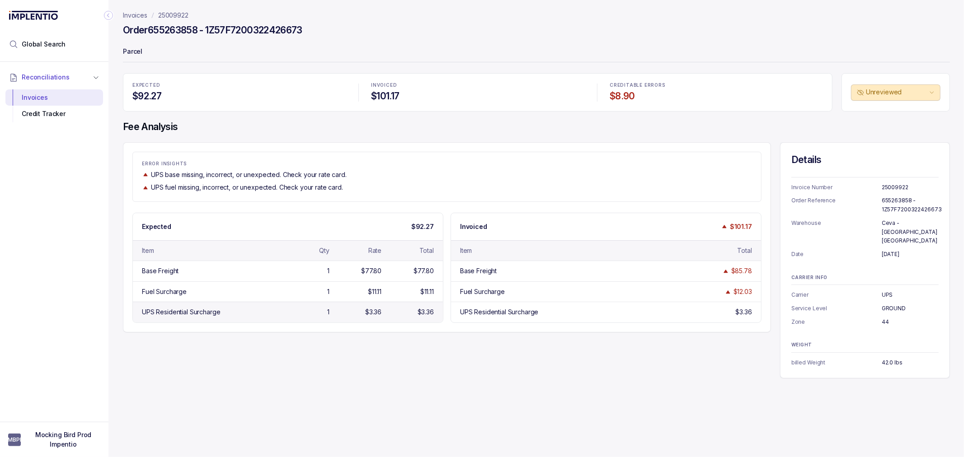
click at [386, 311] on div "$3.36" at bounding box center [409, 312] width 49 height 9
click at [383, 286] on div "Fuel Surcharge 1 $11.11 $11.11" at bounding box center [288, 292] width 310 height 20
click at [383, 290] on div "Fuel Surcharge 1 $11.11 $11.11" at bounding box center [288, 292] width 310 height 20
click at [383, 291] on div "Fuel Surcharge 1 $11.11 $11.11" at bounding box center [288, 292] width 310 height 20
click at [373, 270] on div "$77.80" at bounding box center [371, 271] width 20 height 9
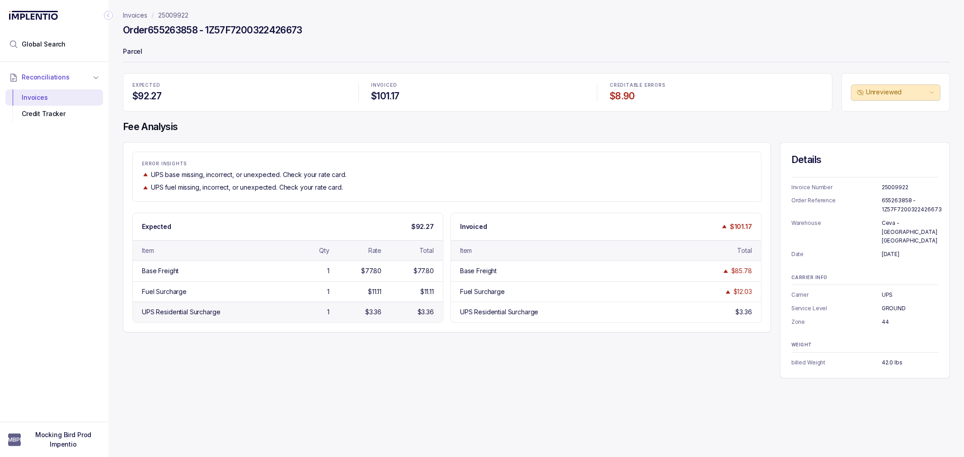
click at [364, 312] on div "$3.36" at bounding box center [357, 312] width 49 height 9
click at [369, 315] on div "$3.36" at bounding box center [373, 312] width 16 height 9
click at [375, 296] on div "$11.11" at bounding box center [375, 291] width 14 height 9
click at [382, 295] on div "Fuel Surcharge 1 $11.11 $11.11" at bounding box center [288, 292] width 310 height 20
click at [363, 287] on div "$11.11" at bounding box center [357, 291] width 49 height 9
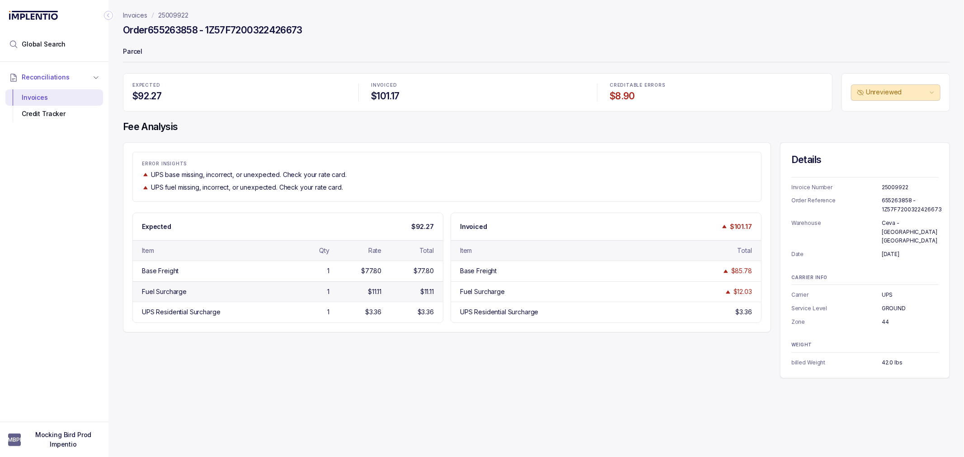
click at [364, 285] on div "Fuel Surcharge 1 $11.11 $11.11" at bounding box center [288, 292] width 310 height 20
click at [365, 284] on div "Fuel Surcharge 1 $11.11 $11.11" at bounding box center [288, 292] width 310 height 20
click at [357, 281] on div "Base Freight 1 $77.80 $77.80" at bounding box center [288, 271] width 310 height 20
click at [554, 290] on div "Fuel Surcharge" at bounding box center [527, 291] width 135 height 9
click at [581, 292] on div "Fuel Surcharge" at bounding box center [527, 291] width 135 height 9
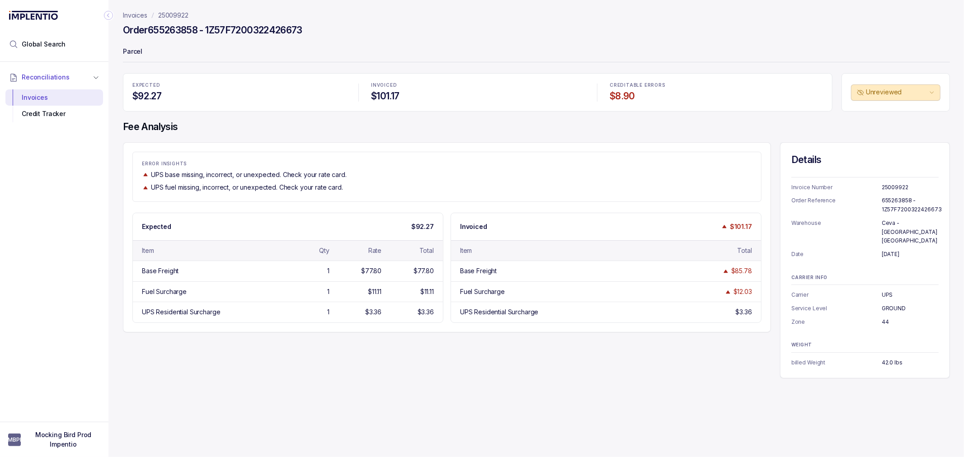
click at [627, 259] on div "Item Total" at bounding box center [606, 250] width 310 height 20
click at [653, 263] on div "Base Freight $85.78" at bounding box center [606, 271] width 310 height 20
click at [647, 268] on div "Base Freight $85.78" at bounding box center [606, 271] width 310 height 20
drag, startPoint x: 646, startPoint y: 272, endPoint x: 666, endPoint y: 278, distance: 20.2
click at [648, 273] on div "Base Freight $85.78" at bounding box center [606, 271] width 310 height 20
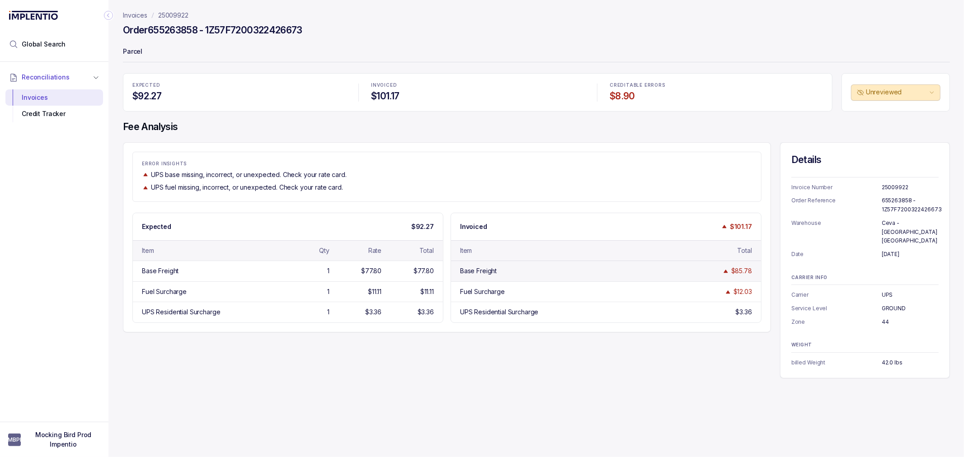
click at [738, 273] on div "$85.78" at bounding box center [741, 271] width 21 height 9
click at [684, 252] on div "Item Total" at bounding box center [606, 250] width 310 height 20
click at [700, 296] on div "Fuel Surcharge $12.03" at bounding box center [606, 292] width 310 height 20
click at [624, 320] on div "UPS Residential Surcharge $3.36" at bounding box center [606, 312] width 310 height 20
click at [633, 292] on div "Fuel Surcharge $12.03" at bounding box center [606, 292] width 310 height 20
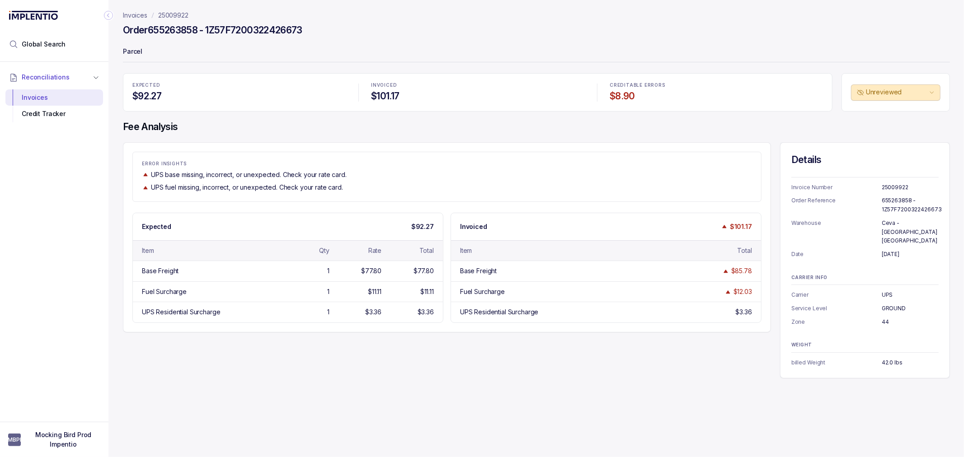
click at [848, 347] on div "WEIGHT billed Weight 42.0 lbs" at bounding box center [864, 355] width 147 height 24
drag, startPoint x: 378, startPoint y: 277, endPoint x: 386, endPoint y: 272, distance: 9.8
click at [388, 276] on div "Base Freight 1 $77.80 $77.80" at bounding box center [288, 271] width 310 height 20
click at [385, 270] on div "$77.80" at bounding box center [409, 271] width 49 height 9
drag, startPoint x: 717, startPoint y: 274, endPoint x: 749, endPoint y: 276, distance: 31.7
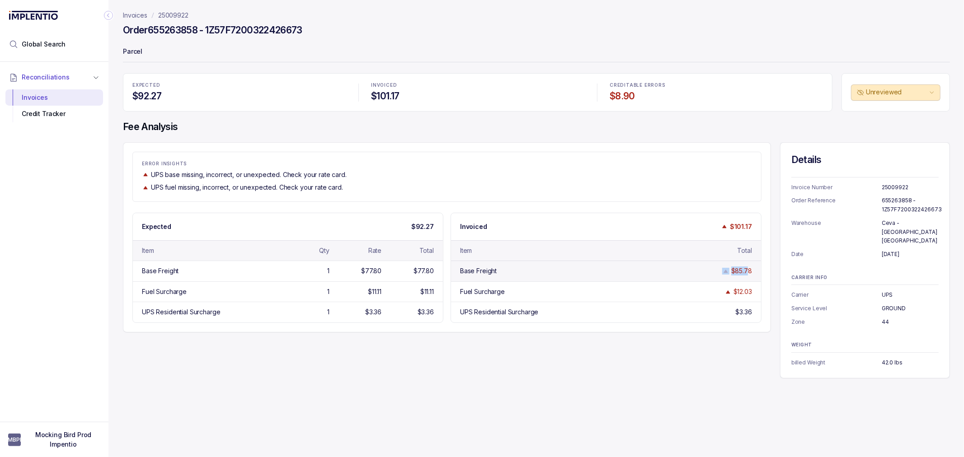
click at [749, 276] on div "$85.78" at bounding box center [727, 271] width 49 height 9
click at [747, 275] on div "$85.78" at bounding box center [741, 271] width 21 height 9
click at [510, 167] on div "ERROR INSIGHTS UPS base missing, incorrect, or unexpected. Check your rate card…" at bounding box center [447, 176] width 628 height 31
click at [491, 119] on div "EXPECTED $92.27 INVOICED $101.17 CREDITABLE ERRORS $8.90 Unreviewed Fee Analysi…" at bounding box center [536, 225] width 827 height 305
click at [475, 123] on h4 "Fee Analysis" at bounding box center [536, 127] width 827 height 13
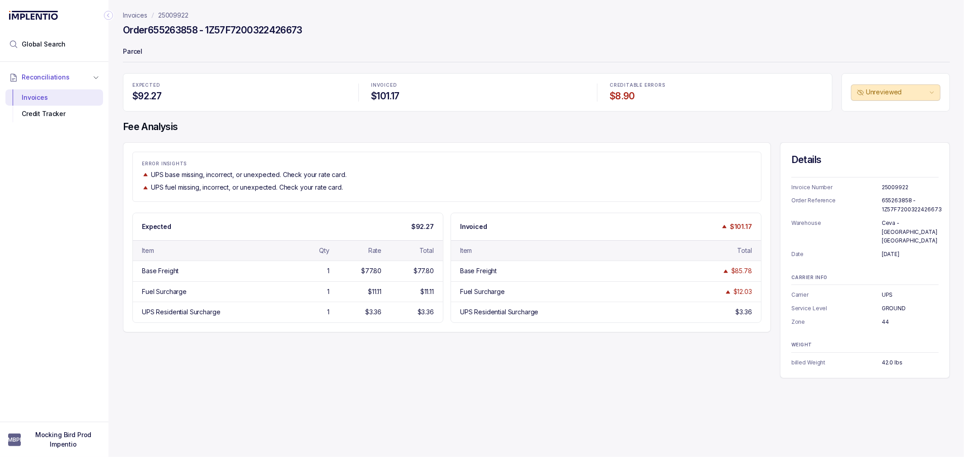
click at [450, 132] on h4 "Fee Analysis" at bounding box center [536, 127] width 827 height 13
click at [445, 134] on div "EXPECTED $92.27 INVOICED $101.17 CREDITABLE ERRORS $8.90 Unreviewed Fee Analysi…" at bounding box center [536, 225] width 827 height 305
click at [432, 136] on div "EXPECTED $92.27 INVOICED $101.17 CREDITABLE ERRORS $8.90 Unreviewed Fee Analysi…" at bounding box center [536, 225] width 827 height 305
click at [391, 145] on div "ERROR INSIGHTS UPS base missing, incorrect, or unexpected. Check your rate card…" at bounding box center [447, 237] width 648 height 190
click at [394, 145] on div "ERROR INSIGHTS UPS base missing, incorrect, or unexpected. Check your rate card…" at bounding box center [447, 237] width 648 height 190
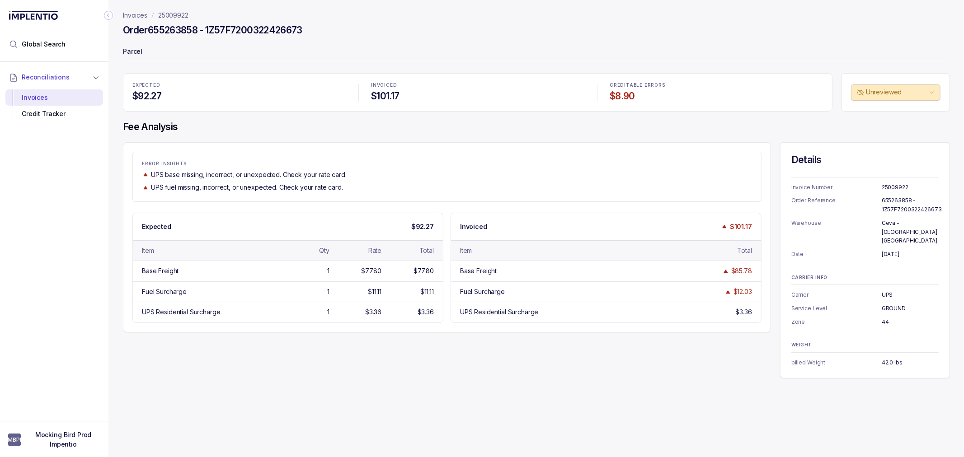
click at [502, 118] on div "EXPECTED $92.27 INVOICED $101.17 CREDITABLE ERRORS $8.90 Unreviewed Fee Analysi…" at bounding box center [536, 225] width 827 height 305
click at [504, 102] on h4 "$101.17" at bounding box center [477, 96] width 213 height 13
click at [550, 97] on h4 "$101.17" at bounding box center [477, 96] width 213 height 13
click at [548, 99] on h4 "$101.17" at bounding box center [477, 96] width 213 height 13
click at [541, 99] on h4 "$101.17" at bounding box center [477, 96] width 213 height 13
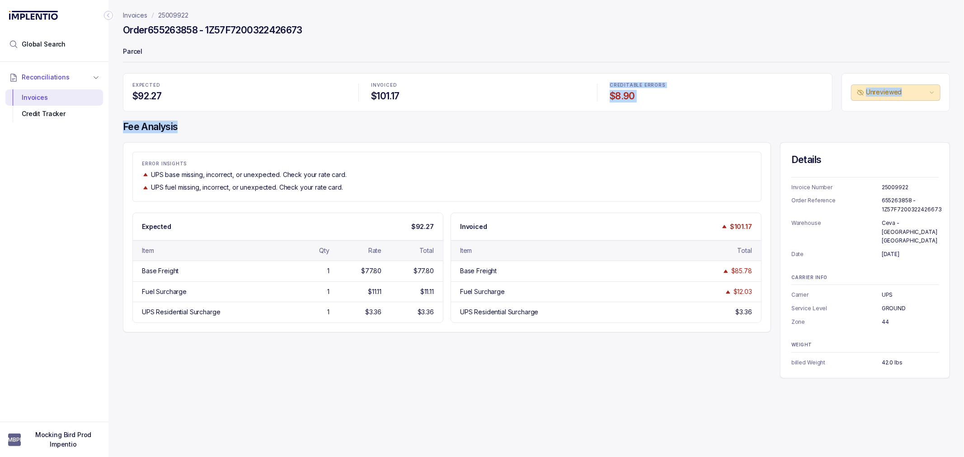
click at [495, 116] on div "EXPECTED $92.27 INVOICED $101.17 CREDITABLE ERRORS $8.90 Unreviewed Fee Analysi…" at bounding box center [536, 225] width 827 height 305
click at [507, 121] on h4 "Fee Analysis" at bounding box center [536, 127] width 827 height 13
click at [459, 141] on div "EXPECTED $92.27 INVOICED $101.17 CREDITABLE ERRORS $8.90 Unreviewed Fee Analysi…" at bounding box center [536, 225] width 827 height 305
click at [305, 99] on h4 "$92.27" at bounding box center [238, 96] width 213 height 13
click at [271, 107] on div "EXPECTED $92.27" at bounding box center [239, 92] width 224 height 30
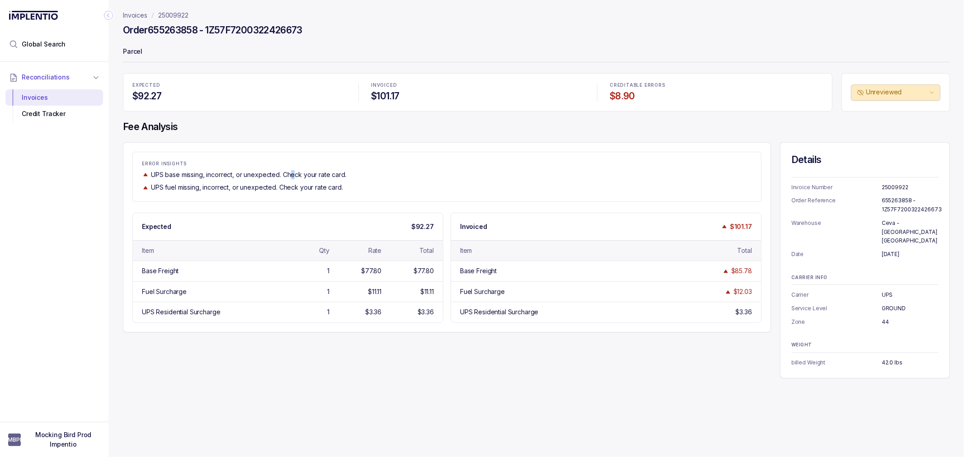
drag, startPoint x: 296, startPoint y: 174, endPoint x: 300, endPoint y: 166, distance: 9.1
click at [297, 174] on p "UPS base missing, incorrect, or unexpected. Check your rate card." at bounding box center [249, 174] width 196 height 9
drag, startPoint x: 198, startPoint y: 51, endPoint x: 204, endPoint y: 39, distance: 12.9
click at [202, 47] on p "Parcel" at bounding box center [536, 52] width 827 height 18
drag, startPoint x: 199, startPoint y: 28, endPoint x: 151, endPoint y: 30, distance: 48.4
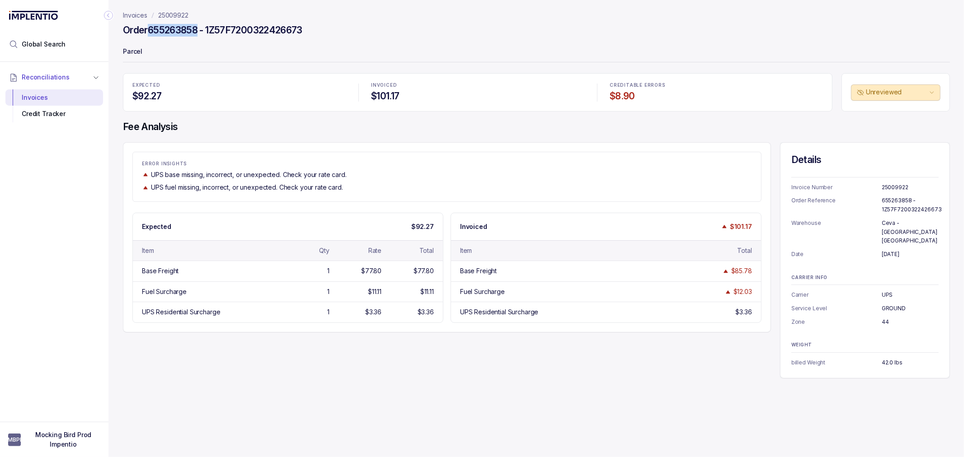
click at [151, 30] on h4 "Order 655263858 - 1Z57F7200322426673" at bounding box center [212, 30] width 179 height 13
click at [43, 40] on span "Global Search" at bounding box center [44, 44] width 44 height 9
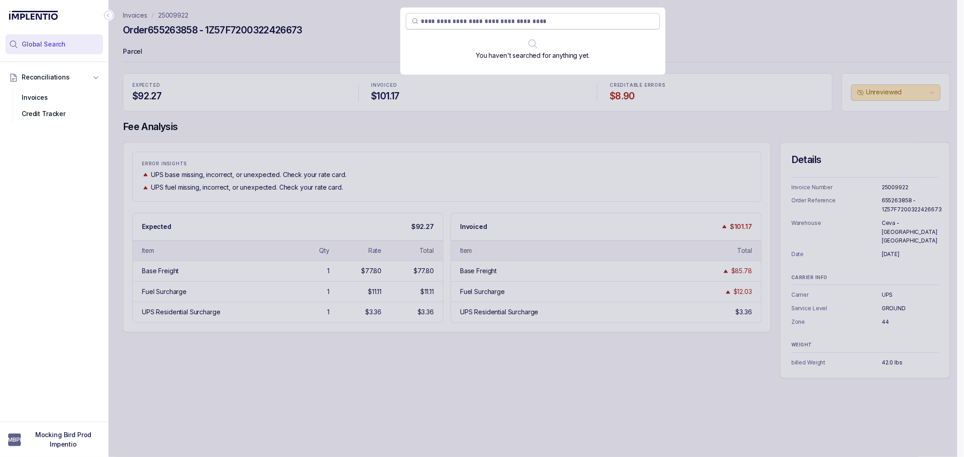
click at [453, 17] on input "search" at bounding box center [537, 21] width 233 height 9
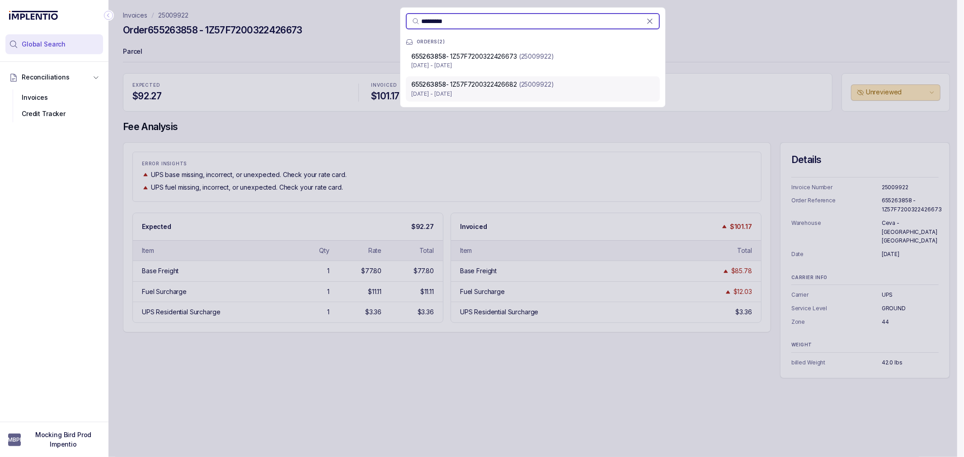
type input "*********"
click at [517, 92] on p "[DATE] - [DATE]" at bounding box center [532, 93] width 243 height 9
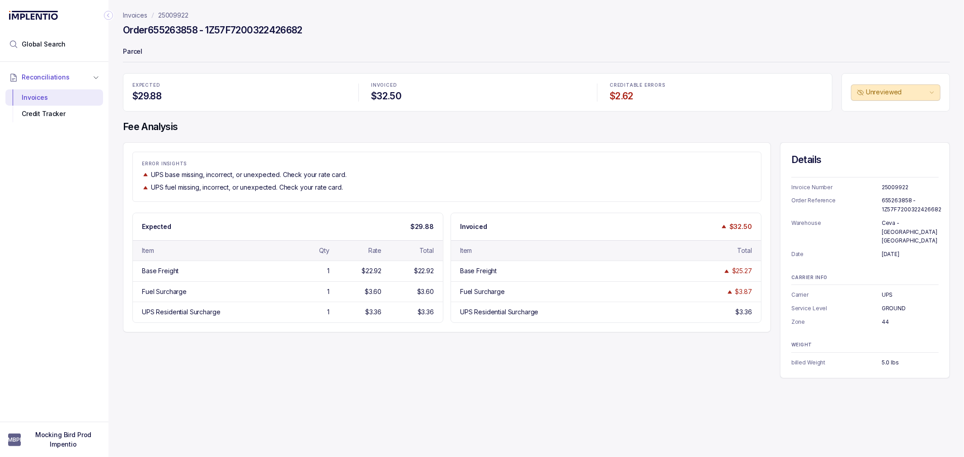
click at [467, 336] on div "ERROR INSIGHTS UPS base missing, incorrect, or unexpected. Check your rate card…" at bounding box center [536, 260] width 827 height 236
drag, startPoint x: 877, startPoint y: 348, endPoint x: 882, endPoint y: 348, distance: 5.4
click at [879, 348] on div "WEIGHT billed Weight 5.0 lbs" at bounding box center [864, 355] width 147 height 24
click at [886, 358] on p "5.0 lbs" at bounding box center [910, 362] width 57 height 9
click at [499, 325] on div "ERROR INSIGHTS UPS base missing, incorrect, or unexpected. Check your rate card…" at bounding box center [447, 237] width 648 height 190
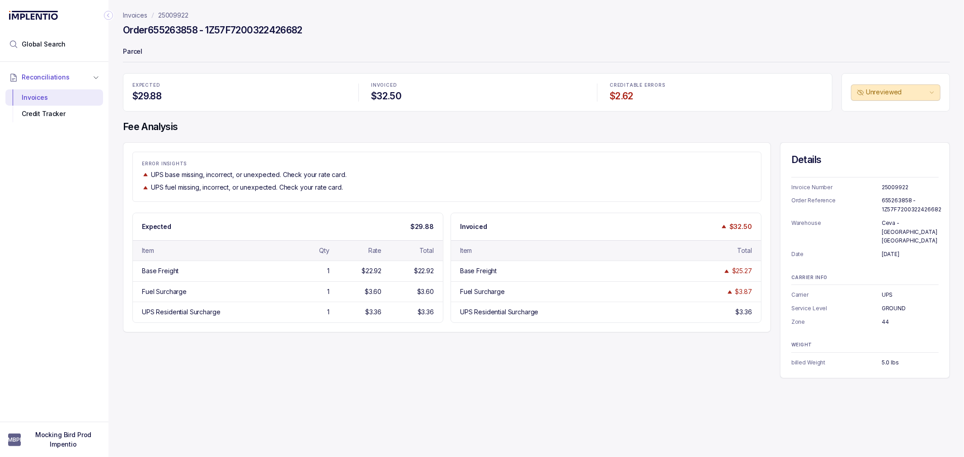
click at [422, 255] on div "Total" at bounding box center [426, 250] width 14 height 9
drag, startPoint x: 374, startPoint y: 272, endPoint x: 387, endPoint y: 272, distance: 13.1
click at [387, 272] on div "Base Freight 1 $22.92 $22.92" at bounding box center [288, 271] width 310 height 20
click at [383, 275] on div "Base Freight 1 $22.92 $22.92" at bounding box center [288, 271] width 310 height 20
drag, startPoint x: 736, startPoint y: 270, endPoint x: 757, endPoint y: 277, distance: 22.4
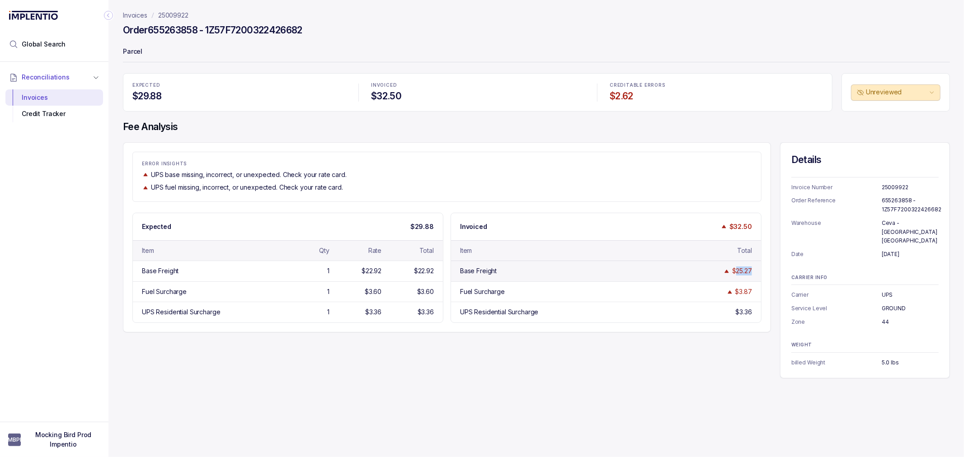
click at [757, 277] on div "Base Freight $25.27" at bounding box center [606, 271] width 310 height 20
click at [748, 273] on div "$25.27" at bounding box center [742, 271] width 20 height 9
click at [577, 268] on div "Base Freight" at bounding box center [527, 271] width 135 height 9
click at [291, 375] on div "Invoices 25009922 Order 655263858 - 1Z57F7200322426682 Parcel EXPECTED $29.88 I…" at bounding box center [532, 228] width 849 height 457
click at [301, 358] on div "ERROR INSIGHTS UPS base missing, incorrect, or unexpected. Check your rate card…" at bounding box center [536, 260] width 827 height 236
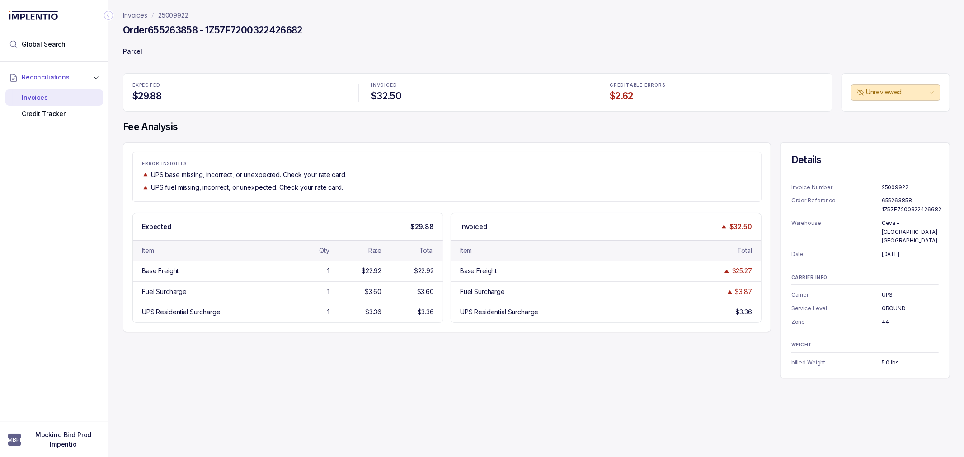
click at [310, 359] on div "ERROR INSIGHTS UPS base missing, incorrect, or unexpected. Check your rate card…" at bounding box center [536, 260] width 827 height 236
drag, startPoint x: 337, startPoint y: 348, endPoint x: 343, endPoint y: 331, distance: 17.9
click at [338, 348] on div "ERROR INSIGHTS UPS base missing, incorrect, or unexpected. Check your rate card…" at bounding box center [536, 260] width 827 height 236
drag, startPoint x: 370, startPoint y: 266, endPoint x: 366, endPoint y: 261, distance: 6.1
click at [373, 264] on div "Base Freight 1 $22.92 $22.92" at bounding box center [288, 271] width 310 height 20
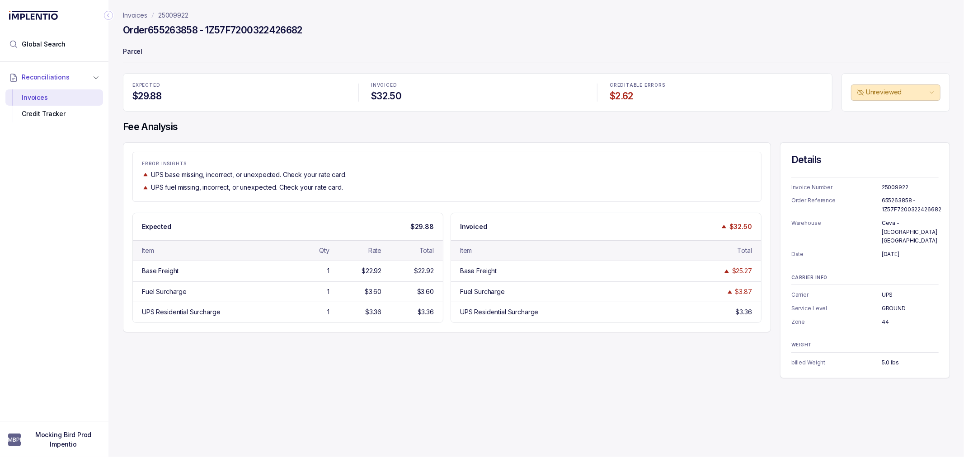
click at [371, 242] on div "Item Qty Rate Total" at bounding box center [288, 250] width 310 height 20
click at [387, 204] on div "ERROR INSIGHTS UPS base missing, incorrect, or unexpected. Check your rate card…" at bounding box center [447, 237] width 648 height 190
click at [391, 209] on div "ERROR INSIGHTS UPS base missing, incorrect, or unexpected. Check your rate card…" at bounding box center [447, 237] width 648 height 190
click at [661, 173] on div "UPS base missing, incorrect, or unexpected. Check your rate card." at bounding box center [447, 174] width 610 height 9
click at [919, 87] on button "Unreviewed" at bounding box center [895, 92] width 89 height 16
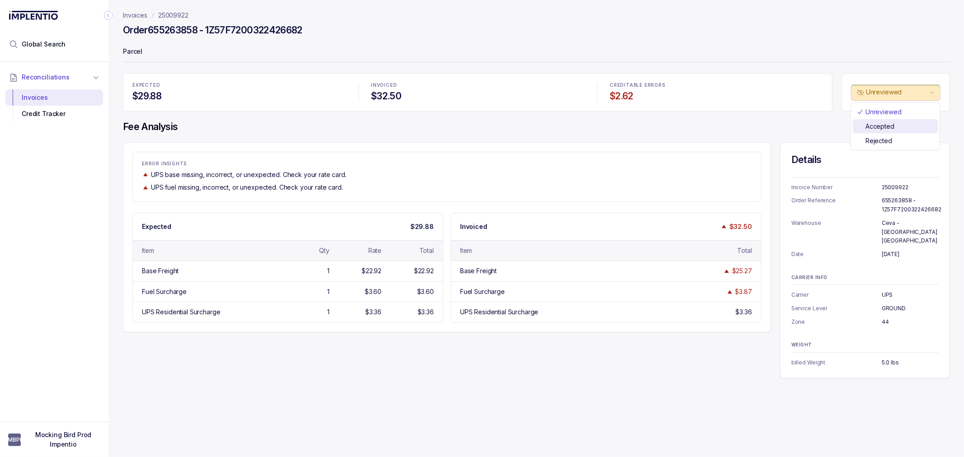
click at [892, 125] on p "Accepted" at bounding box center [879, 126] width 29 height 9
click at [760, 135] on div "EXPECTED $29.88 INVOICED $32.50 CREDITABLE ERRORS $2.62 Accepted Fee Analysis E…" at bounding box center [536, 225] width 827 height 305
click at [715, 153] on div "ERROR INSIGHTS UPS base missing, incorrect, or unexpected. Check your rate card…" at bounding box center [446, 177] width 629 height 50
click at [501, 137] on div "EXPECTED $29.88 INVOICED $32.50 CREDITABLE ERRORS $2.62 Accepted Fee Analysis E…" at bounding box center [536, 225] width 827 height 305
click at [139, 14] on p "Invoices" at bounding box center [135, 15] width 24 height 9
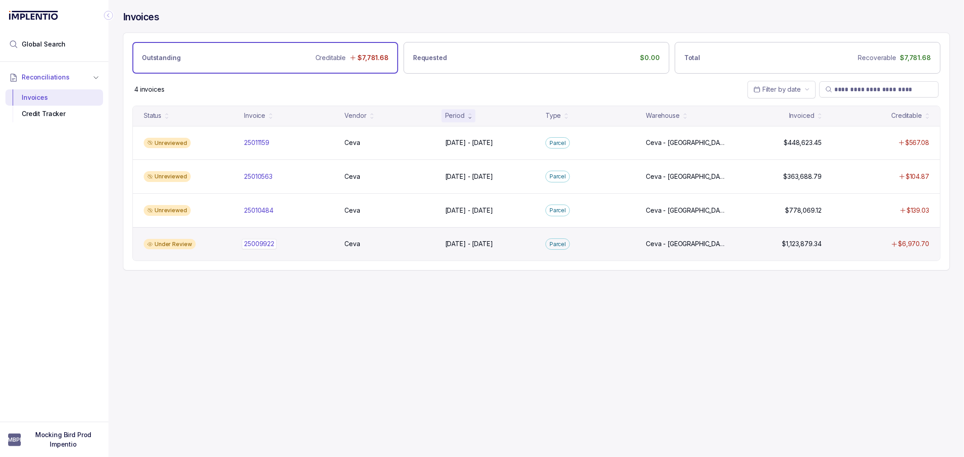
click at [262, 243] on p "25009922" at bounding box center [259, 244] width 35 height 10
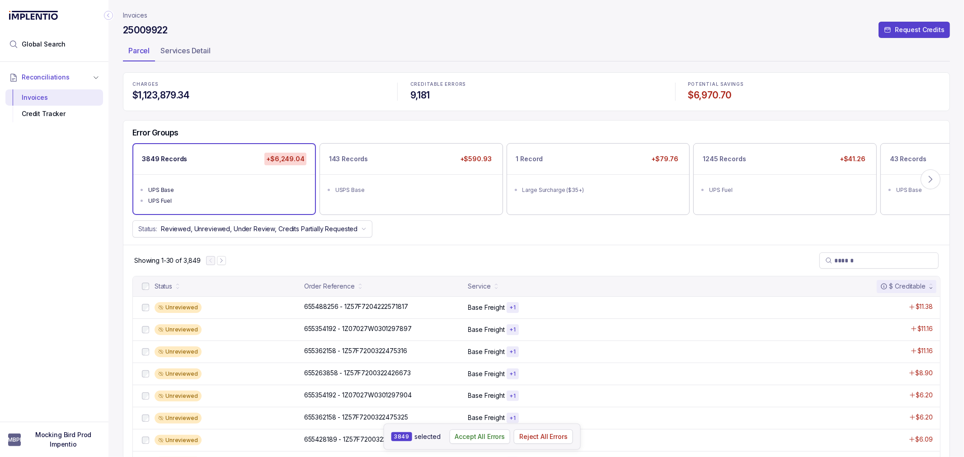
click at [337, 255] on div "Showing 1-30 of 3,849" at bounding box center [536, 260] width 826 height 31
click at [336, 254] on div "Showing 1-30 of 3,849" at bounding box center [536, 260] width 826 height 31
click at [336, 252] on div "Showing 1-30 of 3,849" at bounding box center [536, 260] width 826 height 31
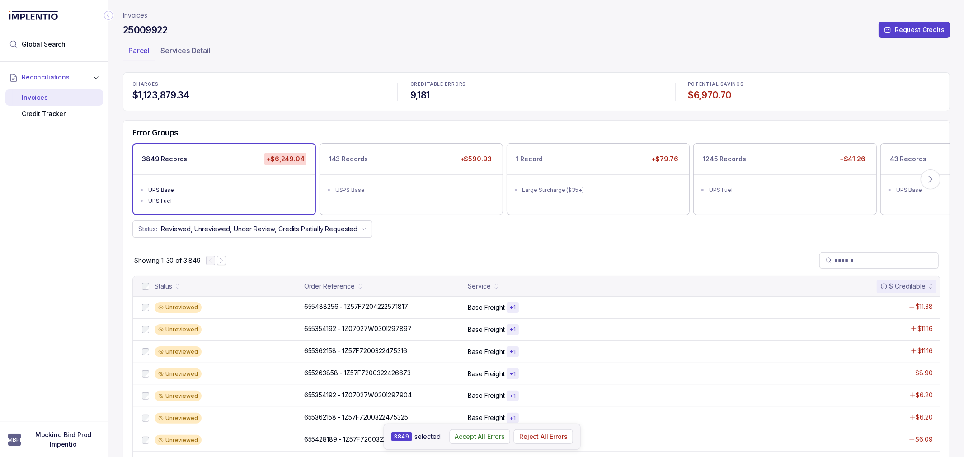
click at [336, 252] on div "Showing 1-30 of 3,849" at bounding box center [536, 260] width 826 height 31
click at [354, 252] on div "Showing 1-30 of 3,849" at bounding box center [536, 260] width 826 height 31
click at [291, 265] on div "Showing 1-30 of 3,849" at bounding box center [536, 260] width 826 height 31
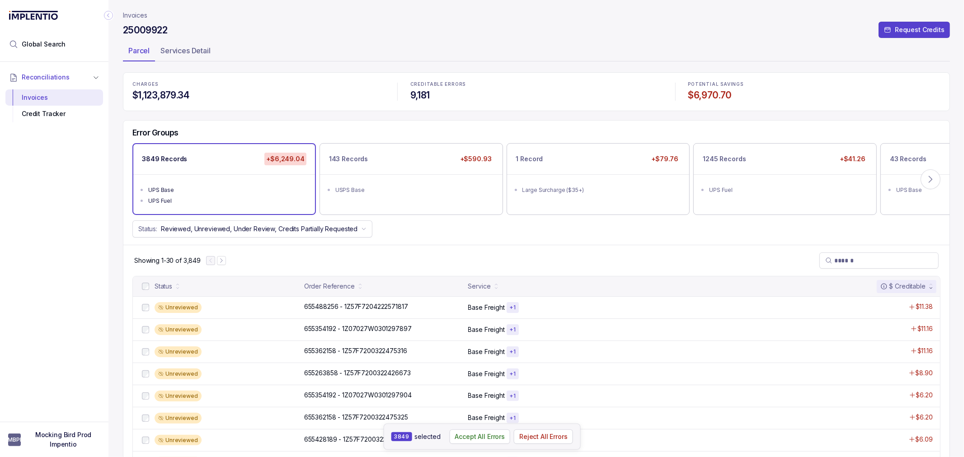
click at [270, 265] on div "Showing 1-30 of 3,849" at bounding box center [536, 260] width 826 height 31
click at [273, 264] on div "Showing 1-30 of 3,849" at bounding box center [536, 260] width 826 height 31
click at [265, 257] on div "Showing 1-30 of 3,849" at bounding box center [536, 260] width 826 height 31
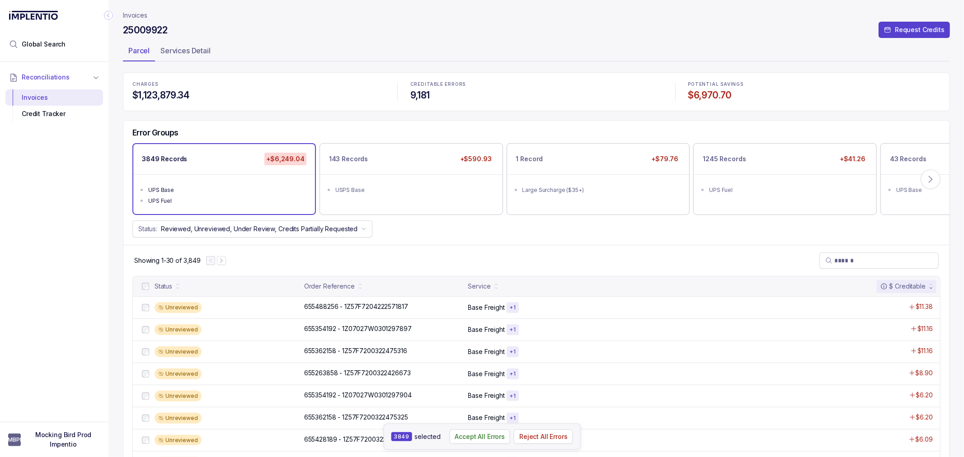
click at [303, 257] on div "Showing 1-30 of 3,849" at bounding box center [536, 260] width 826 height 31
click at [306, 259] on div "Showing 1-30 of 3,849" at bounding box center [536, 260] width 826 height 31
click at [500, 246] on div "Showing 1-30 of 3,849" at bounding box center [536, 260] width 826 height 31
click at [494, 242] on div "Error Groups 3849 Records +$6,249.04 UPS Base UPS Fuel 143 Records +$590.93 USP…" at bounding box center [536, 183] width 826 height 125
click at [465, 238] on div "Error Groups 3849 Records +$6,249.04 UPS Base UPS Fuel 143 Records +$590.93 USP…" at bounding box center [536, 183] width 826 height 125
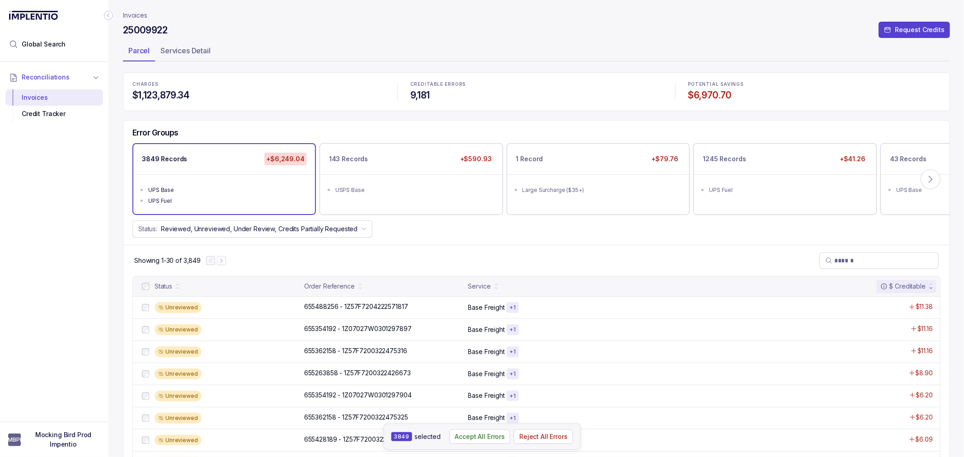
click at [462, 239] on div "Error Groups 3849 Records +$6,249.04 UPS Base UPS Fuel 143 Records +$590.93 USP…" at bounding box center [536, 183] width 826 height 125
click at [460, 245] on div "Showing 1-30 of 3,849" at bounding box center [536, 260] width 826 height 31
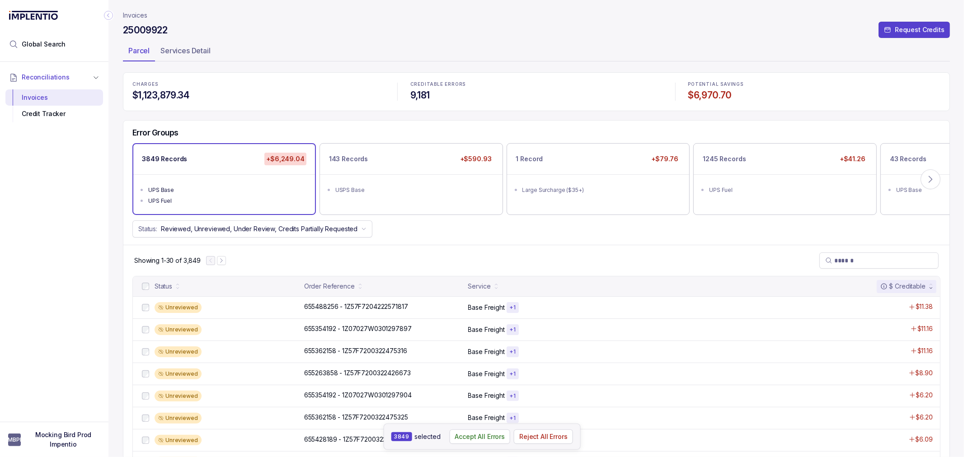
click at [460, 245] on div "Showing 1-30 of 3,849" at bounding box center [536, 260] width 826 height 31
click at [269, 59] on ul "Parcel Services Detail" at bounding box center [536, 52] width 827 height 18
click at [273, 53] on ul "Parcel Services Detail" at bounding box center [536, 52] width 827 height 18
click at [285, 40] on header "Invoices 25009922 Request Credits Parcel Services Detail" at bounding box center [536, 36] width 827 height 72
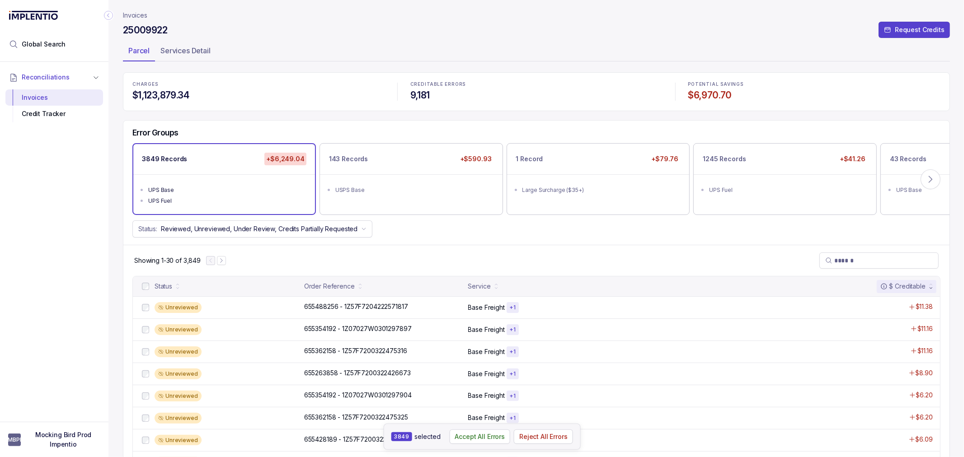
click at [285, 40] on header "Invoices 25009922 Request Credits Parcel Services Detail" at bounding box center [536, 36] width 827 height 72
click at [277, 43] on ul "Parcel Services Detail" at bounding box center [536, 52] width 827 height 18
click at [281, 56] on ul "Parcel Services Detail" at bounding box center [536, 52] width 827 height 18
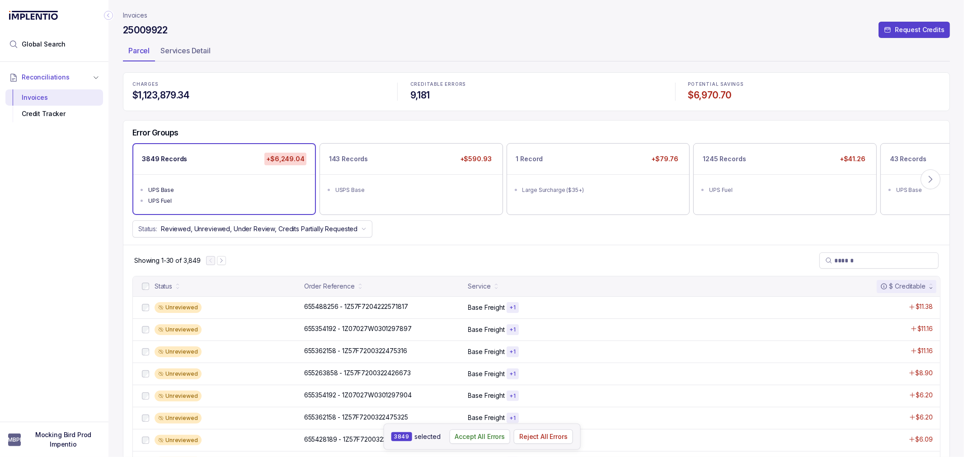
click at [282, 56] on ul "Parcel Services Detail" at bounding box center [536, 52] width 827 height 18
click at [279, 67] on header "Invoices 25009922 Request Credits Parcel Services Detail" at bounding box center [536, 36] width 827 height 72
click at [43, 98] on div "Invoices" at bounding box center [54, 97] width 83 height 16
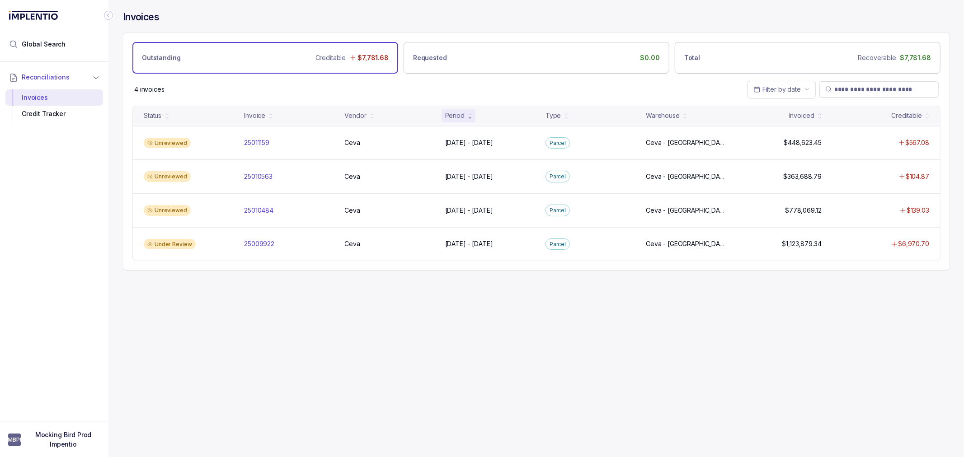
click at [231, 358] on div "Invoices Outstanding Creditable $7,781.68 Requested $0.00 Total Recoverable $7,…" at bounding box center [532, 228] width 849 height 457
click at [237, 346] on div "Invoices Outstanding Creditable $7,781.68 Requested $0.00 Total Recoverable $7,…" at bounding box center [532, 228] width 849 height 457
drag, startPoint x: 237, startPoint y: 353, endPoint x: 228, endPoint y: 353, distance: 9.5
click at [234, 353] on div "Invoices Outstanding Creditable $7,781.68 Requested $0.00 Total Recoverable $7,…" at bounding box center [532, 228] width 849 height 457
click at [219, 352] on div "Invoices Outstanding Creditable $7,781.68 Requested $0.00 Total Recoverable $7,…" at bounding box center [532, 228] width 849 height 457
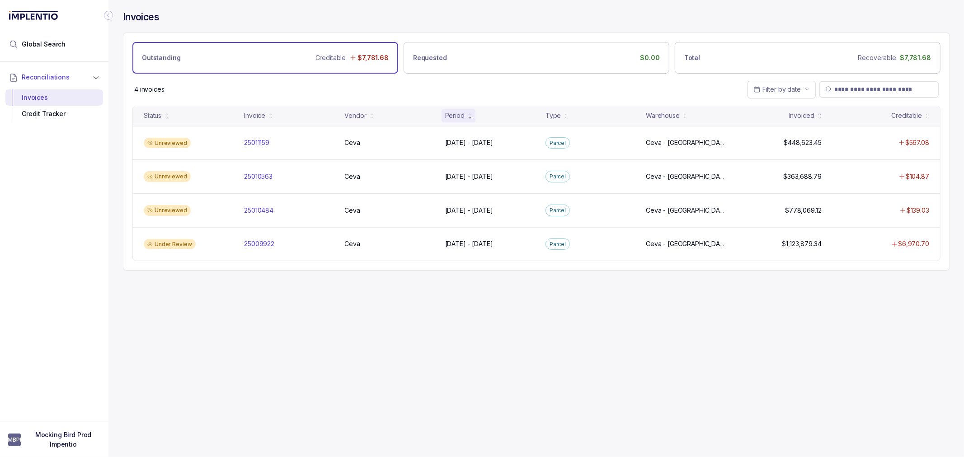
click at [222, 348] on div "Invoices Outstanding Creditable $7,781.68 Requested $0.00 Total Recoverable $7,…" at bounding box center [532, 228] width 849 height 457
click at [230, 318] on div "Invoices Outstanding Creditable $7,781.68 Requested $0.00 Total Recoverable $7,…" at bounding box center [532, 228] width 849 height 457
click at [261, 143] on p "25011159" at bounding box center [257, 143] width 30 height 10
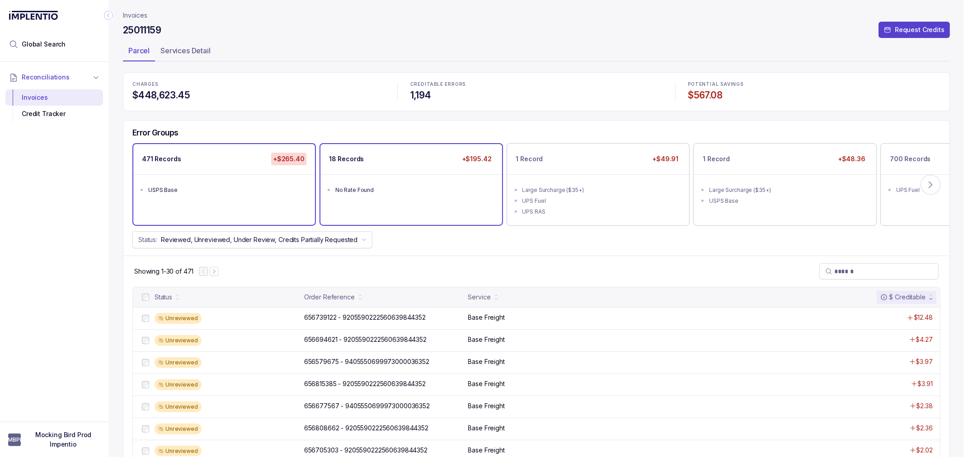
click at [410, 176] on ul "No Rate Found" at bounding box center [411, 188] width 182 height 29
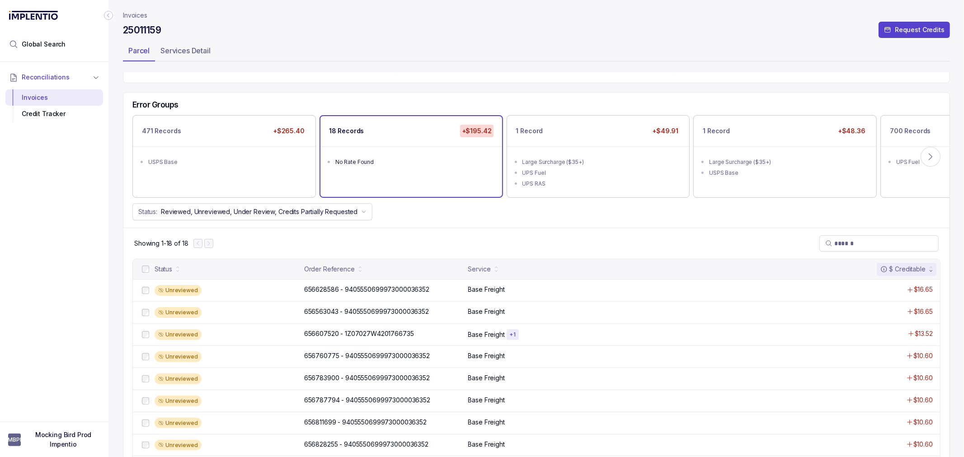
scroll to position [50, 0]
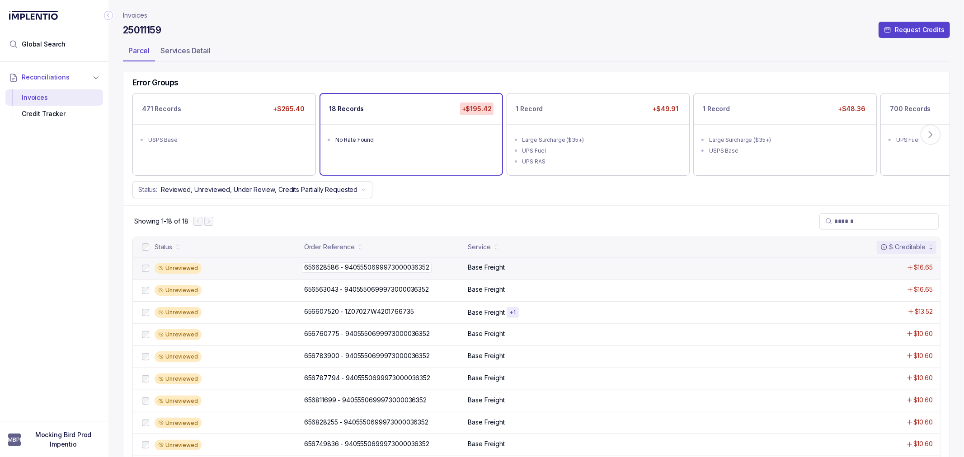
click at [335, 272] on p "656628586 - 9405550699973000036352" at bounding box center [366, 267] width 125 height 9
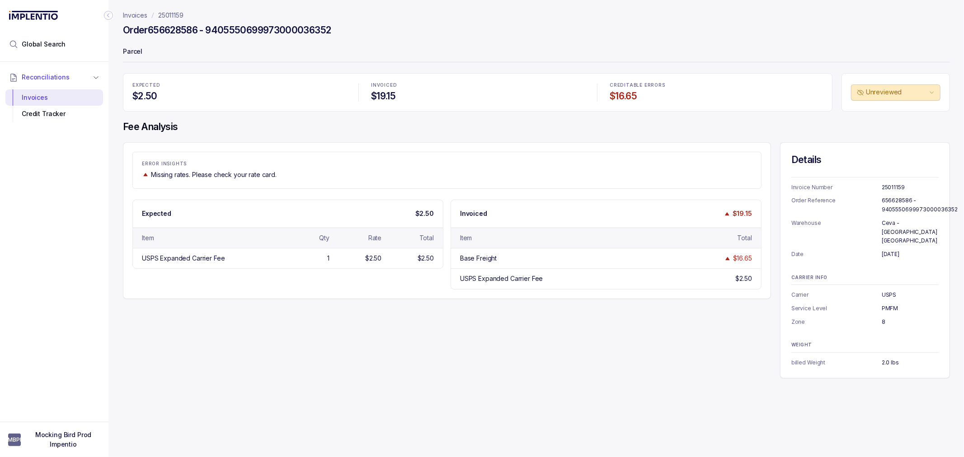
click at [892, 304] on p "PMFM" at bounding box center [910, 308] width 57 height 9
click at [887, 304] on p "PMFM" at bounding box center [910, 308] width 57 height 9
click at [888, 304] on p "PMFM" at bounding box center [910, 308] width 57 height 9
click at [892, 304] on p "PMFM" at bounding box center [910, 308] width 57 height 9
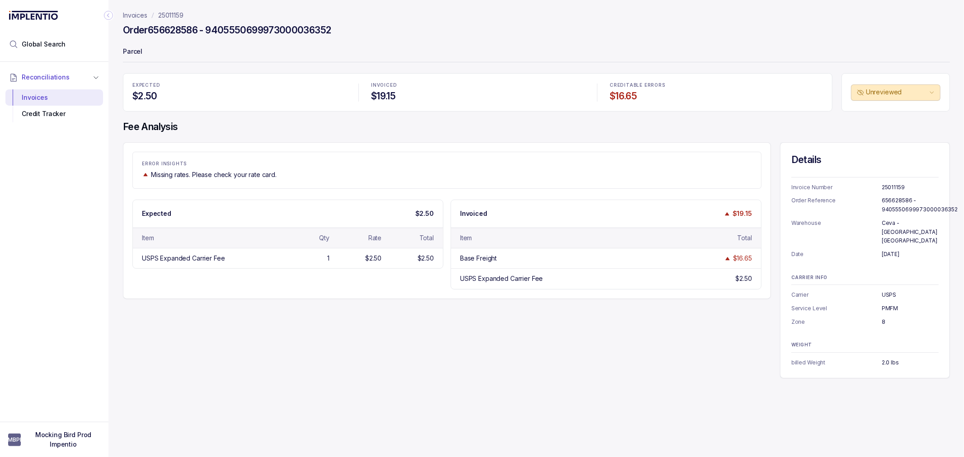
click at [417, 174] on div "Missing rates. Please check your rate card." at bounding box center [447, 174] width 610 height 9
click at [378, 175] on div "Missing rates. Please check your rate card." at bounding box center [447, 174] width 610 height 9
click at [542, 240] on div "Item" at bounding box center [527, 238] width 135 height 9
click at [292, 260] on div "1" at bounding box center [305, 258] width 49 height 9
drag, startPoint x: 188, startPoint y: 262, endPoint x: 323, endPoint y: 257, distance: 134.8
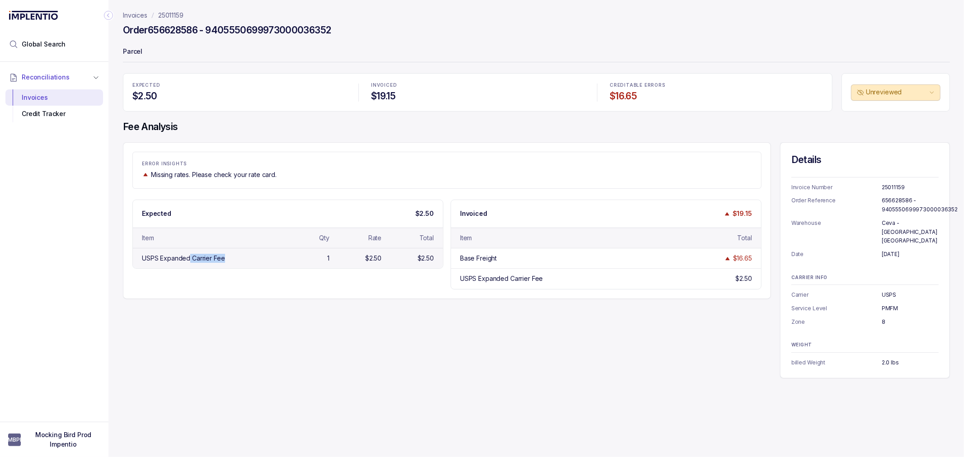
click at [323, 257] on div "USPS Expanded Carrier Fee 1 $2.50 $2.50" at bounding box center [288, 258] width 310 height 20
click at [324, 249] on div "USPS Expanded Carrier Fee 1 $2.50 $2.50" at bounding box center [288, 258] width 310 height 20
click at [324, 233] on div "Item Qty Rate Total" at bounding box center [288, 238] width 310 height 20
click at [163, 15] on p "25011159" at bounding box center [170, 15] width 25 height 9
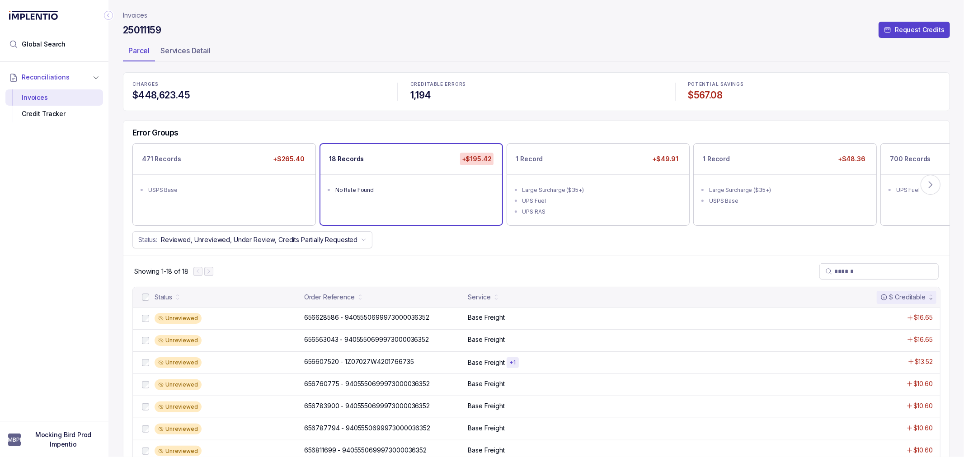
click at [401, 236] on div "Status: Reviewed, Unreviewed, Under Review, Credits Partially Requested" at bounding box center [536, 239] width 826 height 17
click at [403, 238] on div "Status: Reviewed, Unreviewed, Under Review, Credits Partially Requested" at bounding box center [536, 239] width 826 height 17
click at [586, 186] on div "Large Surcharge ($35+)" at bounding box center [600, 190] width 157 height 9
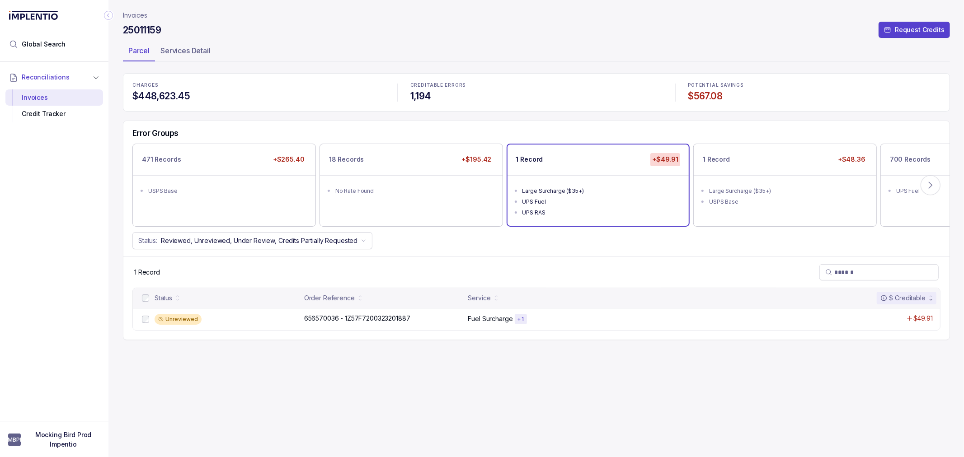
click at [401, 366] on div "Invoices 25011159 Request Credits Parcel Services Detail CHARGES $448,623.45 CR…" at bounding box center [536, 228] width 827 height 457
click at [443, 355] on div "Invoices 25011159 Request Credits Parcel Services Detail CHARGES $448,623.45 CR…" at bounding box center [536, 228] width 827 height 457
click at [444, 355] on div "Invoices 25011159 Request Credits Parcel Services Detail CHARGES $448,623.45 CR…" at bounding box center [536, 228] width 827 height 457
click at [359, 358] on div "Invoices 25011159 Request Credits Parcel Services Detail CHARGES $448,623.45 CR…" at bounding box center [536, 228] width 827 height 457
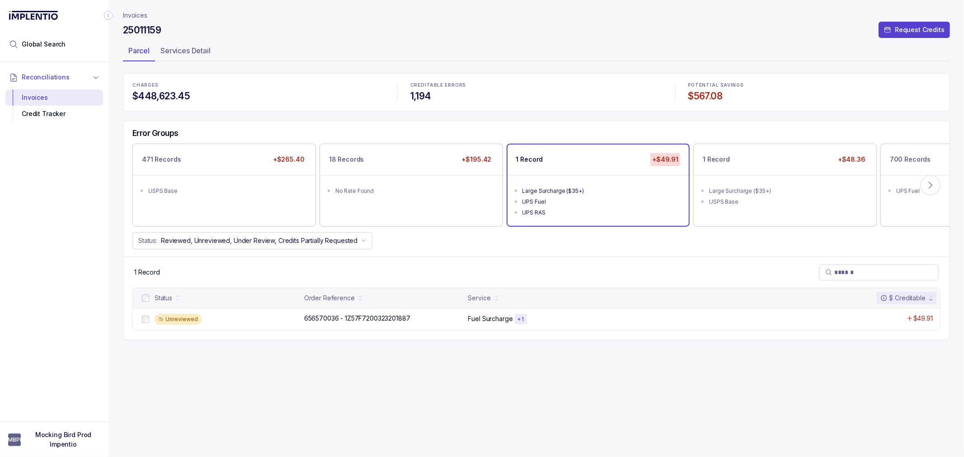
click at [359, 358] on div "Invoices 25011159 Request Credits Parcel Services Detail CHARGES $448,623.45 CR…" at bounding box center [536, 228] width 827 height 457
click at [332, 355] on div "Invoices 25011159 Request Credits Parcel Services Detail CHARGES $448,623.45 CR…" at bounding box center [536, 228] width 827 height 457
click at [312, 322] on p "656570036 - 1Z57F7200323201887" at bounding box center [357, 318] width 106 height 9
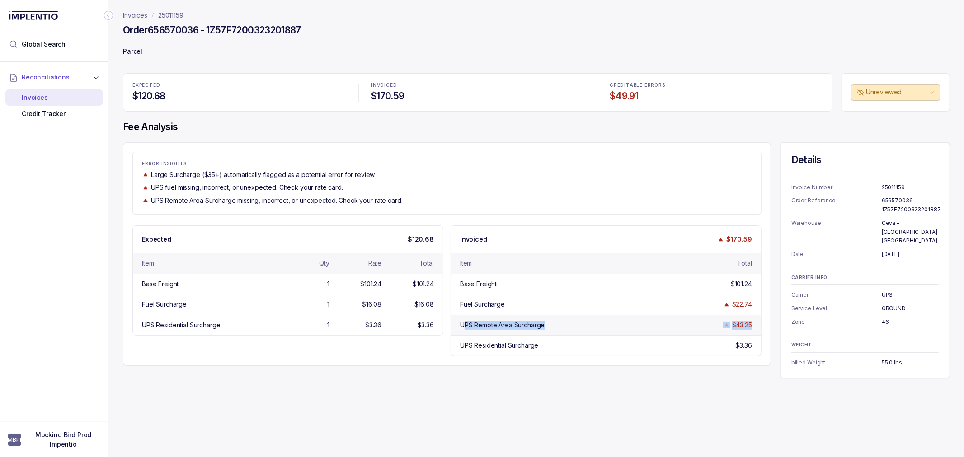
drag, startPoint x: 467, startPoint y: 324, endPoint x: 756, endPoint y: 325, distance: 289.2
click at [756, 325] on div "UPS Remote Area Surcharge $43.25" at bounding box center [606, 325] width 310 height 20
click at [662, 333] on div "UPS Remote Area Surcharge $43.25" at bounding box center [606, 325] width 310 height 20
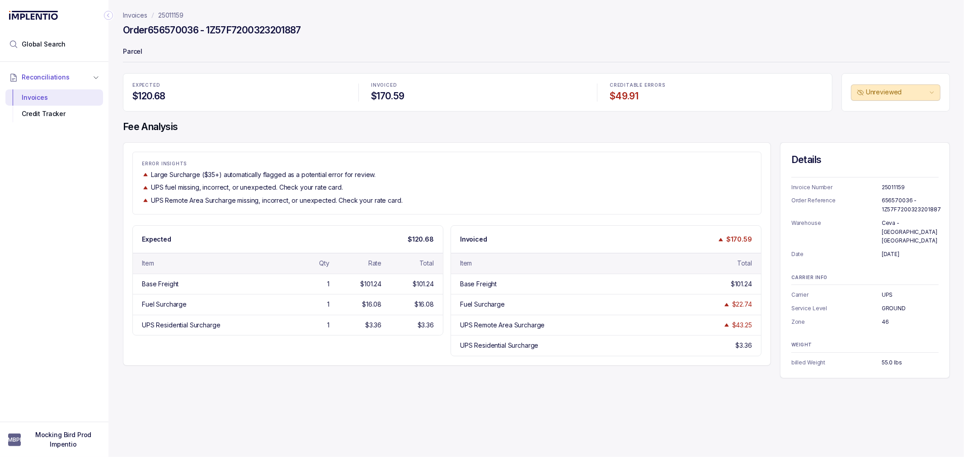
click at [886, 318] on p "46" at bounding box center [910, 322] width 57 height 9
click at [892, 318] on p "46" at bounding box center [910, 322] width 57 height 9
click at [890, 318] on p "46" at bounding box center [910, 322] width 57 height 9
click at [888, 318] on p "46" at bounding box center [910, 322] width 57 height 9
click at [887, 318] on p "46" at bounding box center [910, 322] width 57 height 9
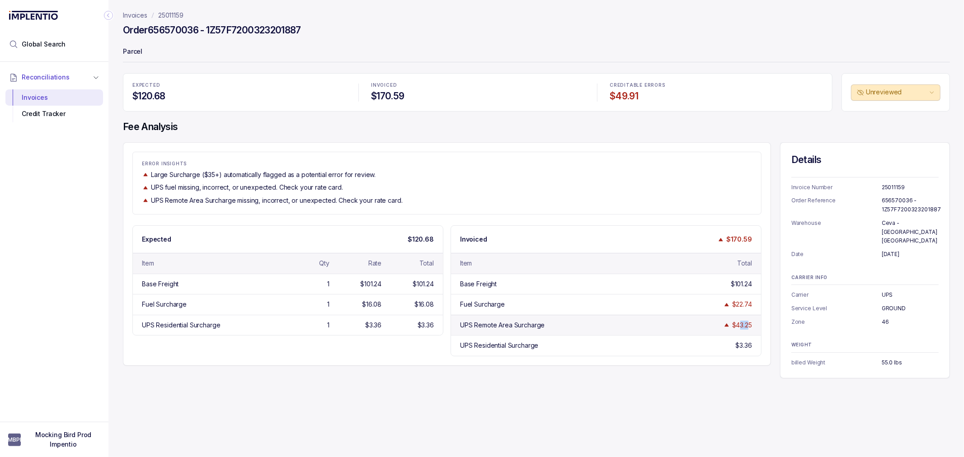
drag, startPoint x: 737, startPoint y: 322, endPoint x: 748, endPoint y: 321, distance: 10.9
click at [748, 321] on div "$43.25" at bounding box center [742, 325] width 20 height 9
click at [692, 332] on div "UPS Remote Area Surcharge $43.25" at bounding box center [606, 325] width 310 height 20
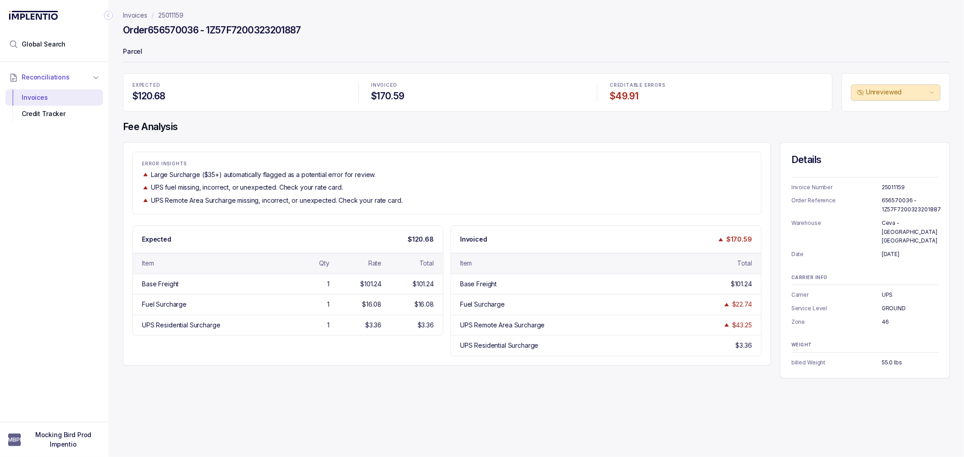
click at [643, 216] on div "ERROR INSIGHTS Large Surcharge ($35+) automatically flagged as a potential erro…" at bounding box center [447, 254] width 648 height 224
drag, startPoint x: 598, startPoint y: 216, endPoint x: 568, endPoint y: 211, distance: 30.6
click at [597, 216] on div "ERROR INSIGHTS Large Surcharge ($35+) automatically flagged as a potential erro…" at bounding box center [447, 254] width 648 height 224
click at [569, 188] on div "UPS fuel missing, incorrect, or unexpected. Check your rate card." at bounding box center [447, 187] width 610 height 9
click at [505, 189] on div "UPS fuel missing, incorrect, or unexpected. Check your rate card." at bounding box center [447, 187] width 610 height 9
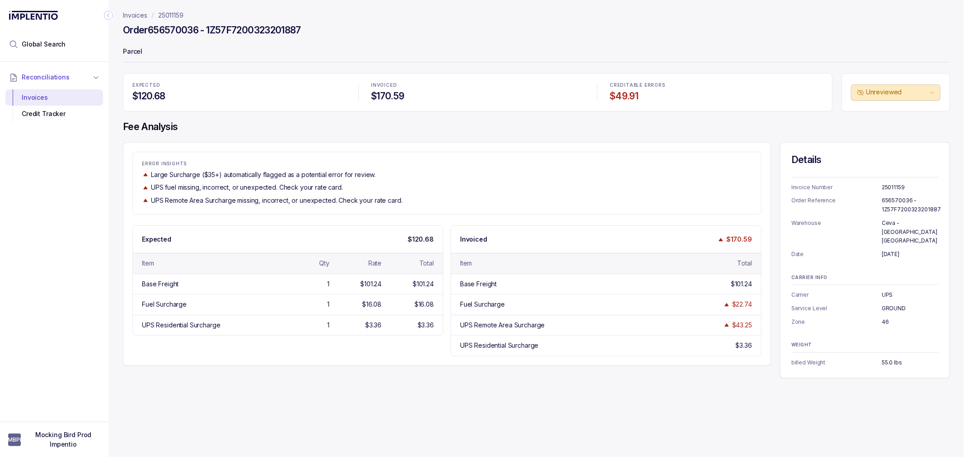
click at [499, 174] on div "Large Surcharge ($35+) automatically flagged as a potential error for review." at bounding box center [447, 174] width 610 height 9
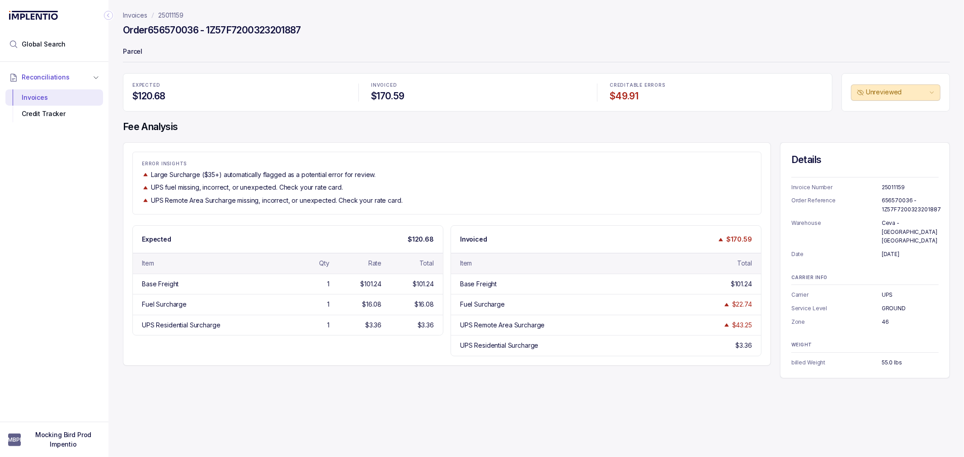
click at [465, 172] on div "Large Surcharge ($35+) automatically flagged as a potential error for review." at bounding box center [447, 174] width 610 height 9
click at [465, 173] on div "Large Surcharge ($35+) automatically flagged as a potential error for review." at bounding box center [447, 174] width 610 height 9
click at [465, 172] on div "Large Surcharge ($35+) automatically flagged as a potential error for review." at bounding box center [447, 174] width 610 height 9
click at [446, 174] on div "Large Surcharge ($35+) automatically flagged as a potential error for review." at bounding box center [447, 174] width 610 height 9
click at [445, 174] on div "Large Surcharge ($35+) automatically flagged as a potential error for review." at bounding box center [447, 174] width 610 height 9
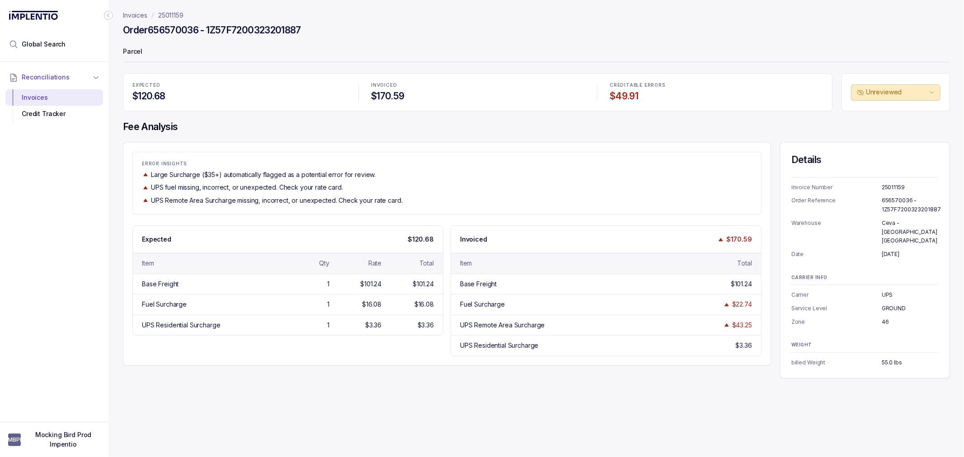
click at [346, 185] on div "UPS fuel missing, incorrect, or unexpected. Check your rate card." at bounding box center [447, 187] width 610 height 9
click at [249, 138] on div "EXPECTED $120.68 INVOICED $170.59 CREDITABLE ERRORS $49.91 Unreviewed Fee Analy…" at bounding box center [536, 225] width 827 height 305
click at [249, 136] on div "EXPECTED $120.68 INVOICED $170.59 CREDITABLE ERRORS $49.91 Unreviewed Fee Analy…" at bounding box center [536, 225] width 827 height 305
click at [247, 134] on div "EXPECTED $120.68 INVOICED $170.59 CREDITABLE ERRORS $49.91 Unreviewed Fee Analy…" at bounding box center [536, 225] width 827 height 305
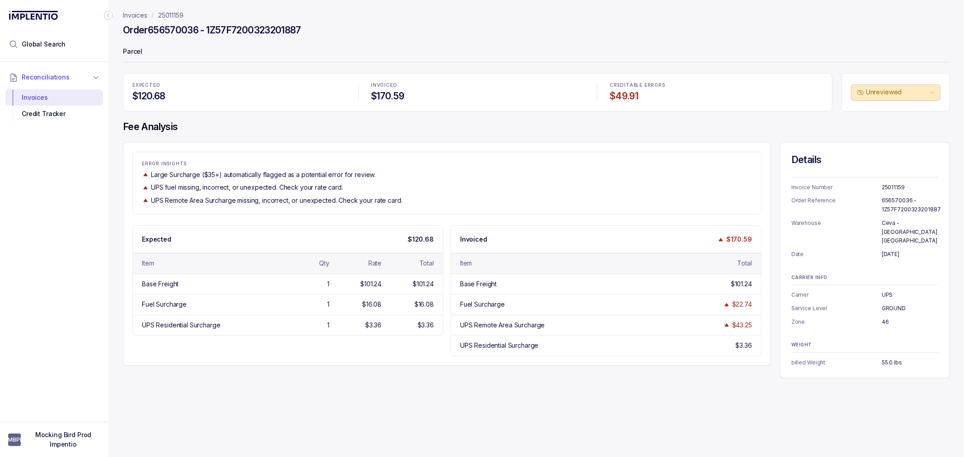
click at [295, 97] on h4 "$120.68" at bounding box center [238, 96] width 213 height 13
click at [299, 83] on p "EXPECTED" at bounding box center [238, 85] width 213 height 5
click at [166, 12] on p "25011159" at bounding box center [170, 15] width 25 height 9
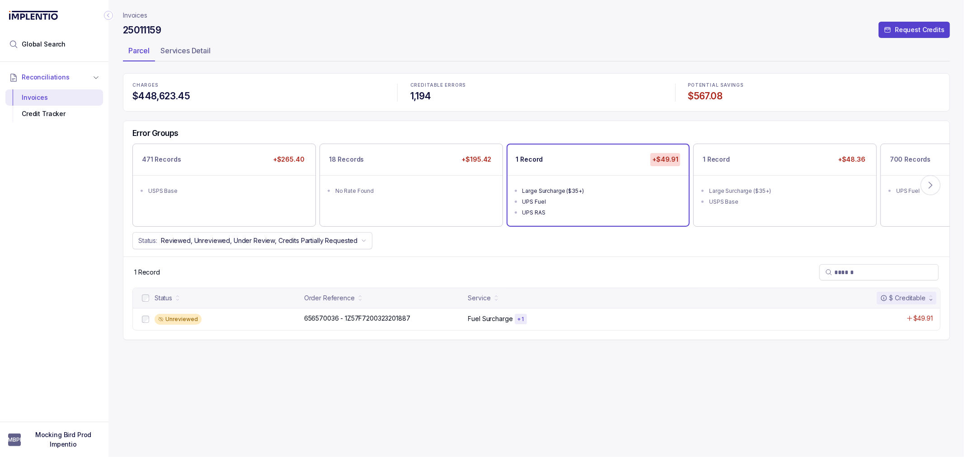
click at [137, 12] on p "Invoices" at bounding box center [135, 15] width 24 height 9
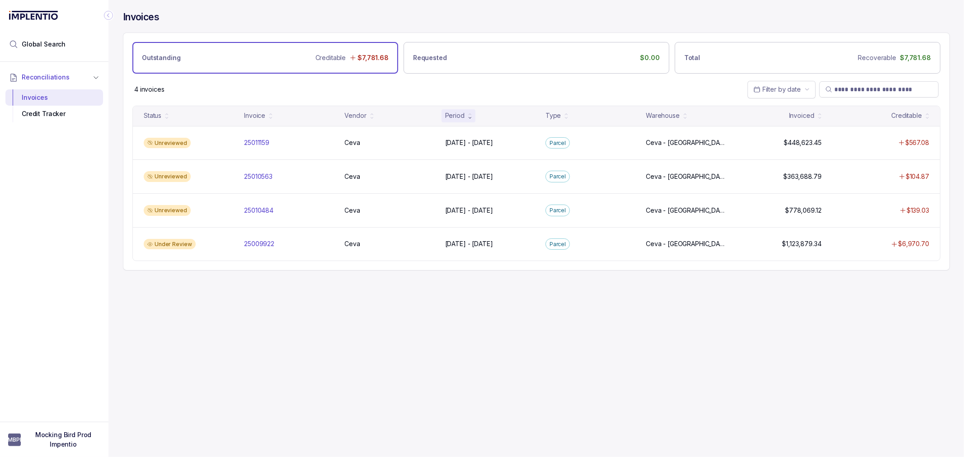
click at [263, 324] on div "Invoices Outstanding Creditable $7,781.68 Requested $0.00 Total Recoverable $7,…" at bounding box center [532, 228] width 849 height 457
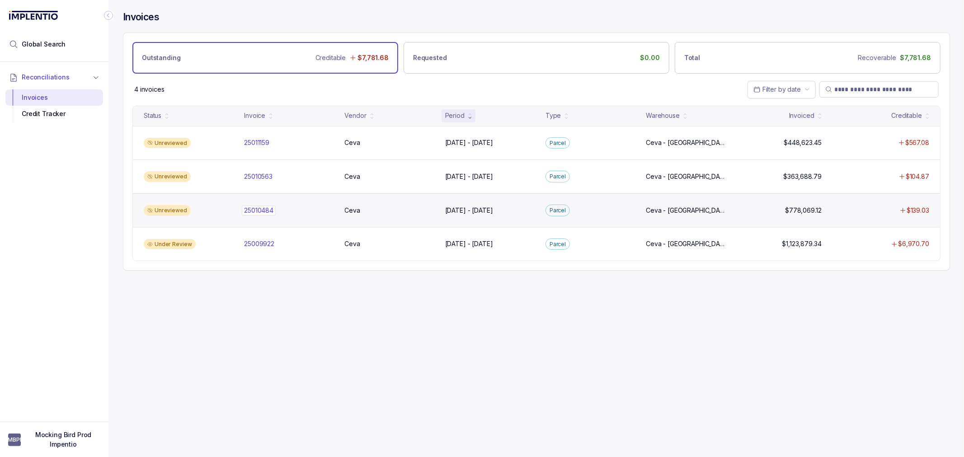
click at [271, 207] on p "25010484" at bounding box center [259, 211] width 34 height 10
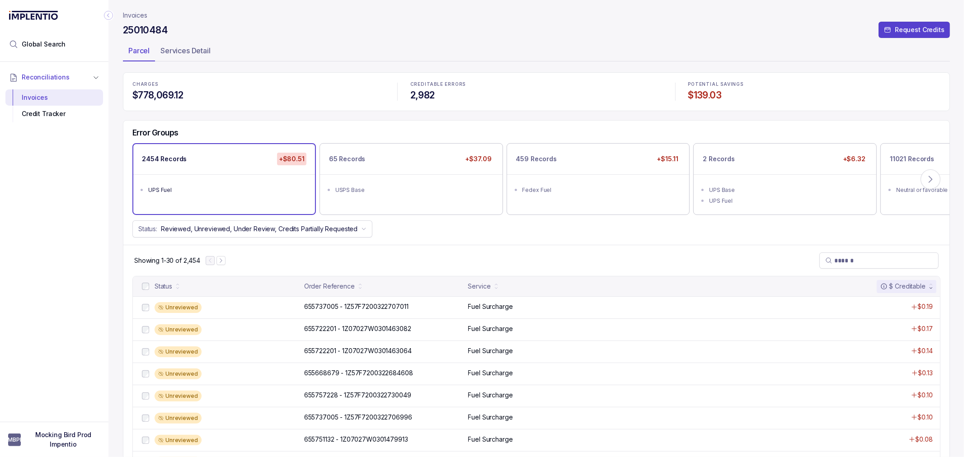
click at [239, 110] on div "CHARGES $778,069.12 CREDITABLE ERRORS 2,982 POTENTIAL SAVINGS $139.03" at bounding box center [536, 91] width 827 height 38
click at [347, 306] on p "655737005 - 1Z57F7200322707011" at bounding box center [356, 307] width 109 height 10
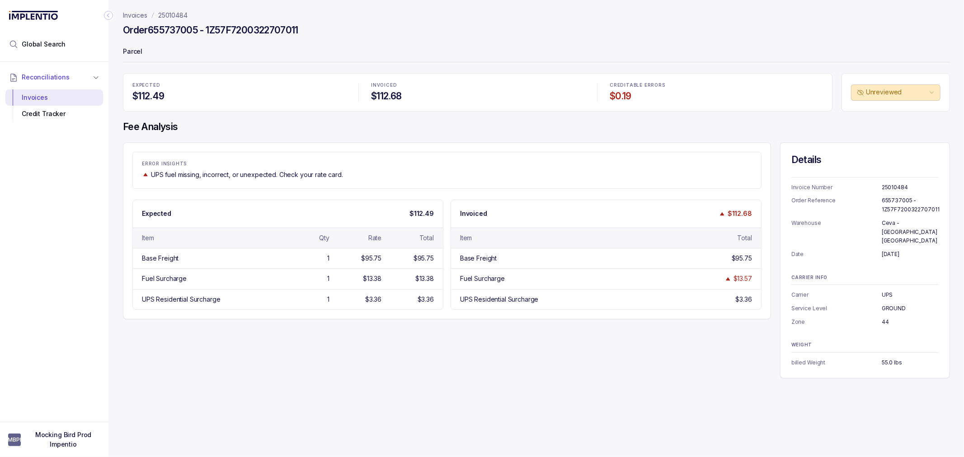
click at [357, 331] on div "ERROR INSIGHTS UPS fuel missing, incorrect, or unexpected. Check your rate card…" at bounding box center [536, 260] width 827 height 236
click at [625, 168] on div "ERROR INSIGHTS UPS fuel missing, incorrect, or unexpected. Check your rate card." at bounding box center [447, 170] width 628 height 18
click at [432, 283] on div "$13.38" at bounding box center [424, 278] width 19 height 9
click at [431, 280] on div "$13.38" at bounding box center [424, 278] width 19 height 9
click at [430, 280] on div "$13.38" at bounding box center [424, 278] width 19 height 9
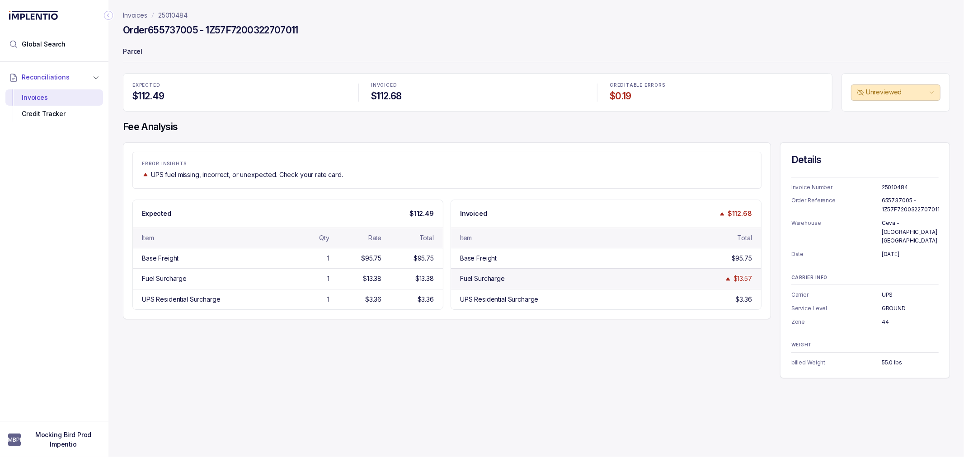
drag, startPoint x: 719, startPoint y: 286, endPoint x: 739, endPoint y: 283, distance: 20.0
click at [721, 285] on div "Fuel Surcharge $13.57" at bounding box center [606, 278] width 310 height 20
click at [743, 283] on div "$13.57" at bounding box center [742, 278] width 19 height 9
click at [742, 277] on div "$13.57" at bounding box center [742, 278] width 19 height 9
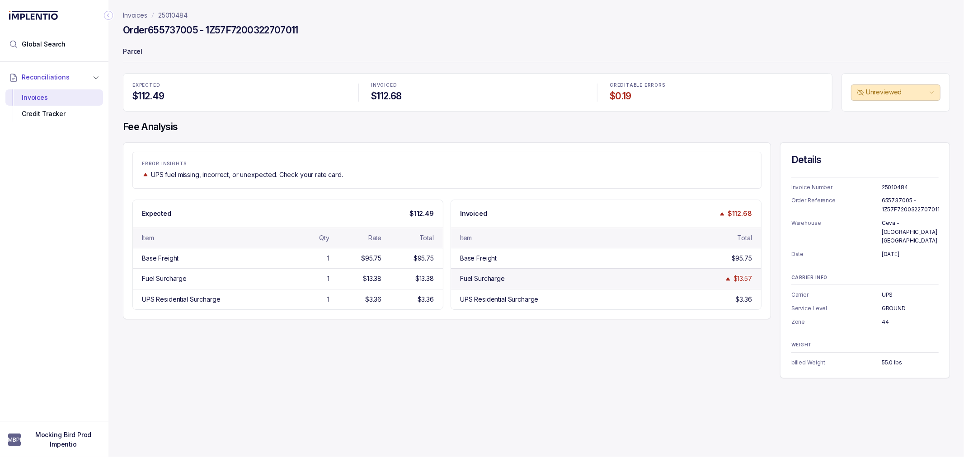
click at [737, 286] on div "Fuel Surcharge $13.57" at bounding box center [606, 278] width 310 height 20
click at [296, 289] on div "UPS Residential Surcharge 1 $3.36 $3.36" at bounding box center [288, 299] width 310 height 20
click at [285, 246] on div "Item Qty Rate Total" at bounding box center [288, 238] width 310 height 20
click at [229, 166] on p "ERROR INSIGHTS" at bounding box center [447, 163] width 610 height 5
click at [139, 17] on p "Invoices" at bounding box center [135, 15] width 24 height 9
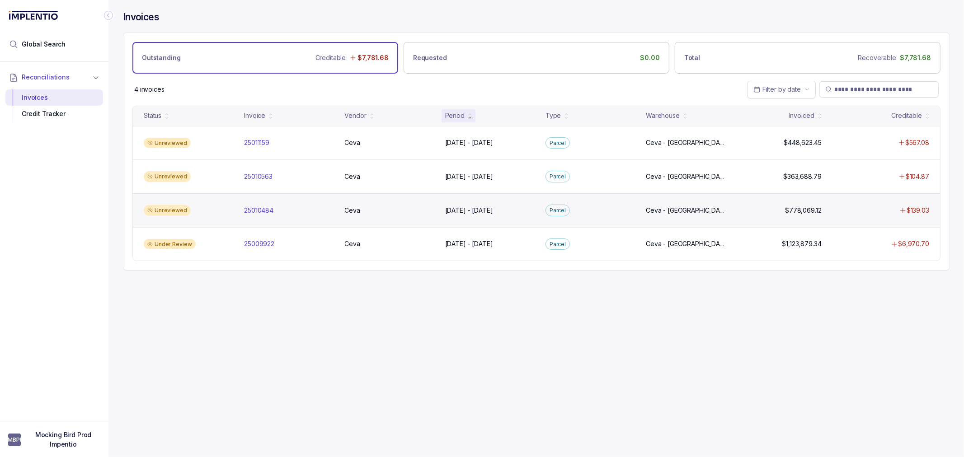
click at [280, 206] on div "Unreviewed 25010484 25010484 Ceva Ceva [DATE] - [DATE] [DATE] - [DATE][GEOGRAPH…" at bounding box center [536, 210] width 807 height 34
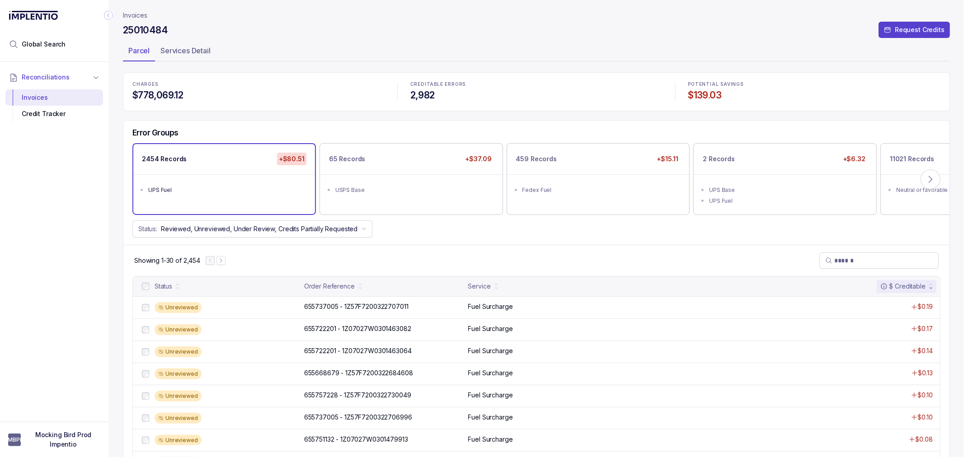
click at [144, 17] on p "Invoices" at bounding box center [135, 15] width 24 height 9
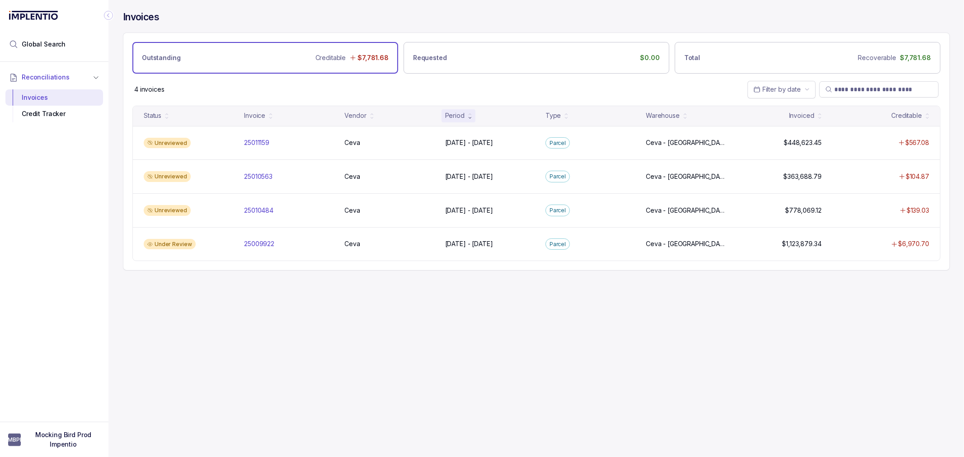
click at [229, 354] on div "Invoices Outstanding Creditable $7,781.68 Requested $0.00 Total Recoverable $7,…" at bounding box center [532, 228] width 849 height 457
click at [249, 324] on div "Invoices Outstanding Creditable $7,781.68 Requested $0.00 Total Recoverable $7,…" at bounding box center [532, 228] width 849 height 457
click at [233, 316] on div "Invoices Outstanding Creditable $7,781.68 Requested $0.00 Total Recoverable $7,…" at bounding box center [532, 228] width 849 height 457
click at [155, 286] on div "Invoices Outstanding Creditable $7,781.68 Requested $0.00 Total Recoverable $7,…" at bounding box center [532, 228] width 849 height 457
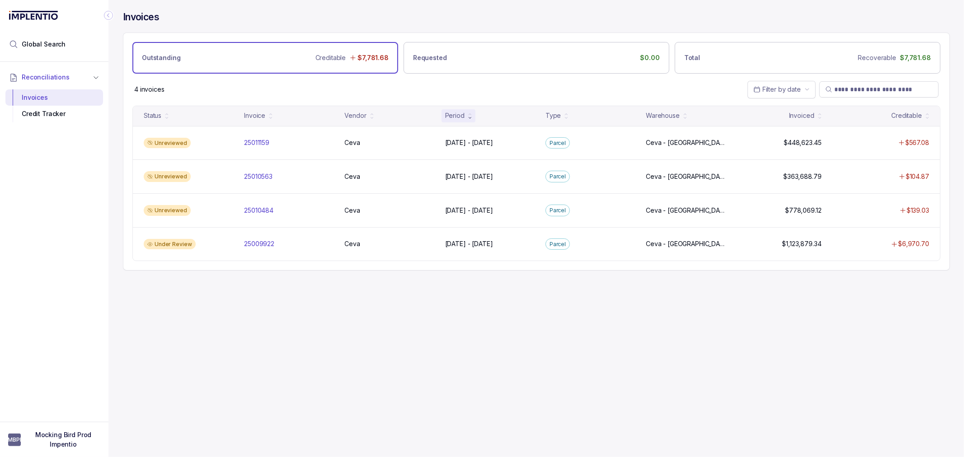
click at [155, 286] on div "Invoices Outstanding Creditable $7,781.68 Requested $0.00 Total Recoverable $7,…" at bounding box center [532, 228] width 849 height 457
click at [217, 343] on div "Invoices Outstanding Creditable $7,781.68 Requested $0.00 Total Recoverable $7,…" at bounding box center [532, 228] width 849 height 457
click at [223, 314] on div "Invoices Outstanding Creditable $7,781.68 Requested $0.00 Total Recoverable $7,…" at bounding box center [532, 228] width 849 height 457
click at [224, 317] on div "Invoices Outstanding Creditable $7,781.68 Requested $0.00 Total Recoverable $7,…" at bounding box center [532, 228] width 849 height 457
click at [232, 321] on div "Invoices Outstanding Creditable $7,781.68 Requested $0.00 Total Recoverable $7,…" at bounding box center [532, 228] width 849 height 457
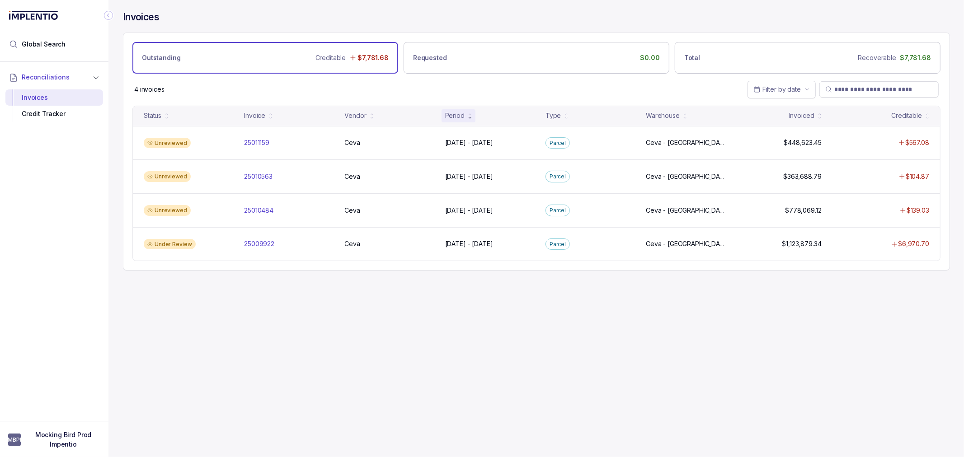
click at [252, 307] on div "Invoices Outstanding Creditable $7,781.68 Requested $0.00 Total Recoverable $7,…" at bounding box center [532, 228] width 849 height 457
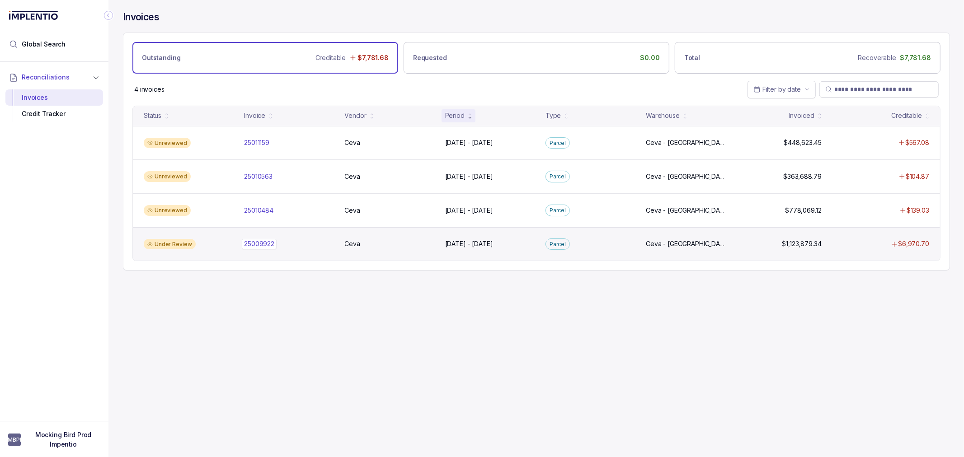
click at [271, 245] on p "25009922" at bounding box center [259, 244] width 35 height 10
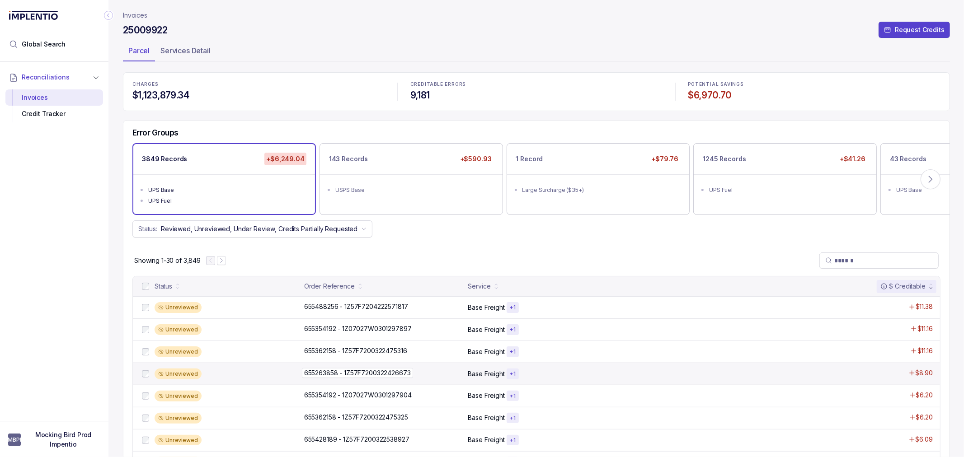
click at [353, 369] on p "655263858 - 1Z57F7200322426673" at bounding box center [357, 373] width 111 height 10
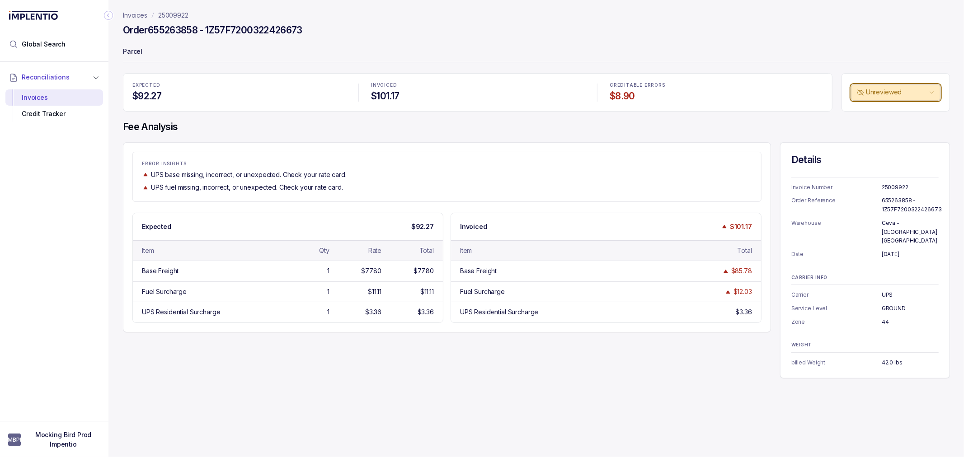
click at [919, 92] on p "Unreviewed" at bounding box center [896, 92] width 61 height 9
click at [886, 125] on p "Accepted" at bounding box center [879, 126] width 29 height 9
click at [546, 142] on div "ERROR INSIGHTS UPS base missing, incorrect, or unexpected. Check your rate card…" at bounding box center [447, 237] width 648 height 190
click at [183, 15] on p "25009922" at bounding box center [173, 15] width 30 height 9
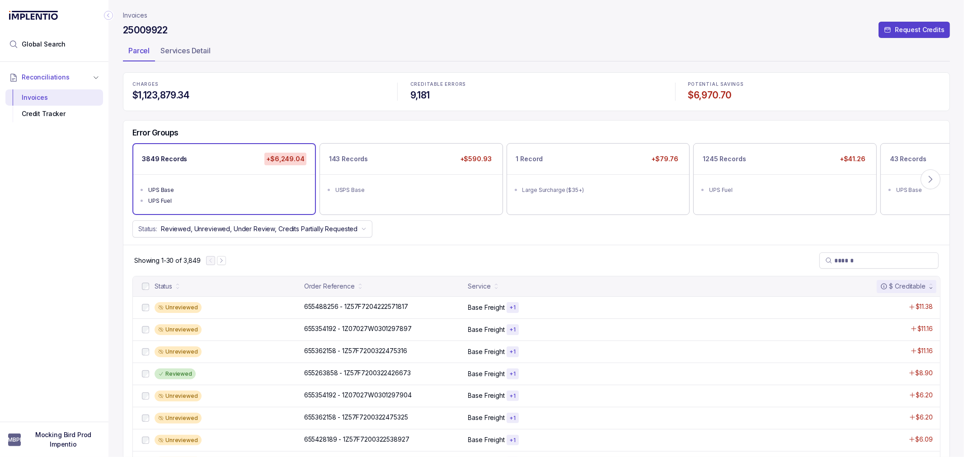
click at [847, 35] on div "25009922 Request Credits" at bounding box center [536, 31] width 827 height 16
click at [904, 27] on p "Request Credits" at bounding box center [920, 29] width 50 height 9
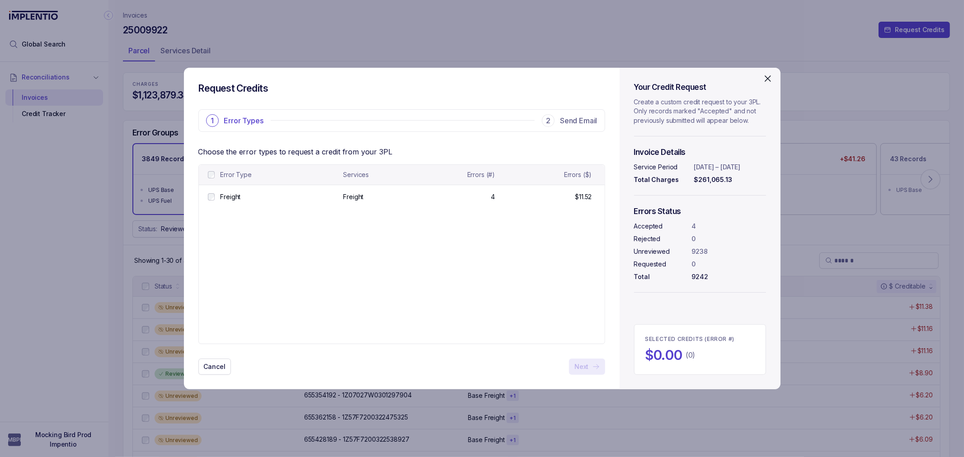
click at [370, 264] on table "Error Type Services Errors (#) Errors ($) Freight Freight Freight Freight 4 4 $…" at bounding box center [402, 254] width 406 height 179
click at [333, 335] on table "Error Type Services Errors (#) Errors ($) Freight Freight Freight Freight 4 4 $…" at bounding box center [402, 254] width 406 height 179
click at [450, 317] on table "Error Type Services Errors (#) Errors ($) Freight Freight Freight Freight 4 4 $…" at bounding box center [402, 254] width 406 height 179
click at [394, 220] on table "Error Type Services Errors (#) Errors ($) Freight Freight Freight Freight 4 4 $…" at bounding box center [402, 254] width 406 height 179
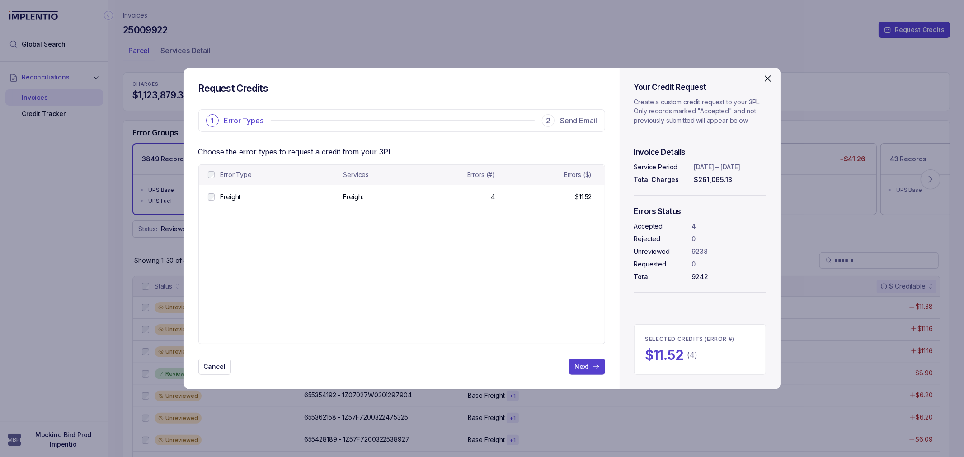
drag, startPoint x: 563, startPoint y: 285, endPoint x: 568, endPoint y: 282, distance: 5.7
click at [563, 286] on table "Error Type Services Errors (#) Errors ($) Freight Freight Freight Freight 4 4 $…" at bounding box center [402, 254] width 406 height 179
click at [576, 373] on button "Next" at bounding box center [587, 367] width 36 height 16
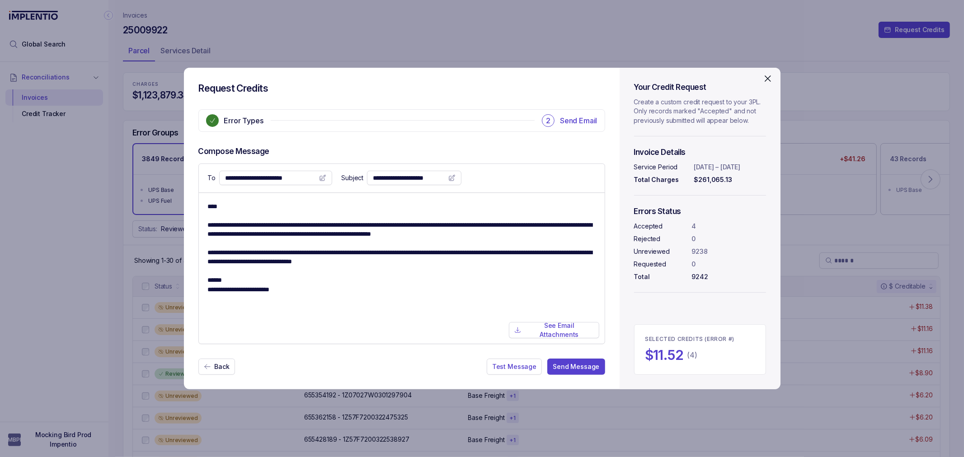
click at [373, 267] on textarea "**********" at bounding box center [402, 268] width 388 height 133
click at [371, 266] on textarea "**********" at bounding box center [402, 268] width 388 height 133
click at [361, 259] on textarea "**********" at bounding box center [402, 268] width 388 height 133
click at [377, 257] on textarea "**********" at bounding box center [402, 268] width 388 height 133
click at [389, 261] on textarea "**********" at bounding box center [402, 268] width 388 height 133
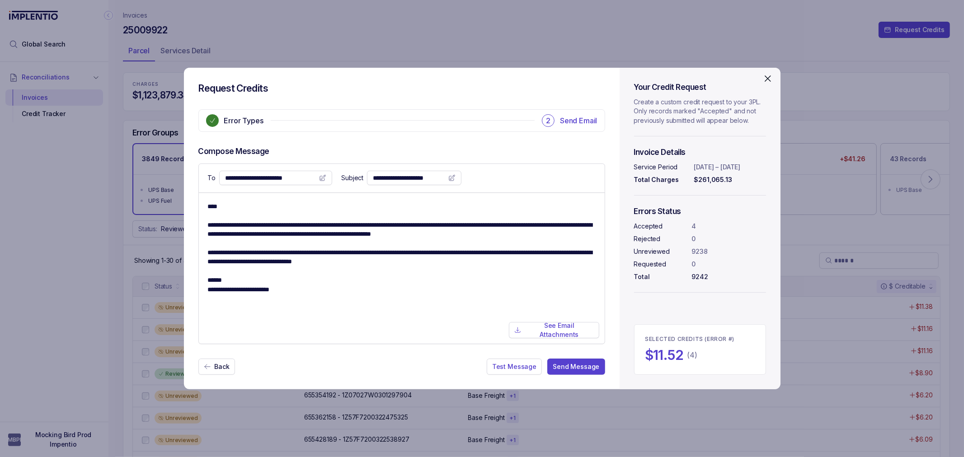
click at [393, 252] on textarea "**********" at bounding box center [402, 268] width 388 height 133
click at [529, 329] on p "See Email Attachments" at bounding box center [559, 330] width 69 height 19
click at [205, 369] on icon at bounding box center [207, 366] width 7 height 7
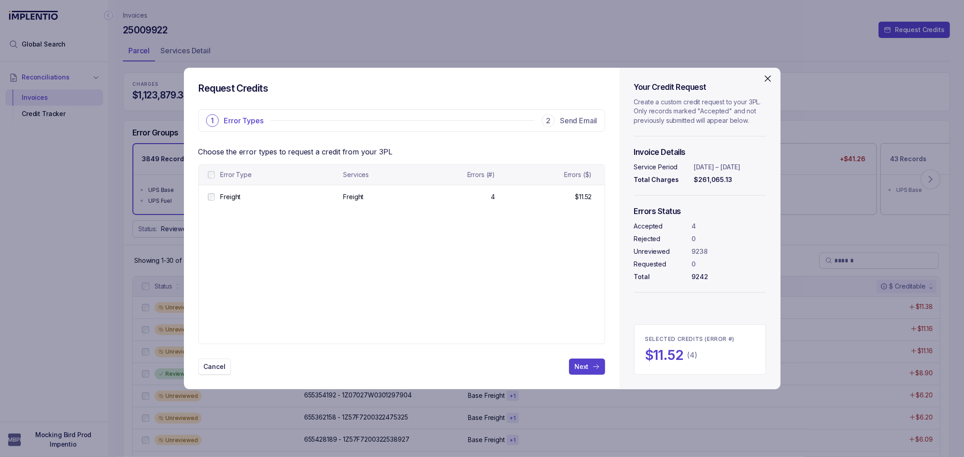
click at [210, 367] on p "Cancel" at bounding box center [215, 366] width 22 height 9
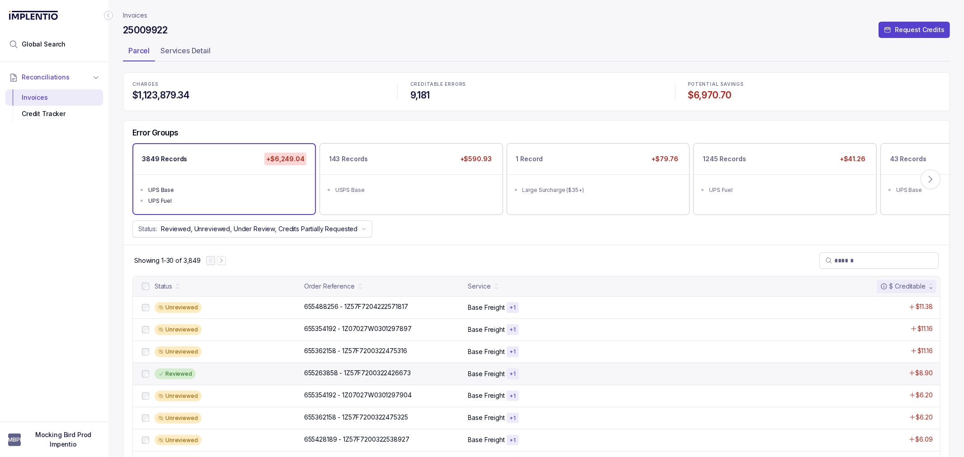
click at [170, 375] on div "Reviewed" at bounding box center [175, 374] width 41 height 11
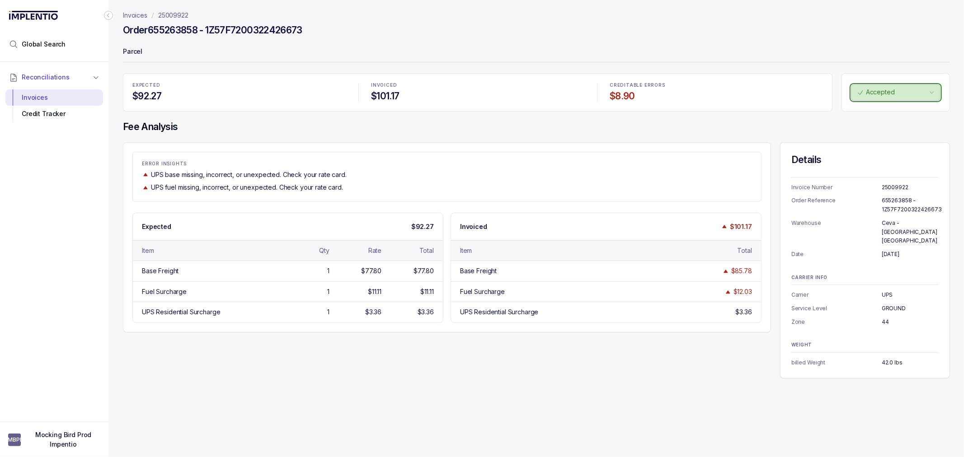
click at [864, 97] on button "Accepted" at bounding box center [895, 92] width 89 height 16
click at [873, 108] on p "Unreviewed" at bounding box center [883, 112] width 36 height 9
click at [595, 137] on div "EXPECTED $92.27 INVOICED $101.17 CREDITABLE ERRORS $8.90 Unreviewed Fee Analysi…" at bounding box center [536, 225] width 827 height 305
click at [168, 11] on p "25009922" at bounding box center [173, 15] width 30 height 9
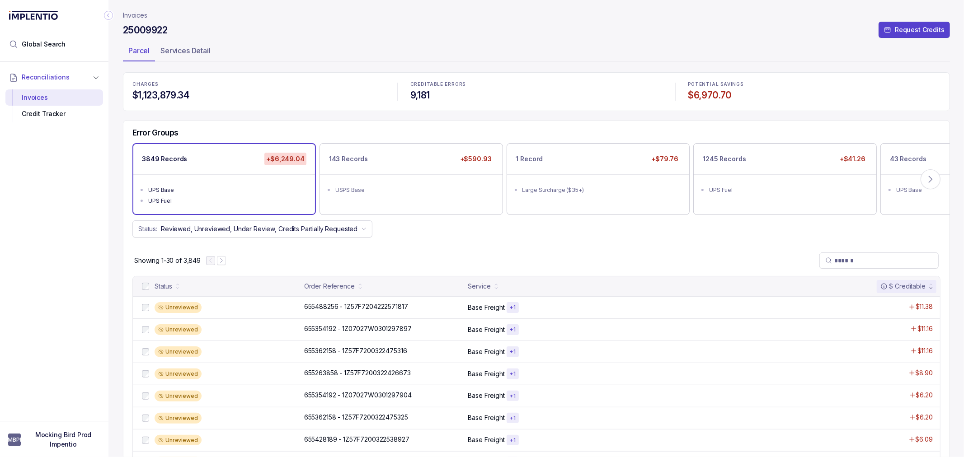
click at [281, 48] on ul "Parcel Services Detail" at bounding box center [536, 52] width 827 height 18
click at [281, 51] on ul "Parcel Services Detail" at bounding box center [536, 52] width 827 height 18
click at [283, 66] on header "Invoices 25009922 Request Credits Parcel Services Detail" at bounding box center [536, 36] width 827 height 72
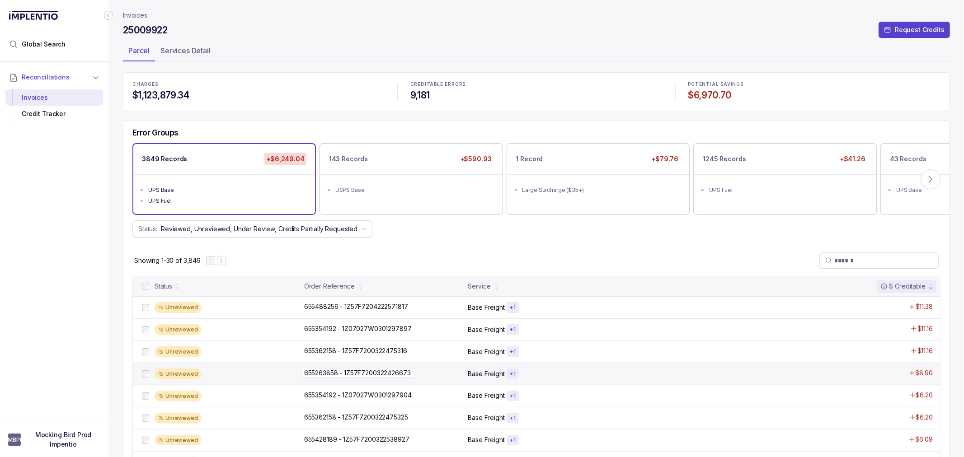
click at [329, 374] on p "655263858 - 1Z57F7200322426673" at bounding box center [357, 373] width 111 height 10
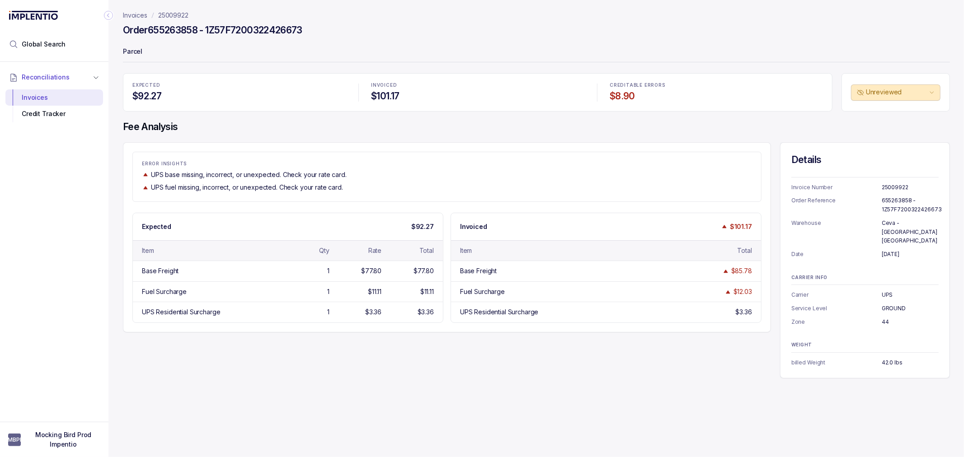
click at [615, 367] on div "ERROR INSIGHTS UPS base missing, incorrect, or unexpected. Check your rate card…" at bounding box center [536, 260] width 827 height 236
click at [851, 358] on p "billed Weight" at bounding box center [836, 362] width 90 height 9
click at [852, 358] on p "billed Weight" at bounding box center [836, 362] width 90 height 9
click at [436, 371] on div "Invoices 25009922 Order 655263858 - 1Z57F7200322426673 Parcel EXPECTED $92.27 I…" at bounding box center [532, 228] width 849 height 457
click at [437, 361] on div "ERROR INSIGHTS UPS base missing, incorrect, or unexpected. Check your rate card…" at bounding box center [536, 260] width 827 height 236
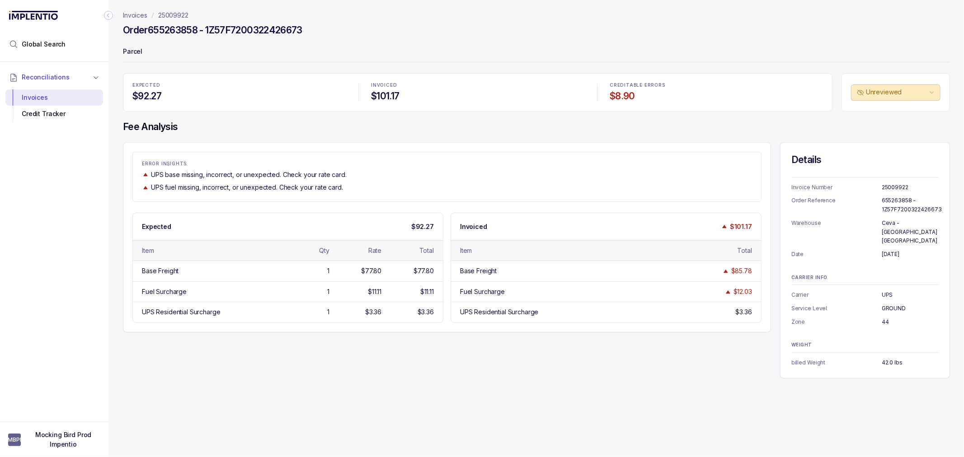
click at [437, 361] on div "ERROR INSIGHTS UPS base missing, incorrect, or unexpected. Check your rate card…" at bounding box center [536, 260] width 827 height 236
click at [440, 358] on div "ERROR INSIGHTS UPS base missing, incorrect, or unexpected. Check your rate card…" at bounding box center [536, 260] width 827 height 236
click at [441, 343] on div "ERROR INSIGHTS UPS base missing, incorrect, or unexpected. Check your rate card…" at bounding box center [536, 260] width 827 height 236
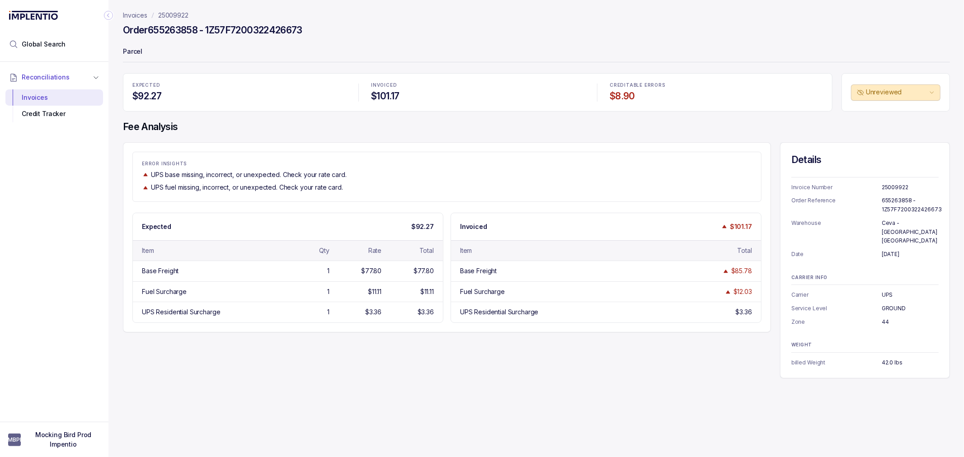
click at [441, 343] on div "ERROR INSIGHTS UPS base missing, incorrect, or unexpected. Check your rate card…" at bounding box center [536, 260] width 827 height 236
click at [445, 340] on div "ERROR INSIGHTS UPS base missing, incorrect, or unexpected. Check your rate card…" at bounding box center [536, 260] width 827 height 236
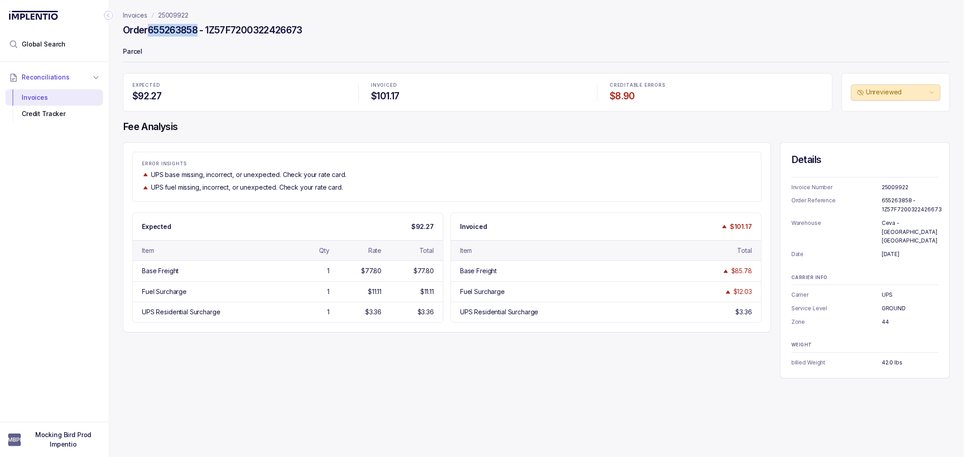
drag, startPoint x: 199, startPoint y: 30, endPoint x: 150, endPoint y: 31, distance: 48.8
click at [150, 31] on h4 "Order 655263858 - 1Z57F7200322426673" at bounding box center [212, 30] width 179 height 13
click at [58, 47] on span "Global Search" at bounding box center [44, 44] width 44 height 9
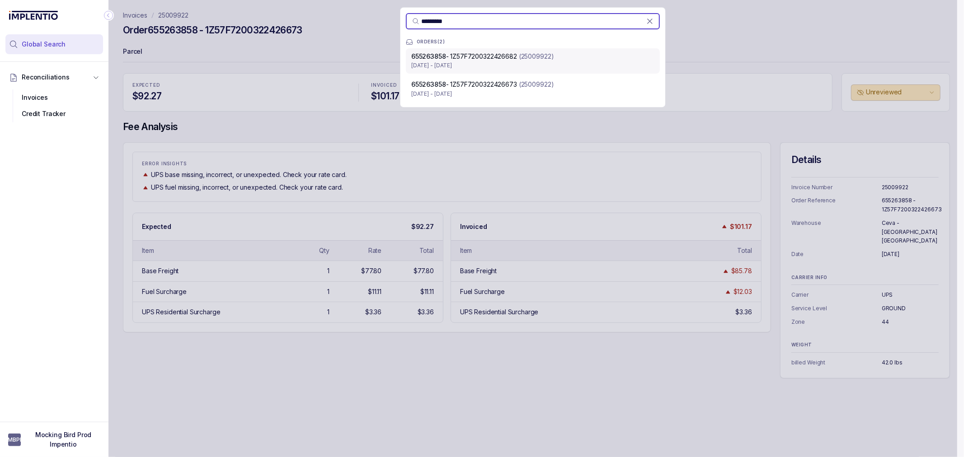
type input "*********"
click at [551, 58] on p "(25009922)" at bounding box center [536, 56] width 35 height 9
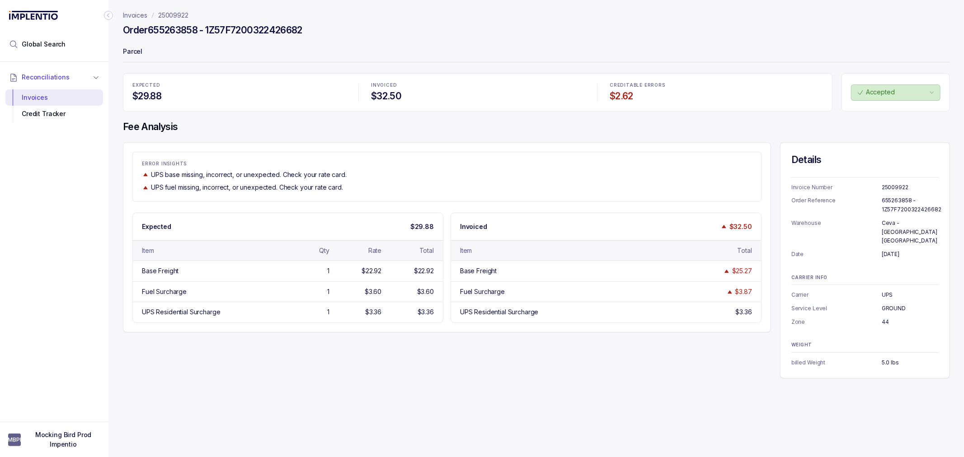
click at [895, 358] on p "5.0 lbs" at bounding box center [910, 362] width 57 height 9
click at [508, 350] on div "ERROR INSIGHTS UPS base missing, incorrect, or unexpected. Check your rate card…" at bounding box center [536, 260] width 827 height 236
click at [894, 360] on div "Details Invoice Number 25009922 Order Reference 655263858 - 1Z57F7200322426682 …" at bounding box center [865, 260] width 170 height 236
click at [882, 358] on p "5.0 lbs" at bounding box center [910, 362] width 57 height 9
click at [889, 358] on p "5.0 lbs" at bounding box center [910, 362] width 57 height 9
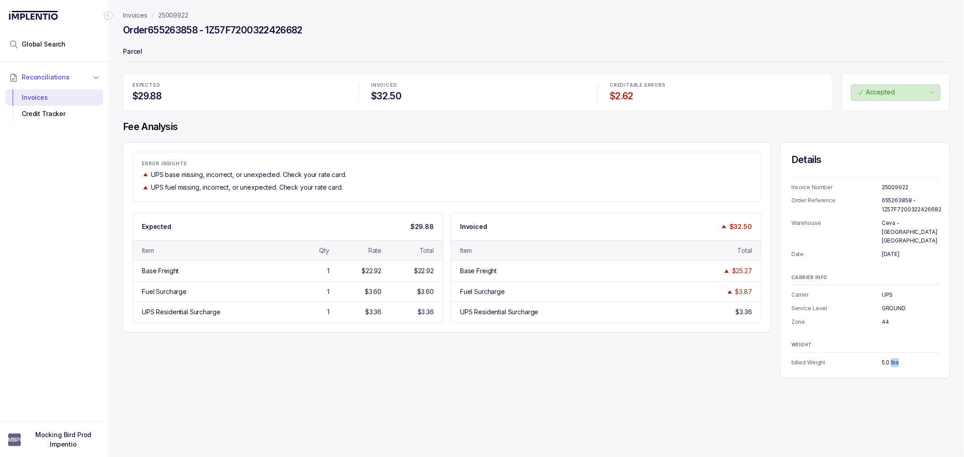
click at [889, 358] on p "5.0 lbs" at bounding box center [910, 362] width 57 height 9
click at [890, 358] on p "5.0 lbs" at bounding box center [910, 362] width 57 height 9
click at [890, 343] on div "WEIGHT billed Weight 5.0 lbs" at bounding box center [864, 355] width 147 height 24
click at [892, 366] on div "Details Invoice Number 25009922 Order Reference 655263858 - 1Z57F7200322426682 …" at bounding box center [865, 260] width 170 height 236
click at [888, 319] on div "Details Invoice Number 25009922 Order Reference 655263858 - 1Z57F7200322426682 …" at bounding box center [865, 260] width 170 height 236
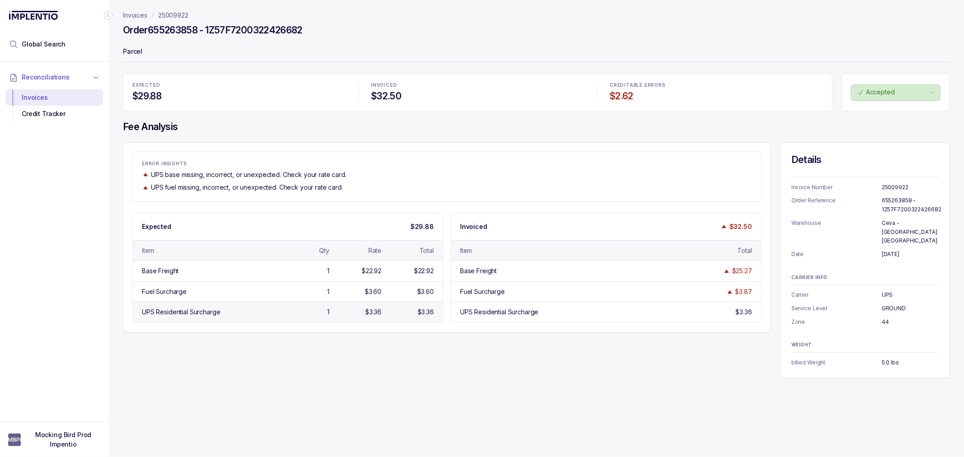
click at [350, 316] on div "$3.36" at bounding box center [357, 312] width 49 height 9
drag, startPoint x: 380, startPoint y: 275, endPoint x: 380, endPoint y: 310, distance: 34.8
click at [380, 309] on div "Base Freight 1 $22.92 $22.92 Fuel Surcharge 1 $3.60 $3.60 UPS Residential Surch…" at bounding box center [288, 291] width 310 height 61
click at [378, 313] on div "$3.36" at bounding box center [373, 312] width 16 height 9
click at [883, 318] on p "44" at bounding box center [910, 322] width 57 height 9
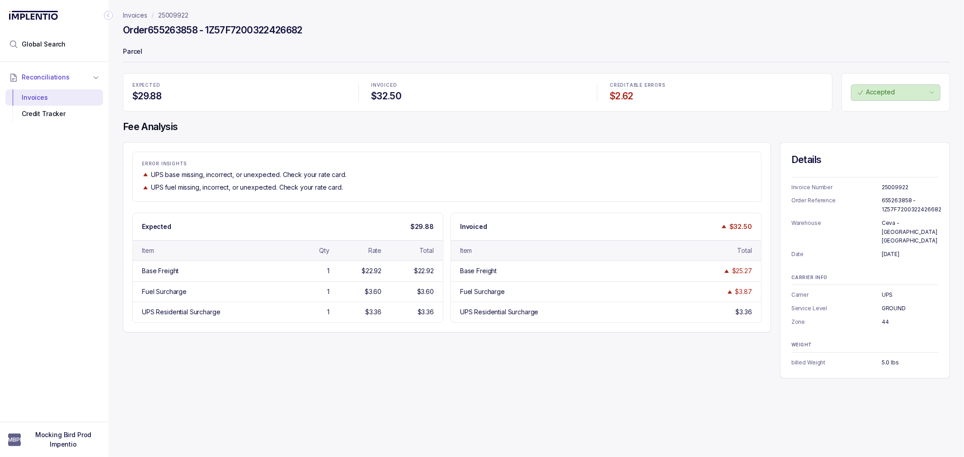
click at [896, 371] on div "Invoices 25009922 Order 655263858 - 1Z57F7200322426682 Parcel EXPECTED $29.88 I…" at bounding box center [532, 228] width 849 height 457
click at [369, 373] on div "Invoices 25009922 Order 655263858 - 1Z57F7200322426682 Parcel EXPECTED $29.88 I…" at bounding box center [532, 228] width 849 height 457
click at [372, 346] on div "ERROR INSIGHTS UPS base missing, incorrect, or unexpected. Check your rate card…" at bounding box center [536, 260] width 827 height 236
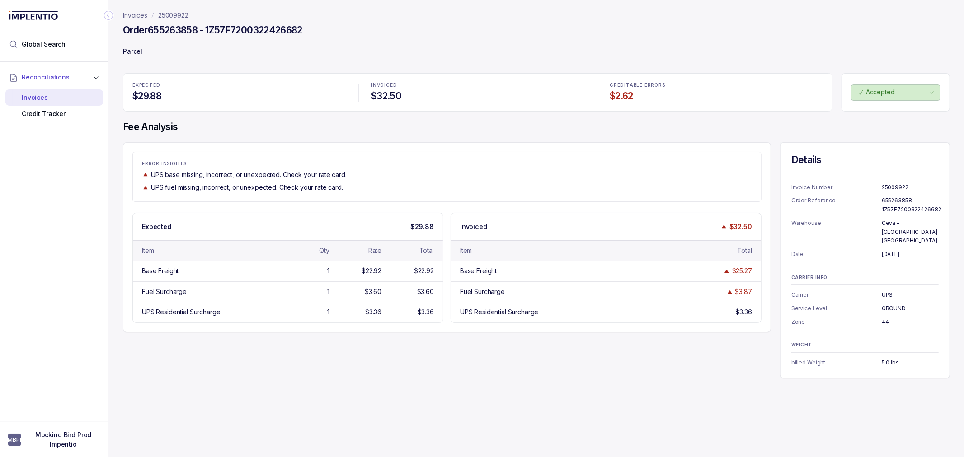
click at [372, 346] on div "ERROR INSIGHTS UPS base missing, incorrect, or unexpected. Check your rate card…" at bounding box center [536, 260] width 827 height 236
click at [469, 368] on div "ERROR INSIGHTS UPS base missing, incorrect, or unexpected. Check your rate card…" at bounding box center [536, 260] width 827 height 236
click at [493, 342] on div "ERROR INSIGHTS UPS base missing, incorrect, or unexpected. Check your rate card…" at bounding box center [536, 260] width 827 height 236
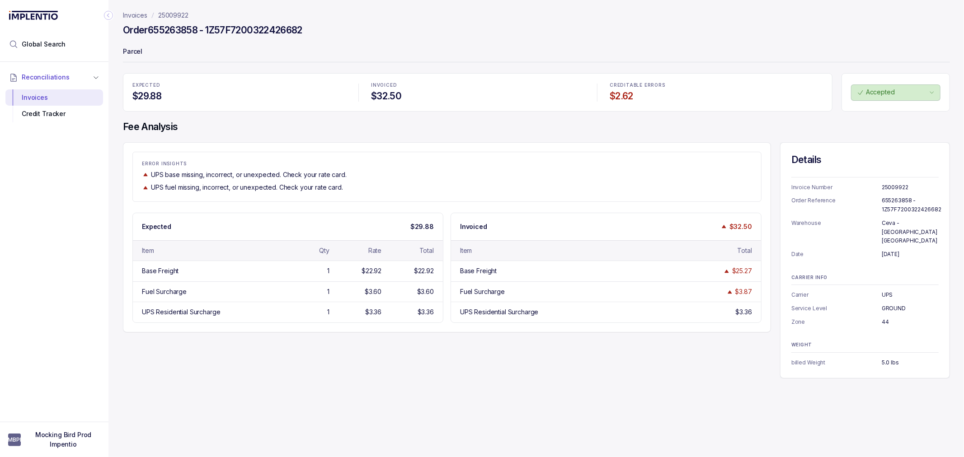
drag, startPoint x: 502, startPoint y: 371, endPoint x: 570, endPoint y: 362, distance: 68.4
click at [502, 371] on div "Invoices 25009922 Order 655263858 - 1Z57F7200322426682 Parcel EXPECTED $29.88 I…" at bounding box center [532, 228] width 849 height 457
click at [875, 358] on p "billed Weight" at bounding box center [836, 362] width 90 height 9
drag, startPoint x: 906, startPoint y: 352, endPoint x: 866, endPoint y: 352, distance: 40.7
click at [866, 358] on li "billed Weight 5.0 lbs" at bounding box center [864, 362] width 147 height 9
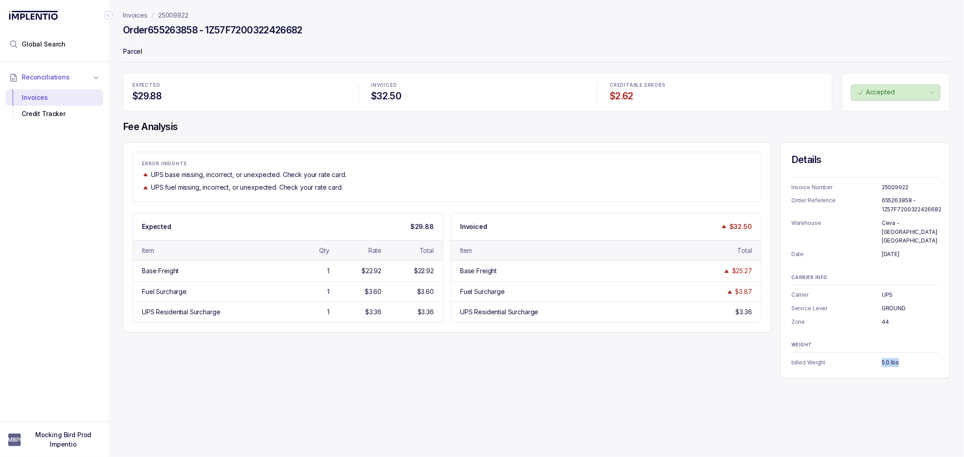
click at [866, 358] on p "billed Weight" at bounding box center [836, 362] width 90 height 9
click at [431, 355] on div "ERROR INSIGHTS UPS base missing, incorrect, or unexpected. Check your rate card…" at bounding box center [536, 260] width 827 height 236
click at [431, 354] on div "ERROR INSIGHTS UPS base missing, incorrect, or unexpected. Check your rate card…" at bounding box center [536, 260] width 827 height 236
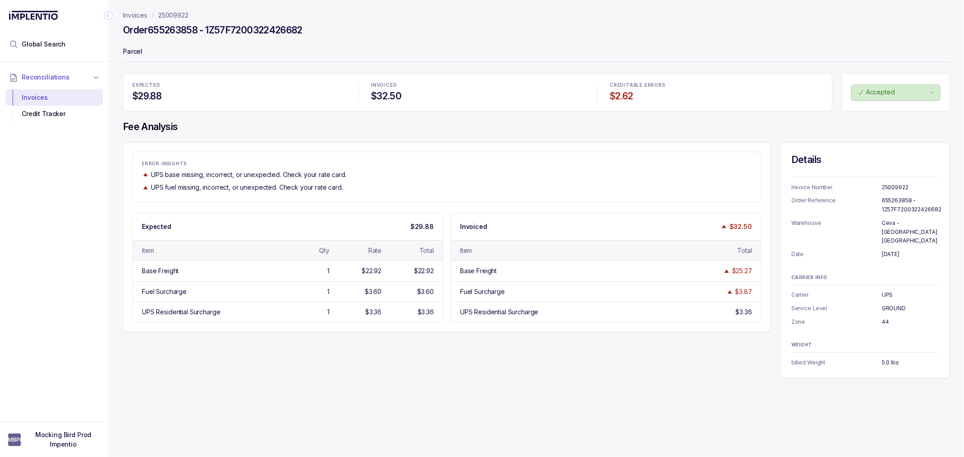
click at [431, 354] on div "ERROR INSIGHTS UPS base missing, incorrect, or unexpected. Check your rate card…" at bounding box center [536, 260] width 827 height 236
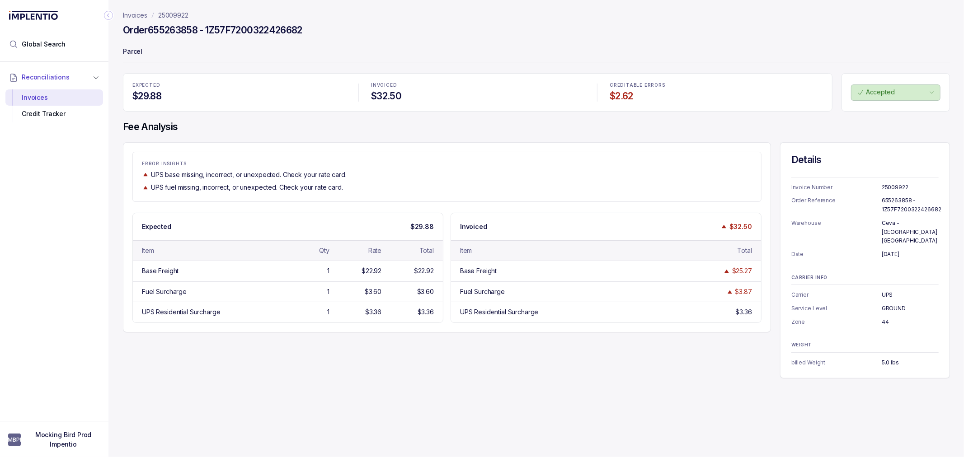
click at [445, 341] on div "ERROR INSIGHTS UPS base missing, incorrect, or unexpected. Check your rate card…" at bounding box center [536, 260] width 827 height 236
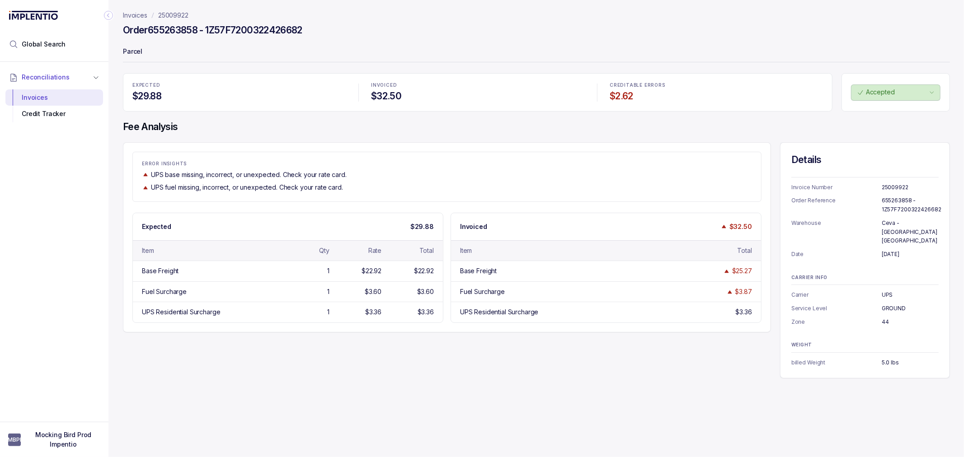
click at [422, 341] on div "ERROR INSIGHTS UPS base missing, incorrect, or unexpected. Check your rate card…" at bounding box center [536, 260] width 827 height 236
click at [413, 340] on div "ERROR INSIGHTS UPS base missing, incorrect, or unexpected. Check your rate card…" at bounding box center [536, 260] width 827 height 236
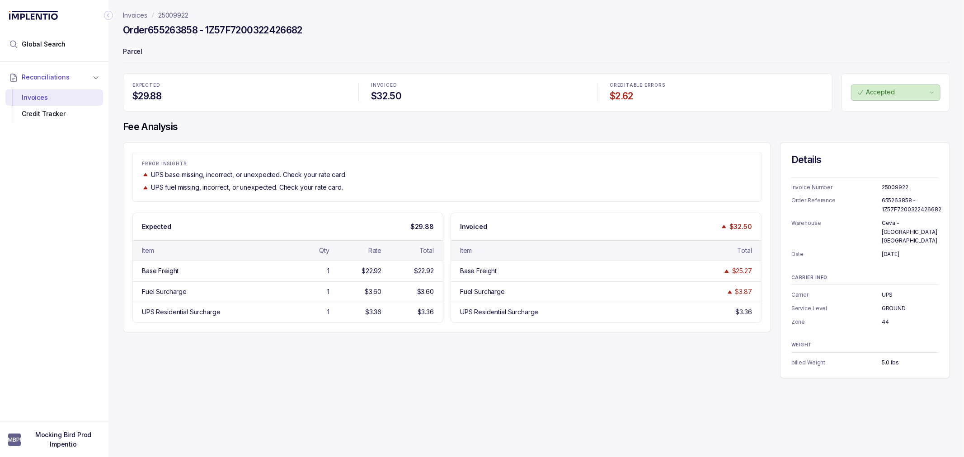
click at [413, 340] on div "ERROR INSIGHTS UPS base missing, incorrect, or unexpected. Check your rate card…" at bounding box center [536, 260] width 827 height 236
click at [409, 342] on div "ERROR INSIGHTS UPS base missing, incorrect, or unexpected. Check your rate card…" at bounding box center [536, 260] width 827 height 236
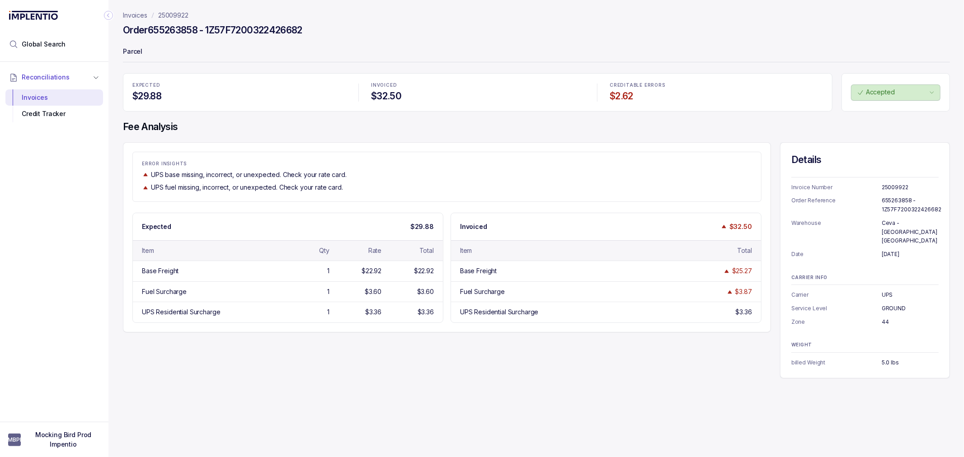
click at [133, 15] on p "Invoices" at bounding box center [135, 15] width 24 height 9
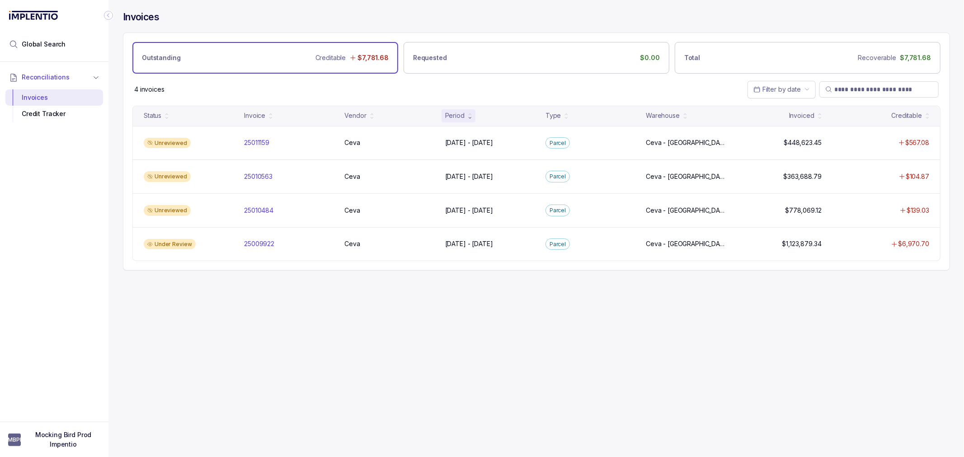
click at [264, 371] on div "Invoices Outstanding Creditable $7,781.68 Requested $0.00 Total Recoverable $7,…" at bounding box center [532, 228] width 849 height 457
click at [260, 357] on div "Invoices Outstanding Creditable $7,781.68 Requested $0.00 Total Recoverable $7,…" at bounding box center [532, 228] width 849 height 457
click at [252, 334] on div "Invoices Outstanding Creditable $7,781.68 Requested $0.00 Total Recoverable $7,…" at bounding box center [532, 228] width 849 height 457
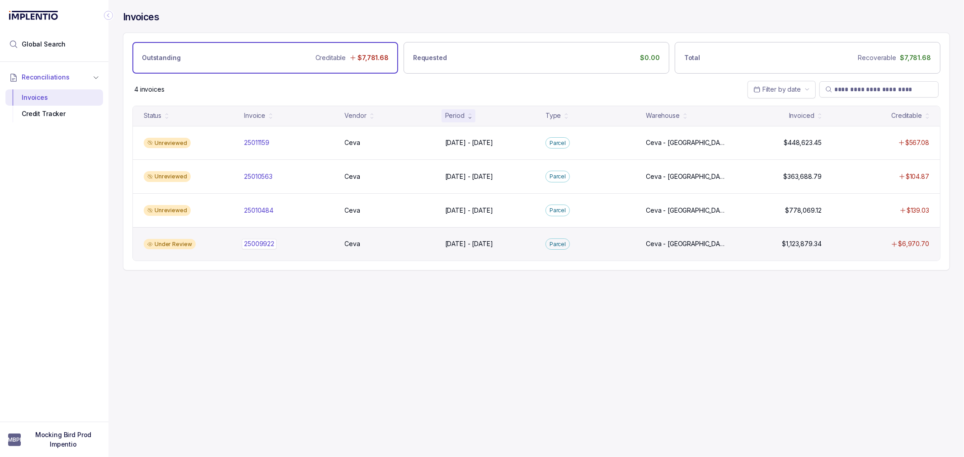
click at [258, 249] on p "25009922" at bounding box center [259, 244] width 35 height 10
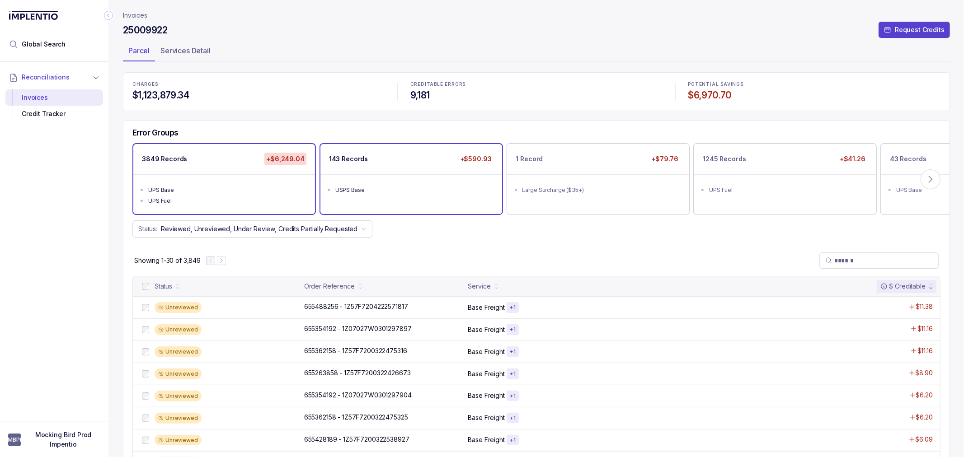
click at [385, 186] on div "USPS Base" at bounding box center [413, 190] width 157 height 9
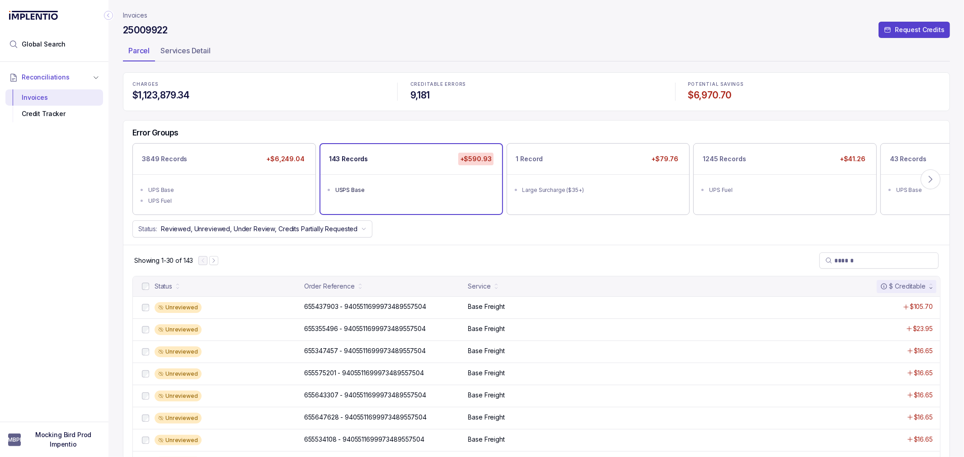
scroll to position [50, 0]
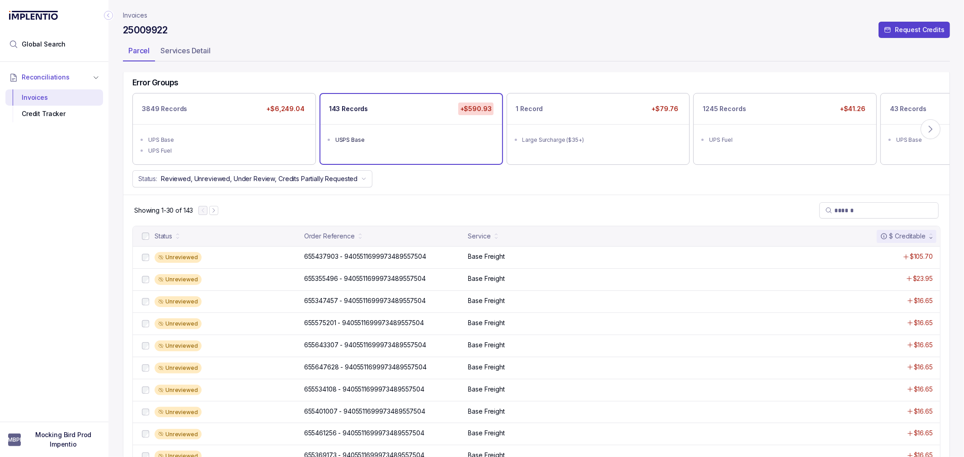
click at [442, 206] on div "Showing 1-30 of 143" at bounding box center [536, 210] width 826 height 31
click at [426, 183] on div "Status: Reviewed, Unreviewed, Under Review, Credits Partially Requested" at bounding box center [536, 178] width 826 height 17
click at [326, 257] on p "655437903 - 9405511699973489557504" at bounding box center [365, 257] width 127 height 10
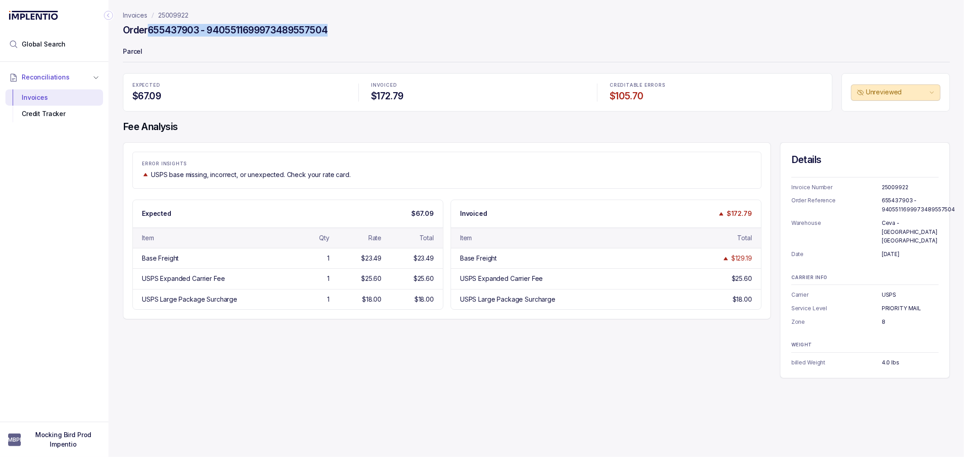
drag, startPoint x: 336, startPoint y: 28, endPoint x: 151, endPoint y: 33, distance: 184.9
click at [151, 33] on div "Order 655437903 - 9405511699973489557504" at bounding box center [536, 31] width 827 height 16
click at [199, 33] on h4 "Order 655437903 - 9405511699973489557504" at bounding box center [225, 30] width 205 height 13
drag, startPoint x: 148, startPoint y: 29, endPoint x: 199, endPoint y: 29, distance: 51.5
click at [199, 29] on h4 "Order 655437903 - 9405511699973489557504" at bounding box center [225, 30] width 205 height 13
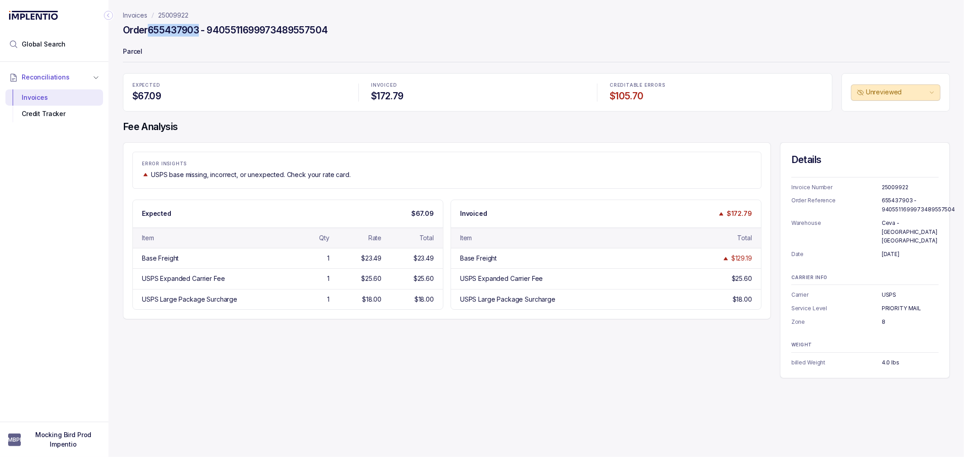
click at [199, 29] on h4 "Order 655437903 - 9405511699973489557504" at bounding box center [225, 30] width 205 height 13
drag, startPoint x: 201, startPoint y: 29, endPoint x: 150, endPoint y: 29, distance: 50.6
click at [150, 29] on h4 "Order 655437903 - 9405511699973489557504" at bounding box center [225, 30] width 205 height 13
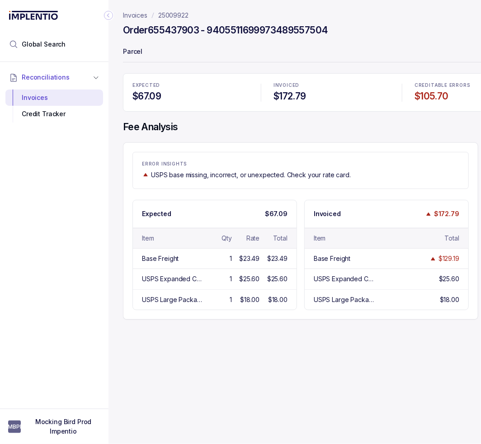
click at [222, 30] on h4 "Order 655437903 - 9405511699973489557504" at bounding box center [225, 30] width 205 height 13
click at [281, 16] on nav "Invoices 25009922" at bounding box center [390, 15] width 534 height 9
click at [282, 28] on h4 "Order 655437903 - 9405511699973489557504" at bounding box center [225, 30] width 205 height 13
click at [175, 50] on p "Parcel" at bounding box center [390, 52] width 534 height 18
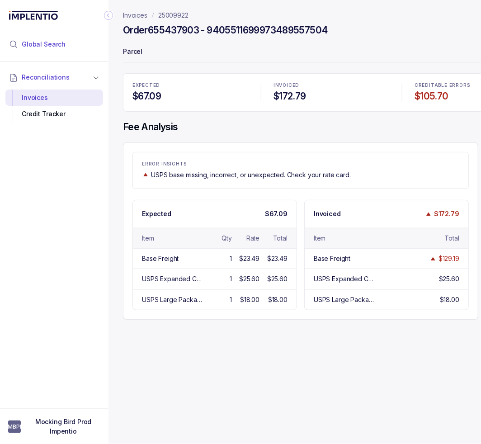
click at [31, 46] on span "Global Search" at bounding box center [44, 44] width 44 height 9
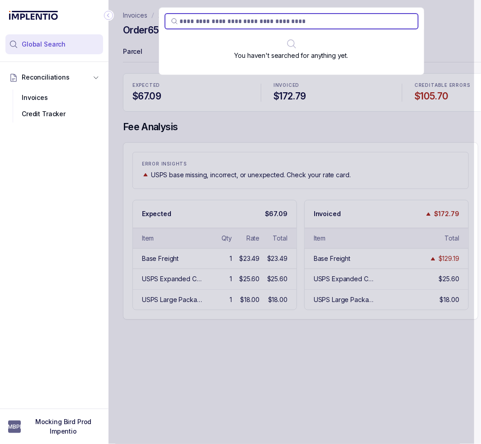
type input "*********"
click at [213, 99] on div "You haven't searched for anything yet." at bounding box center [291, 222] width 366 height 444
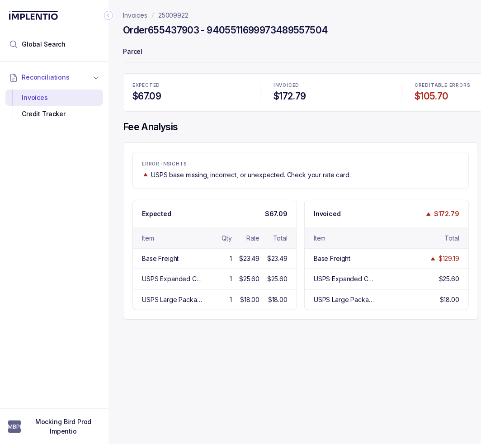
drag, startPoint x: 103, startPoint y: 336, endPoint x: 145, endPoint y: 392, distance: 69.8
click at [103, 336] on div "Reconciliations Invoices Credit Tracker" at bounding box center [54, 232] width 108 height 341
click at [167, 383] on div "Invoices 25009922 Order 655437903 - 9405511699973489557504 Parcel EXPECTED $67.…" at bounding box center [386, 222] width 556 height 444
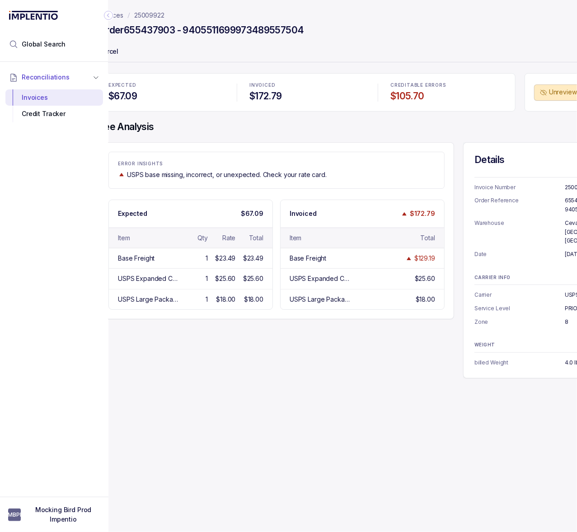
scroll to position [0, 19]
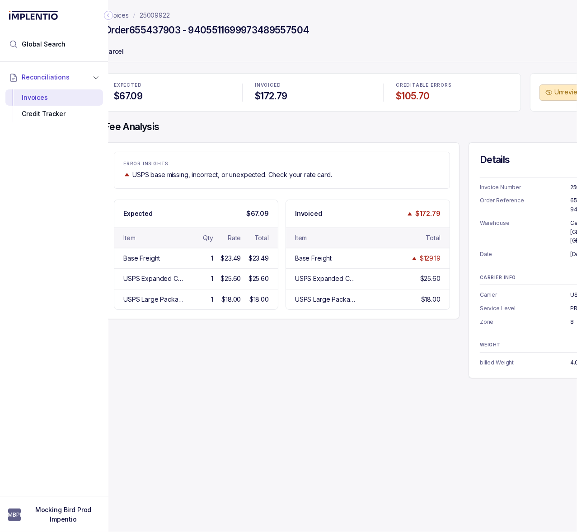
click at [319, 87] on p "INVOICED" at bounding box center [313, 85] width 116 height 5
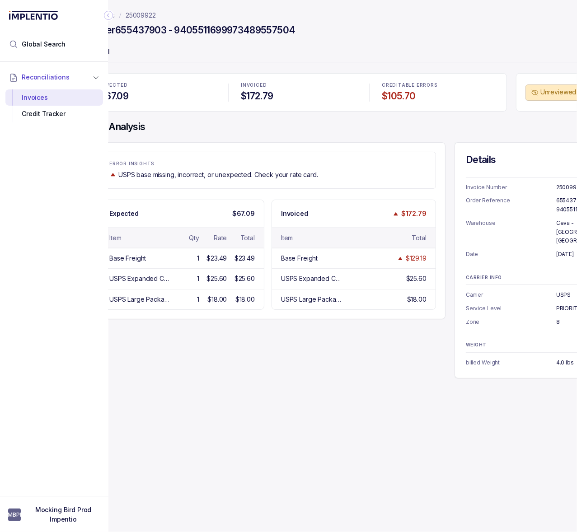
scroll to position [0, 32]
drag, startPoint x: 371, startPoint y: 382, endPoint x: 395, endPoint y: 307, distance: 78.9
click at [374, 371] on div "Invoices 25009922 Order 655437903 - 9405511699973489557504 Parcel EXPECTED $67.…" at bounding box center [355, 266] width 556 height 532
drag, startPoint x: 425, startPoint y: 258, endPoint x: 408, endPoint y: 259, distance: 17.2
click at [408, 259] on div "$129.19" at bounding box center [417, 258] width 21 height 9
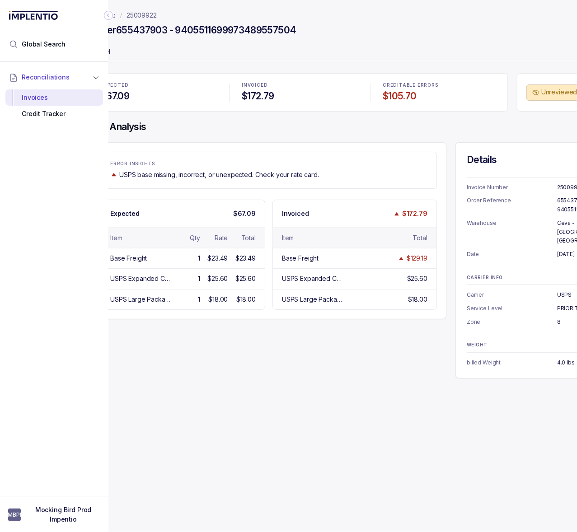
drag, startPoint x: 367, startPoint y: 344, endPoint x: 417, endPoint y: 346, distance: 49.3
click at [367, 344] on div "ERROR INSIGHTS USPS base missing, incorrect, or unexpected. Check your rate car…" at bounding box center [358, 260] width 534 height 236
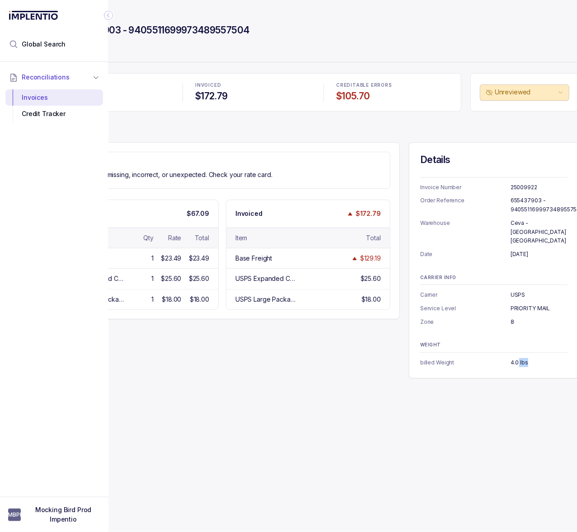
click at [562, 354] on div "Details Invoice Number 25009922 Order Reference 655437903 - 9405511699973489557…" at bounding box center [494, 260] width 170 height 236
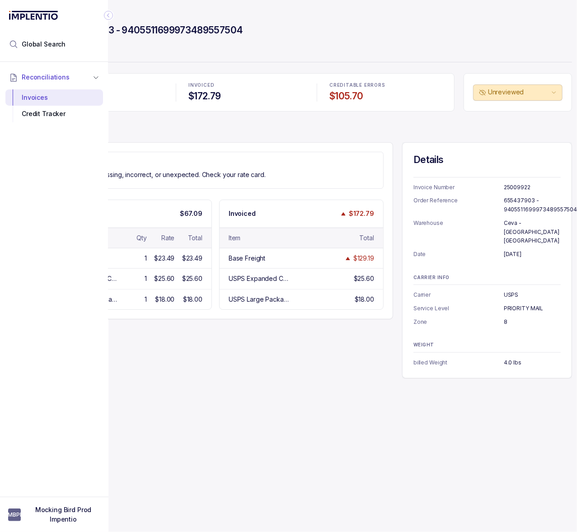
click at [418, 347] on div "WEIGHT billed Weight 4.0 lbs" at bounding box center [486, 355] width 147 height 24
drag, startPoint x: 412, startPoint y: 261, endPoint x: 279, endPoint y: 373, distance: 173.5
click at [413, 261] on div "Details Invoice Number 25009922 Order Reference 655437903 - 9405511699973489557…" at bounding box center [487, 260] width 170 height 236
drag, startPoint x: 279, startPoint y: 373, endPoint x: 214, endPoint y: 394, distance: 68.4
click at [278, 374] on div "Invoices 25009922 Order 655437903 - 9405511699973489557504 Parcel EXPECTED $67.…" at bounding box center [301, 266] width 556 height 532
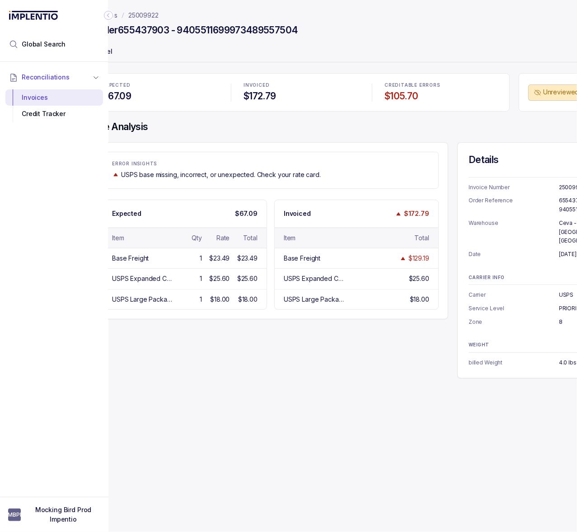
scroll to position [0, 31]
click at [217, 407] on div "Invoices 25009922 Order 655437903 - 9405511699973489557504 Parcel EXPECTED $67.…" at bounding box center [355, 266] width 556 height 532
click at [199, 342] on div "ERROR INSIGHTS USPS base missing, incorrect, or unexpected. Check your rate car…" at bounding box center [359, 260] width 534 height 236
click at [283, 55] on p "Parcel" at bounding box center [359, 52] width 534 height 18
click at [176, 346] on div "ERROR INSIGHTS USPS base missing, incorrect, or unexpected. Check your rate car…" at bounding box center [359, 260] width 534 height 236
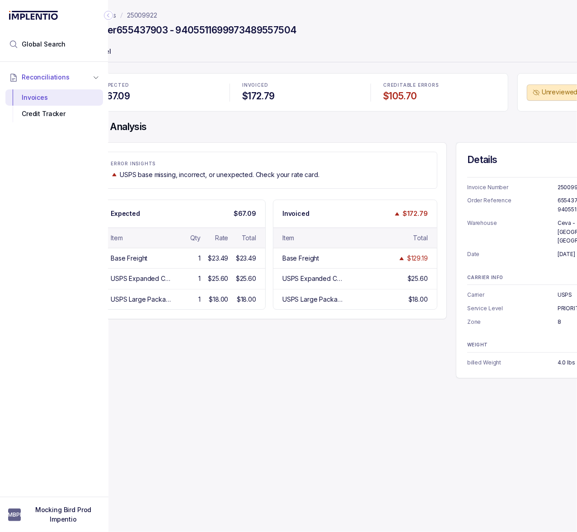
click at [193, 341] on div "ERROR INSIGHTS USPS base missing, incorrect, or unexpected. Check your rate car…" at bounding box center [359, 260] width 534 height 236
click at [228, 146] on div "ERROR INSIGHTS USPS base missing, incorrect, or unexpected. Check your rate car…" at bounding box center [269, 230] width 355 height 177
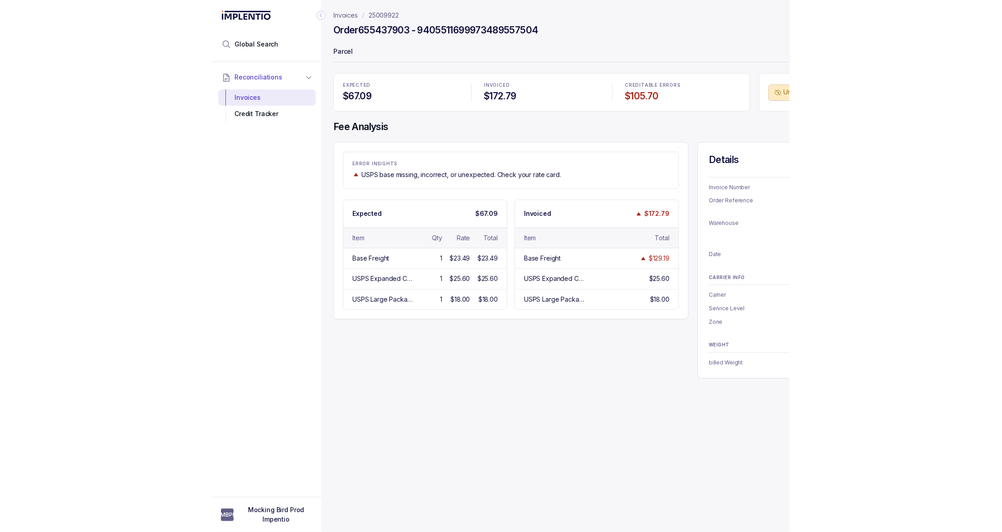
scroll to position [0, 0]
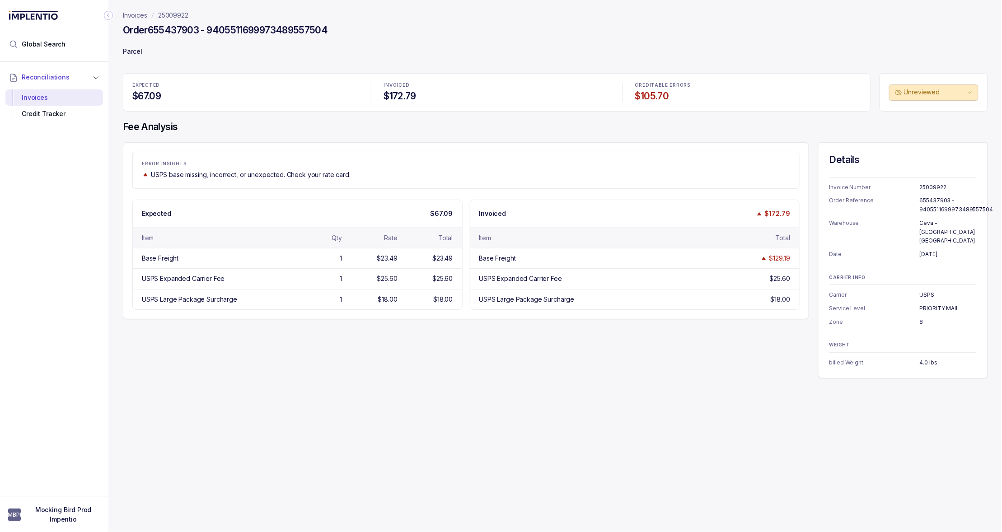
click at [310, 371] on div "Invoices 25009922 Order 655437903 - 9405511699973489557504 Parcel EXPECTED $67.…" at bounding box center [551, 266] width 887 height 532
click at [323, 355] on div "ERROR INSIGHTS USPS base missing, incorrect, or unexpected. Check your rate car…" at bounding box center [555, 260] width 865 height 236
click at [355, 270] on div "USPS Expanded Carrier Fee 1 $25.60 $25.60" at bounding box center [297, 278] width 329 height 20
click at [357, 145] on div "ERROR INSIGHTS USPS base missing, incorrect, or unexpected. Check your rate car…" at bounding box center [466, 230] width 686 height 177
click at [258, 51] on p "Parcel" at bounding box center [555, 52] width 865 height 18
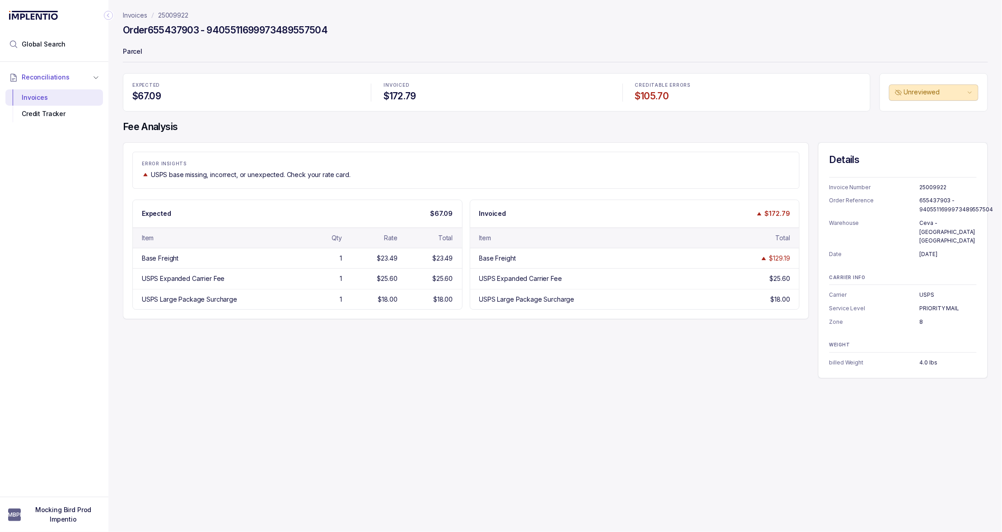
click at [258, 51] on p "Parcel" at bounding box center [555, 52] width 865 height 18
click at [256, 55] on p "Parcel" at bounding box center [555, 52] width 865 height 18
click at [868, 423] on div "Invoices 25009922 Order 655437903 - 9405511699973489557504 Parcel EXPECTED $67.…" at bounding box center [551, 266] width 887 height 532
drag, startPoint x: 584, startPoint y: 414, endPoint x: 499, endPoint y: 96, distance: 329.4
click at [584, 418] on div "Invoices 25009922 Order 655437903 - 9405511699973489557504 Parcel EXPECTED $67.…" at bounding box center [551, 266] width 887 height 532
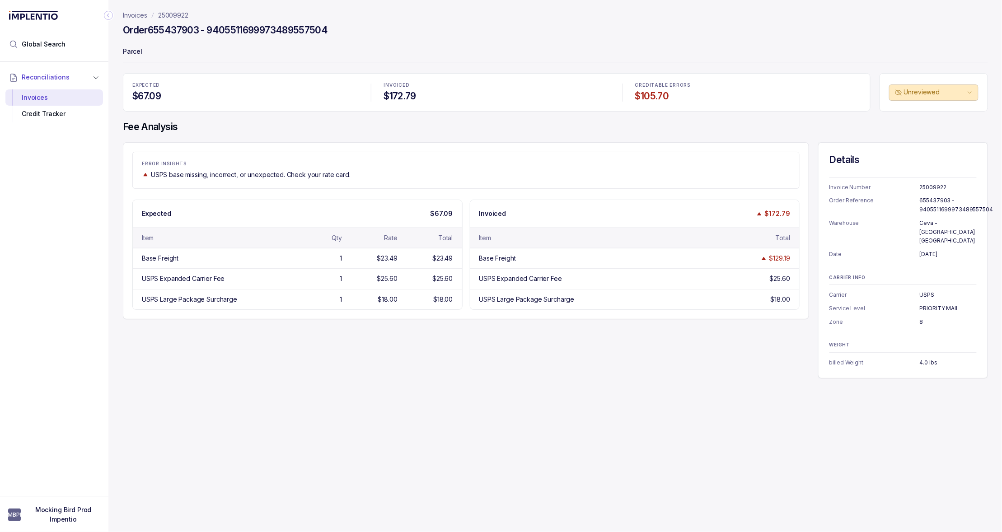
click at [479, 161] on p "ERROR INSIGHTS" at bounding box center [466, 163] width 648 height 5
click at [530, 27] on div "Order 655437903 - 9405511699973489557504" at bounding box center [555, 31] width 865 height 16
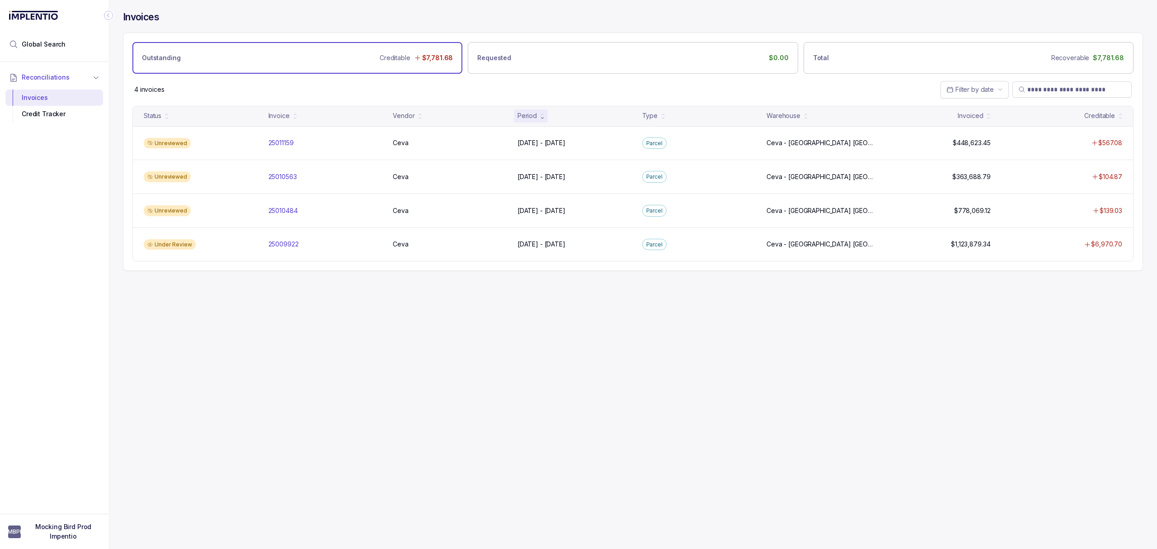
click at [581, 333] on div "Invoices Outstanding Creditable $7,781.68 Requested $0.00 Total Recoverable $7,…" at bounding box center [629, 274] width 1042 height 549
click at [540, 331] on div "Invoices Outstanding Creditable $7,781.68 Requested $0.00 Total Recoverable $7,…" at bounding box center [629, 274] width 1042 height 549
click at [491, 314] on div "Invoices Outstanding Creditable $7,781.68 Requested $0.00 Total Recoverable $7,…" at bounding box center [629, 274] width 1042 height 549
click at [278, 243] on p "25009922" at bounding box center [283, 243] width 30 height 9
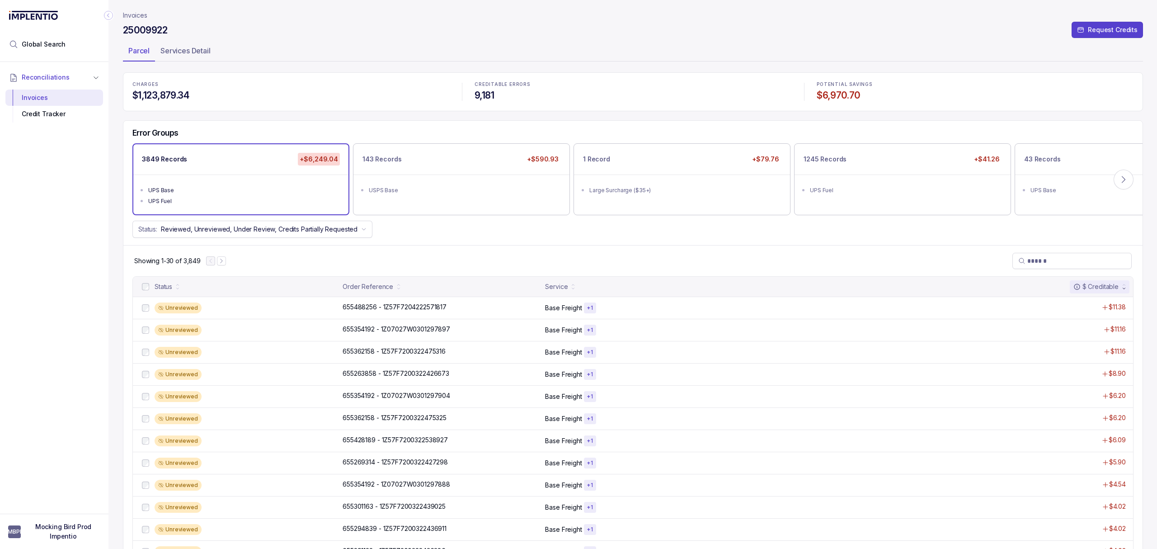
click at [966, 258] on div "Showing 1-30 of 3,849" at bounding box center [632, 260] width 1019 height 31
click at [434, 305] on div "655488256 - 1Z57F7204222571817 655488256 - 1Z57F7204222571817" at bounding box center [395, 306] width 104 height 9
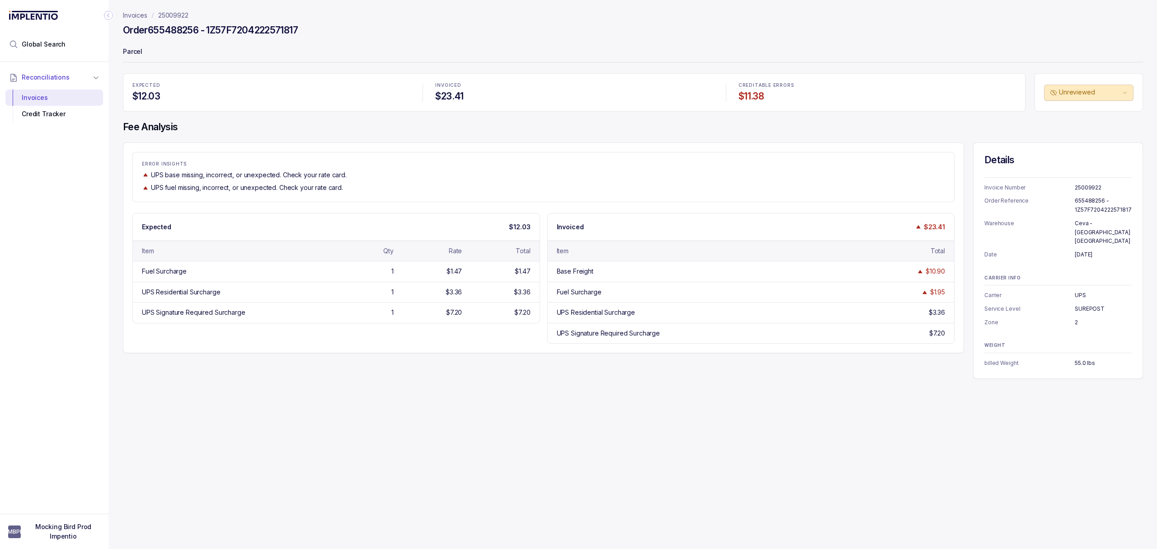
click at [288, 492] on div "Invoices 25009922 Order 655488256 - 1Z57F7204222571817 Parcel EXPECTED $12.03 I…" at bounding box center [629, 274] width 1042 height 549
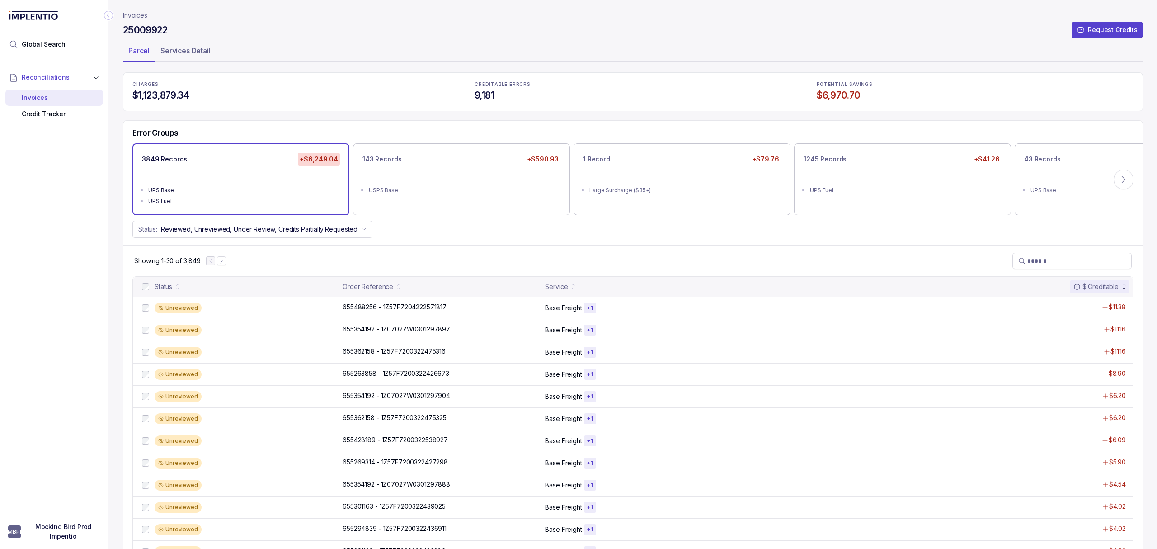
click at [1002, 68] on header "Invoices 25009922 Request Credits Parcel Services Detail" at bounding box center [633, 36] width 1020 height 72
drag, startPoint x: 549, startPoint y: 237, endPoint x: 534, endPoint y: 237, distance: 14.5
click at [549, 237] on div "Status: Reviewed, Unreviewed, Under Review, Credits Partially Requested" at bounding box center [632, 229] width 1019 height 17
click at [501, 243] on div "Error Groups 3849 Records +$6,249.04 UPS Base UPS Fuel 143 Records +$590.93 USP…" at bounding box center [632, 183] width 1019 height 125
click at [431, 305] on p "655488256 - 1Z57F7204222571817" at bounding box center [394, 307] width 108 height 10
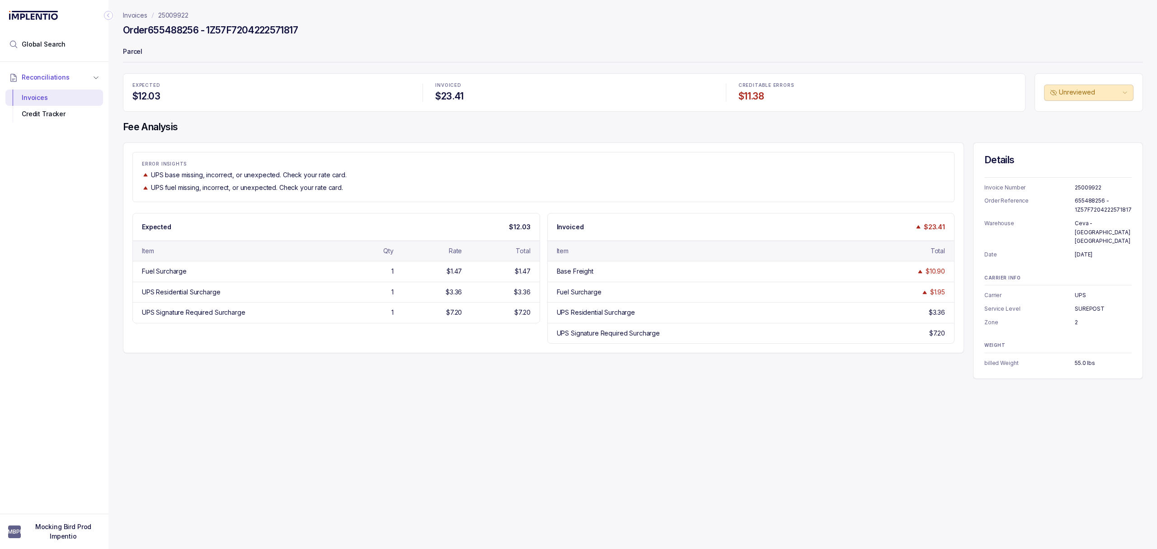
click at [398, 223] on div "Expected $12.03" at bounding box center [336, 226] width 407 height 27
click at [202, 460] on div "Invoices 25009922 Order 655488256 - 1Z57F7204222571817 Parcel EXPECTED $12.03 I…" at bounding box center [629, 274] width 1042 height 549
drag, startPoint x: 312, startPoint y: 26, endPoint x: 211, endPoint y: 37, distance: 101.7
click at [211, 37] on div "Order 655488256 - 1Z57F7204222571817" at bounding box center [633, 31] width 1020 height 16
copy h4 "1Z57F7204222571817"
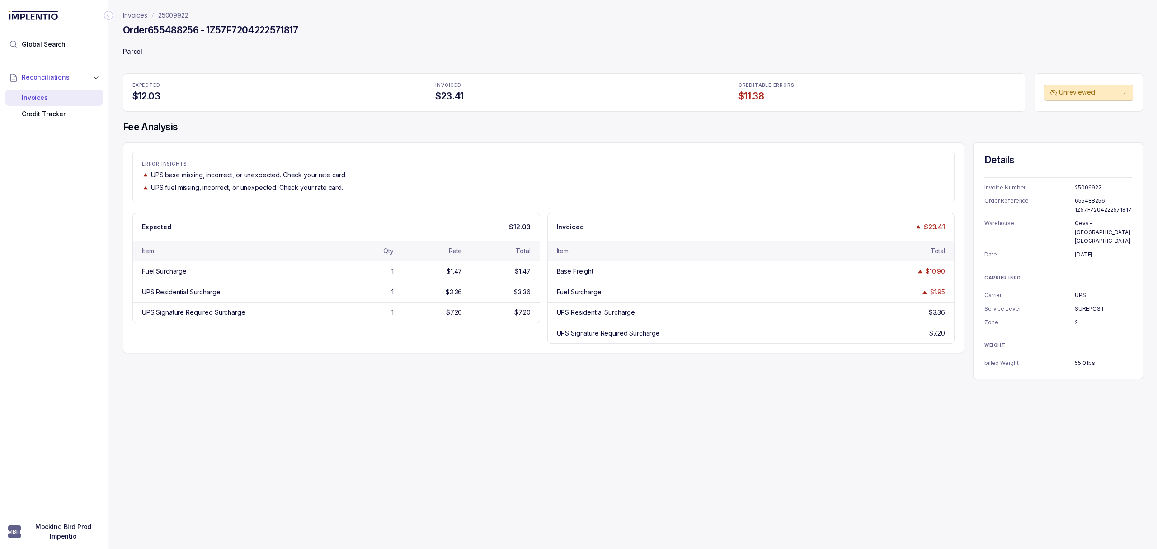
drag, startPoint x: 255, startPoint y: 423, endPoint x: 284, endPoint y: 413, distance: 31.2
click at [261, 422] on div "Invoices 25009922 Order 655488256 - 1Z57F7204222571817 Parcel EXPECTED $12.03 I…" at bounding box center [629, 274] width 1042 height 549
click at [288, 413] on div "Invoices 25009922 Order 655488256 - 1Z57F7204222571817 Parcel EXPECTED $12.03 I…" at bounding box center [629, 274] width 1042 height 549
click at [459, 85] on p "INVOICED" at bounding box center [573, 85] width 277 height 5
click at [416, 123] on h4 "Fee Analysis" at bounding box center [633, 127] width 1020 height 13
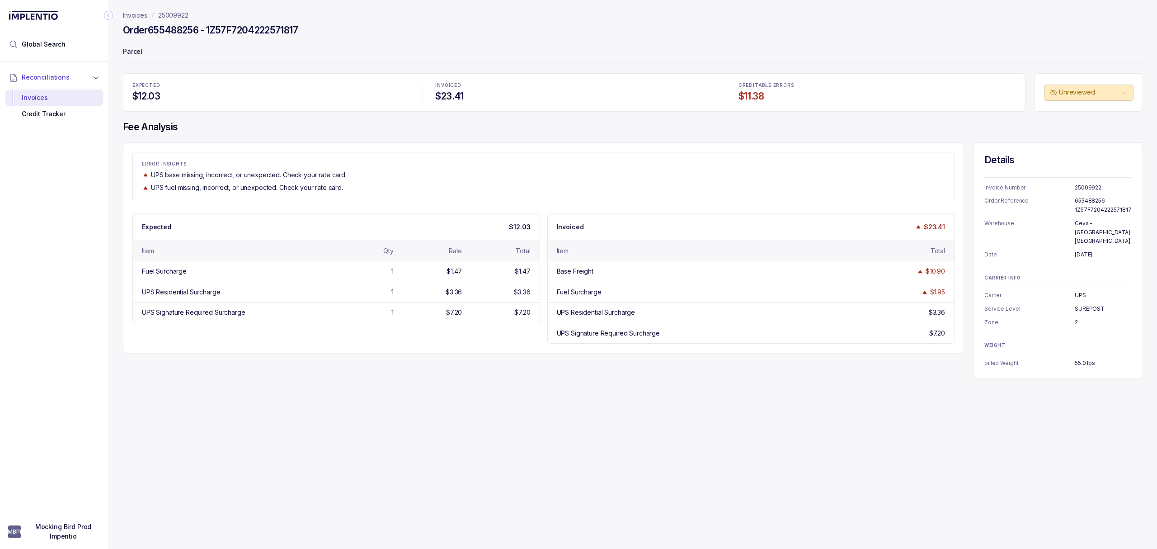
click at [306, 114] on div "EXPECTED $12.03 INVOICED $23.41 CREDITABLE ERRORS $11.38 Unreviewed Fee Analysi…" at bounding box center [633, 225] width 1020 height 305
click at [171, 438] on div "Invoices 25009922 Order 655488256 - 1Z57F7204222571817 Parcel EXPECTED $12.03 I…" at bounding box center [629, 274] width 1042 height 549
drag, startPoint x: 155, startPoint y: 375, endPoint x: 136, endPoint y: 389, distance: 24.2
click at [155, 375] on div "Invoices 25009922 Order 655488256 - 1Z57F7204222571817 Parcel EXPECTED $12.03 I…" at bounding box center [629, 274] width 1042 height 549
click at [116, 396] on div "Invoices 25009922 Order 655488256 - 1Z57F7204222571817 Parcel EXPECTED $12.03 I…" at bounding box center [629, 274] width 1042 height 549
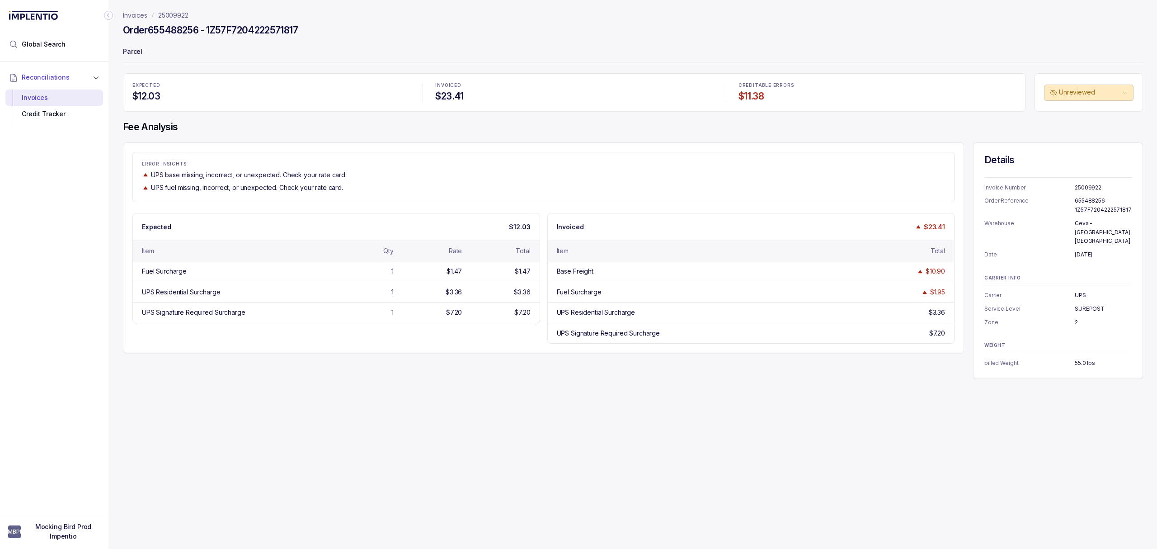
click at [210, 423] on div "Invoices 25009922 Order 655488256 - 1Z57F7204222571817 Parcel EXPECTED $12.03 I…" at bounding box center [629, 274] width 1042 height 549
click at [235, 487] on div "Invoices 25009922 Order 655488256 - 1Z57F7204222571817 Parcel EXPECTED $12.03 I…" at bounding box center [629, 274] width 1042 height 549
click at [222, 469] on div "Invoices 25009922 Order 655488256 - 1Z57F7204222571817 Parcel EXPECTED $12.03 I…" at bounding box center [629, 274] width 1042 height 549
click at [225, 466] on div "Invoices 25009922 Order 655488256 - 1Z57F7204222571817 Parcel EXPECTED $12.03 I…" at bounding box center [629, 274] width 1042 height 549
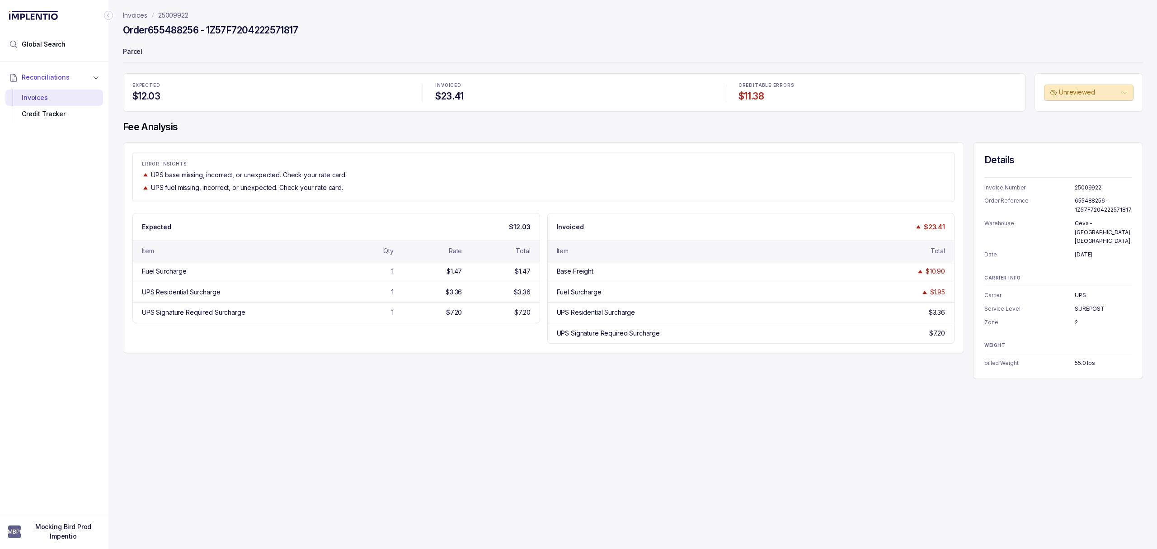
click at [608, 55] on p "Parcel" at bounding box center [633, 52] width 1020 height 18
click at [587, 47] on p "Parcel" at bounding box center [633, 52] width 1020 height 18
click at [587, 51] on p "Parcel" at bounding box center [633, 52] width 1020 height 18
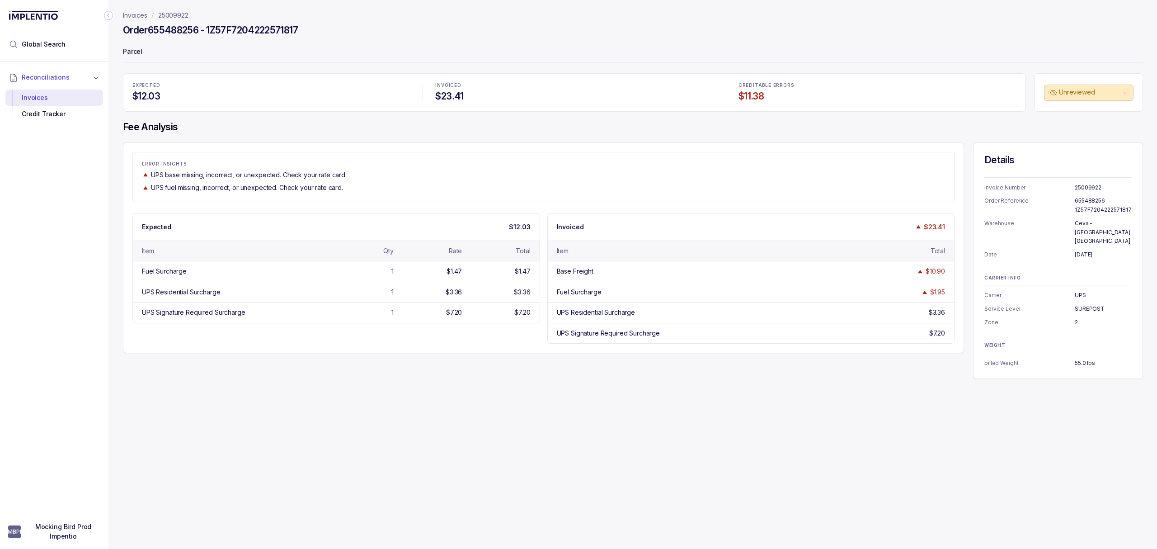
click at [587, 51] on p "Parcel" at bounding box center [633, 52] width 1020 height 18
click at [578, 56] on p "Parcel" at bounding box center [633, 52] width 1020 height 18
click at [580, 49] on p "Parcel" at bounding box center [633, 52] width 1020 height 18
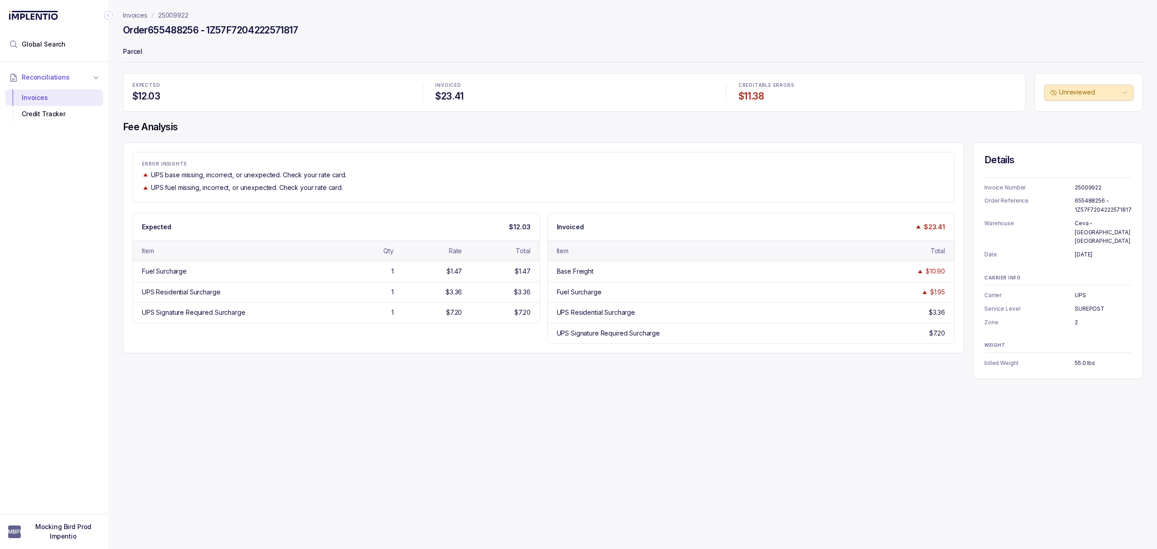
click at [554, 42] on header "Invoices 25009922 Order 655488256 - 1Z57F7204222571817 Parcel" at bounding box center [633, 36] width 1020 height 73
click at [534, 43] on p "Parcel" at bounding box center [633, 52] width 1020 height 18
click at [517, 46] on p "Parcel" at bounding box center [633, 52] width 1020 height 18
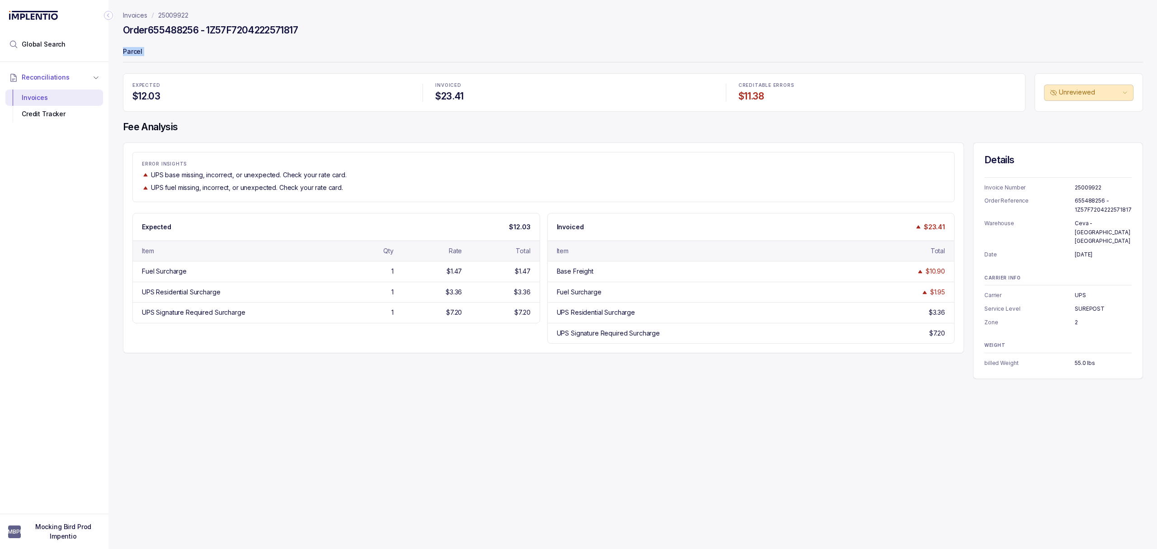
click at [517, 42] on header "Invoices 25009922 Order 655488256 - 1Z57F7204222571817 Parcel" at bounding box center [633, 36] width 1020 height 73
click at [510, 42] on header "Invoices 25009922 Order 655488256 - 1Z57F7204222571817 Parcel" at bounding box center [633, 36] width 1020 height 73
click at [507, 42] on header "Invoices 25009922 Order 655488256 - 1Z57F7204222571817 Parcel" at bounding box center [633, 36] width 1020 height 73
click at [507, 37] on div "Order 655488256 - 1Z57F7204222571817" at bounding box center [633, 31] width 1020 height 16
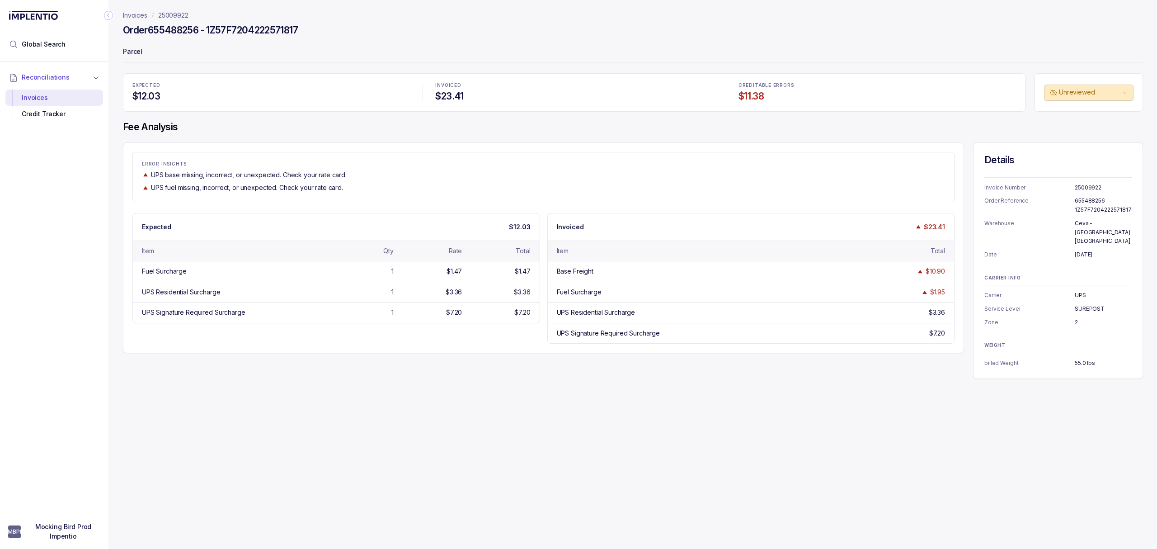
click at [492, 33] on div "Order 655488256 - 1Z57F7204222571817" at bounding box center [633, 31] width 1020 height 16
click at [350, 42] on header "Invoices 25009922 Order 655488256 - 1Z57F7204222571817 Parcel" at bounding box center [633, 36] width 1020 height 73
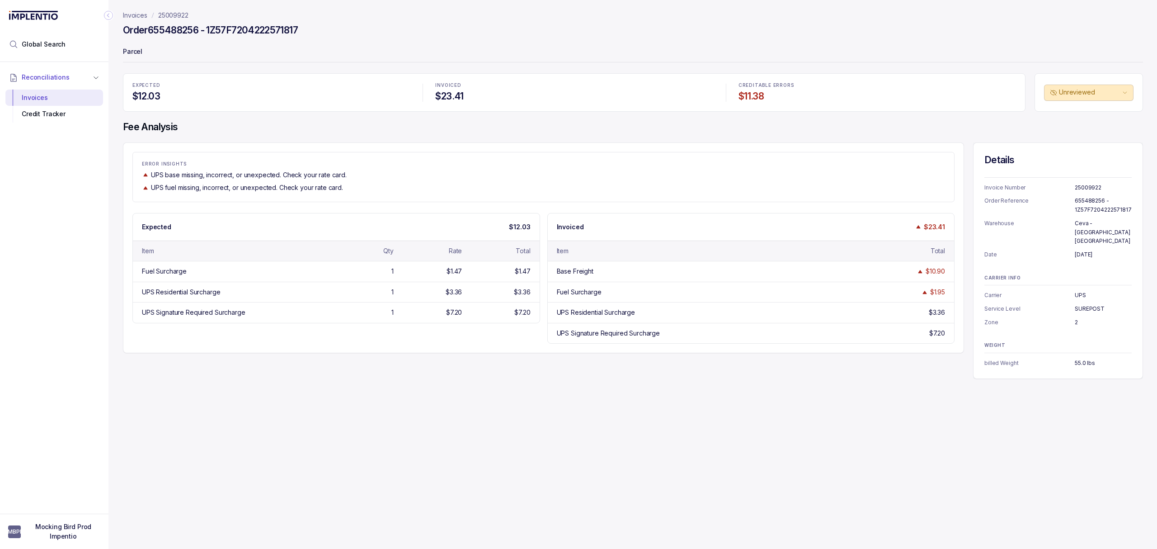
click at [350, 42] on header "Invoices 25009922 Order 655488256 - 1Z57F7204222571817 Parcel" at bounding box center [633, 36] width 1020 height 73
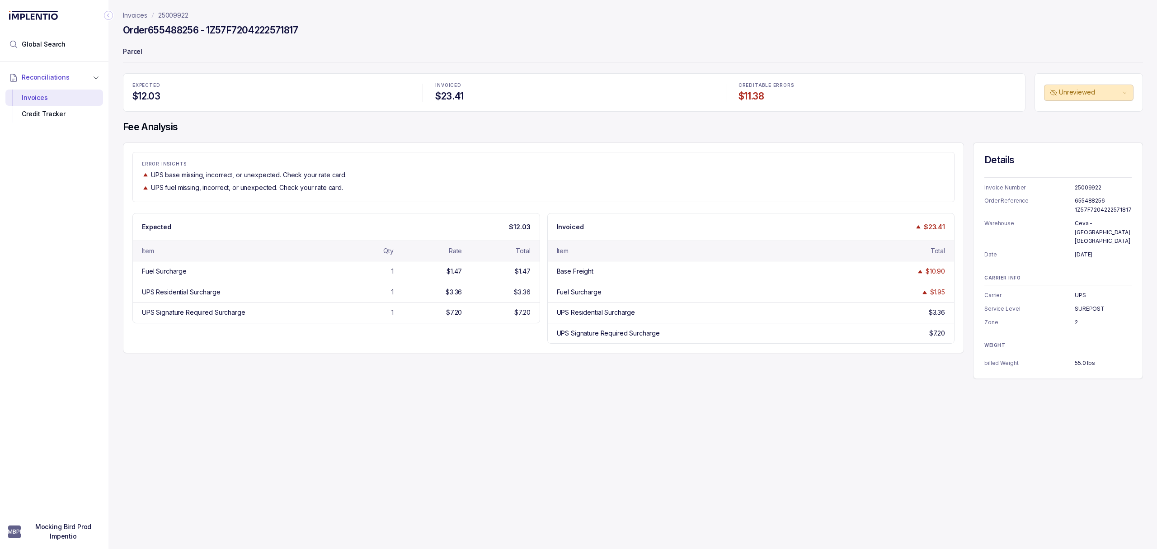
click at [568, 175] on div "UPS base missing, incorrect, or unexpected. Check your rate card." at bounding box center [543, 174] width 803 height 9
click at [302, 467] on div "Invoices 25009922 Order 655488256 - 1Z57F7204222571817 Parcel EXPECTED $12.03 I…" at bounding box center [629, 274] width 1042 height 549
click at [226, 205] on div "ERROR INSIGHTS UPS base missing, incorrect, or unexpected. Check your rate card…" at bounding box center [543, 247] width 841 height 211
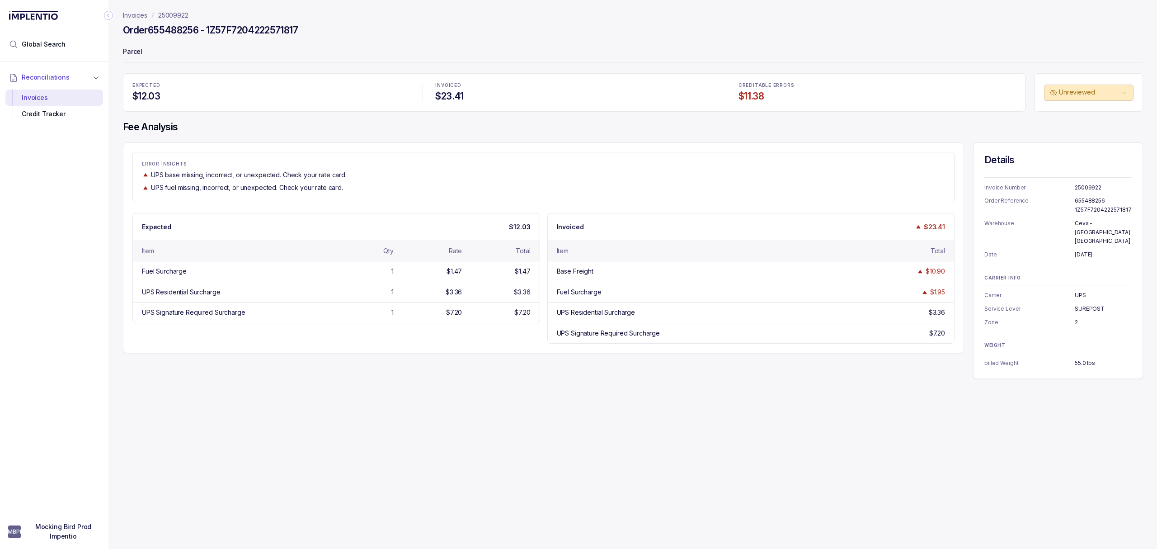
click at [178, 17] on p "25009922" at bounding box center [173, 15] width 30 height 9
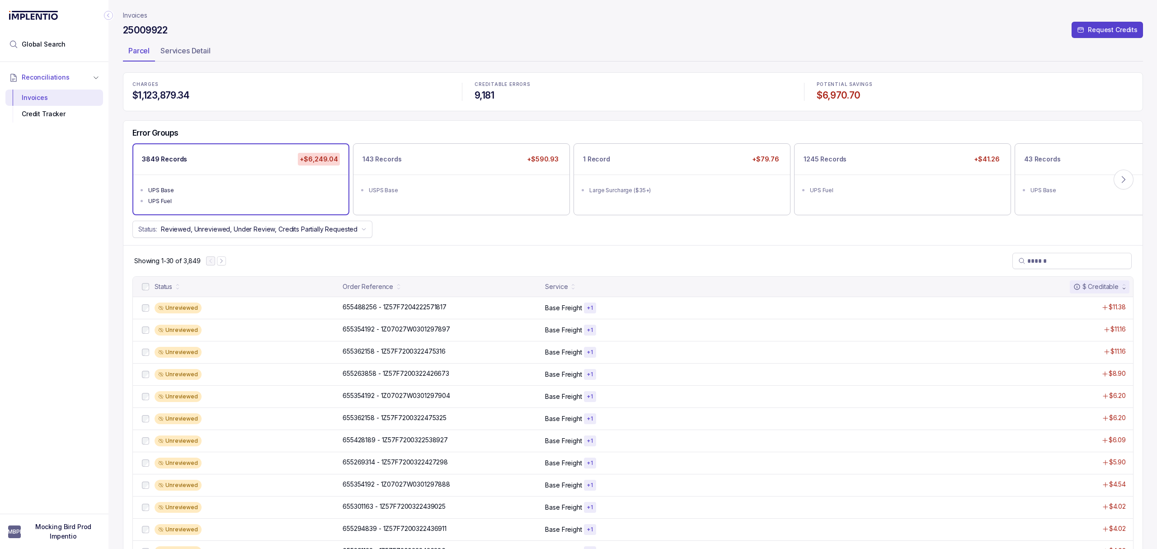
click at [311, 105] on div "CHARGES $1,123,879.34" at bounding box center [291, 91] width 328 height 30
click at [319, 115] on div "CHARGES $1,123,879.34 CREDITABLE ERRORS 9,181 POTENTIAL SAVINGS $6,970.70 Error…" at bounding box center [633, 521] width 1020 height 898
click at [404, 302] on p "655488256 - 1Z57F7204222571817" at bounding box center [394, 307] width 108 height 10
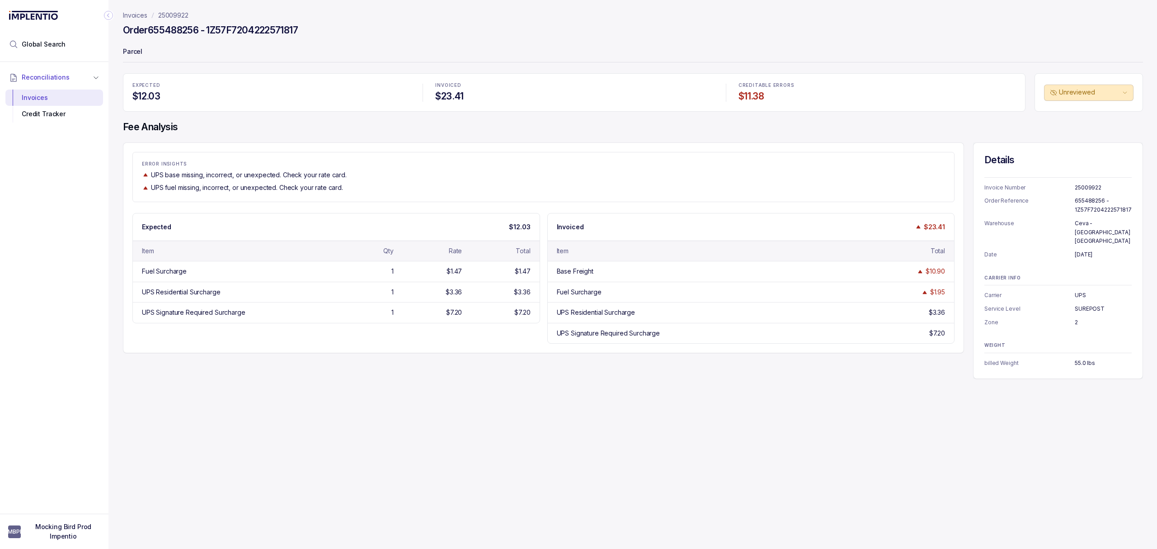
click at [358, 468] on div "Invoices 25009922 Order 655488256 - 1Z57F7204222571817 Parcel EXPECTED $12.03 I…" at bounding box center [629, 274] width 1042 height 549
drag, startPoint x: 496, startPoint y: 391, endPoint x: 476, endPoint y: 395, distance: 20.2
click at [496, 392] on div "Invoices 25009922 Order 655488256 - 1Z57F7204222571817 Parcel EXPECTED $12.03 I…" at bounding box center [629, 274] width 1042 height 549
click at [475, 388] on div "Invoices 25009922 Order 655488256 - 1Z57F7204222571817 Parcel EXPECTED $12.03 I…" at bounding box center [629, 274] width 1042 height 549
click at [357, 474] on div "Invoices 25009922 Order 655488256 - 1Z57F7204222571817 Parcel EXPECTED $12.03 I…" at bounding box center [629, 274] width 1042 height 549
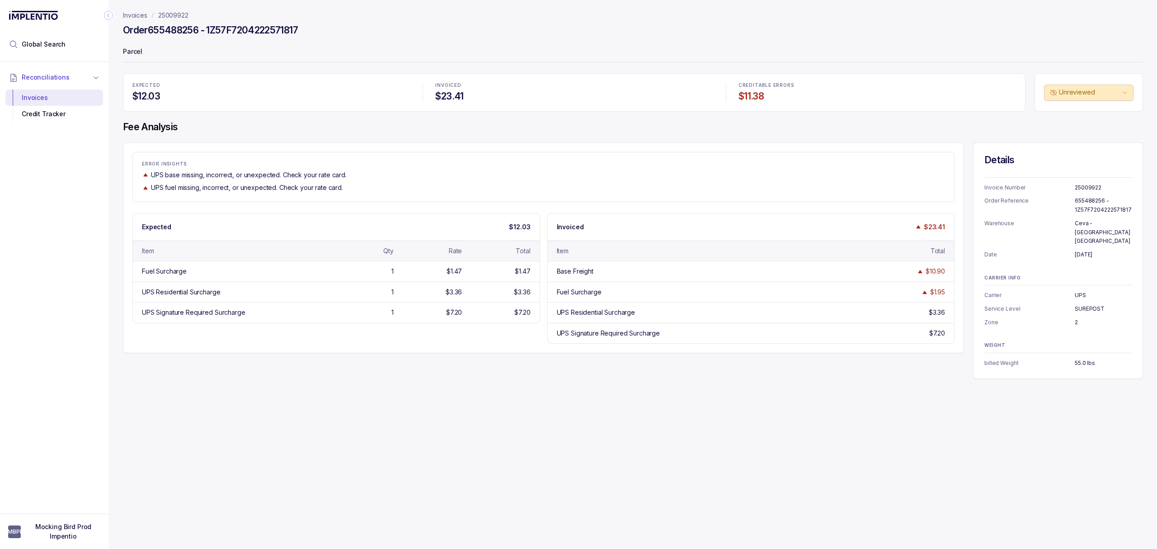
click at [357, 474] on div "Invoices 25009922 Order 655488256 - 1Z57F7204222571817 Parcel EXPECTED $12.03 I…" at bounding box center [629, 274] width 1042 height 549
drag, startPoint x: 341, startPoint y: 384, endPoint x: 339, endPoint y: 389, distance: 5.3
click at [339, 389] on div "Invoices 25009922 Order 655488256 - 1Z57F7204222571817 Parcel EXPECTED $12.03 I…" at bounding box center [629, 274] width 1042 height 549
click at [334, 399] on div "Invoices 25009922 Order 655488256 - 1Z57F7204222571817 Parcel EXPECTED $12.03 I…" at bounding box center [629, 274] width 1042 height 549
click at [114, 441] on div "Invoices 25009922 Order 655488256 - 1Z57F7204222571817 Parcel EXPECTED $12.03 I…" at bounding box center [629, 274] width 1042 height 549
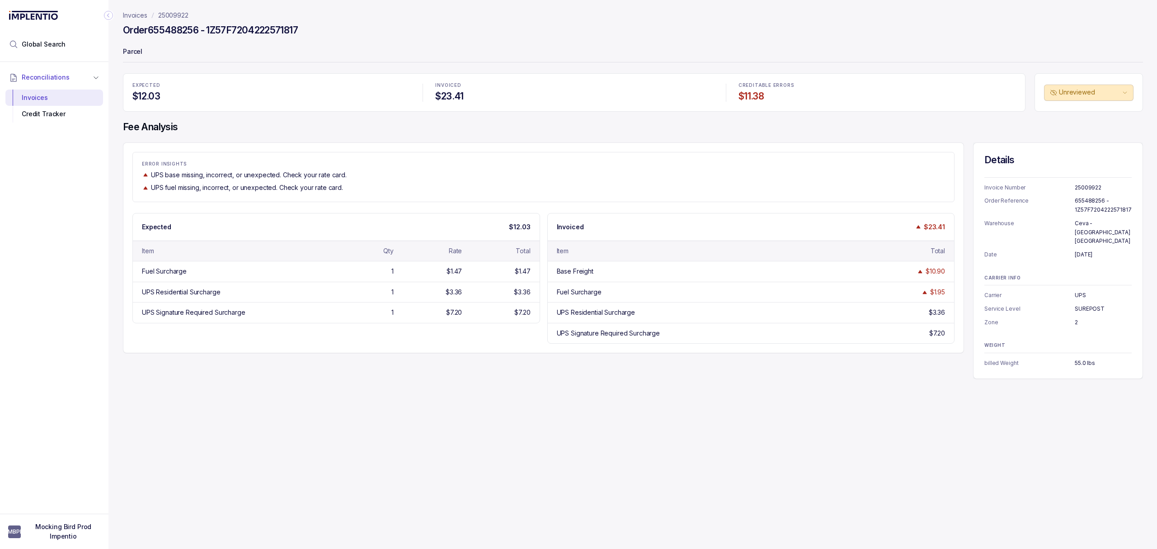
click at [118, 431] on div "Invoices 25009922 Order 655488256 - 1Z57F7204222571817 Parcel EXPECTED $12.03 I…" at bounding box center [629, 274] width 1042 height 549
click at [575, 352] on div "ERROR INSIGHTS UPS base missing, incorrect, or unexpected. Check your rate card…" at bounding box center [543, 247] width 841 height 211
click at [474, 426] on div "Invoices 25009922 Order 655488256 - 1Z57F7204222571817 Parcel EXPECTED $12.03 I…" at bounding box center [629, 274] width 1042 height 549
click at [436, 445] on div "Invoices 25009922 Order 655488256 - 1Z57F7204222571817 Parcel EXPECTED $12.03 I…" at bounding box center [629, 274] width 1042 height 549
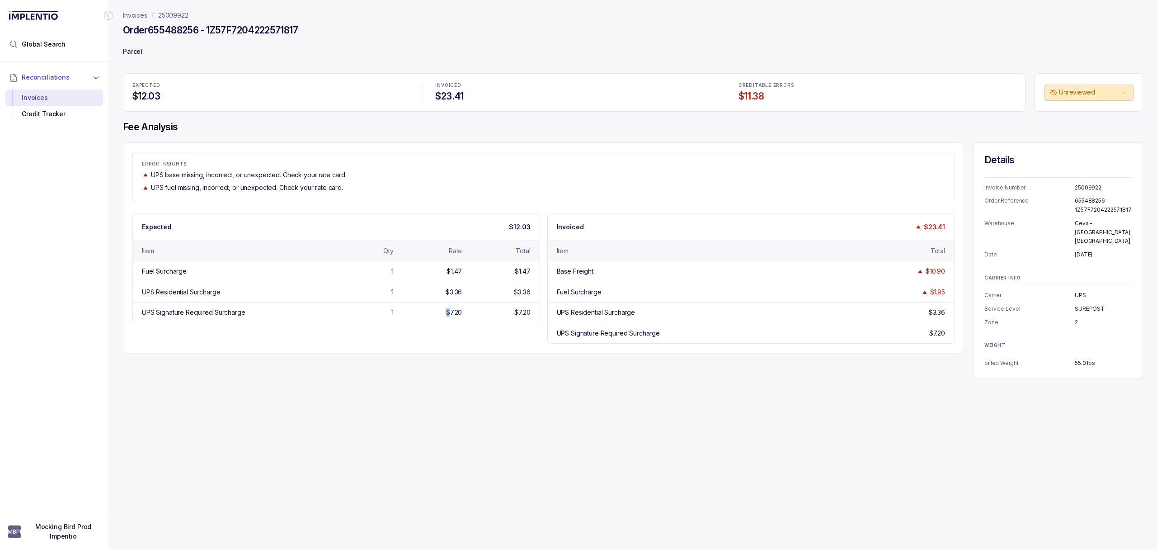
click at [413, 442] on div "Invoices 25009922 Order 655488256 - 1Z57F7204222571817 Parcel EXPECTED $12.03 I…" at bounding box center [629, 274] width 1042 height 549
click at [390, 425] on div "Invoices 25009922 Order 655488256 - 1Z57F7204222571817 Parcel EXPECTED $12.03 I…" at bounding box center [629, 274] width 1042 height 549
click at [400, 417] on div "Invoices 25009922 Order 655488256 - 1Z57F7204222571817 Parcel EXPECTED $12.03 I…" at bounding box center [629, 274] width 1042 height 549
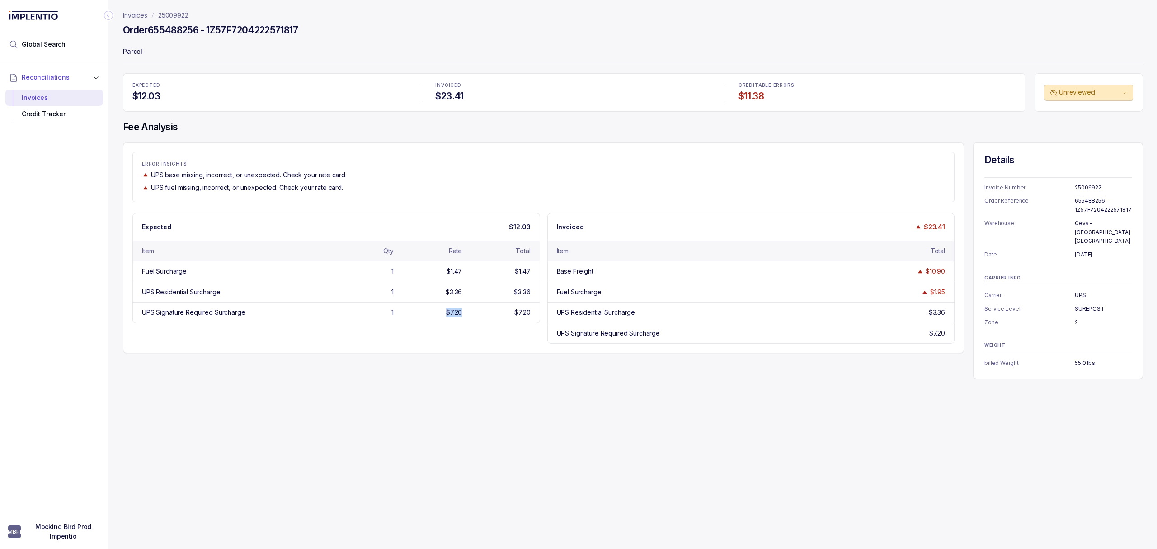
click at [400, 417] on div "Invoices 25009922 Order 655488256 - 1Z57F7204222571817 Parcel EXPECTED $12.03 I…" at bounding box center [629, 274] width 1042 height 549
click at [361, 422] on div "Invoices 25009922 Order 655488256 - 1Z57F7204222571817 Parcel EXPECTED $12.03 I…" at bounding box center [629, 274] width 1042 height 549
click at [300, 510] on div "Invoices 25009922 Order 655488256 - 1Z57F7204222571817 Parcel EXPECTED $12.03 I…" at bounding box center [629, 274] width 1042 height 549
click at [296, 509] on div "Invoices 25009922 Order 655488256 - 1Z57F7204222571817 Parcel EXPECTED $12.03 I…" at bounding box center [629, 274] width 1042 height 549
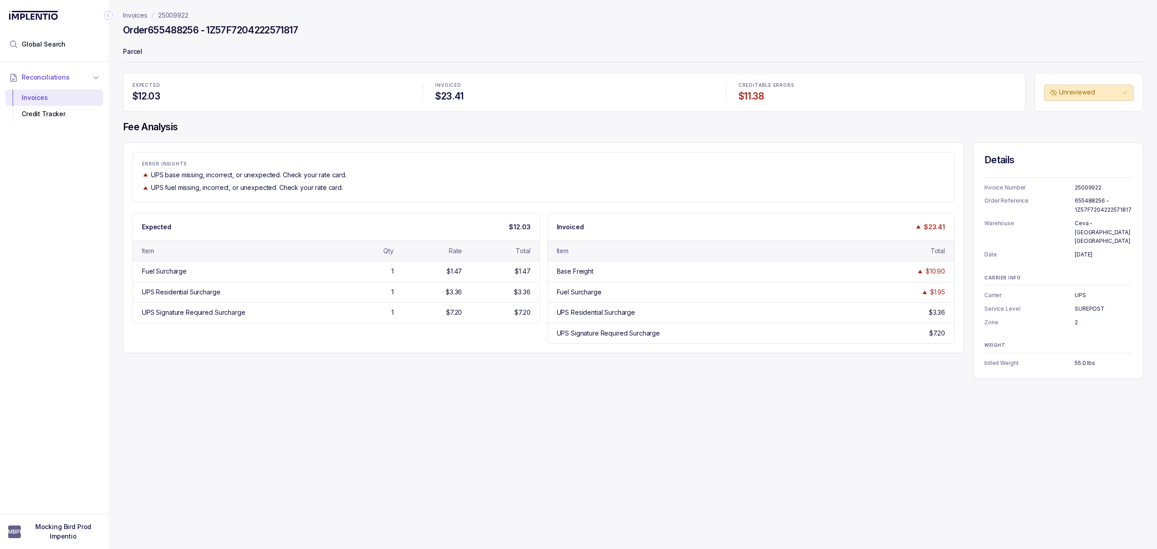
click at [296, 503] on div "Invoices 25009922 Order 655488256 - 1Z57F7204222571817 Parcel EXPECTED $12.03 I…" at bounding box center [629, 274] width 1042 height 549
click at [295, 506] on div "Invoices 25009922 Order 655488256 - 1Z57F7204222571817 Parcel EXPECTED $12.03 I…" at bounding box center [629, 274] width 1042 height 549
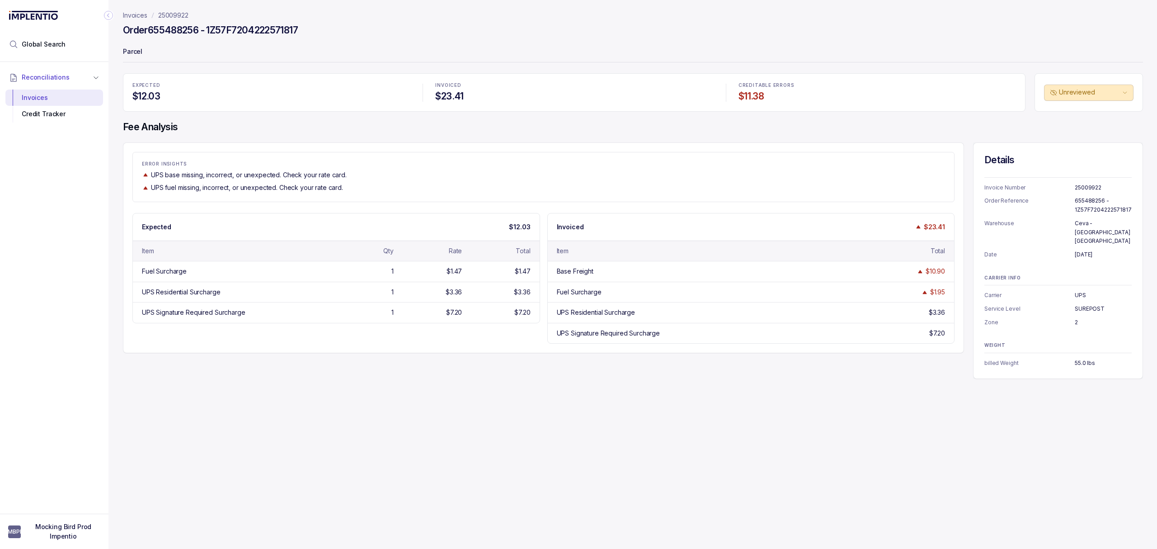
click at [295, 506] on div "Invoices 25009922 Order 655488256 - 1Z57F7204222571817 Parcel EXPECTED $12.03 I…" at bounding box center [629, 274] width 1042 height 549
click at [291, 495] on div "Invoices 25009922 Order 655488256 - 1Z57F7204222571817 Parcel EXPECTED $12.03 I…" at bounding box center [629, 274] width 1042 height 549
click at [300, 498] on div "Invoices 25009922 Order 655488256 - 1Z57F7204222571817 Parcel EXPECTED $12.03 I…" at bounding box center [629, 274] width 1042 height 549
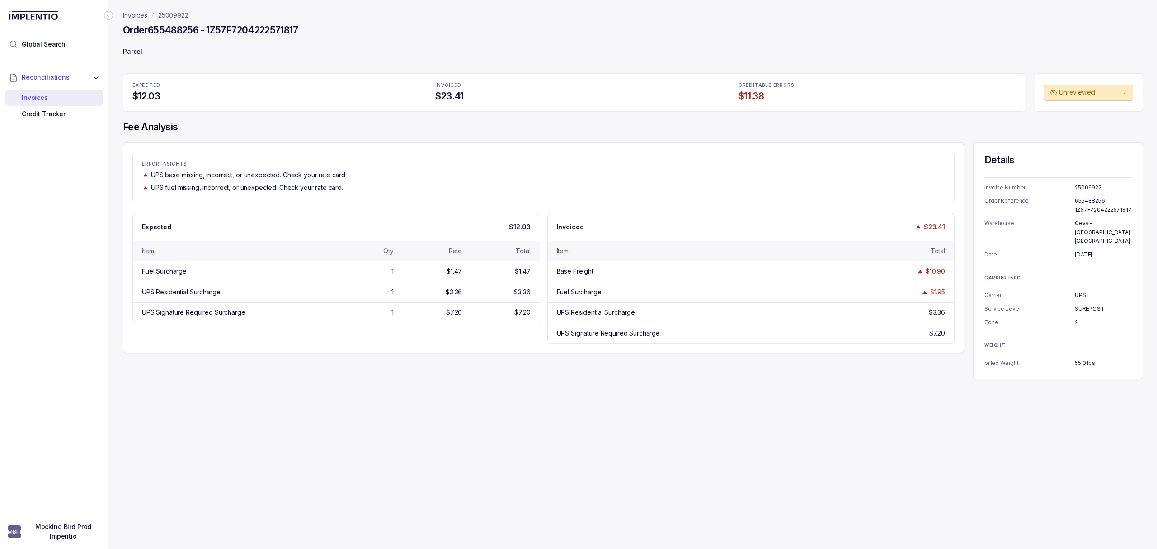
click at [290, 490] on div "Invoices 25009922 Order 655488256 - 1Z57F7204222571817 Parcel EXPECTED $12.03 I…" at bounding box center [629, 274] width 1042 height 549
click at [243, 493] on div "Invoices 25009922 Order 655488256 - 1Z57F7204222571817 Parcel EXPECTED $12.03 I…" at bounding box center [629, 274] width 1042 height 549
click at [251, 482] on div "Invoices 25009922 Order 655488256 - 1Z57F7204222571817 Parcel EXPECTED $12.03 I…" at bounding box center [629, 274] width 1042 height 549
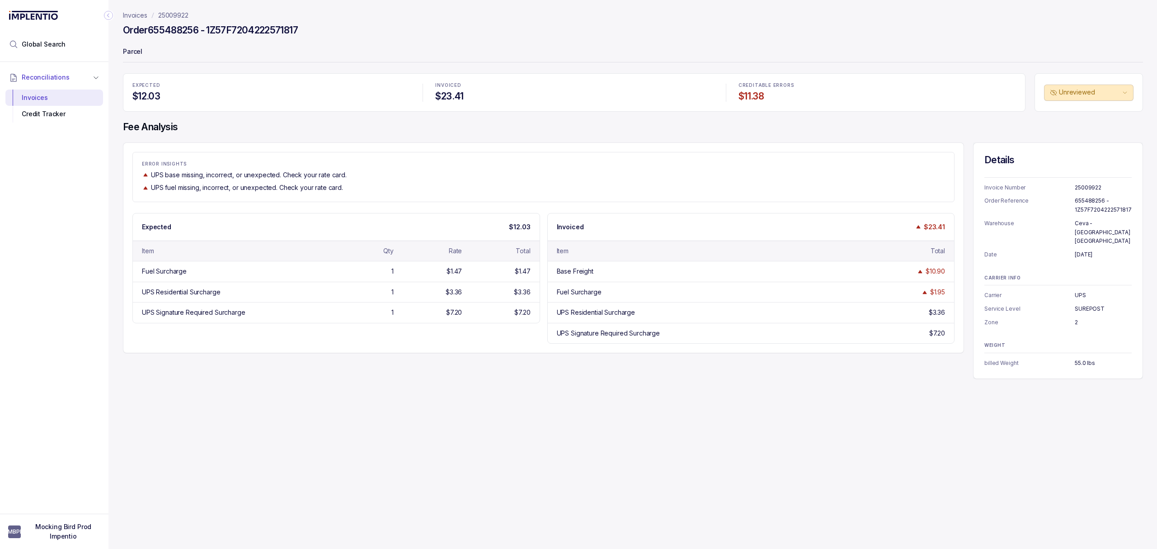
click at [243, 476] on div "Invoices 25009922 Order 655488256 - 1Z57F7204222571817 Parcel EXPECTED $12.03 I…" at bounding box center [629, 274] width 1042 height 549
click at [333, 415] on div "Invoices 25009922 Order 655488256 - 1Z57F7204222571817 Parcel EXPECTED $12.03 I…" at bounding box center [629, 274] width 1042 height 549
